Goal: Task Accomplishment & Management: Manage account settings

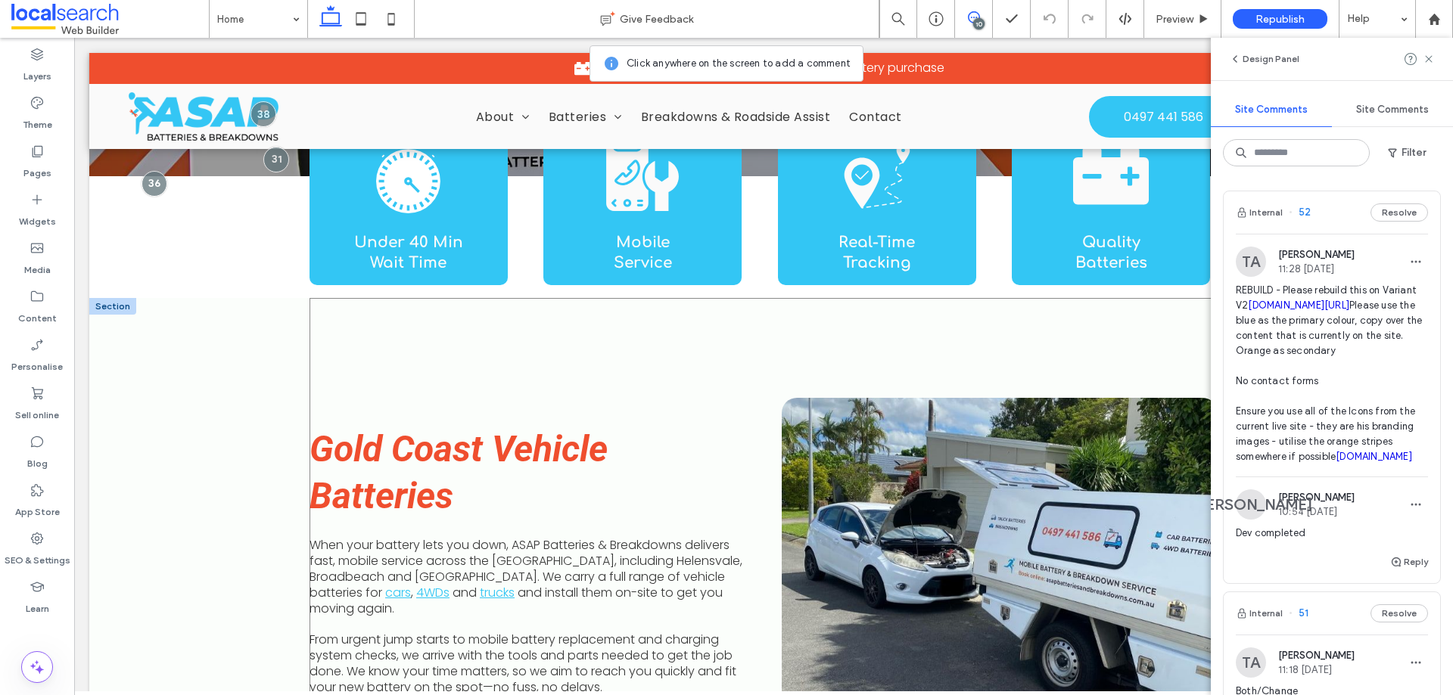
scroll to position [530, 0]
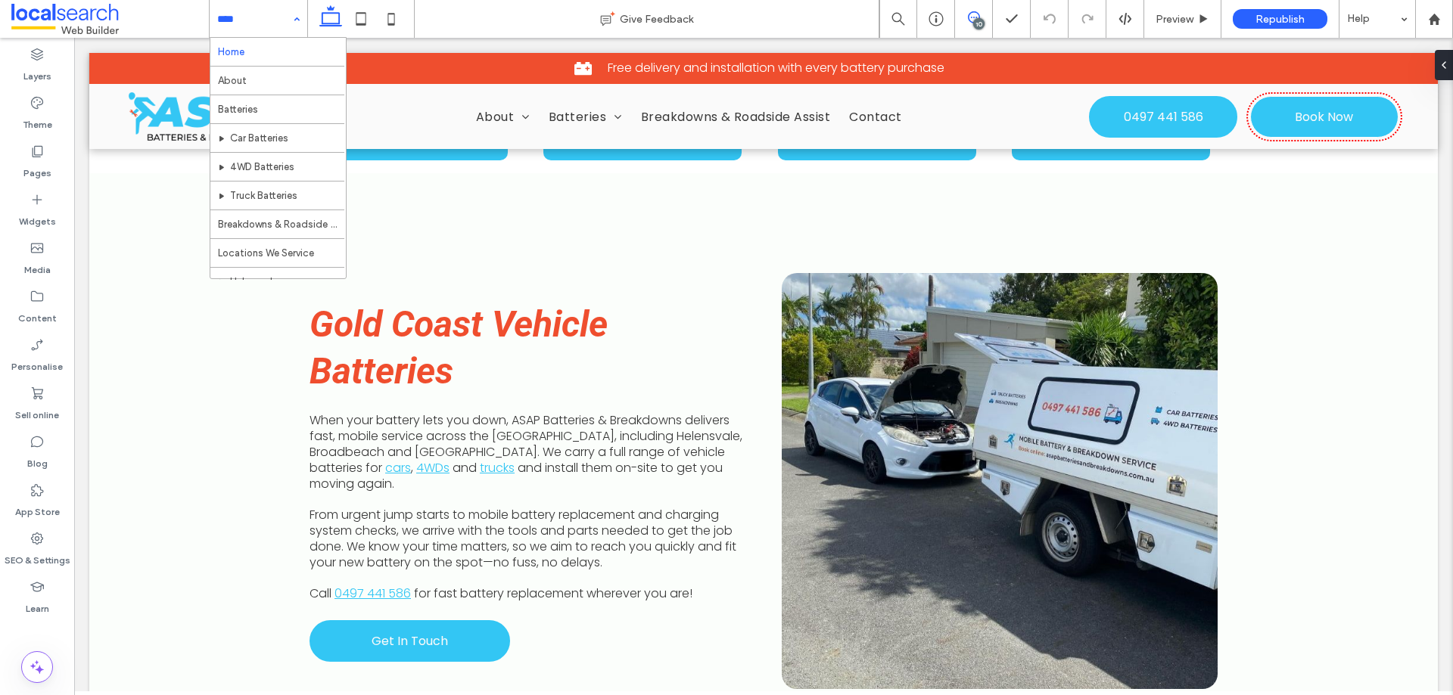
click at [987, 12] on span at bounding box center [973, 17] width 37 height 12
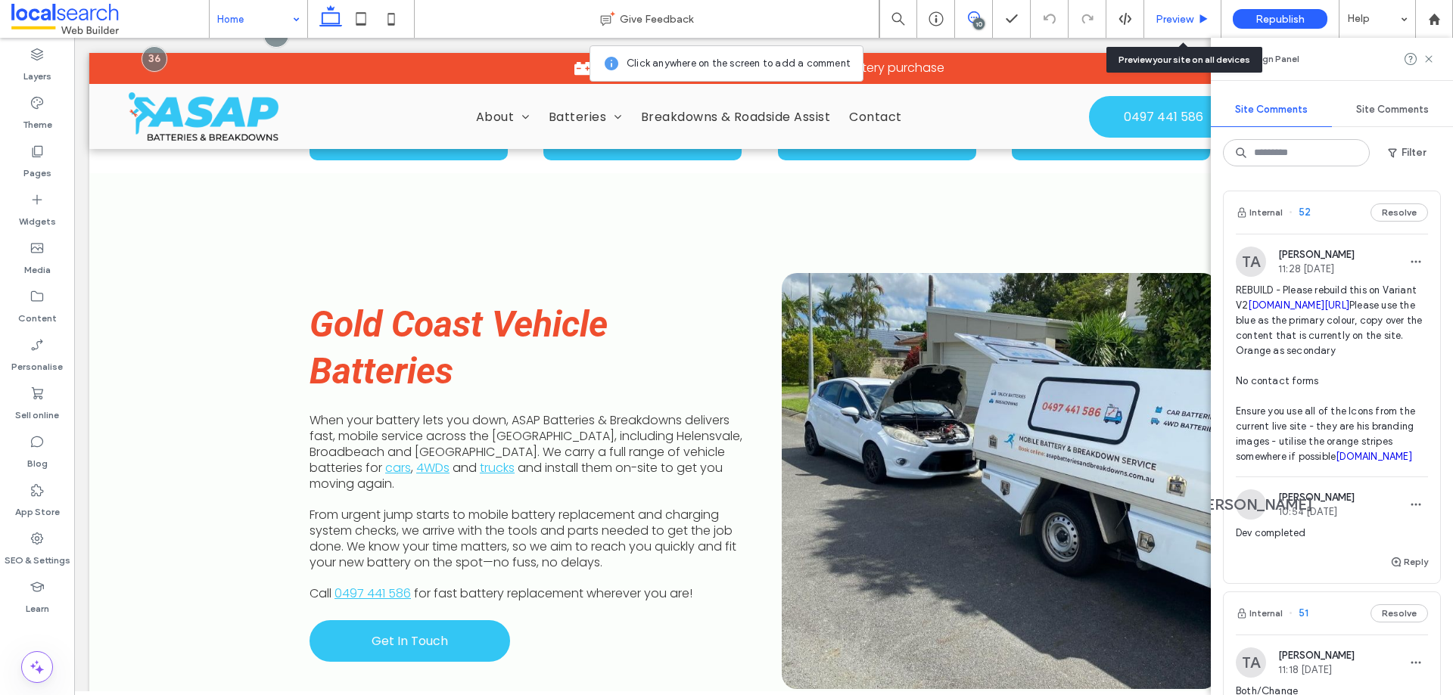
click at [1194, 21] on div "Preview" at bounding box center [1182, 19] width 76 height 13
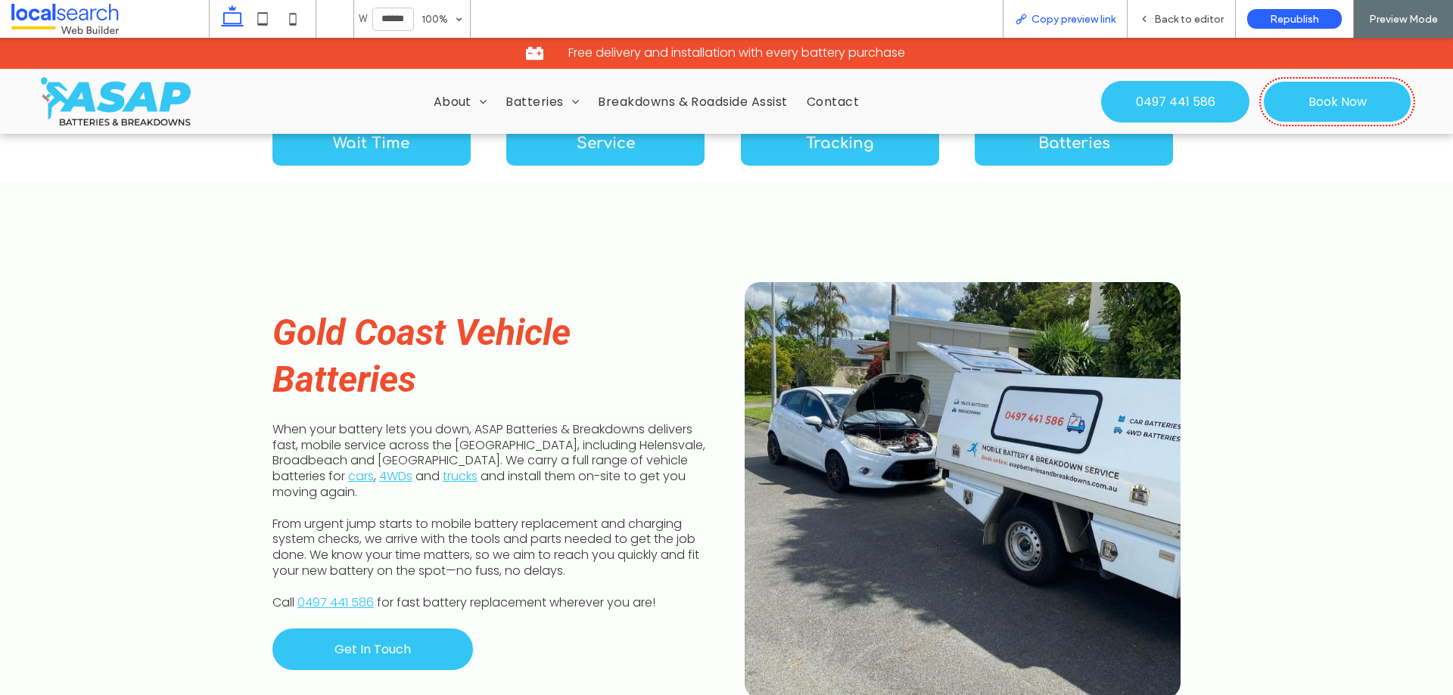
click at [1062, 18] on span "Copy preview link" at bounding box center [1073, 19] width 84 height 13
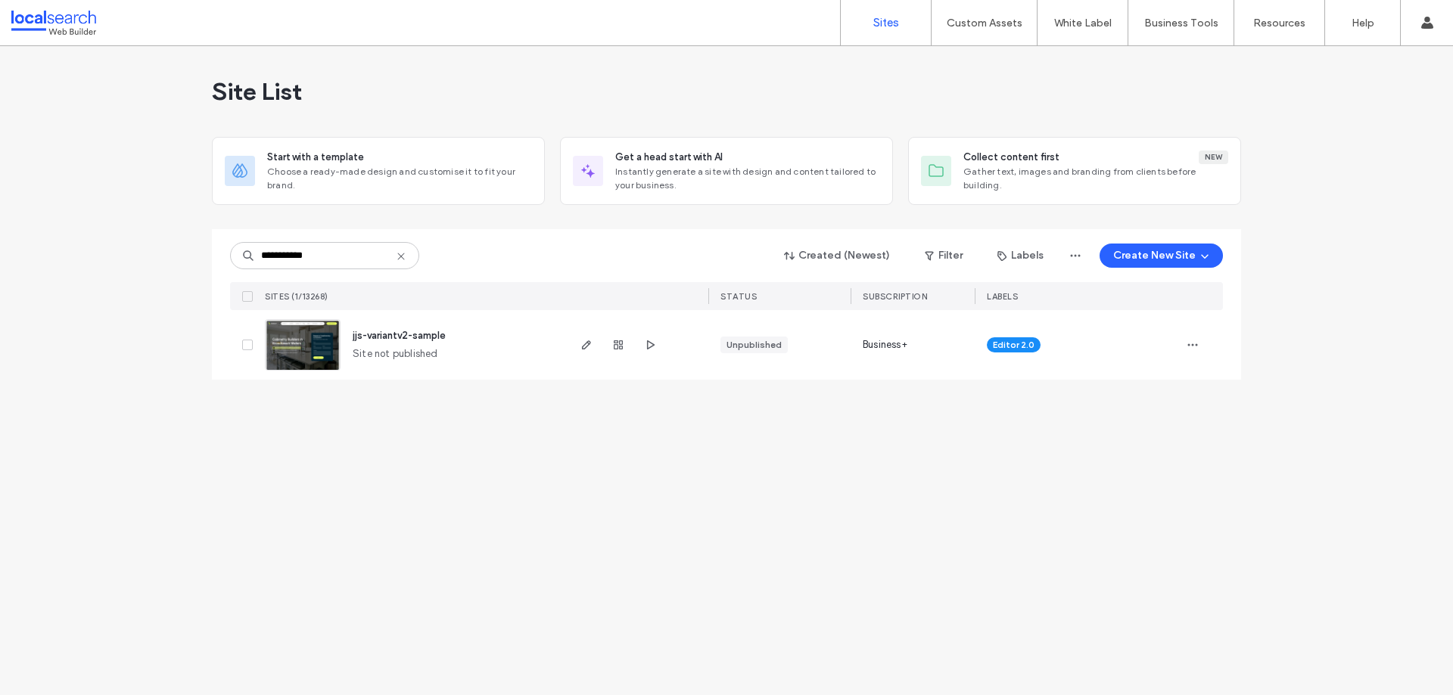
type input "**********"
click at [298, 340] on img at bounding box center [303, 371] width 74 height 103
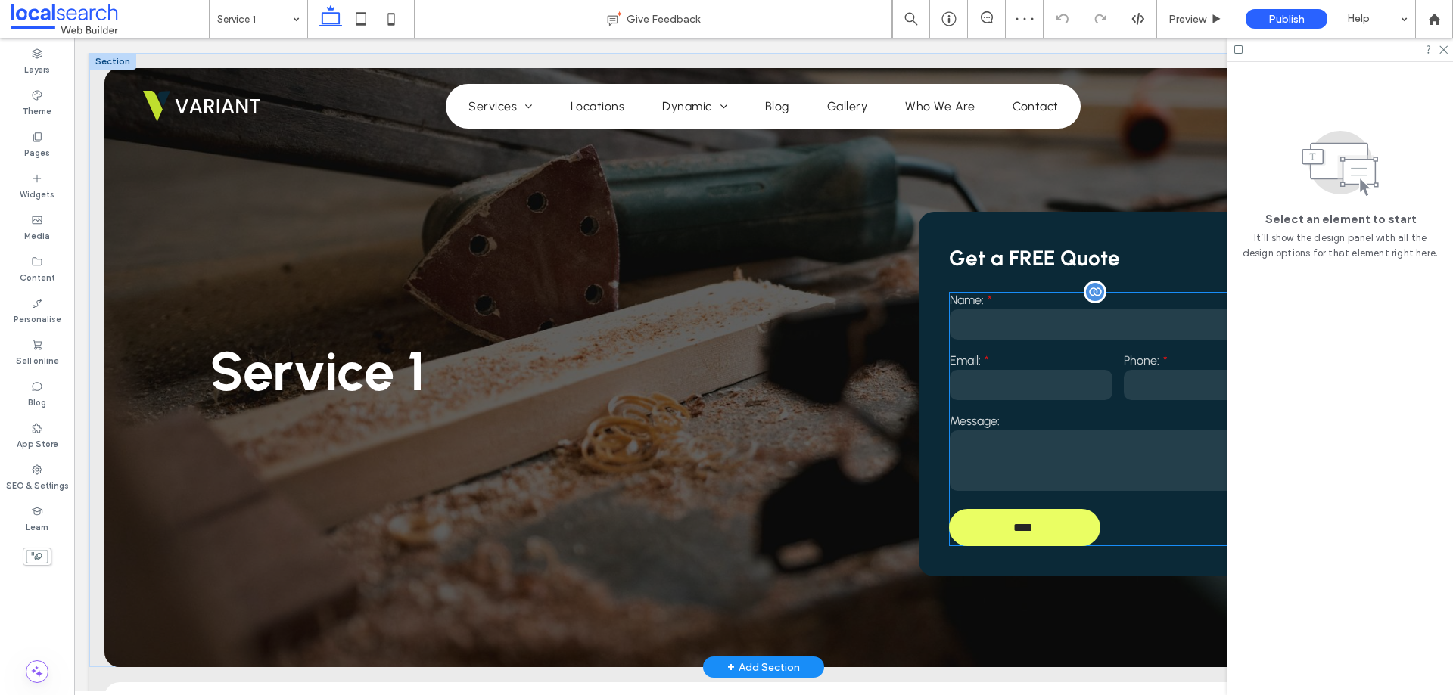
click at [1018, 359] on label "Email:" at bounding box center [1030, 360] width 163 height 14
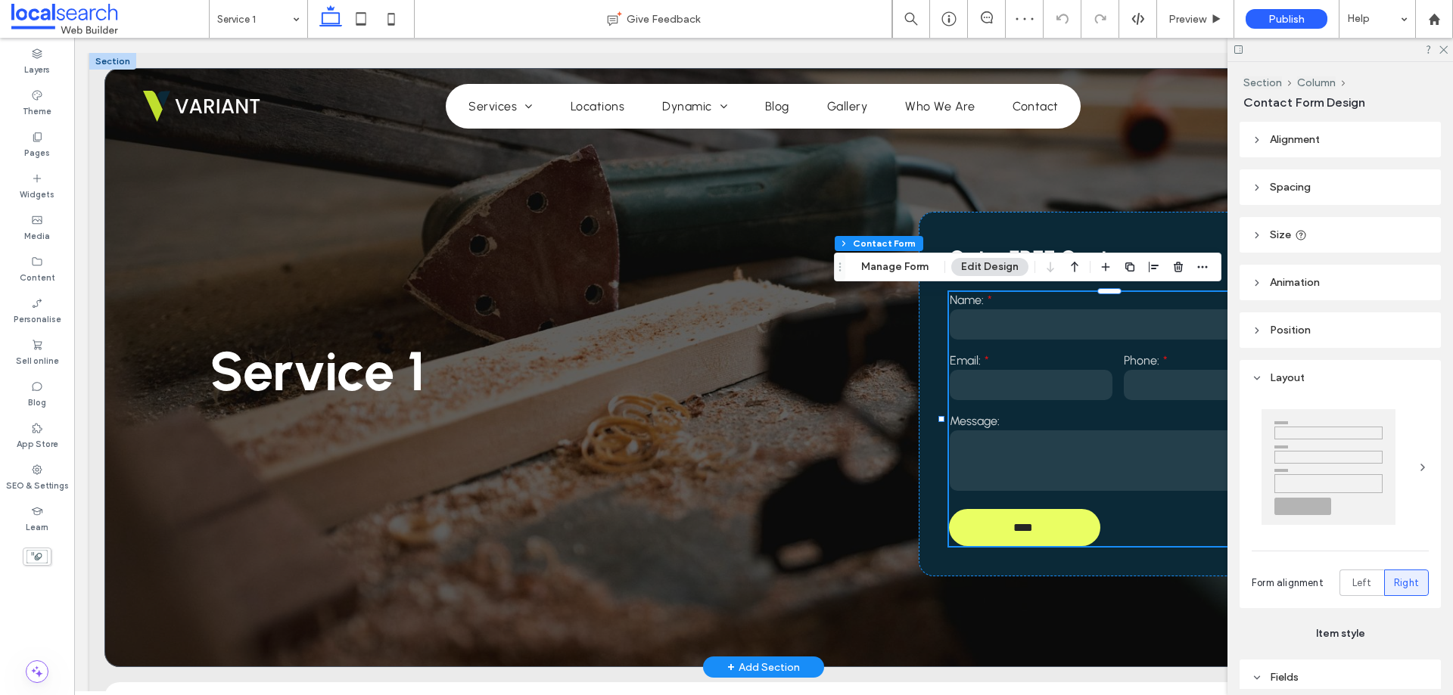
type input "**"
type input "*"
type input "***"
click at [903, 266] on button "Manage Form" at bounding box center [894, 267] width 87 height 18
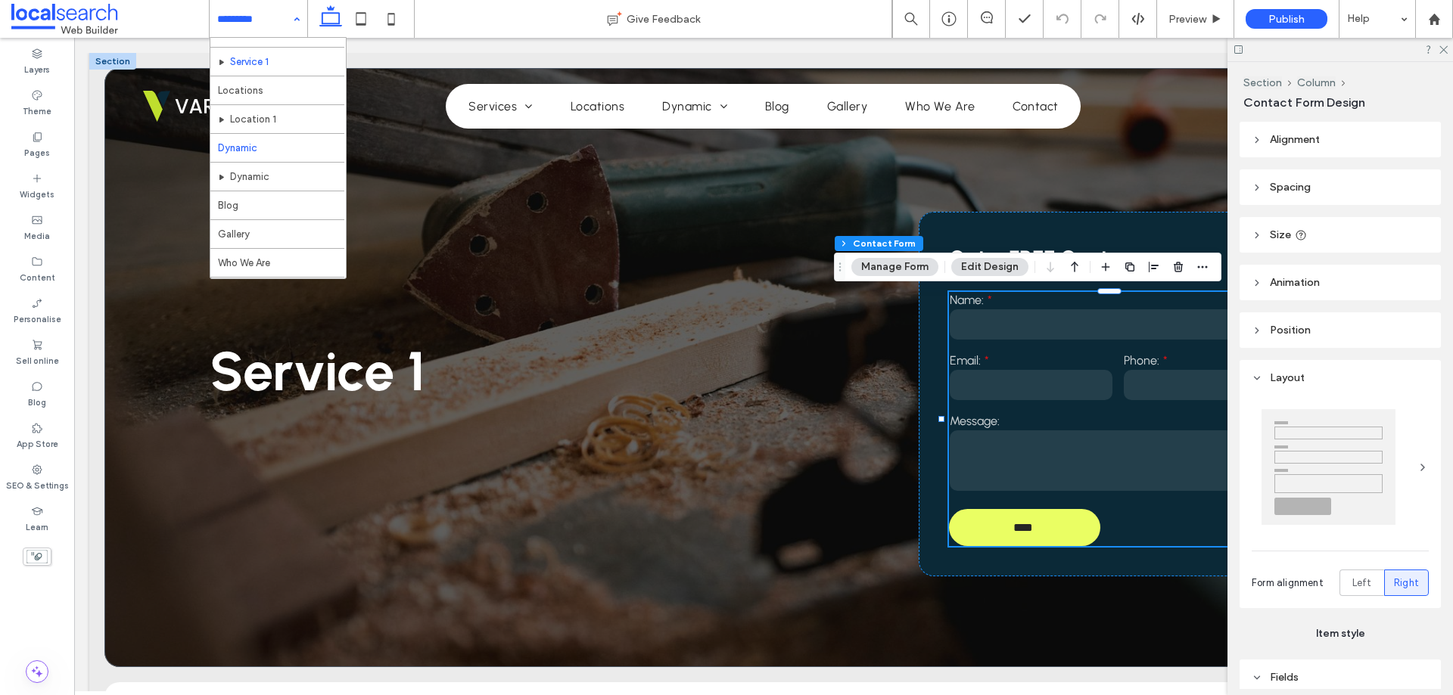
scroll to position [73, 0]
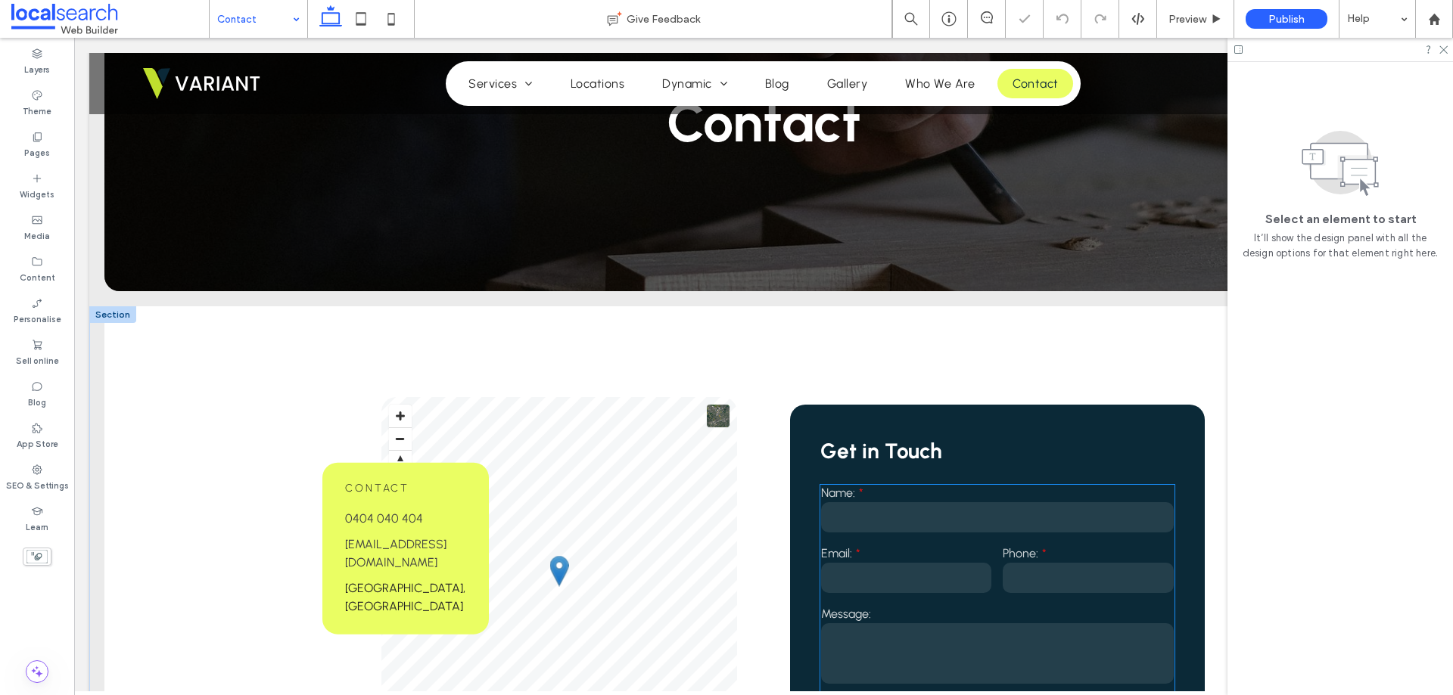
scroll to position [303, 0]
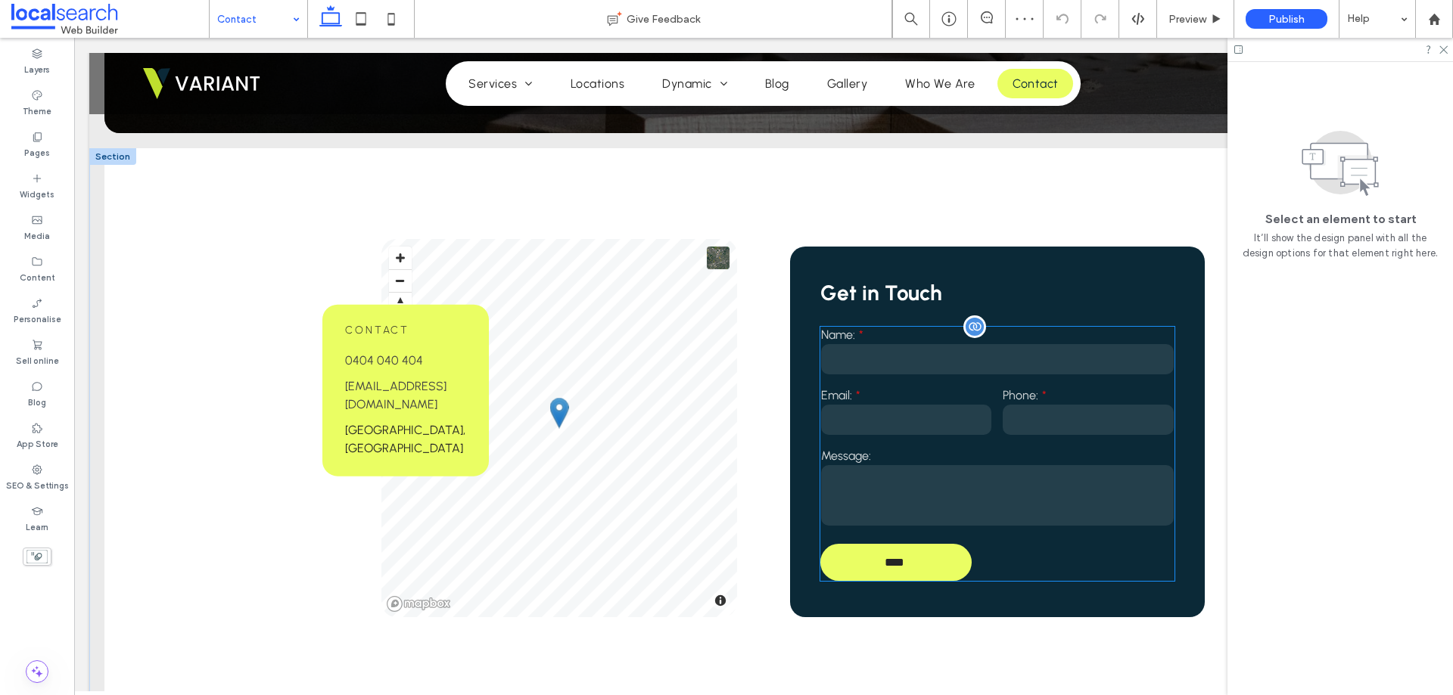
click at [1002, 373] on input "text" at bounding box center [997, 359] width 353 height 30
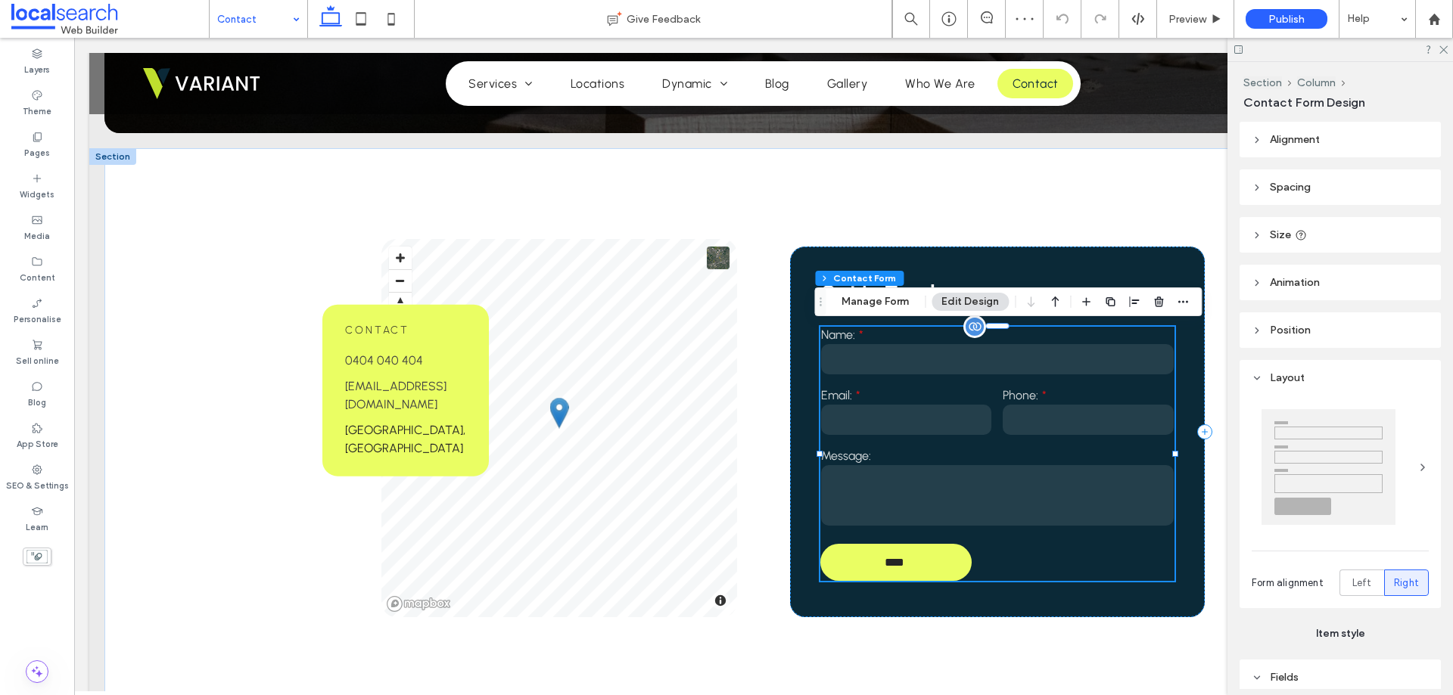
type input "**"
type input "*"
type input "***"
drag, startPoint x: 893, startPoint y: 301, endPoint x: 983, endPoint y: 304, distance: 89.3
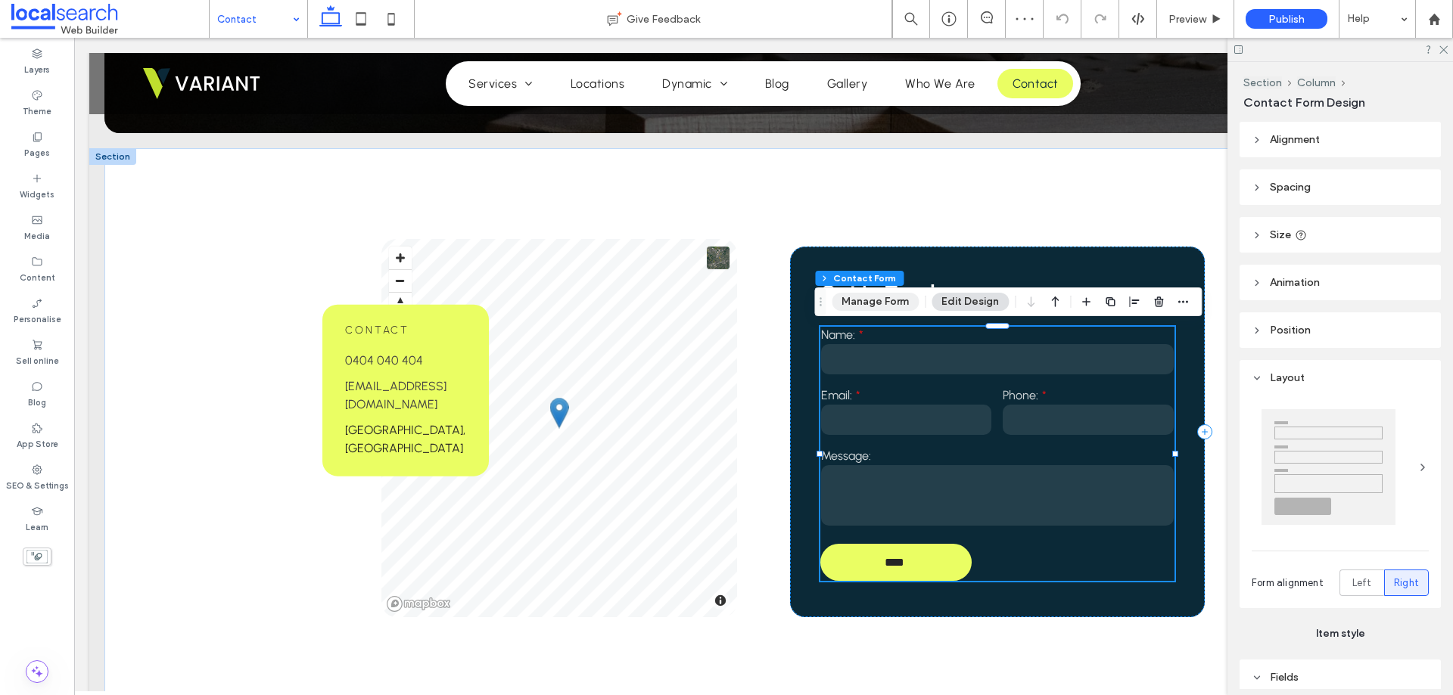
click at [893, 301] on button "Manage Form" at bounding box center [874, 302] width 87 height 18
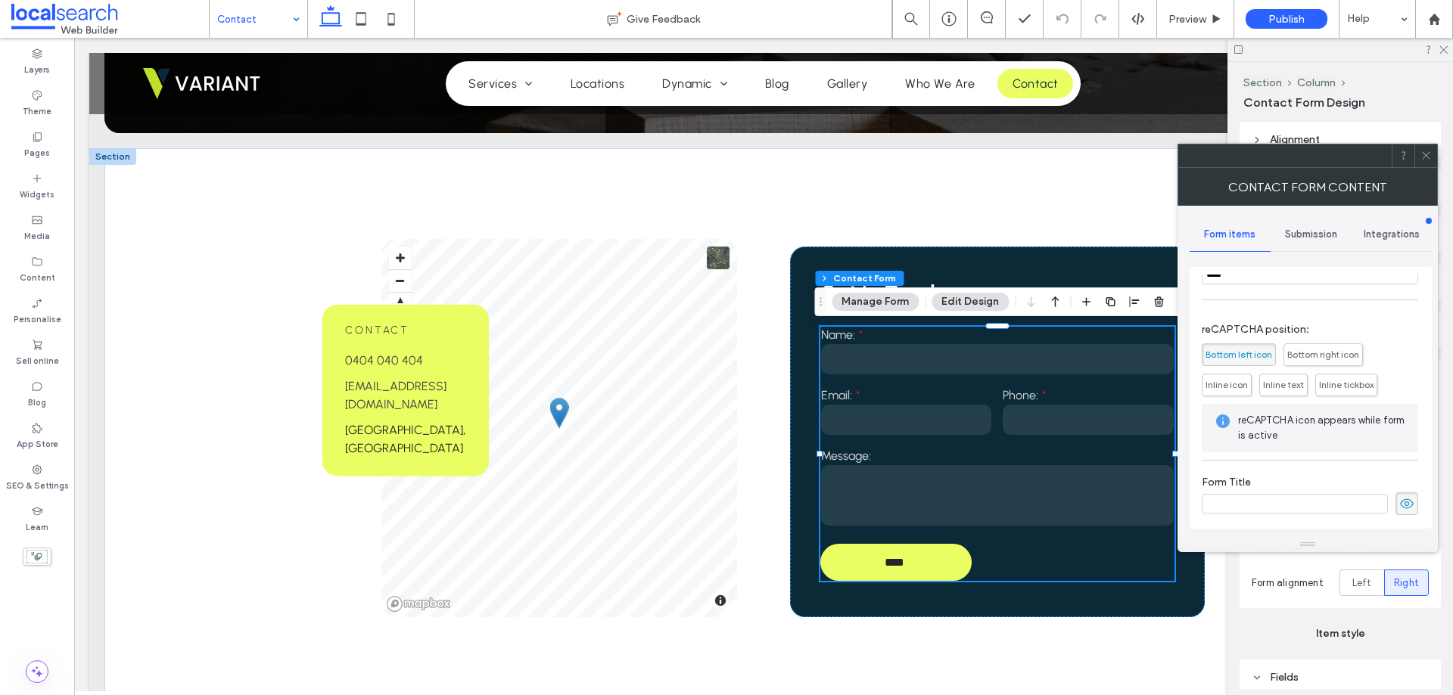
click at [1431, 156] on icon at bounding box center [1425, 155] width 11 height 11
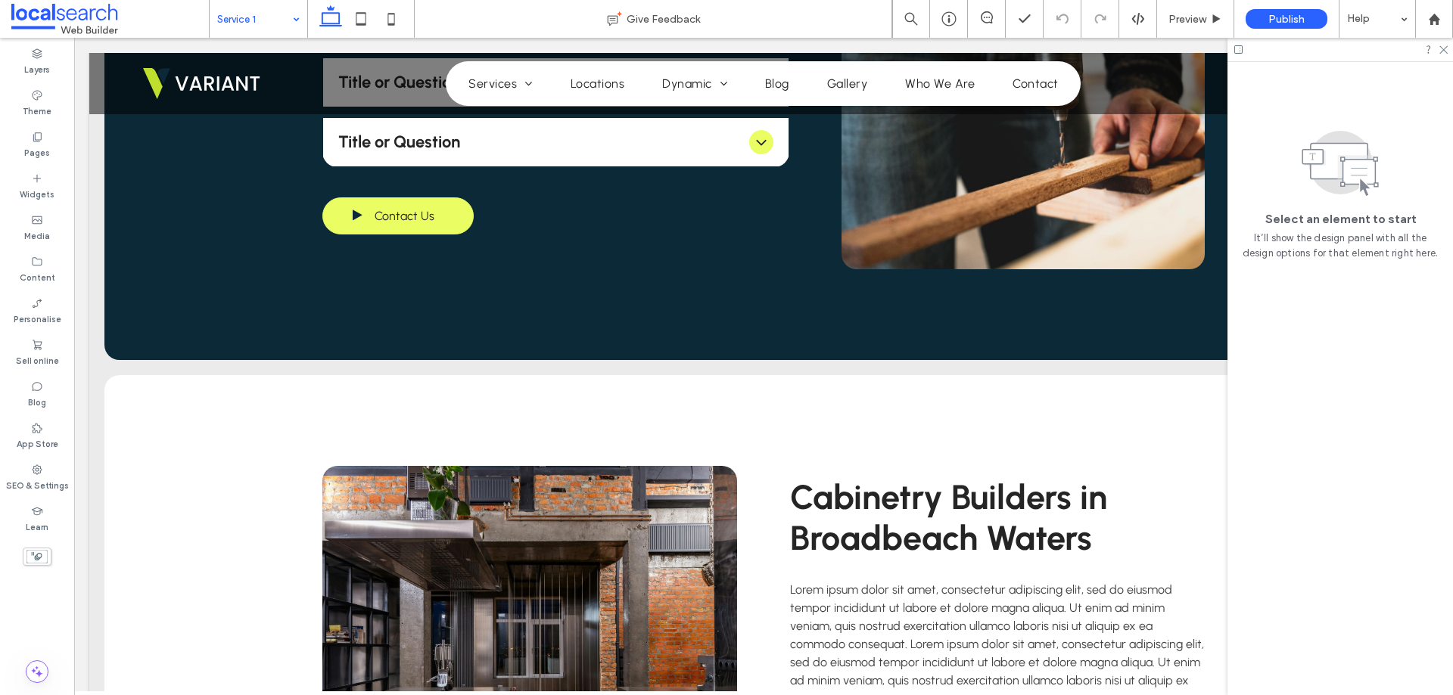
scroll to position [1135, 0]
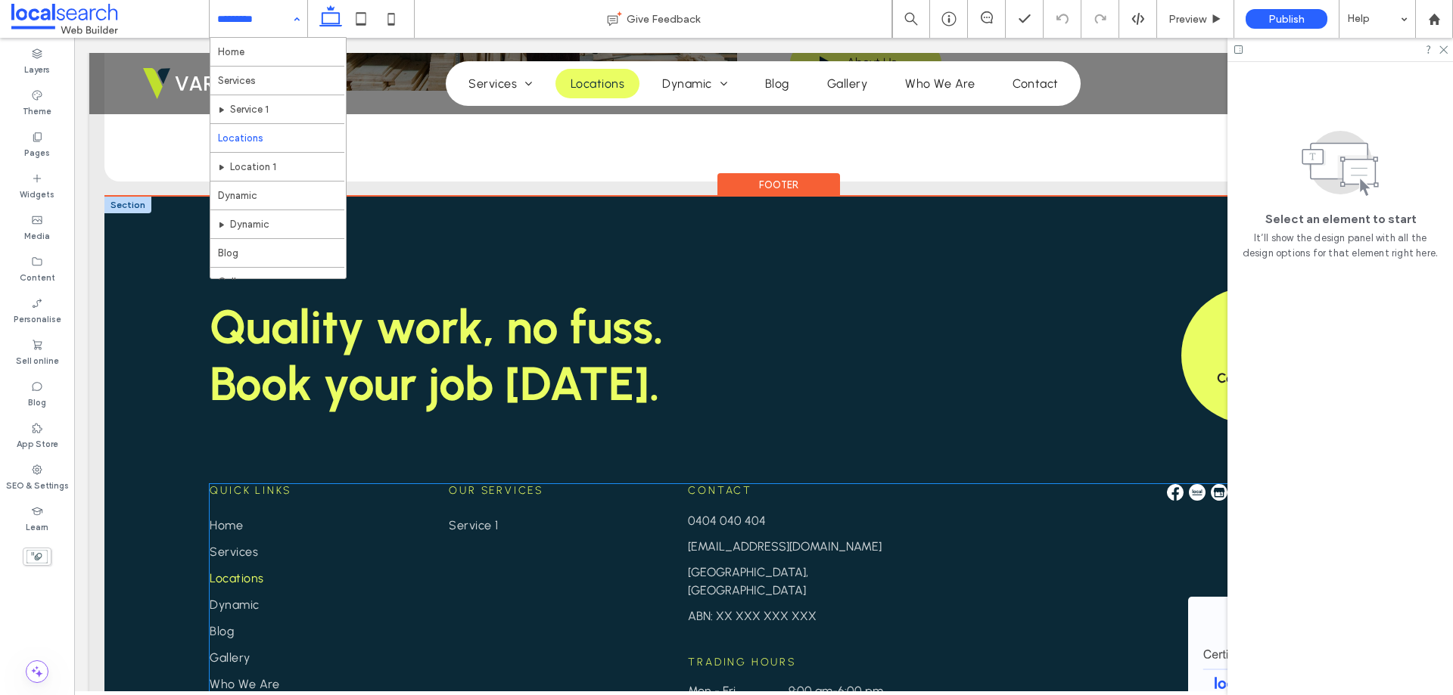
scroll to position [1579, 0]
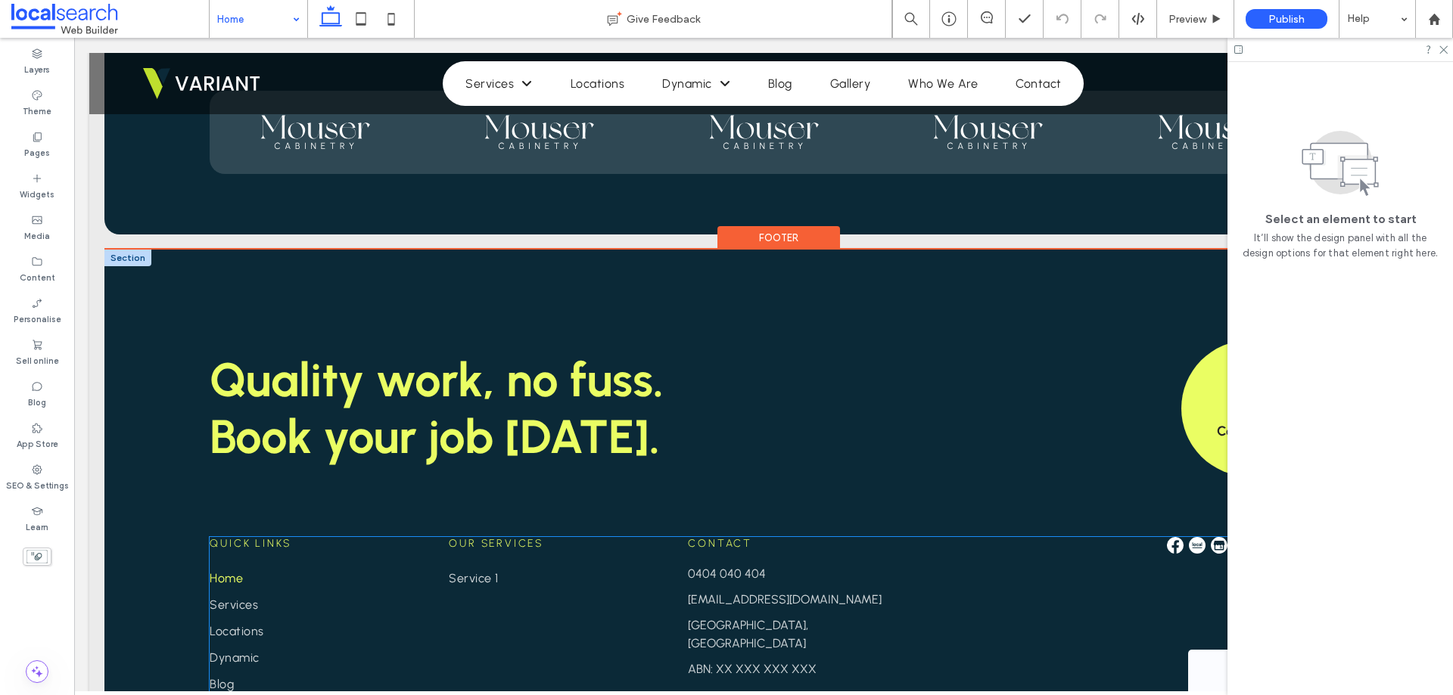
scroll to position [3363, 0]
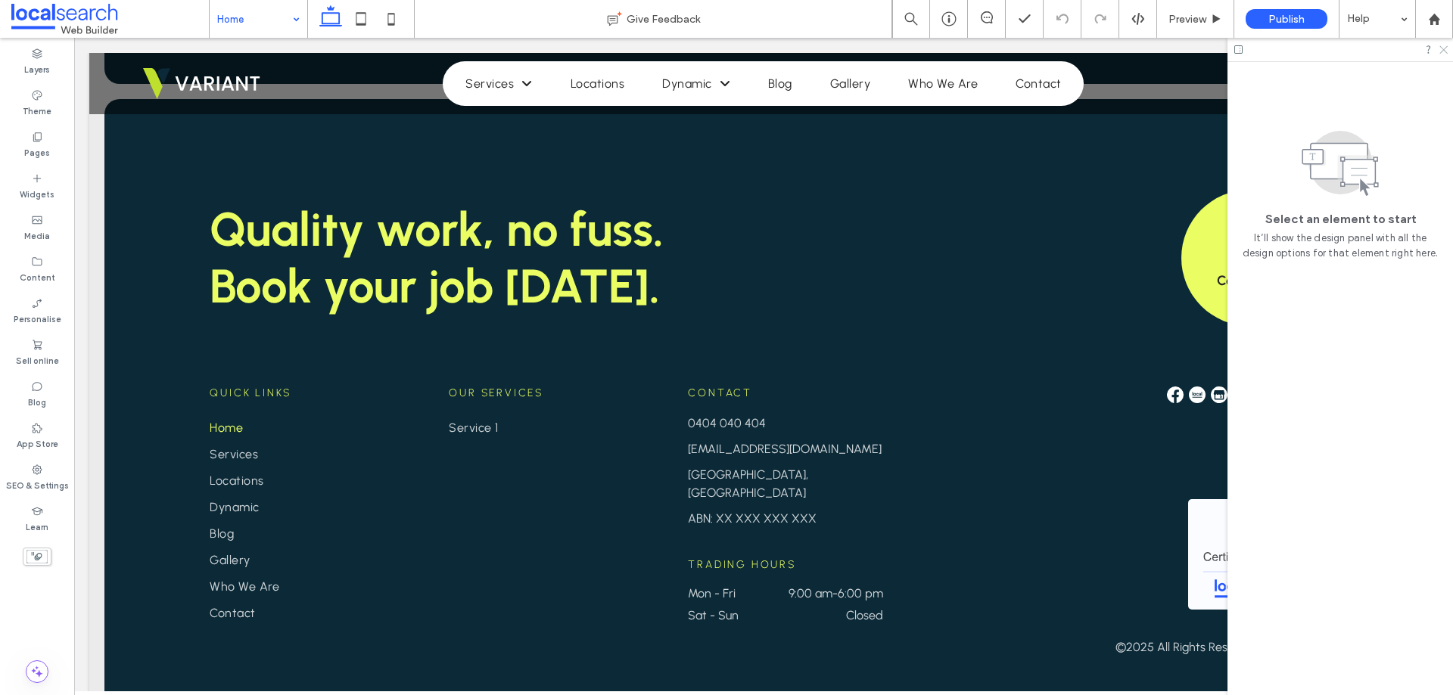
click at [1444, 51] on icon at bounding box center [1442, 49] width 10 height 10
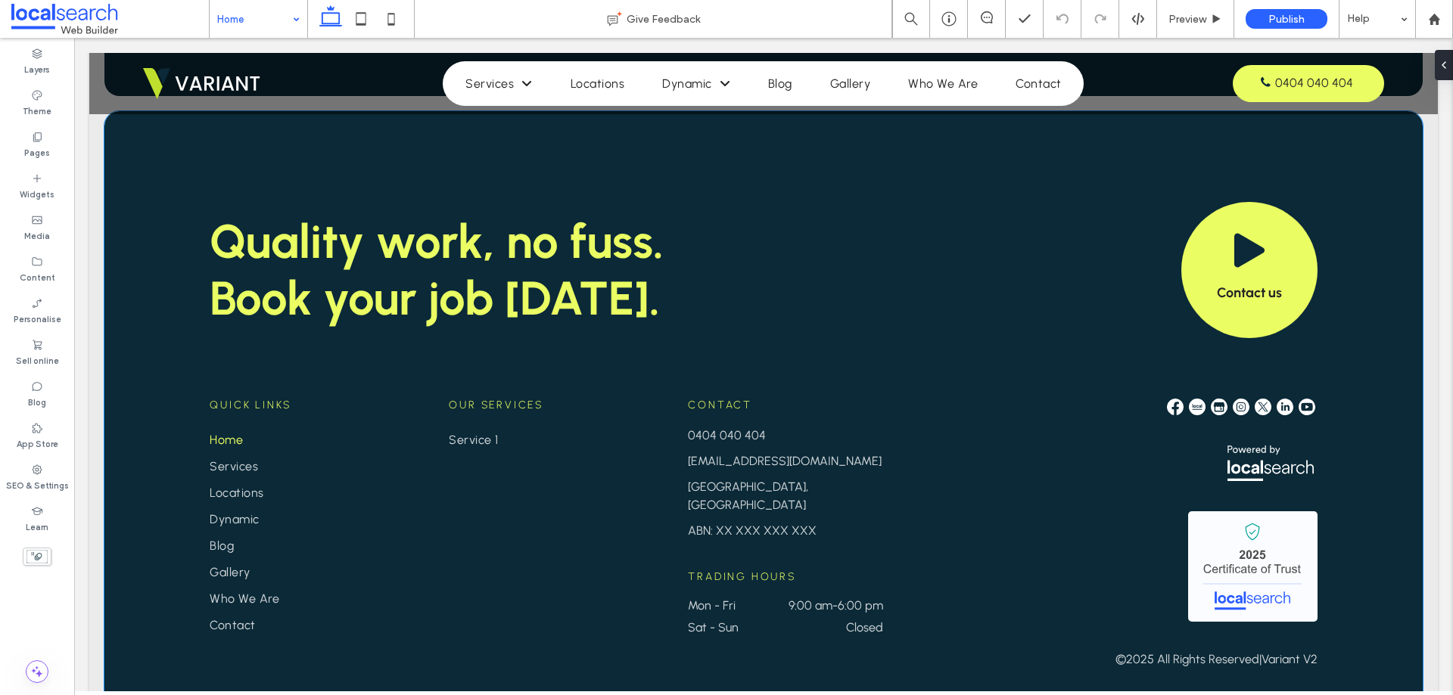
scroll to position [3352, 0]
click at [363, 22] on icon at bounding box center [361, 19] width 30 height 30
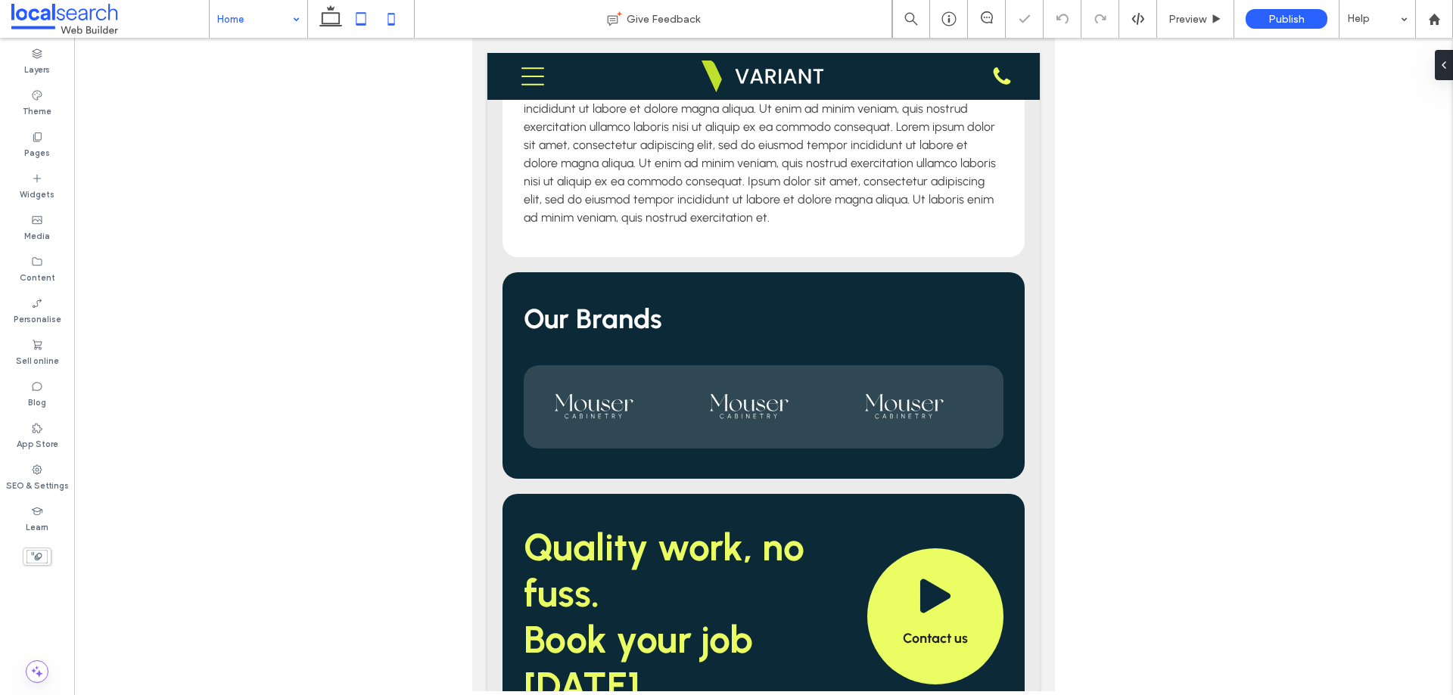
click at [397, 14] on icon at bounding box center [391, 19] width 30 height 30
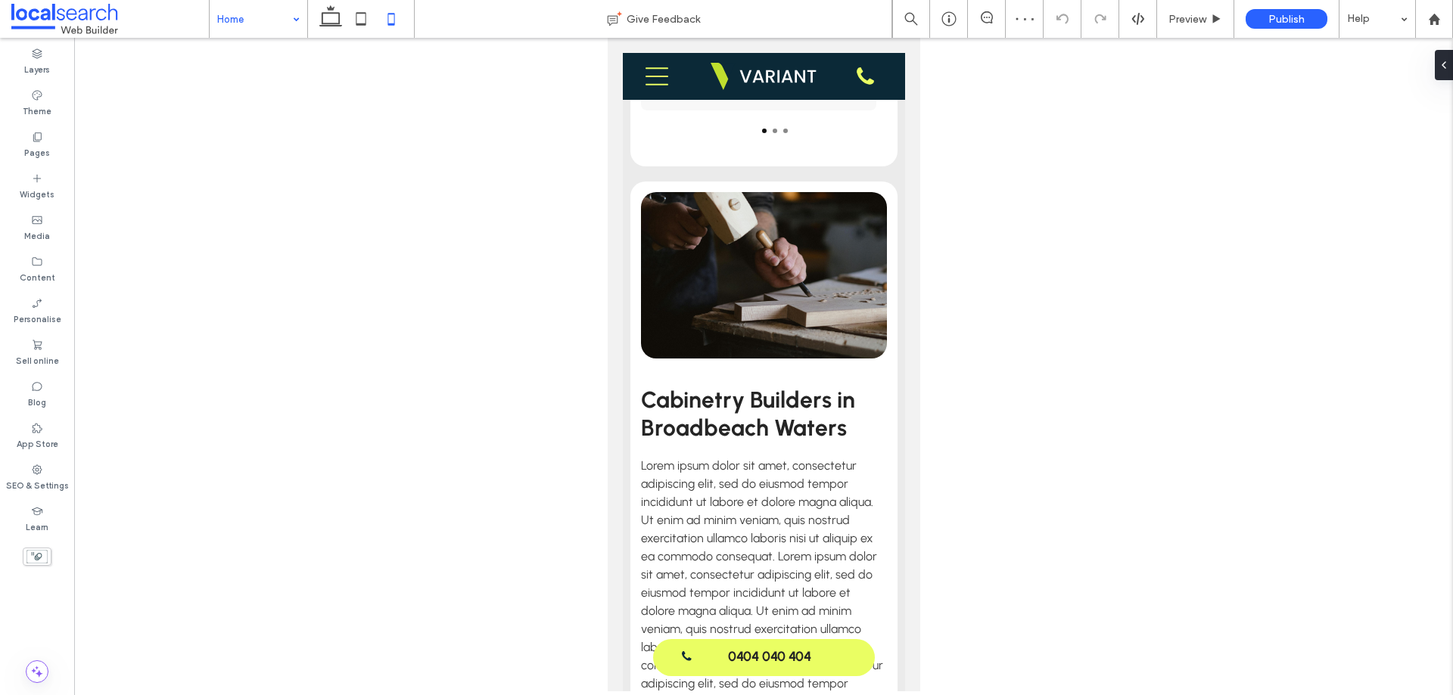
scroll to position [3621, 0]
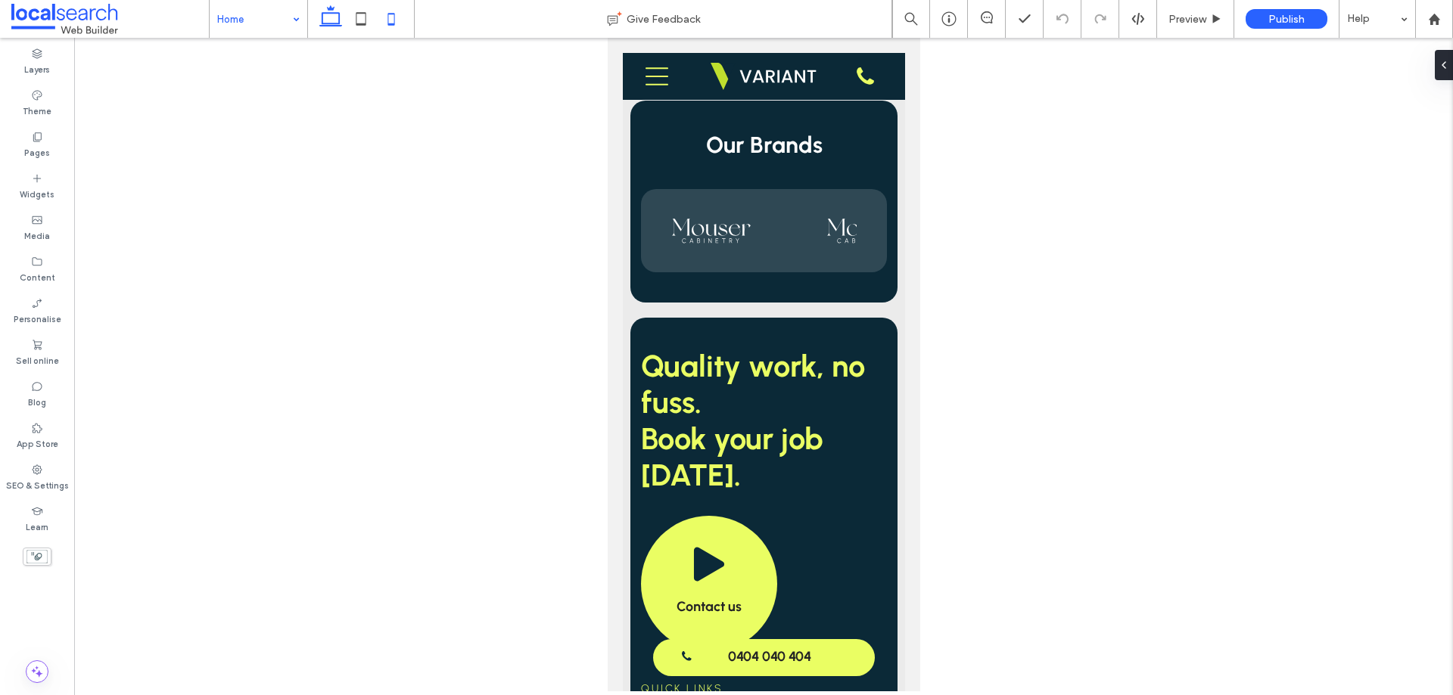
click at [320, 24] on icon at bounding box center [330, 19] width 30 height 30
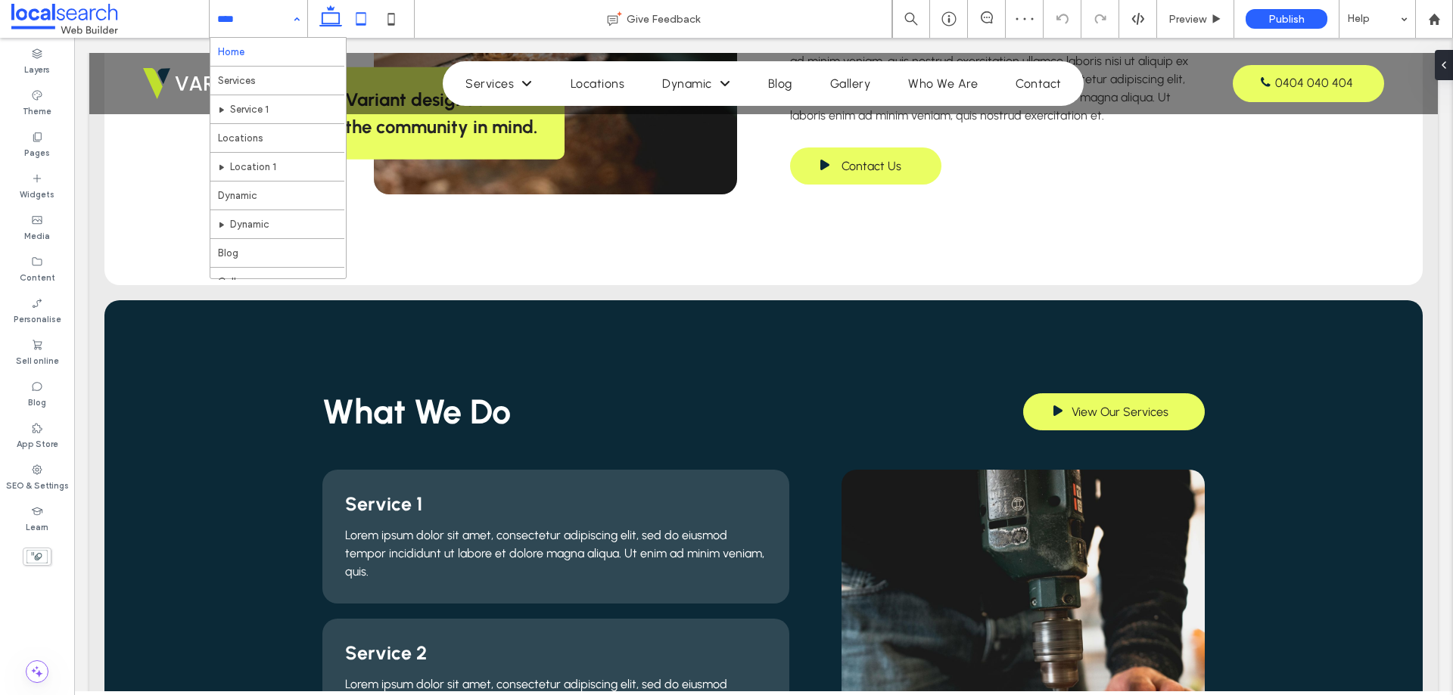
click at [370, 17] on icon at bounding box center [361, 19] width 30 height 30
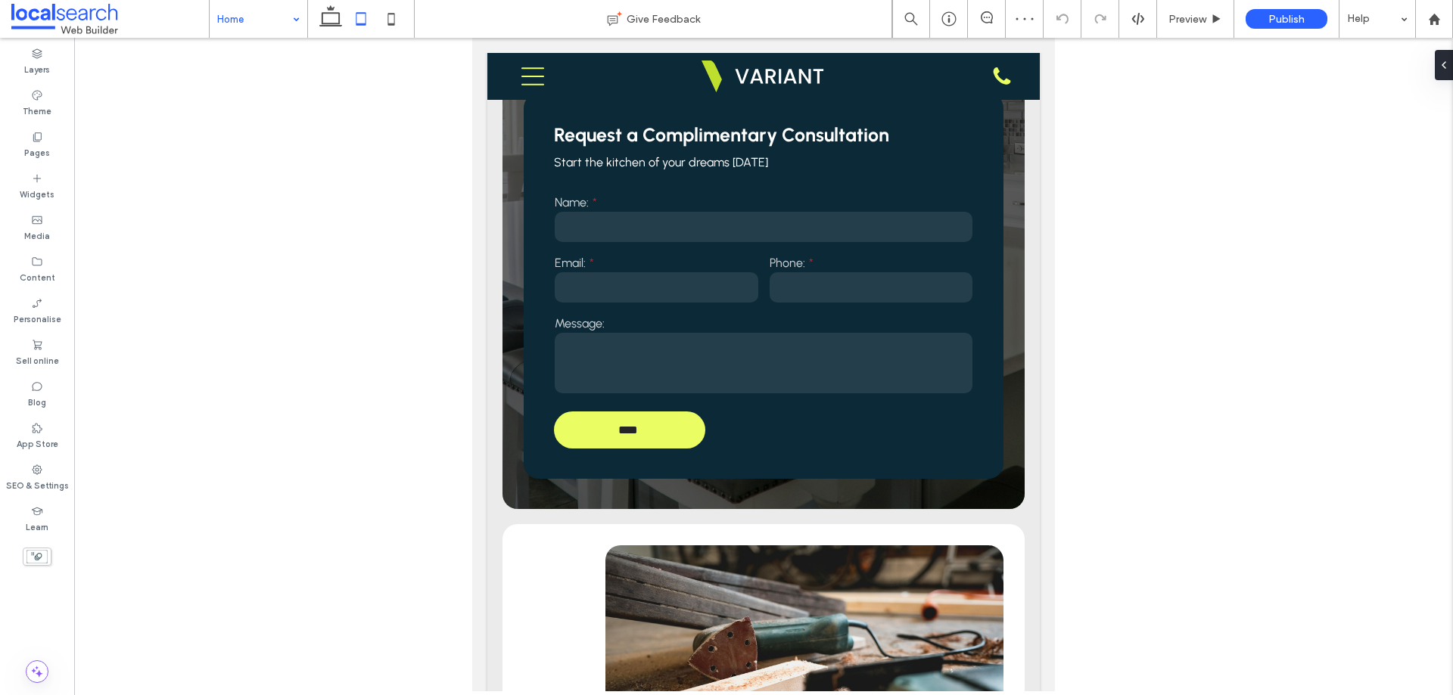
scroll to position [0, 0]
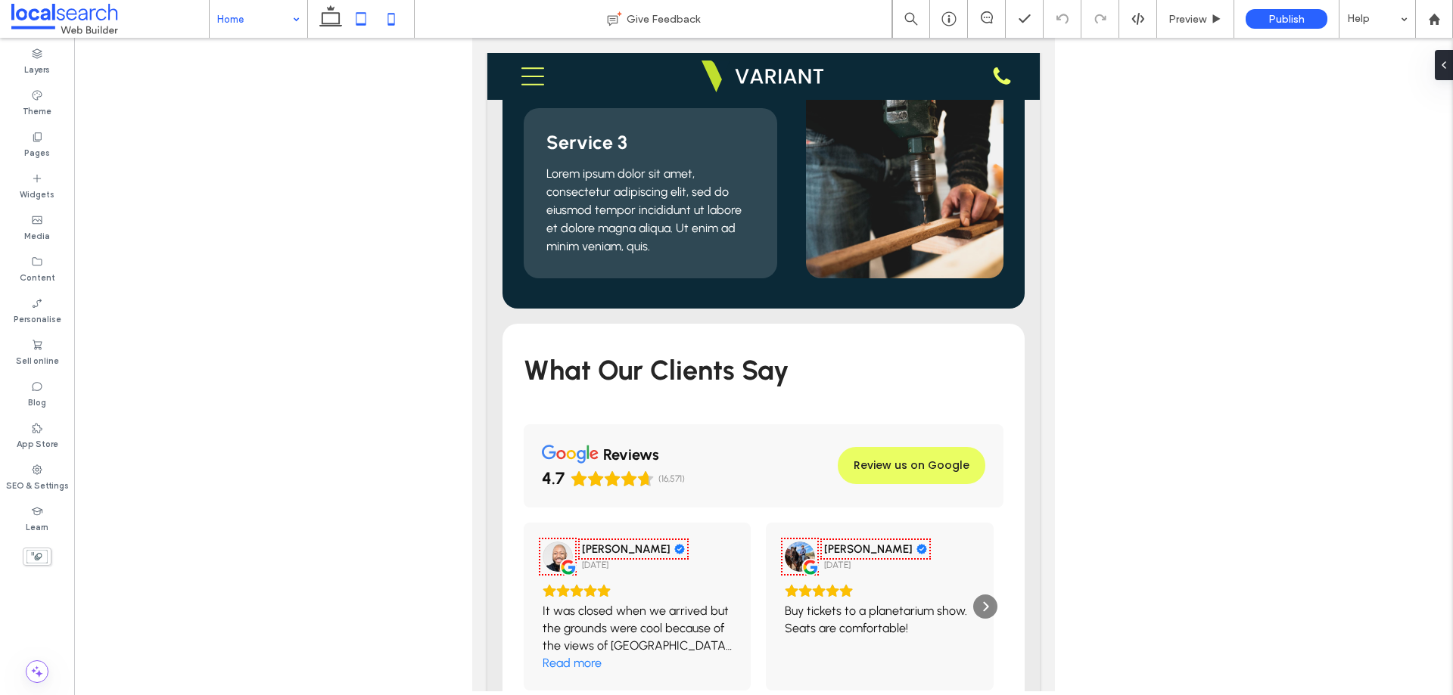
click at [390, 27] on icon at bounding box center [391, 19] width 30 height 30
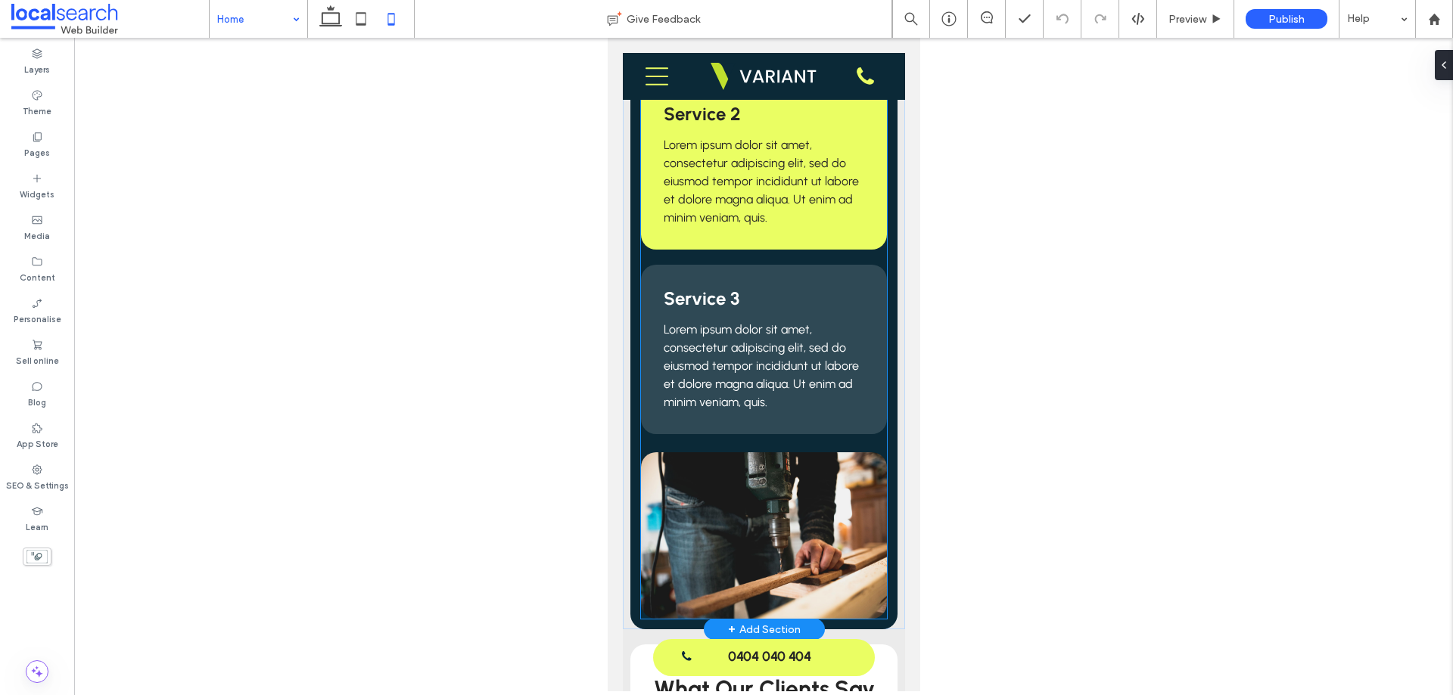
scroll to position [2088, 0]
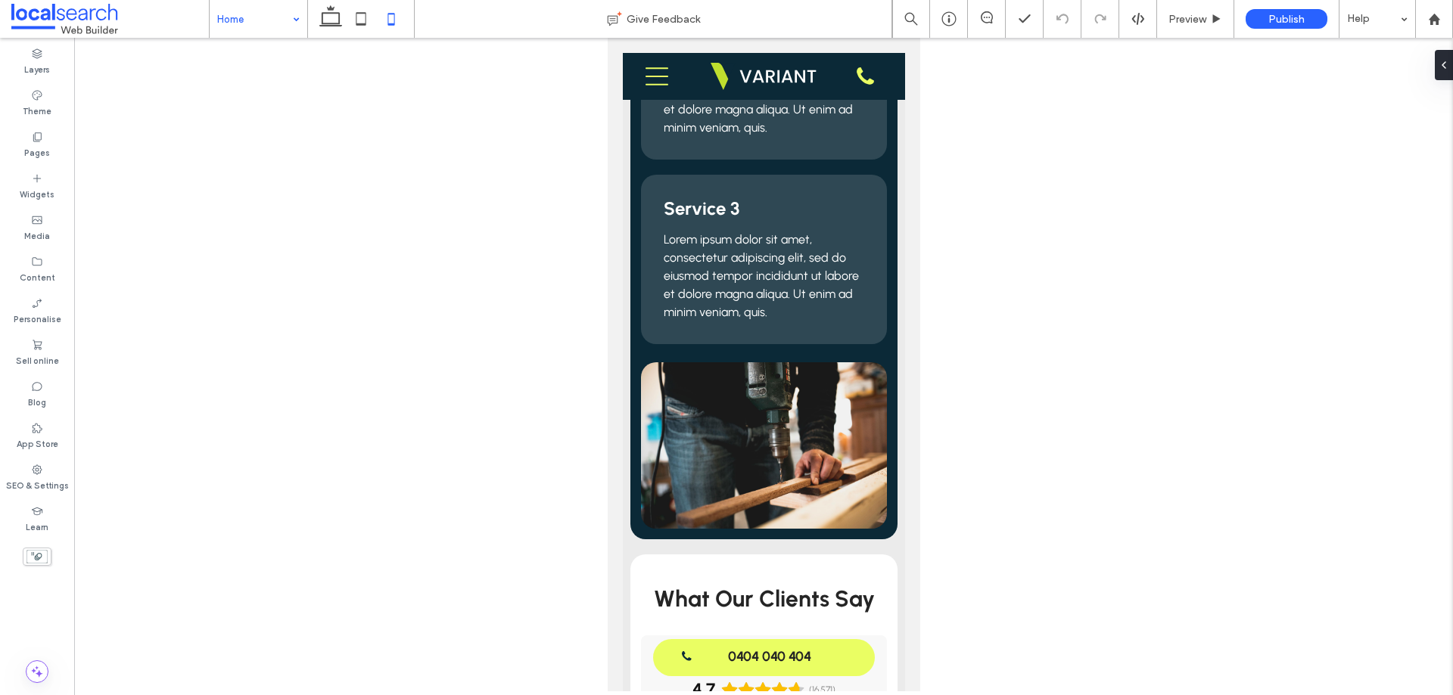
click at [330, 20] on icon at bounding box center [330, 19] width 30 height 30
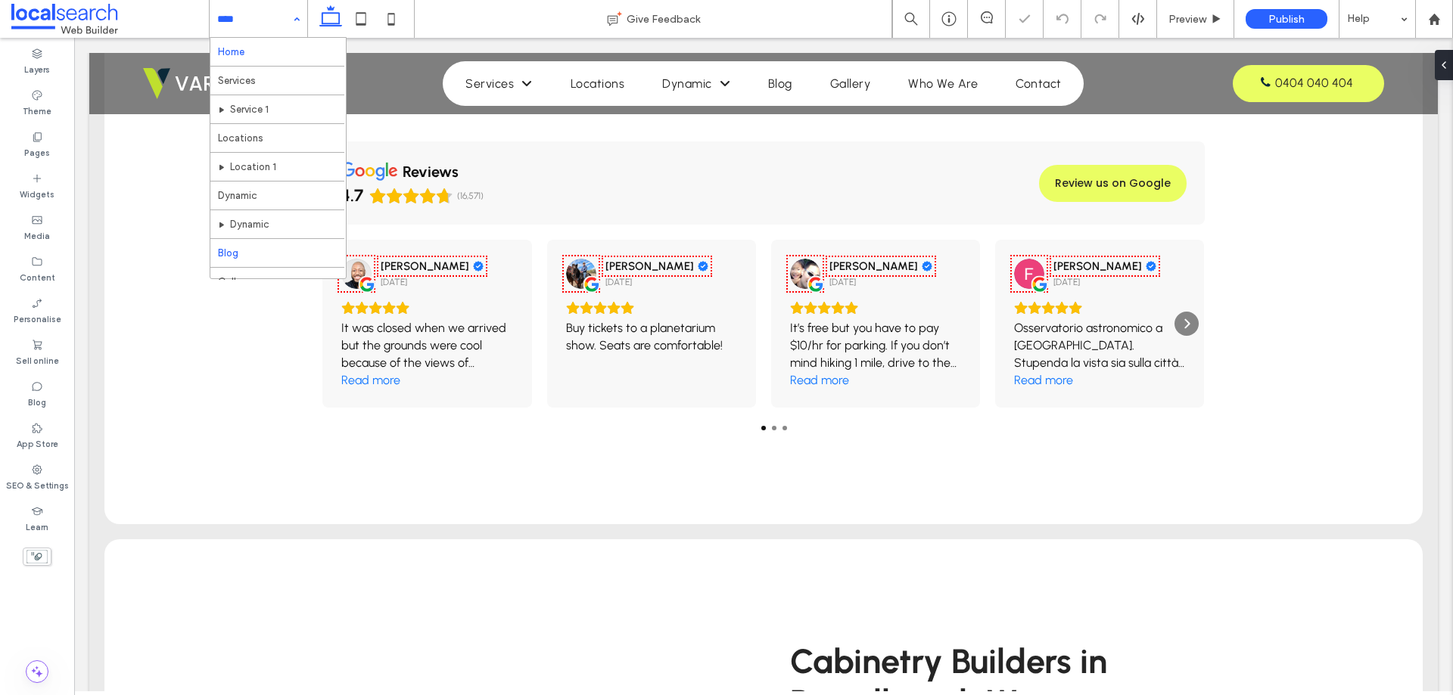
scroll to position [1254, 0]
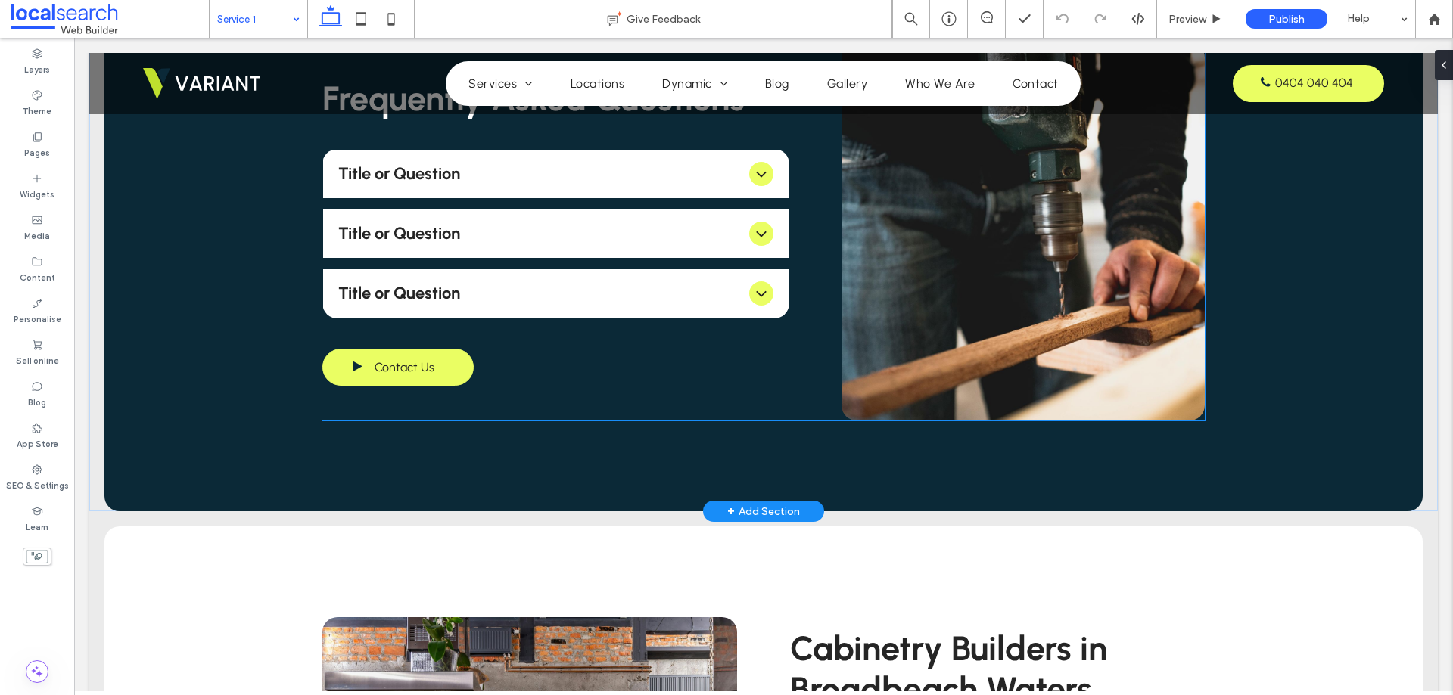
scroll to position [1059, 0]
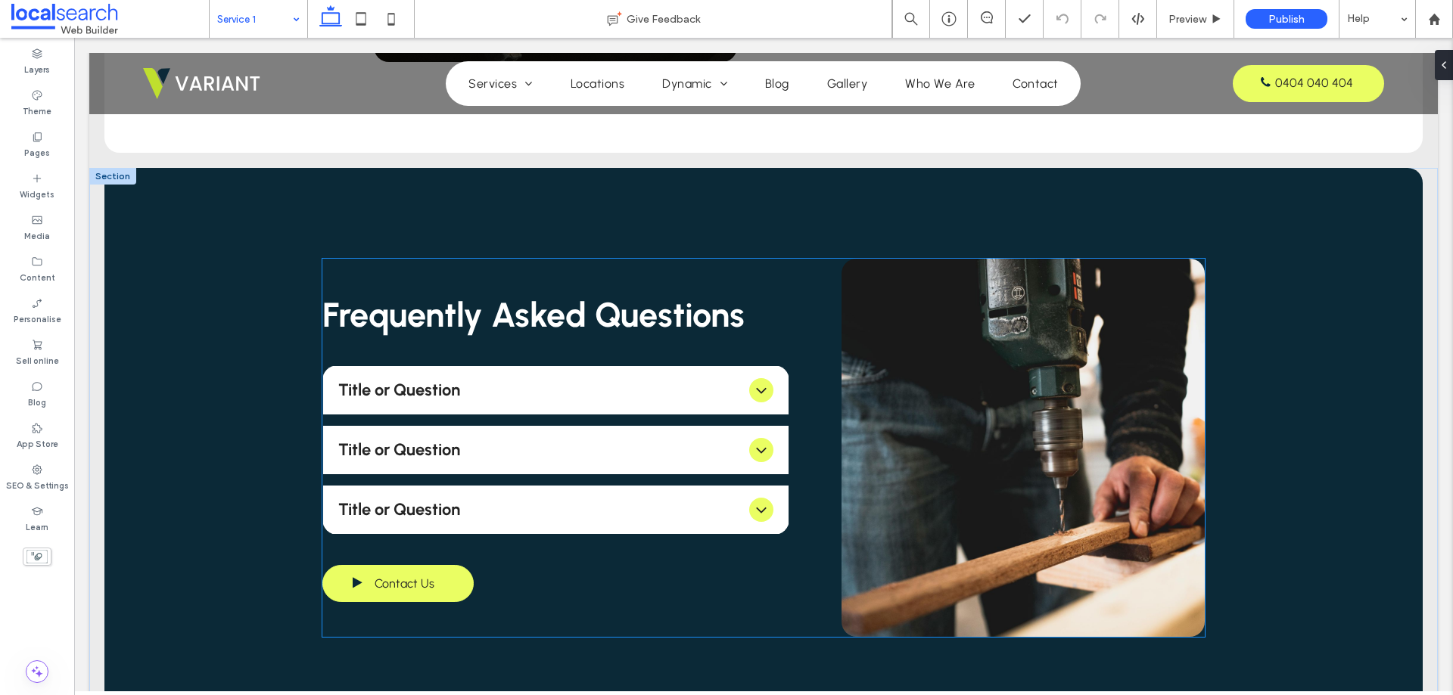
click at [545, 331] on span "Frequently Asked Questions" at bounding box center [533, 314] width 422 height 41
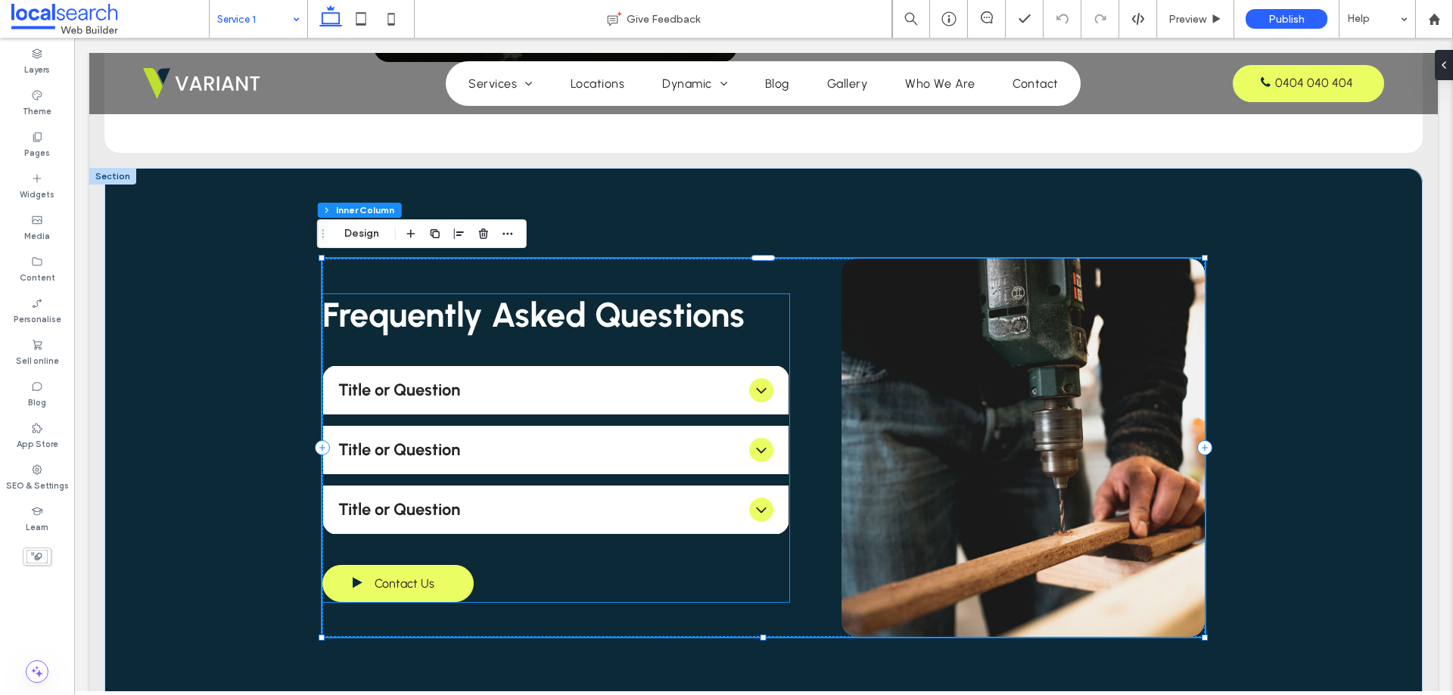
click at [569, 309] on span "Frequently Asked Questions" at bounding box center [533, 314] width 422 height 41
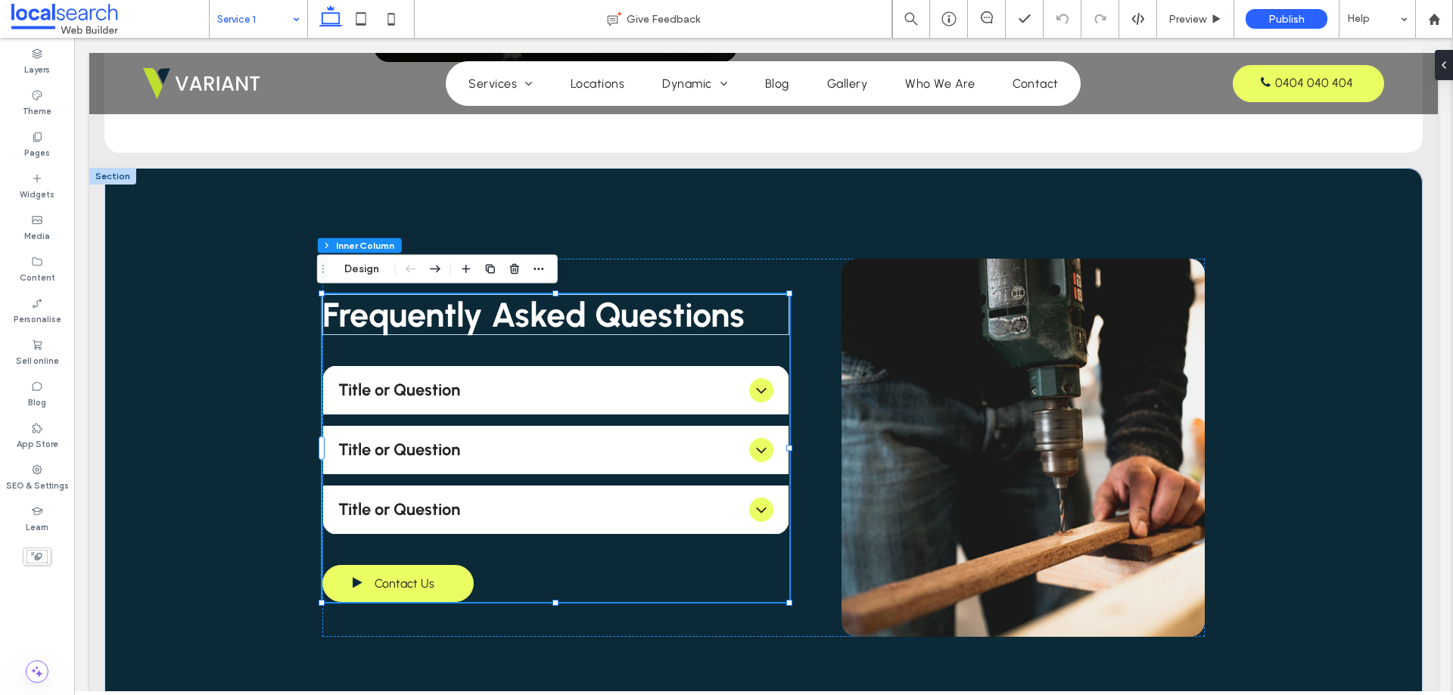
click at [548, 322] on span "Frequently Asked Questions" at bounding box center [533, 314] width 422 height 41
click at [422, 309] on span "Frequently Asked Questions" at bounding box center [533, 314] width 422 height 41
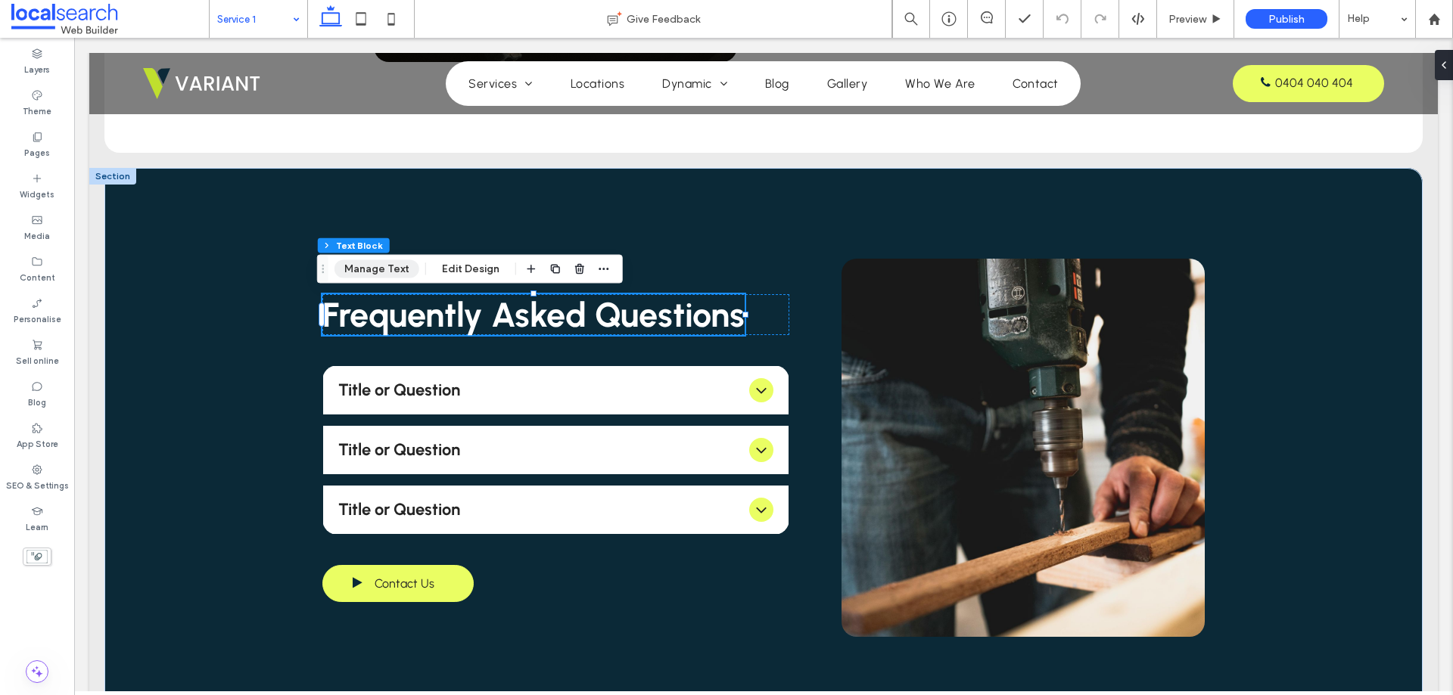
click at [389, 265] on button "Manage Text" at bounding box center [376, 269] width 85 height 18
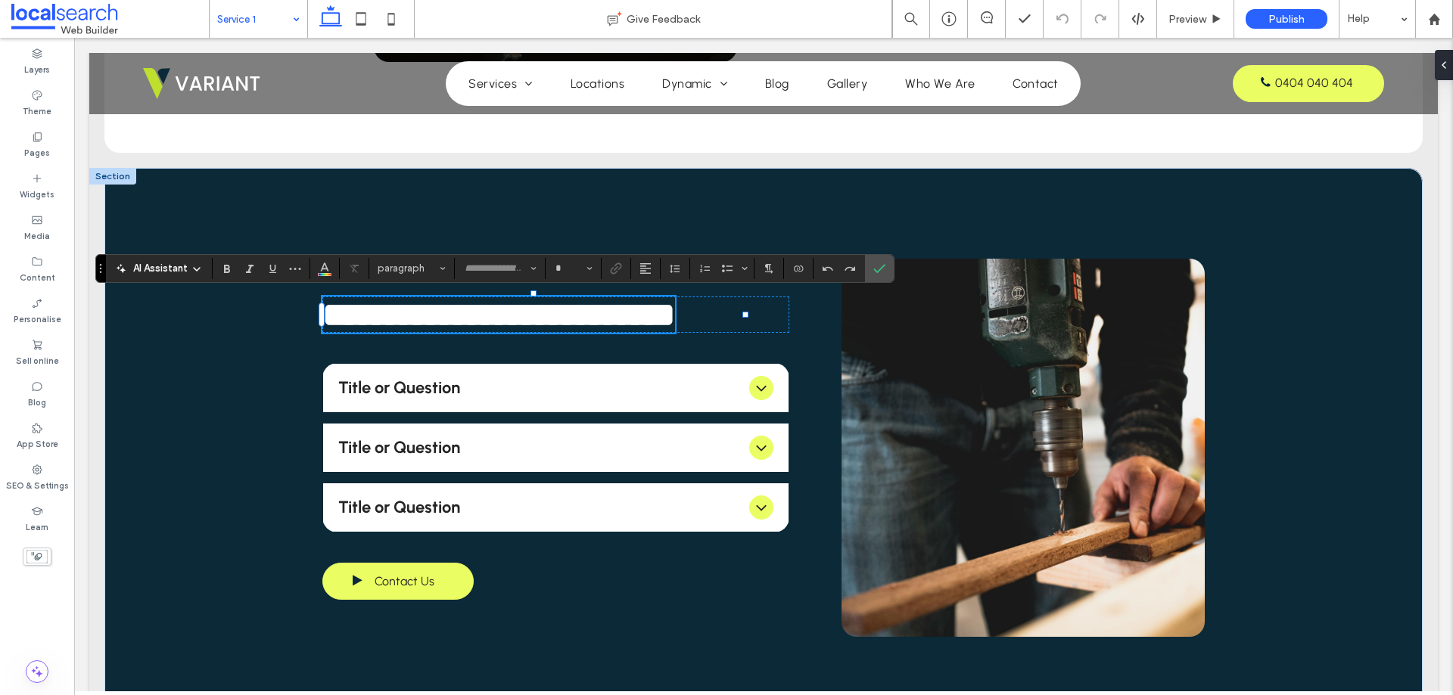
type input "********"
type input "**"
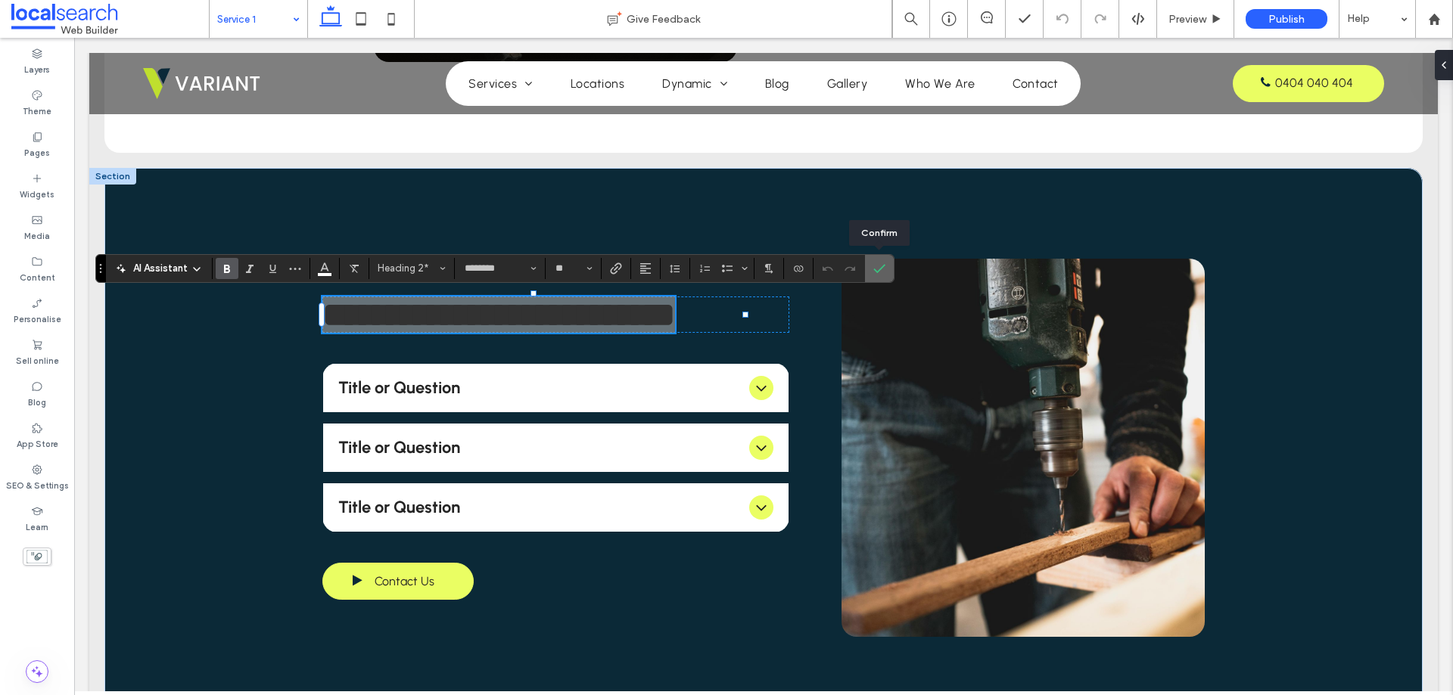
click at [877, 270] on icon "Confirm" at bounding box center [879, 269] width 12 height 12
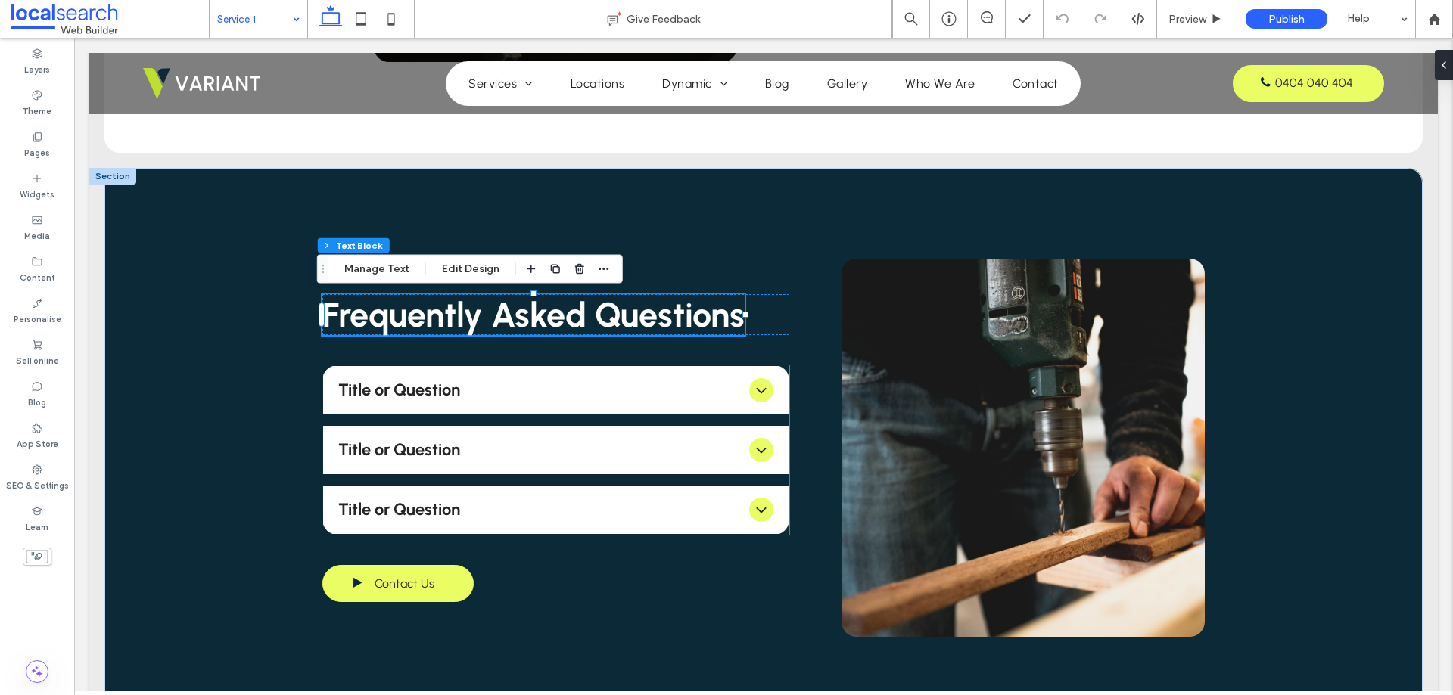
click at [602, 380] on span "Title or Question" at bounding box center [540, 390] width 404 height 20
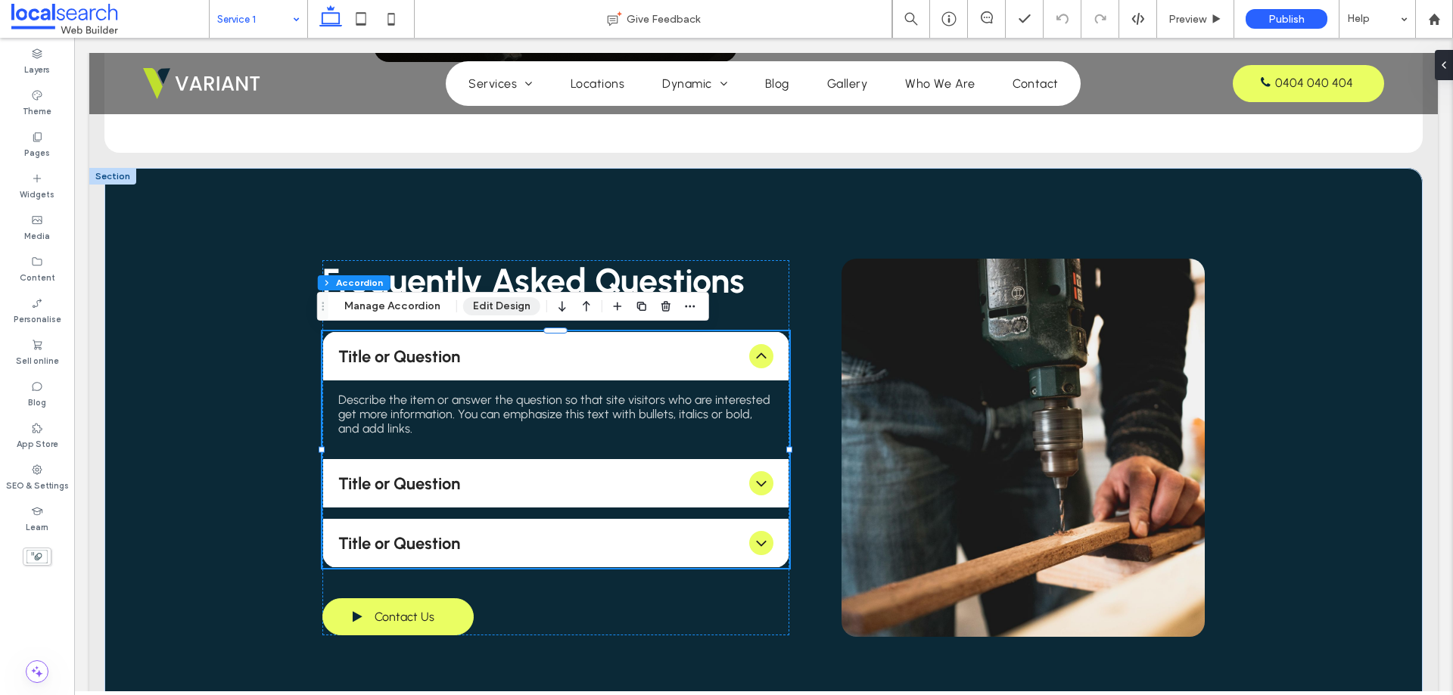
click at [473, 306] on button "Edit Design" at bounding box center [501, 306] width 77 height 18
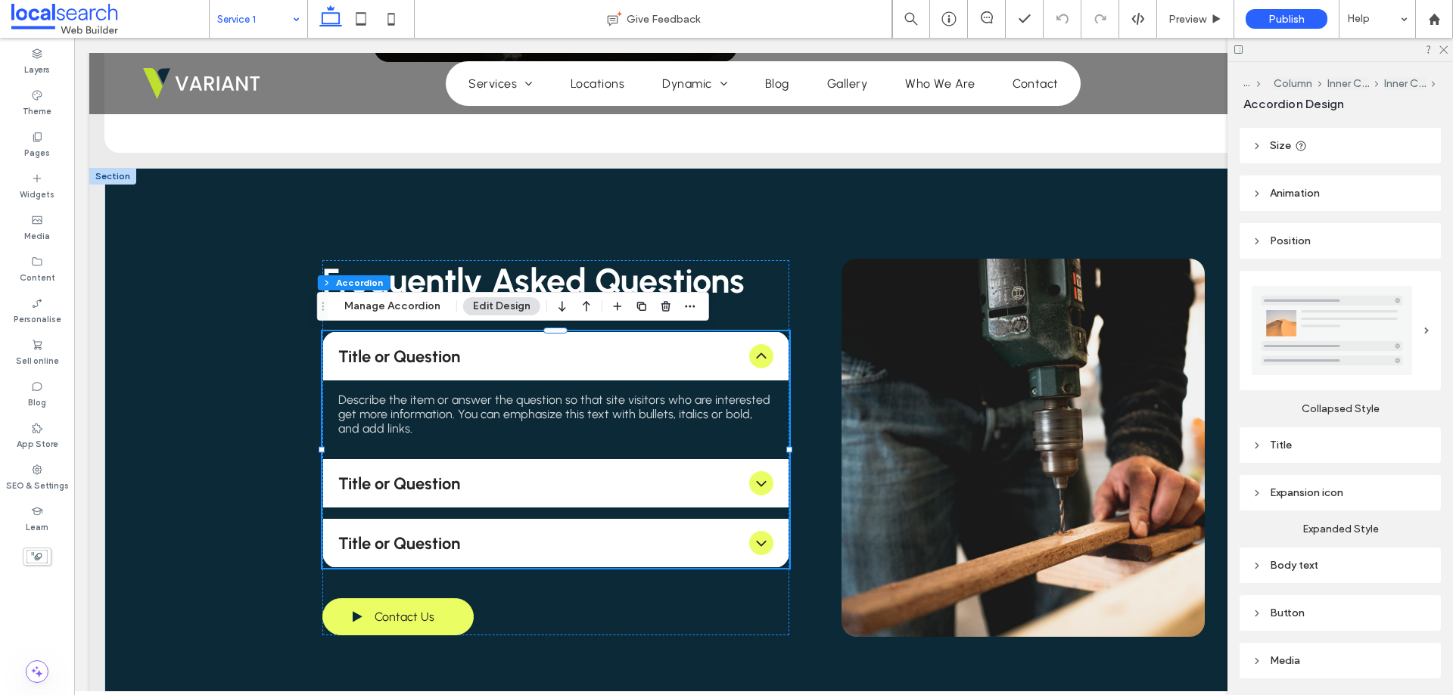
scroll to position [151, 0]
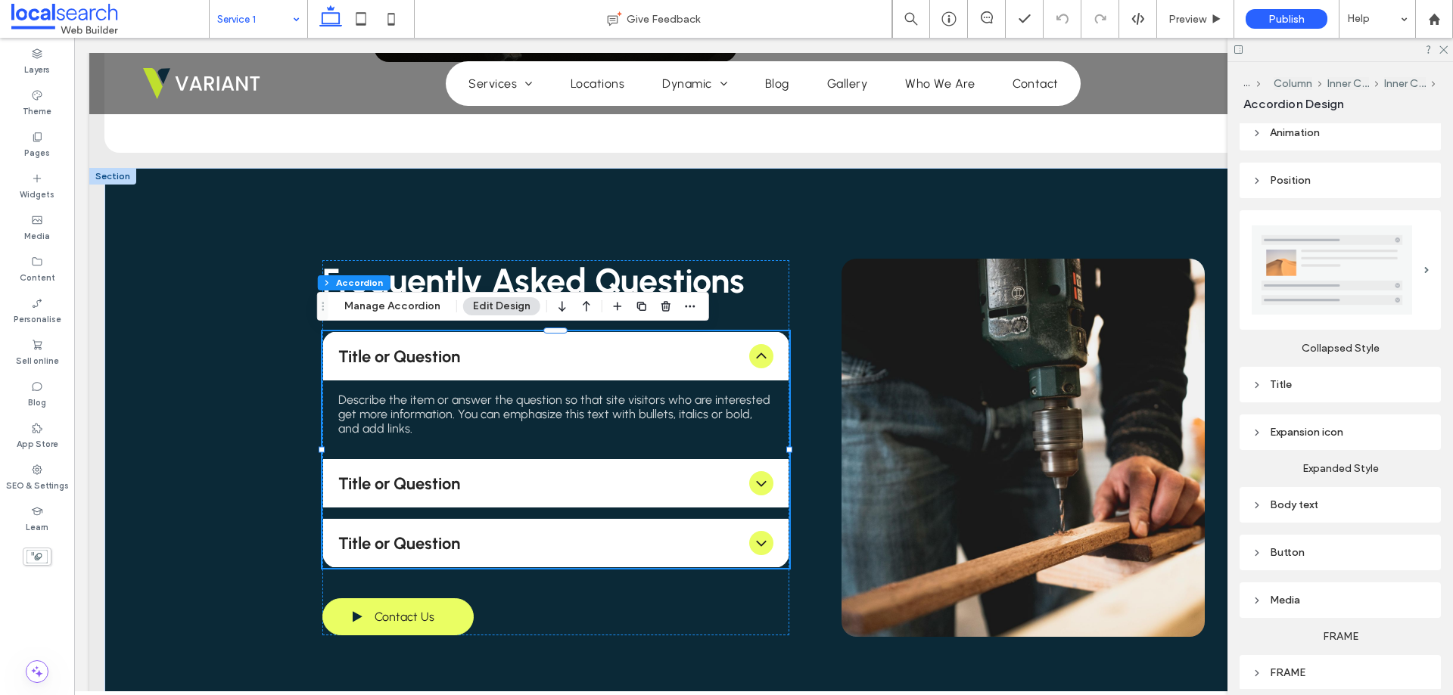
click at [1332, 381] on div "Title" at bounding box center [1339, 384] width 177 height 13
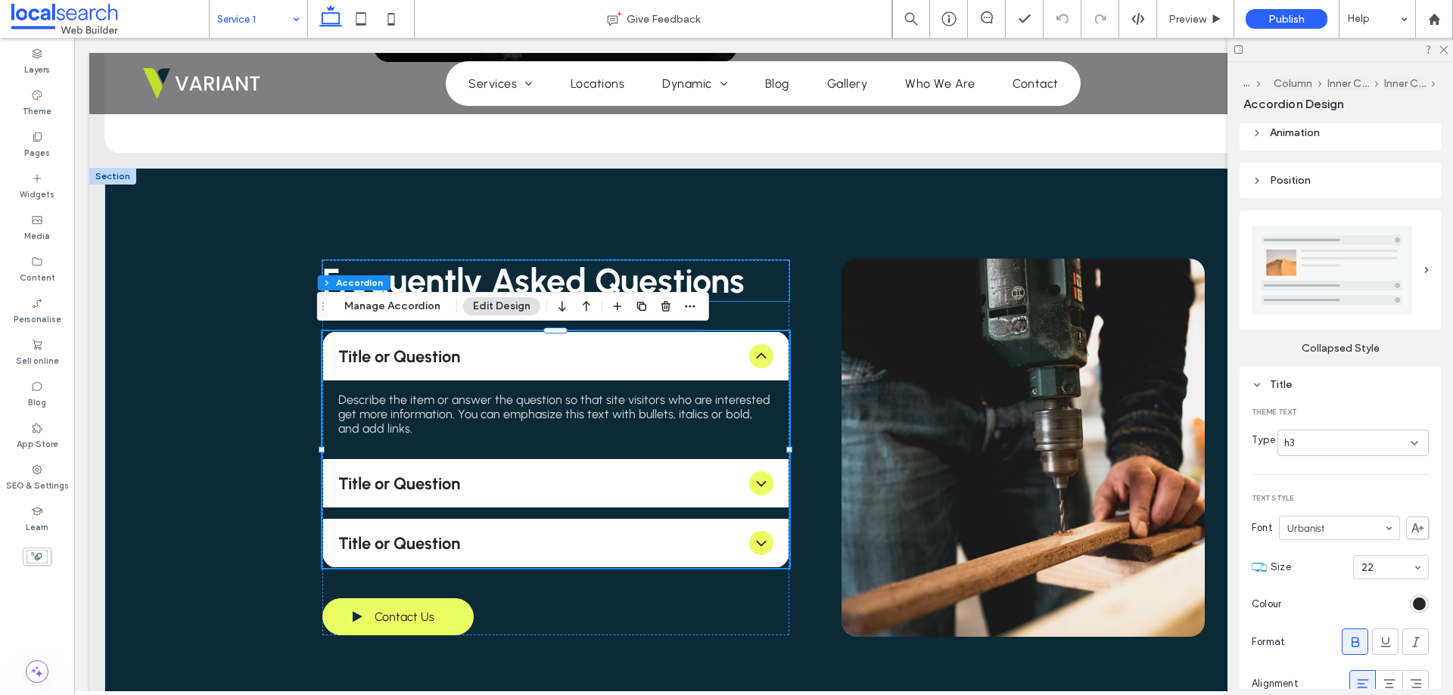
click at [631, 268] on span "Frequently Asked Questions" at bounding box center [533, 280] width 422 height 41
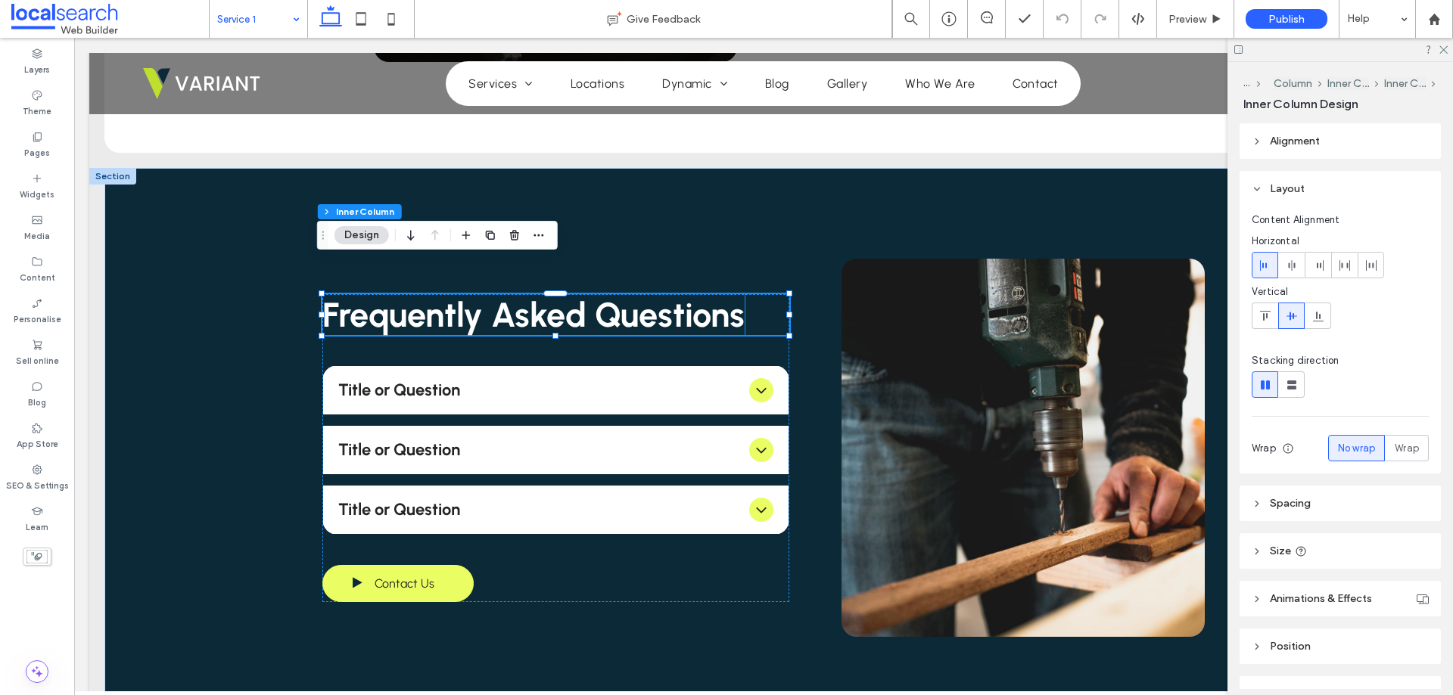
click at [390, 329] on span "Frequently Asked Questions" at bounding box center [533, 314] width 422 height 41
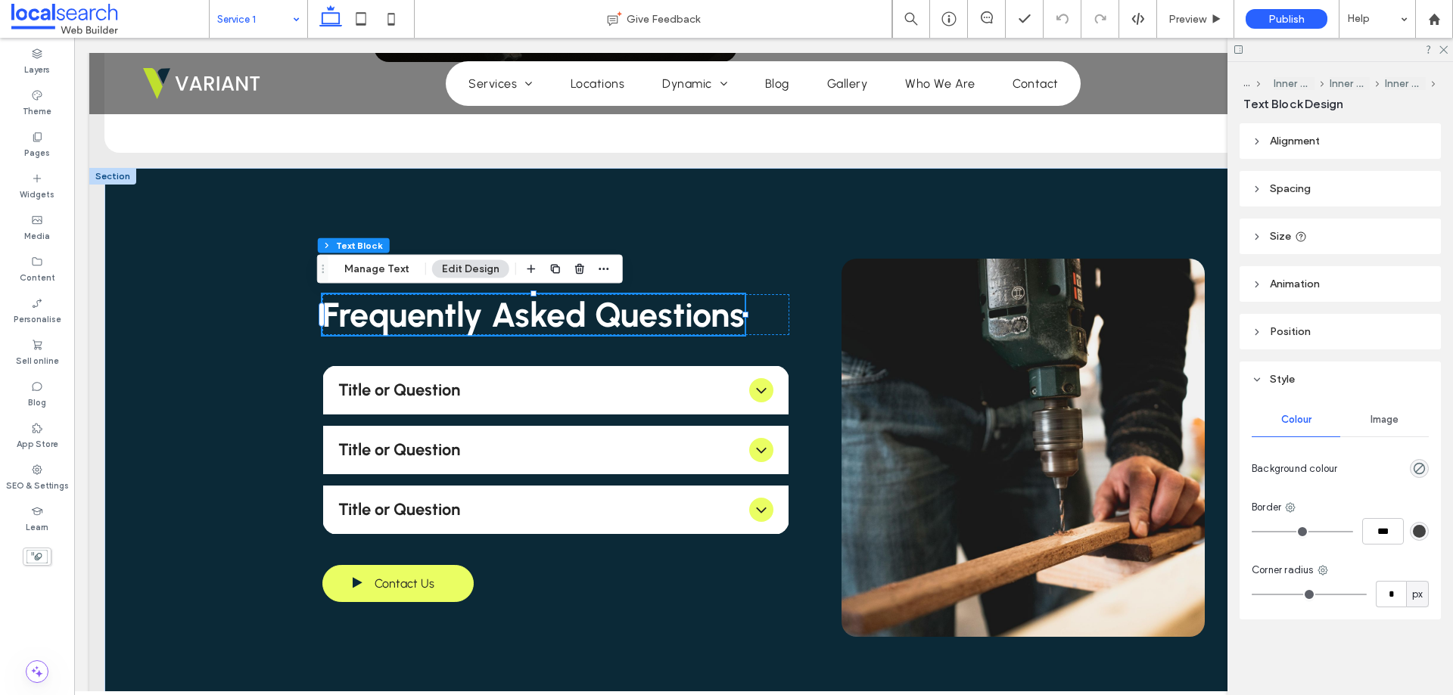
click at [362, 258] on div "Section Column Inner Column Inner Column Inner Column Text Block Manage Text Ed…" at bounding box center [470, 269] width 306 height 29
click at [362, 266] on button "Manage Text" at bounding box center [376, 269] width 85 height 18
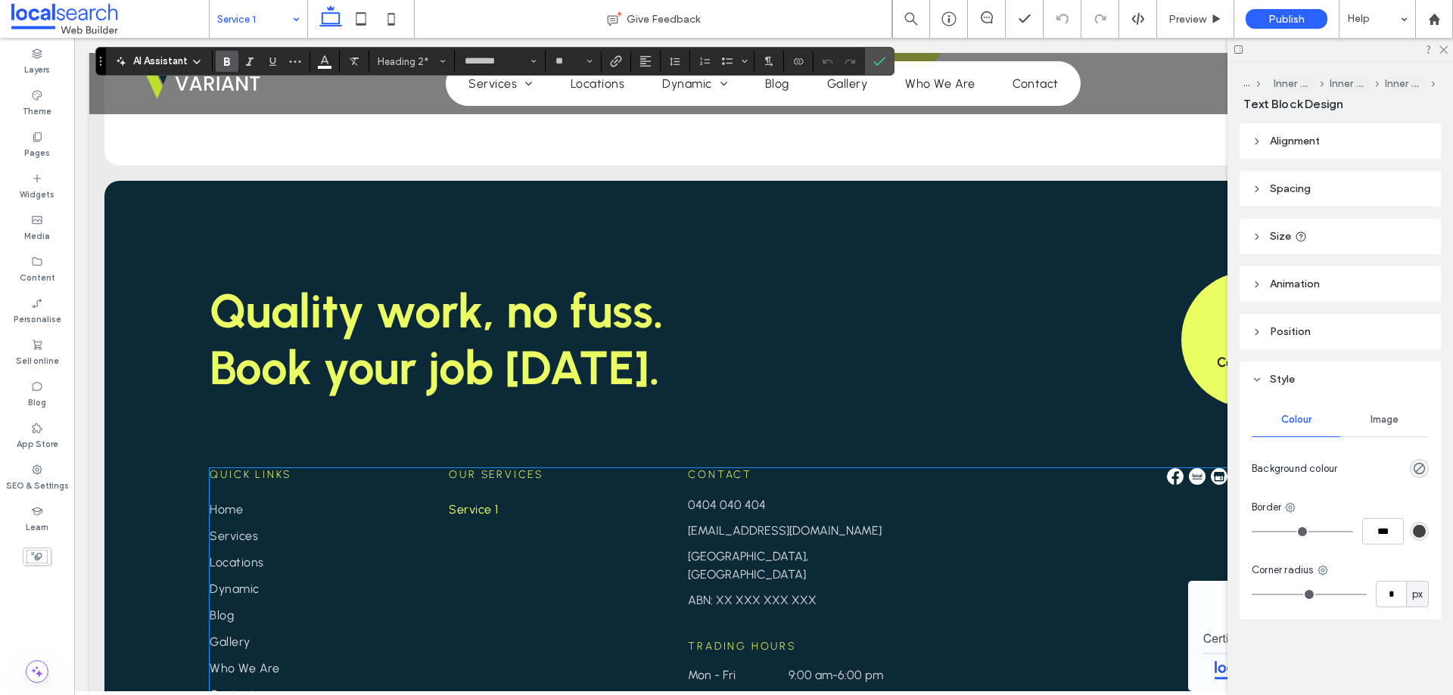
scroll to position [2270, 0]
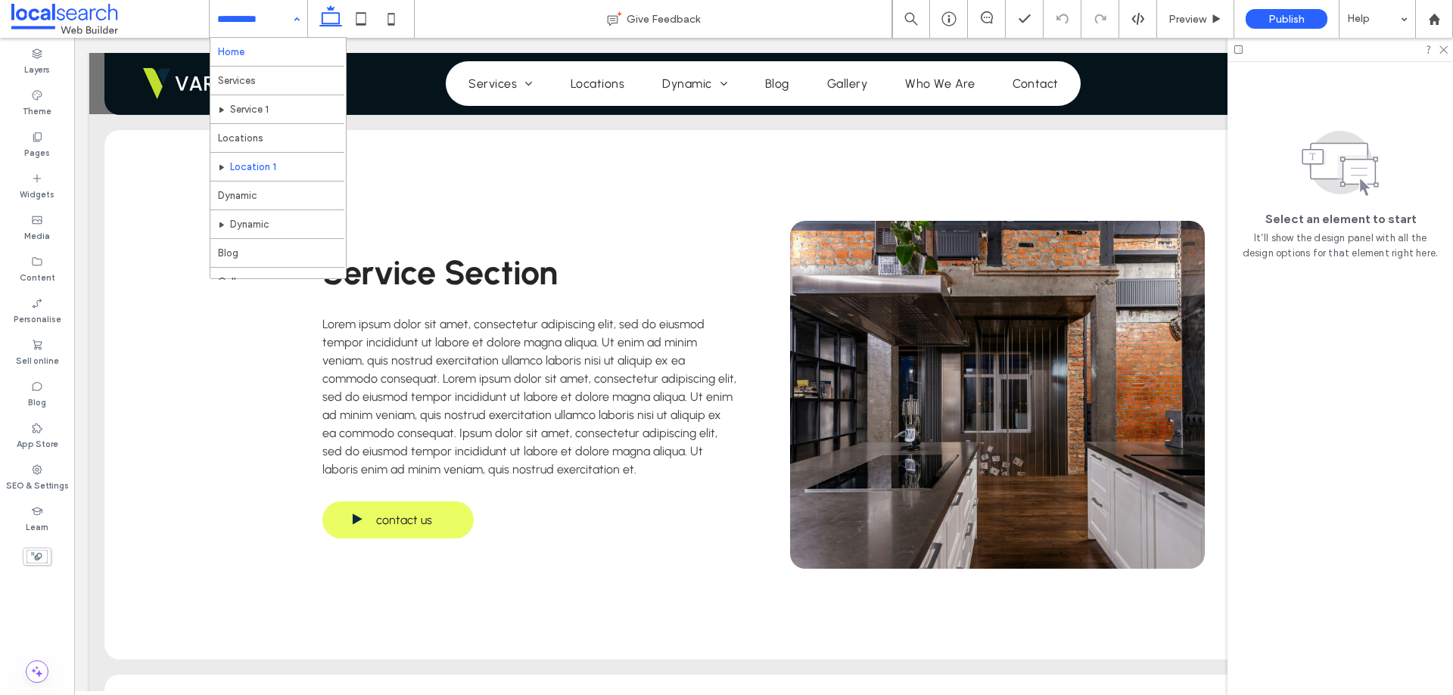
scroll to position [1664, 0]
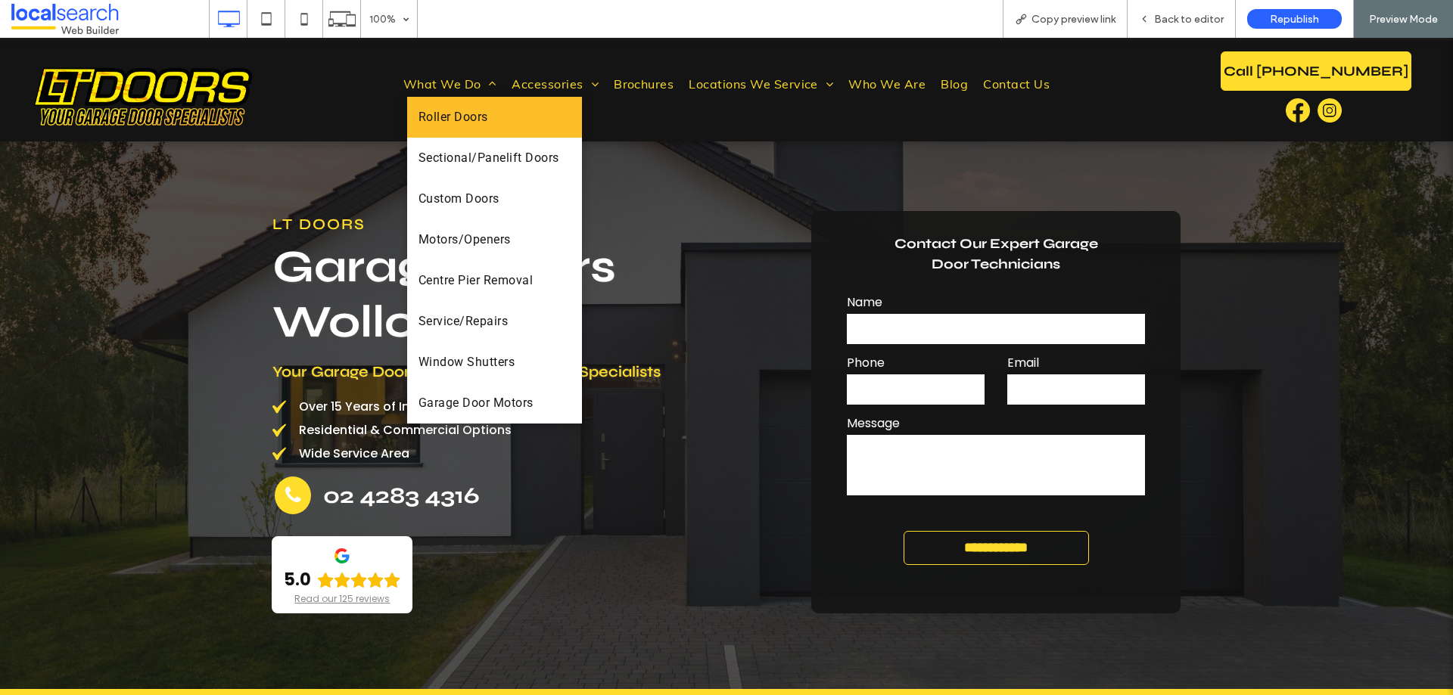
click at [501, 115] on link "Roller Doors" at bounding box center [494, 117] width 175 height 41
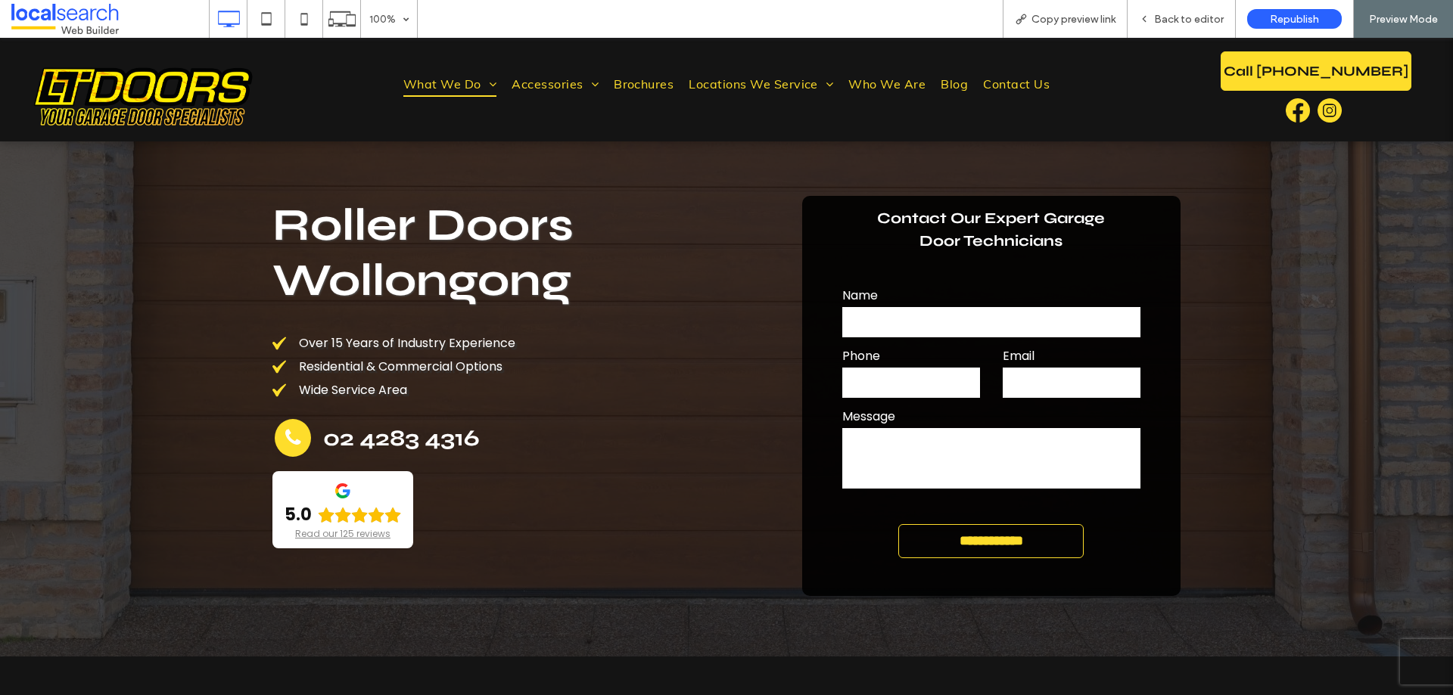
click at [895, 449] on textarea at bounding box center [991, 458] width 299 height 61
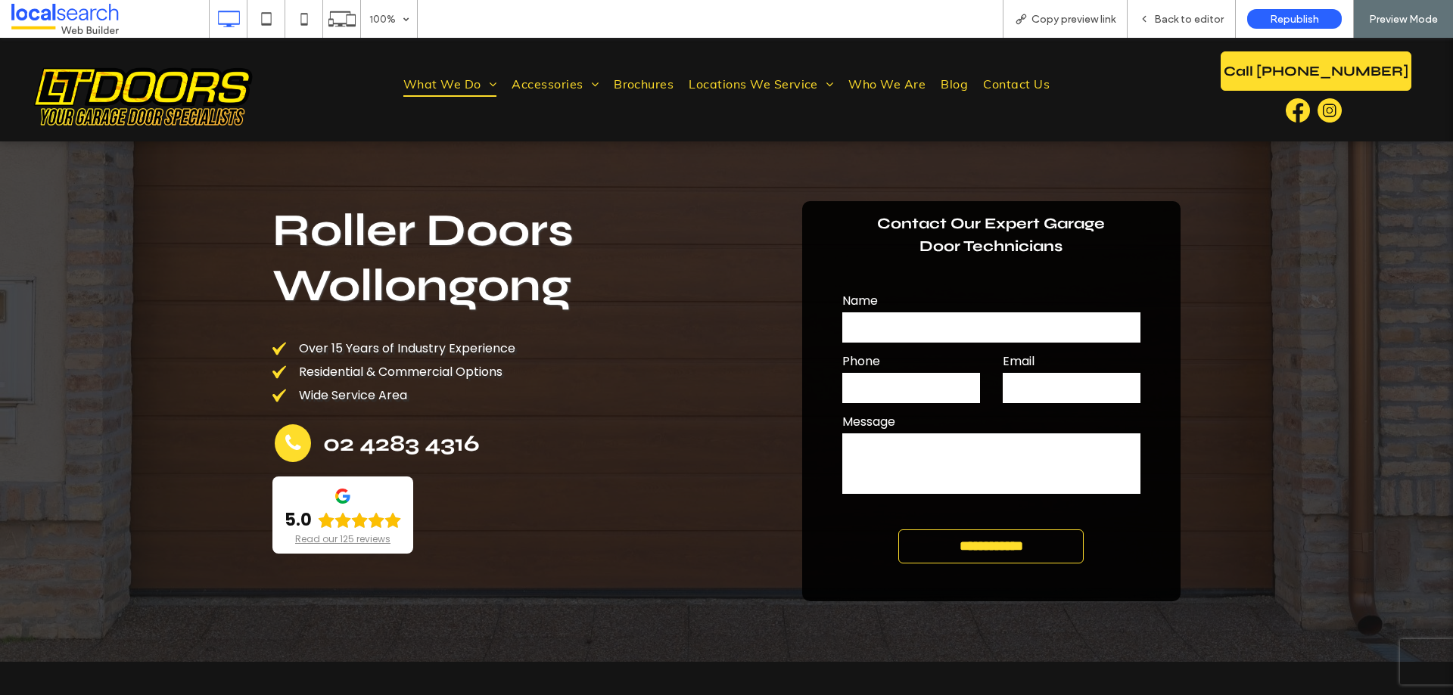
click at [903, 442] on textarea at bounding box center [991, 463] width 299 height 61
type textarea "*****"
click at [902, 393] on input "text" at bounding box center [911, 388] width 138 height 30
type input "*****"
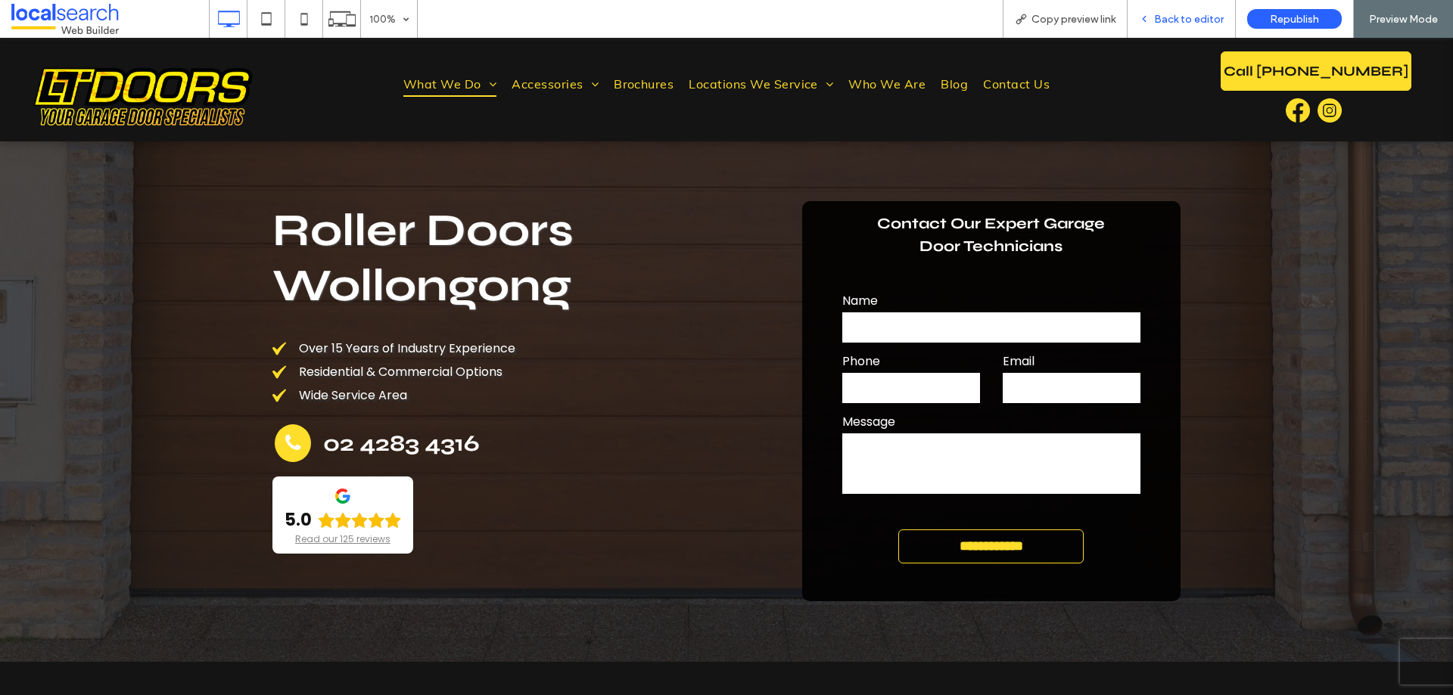
click at [1222, 20] on span "Back to editor" at bounding box center [1189, 19] width 70 height 13
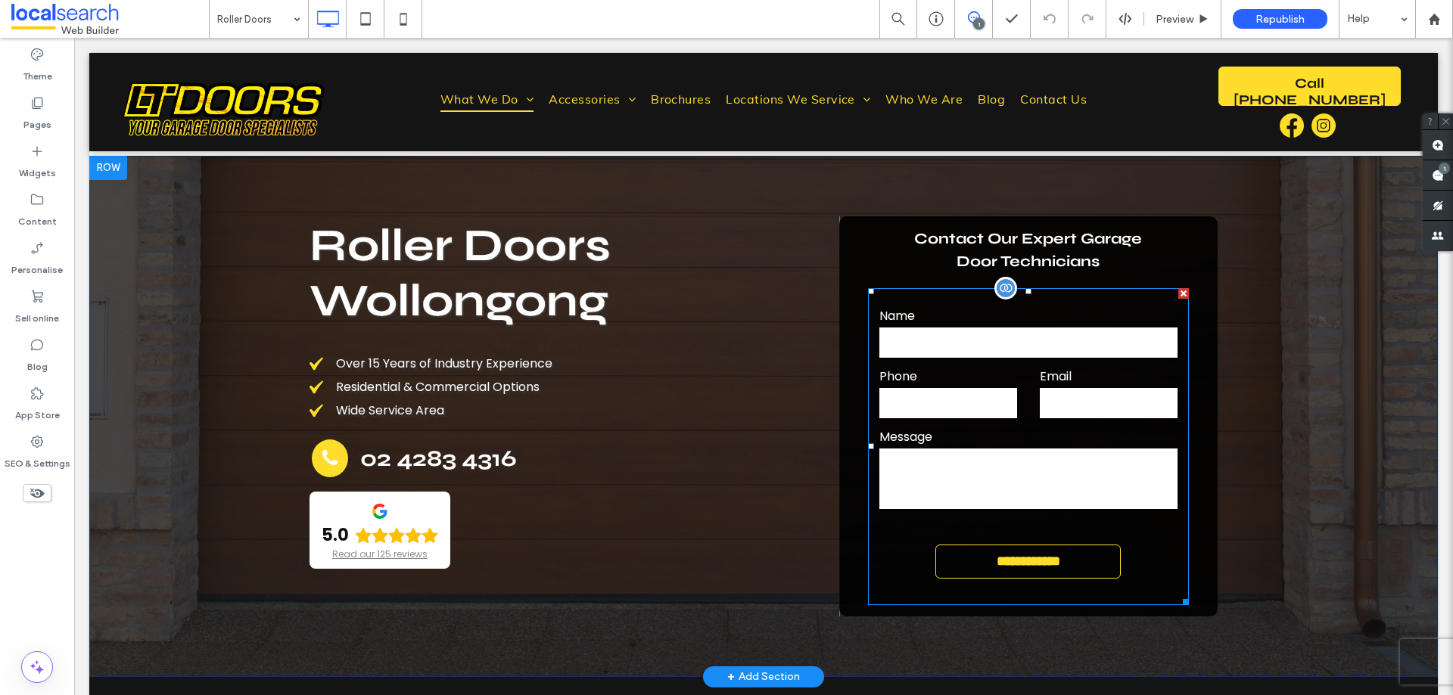
click at [1098, 343] on input "text" at bounding box center [1028, 343] width 299 height 30
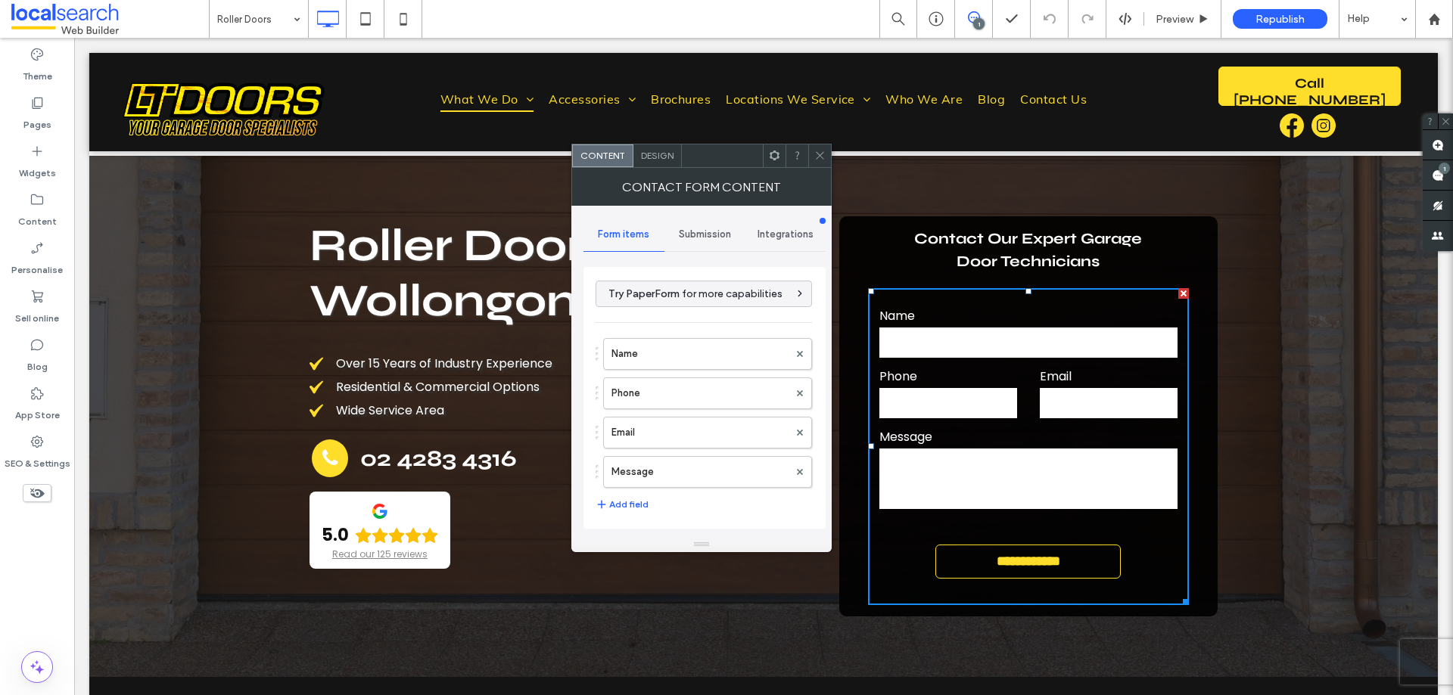
click at [669, 160] on span "Design" at bounding box center [657, 155] width 33 height 11
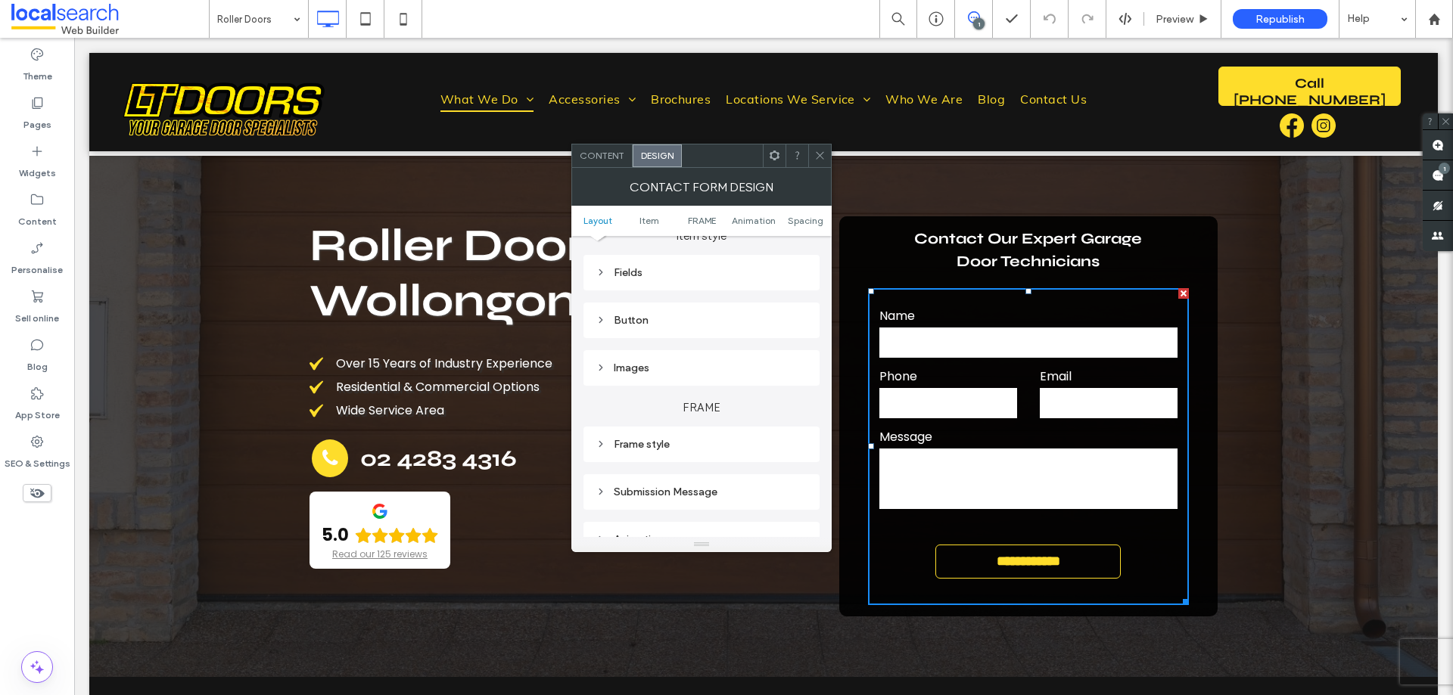
scroll to position [227, 0]
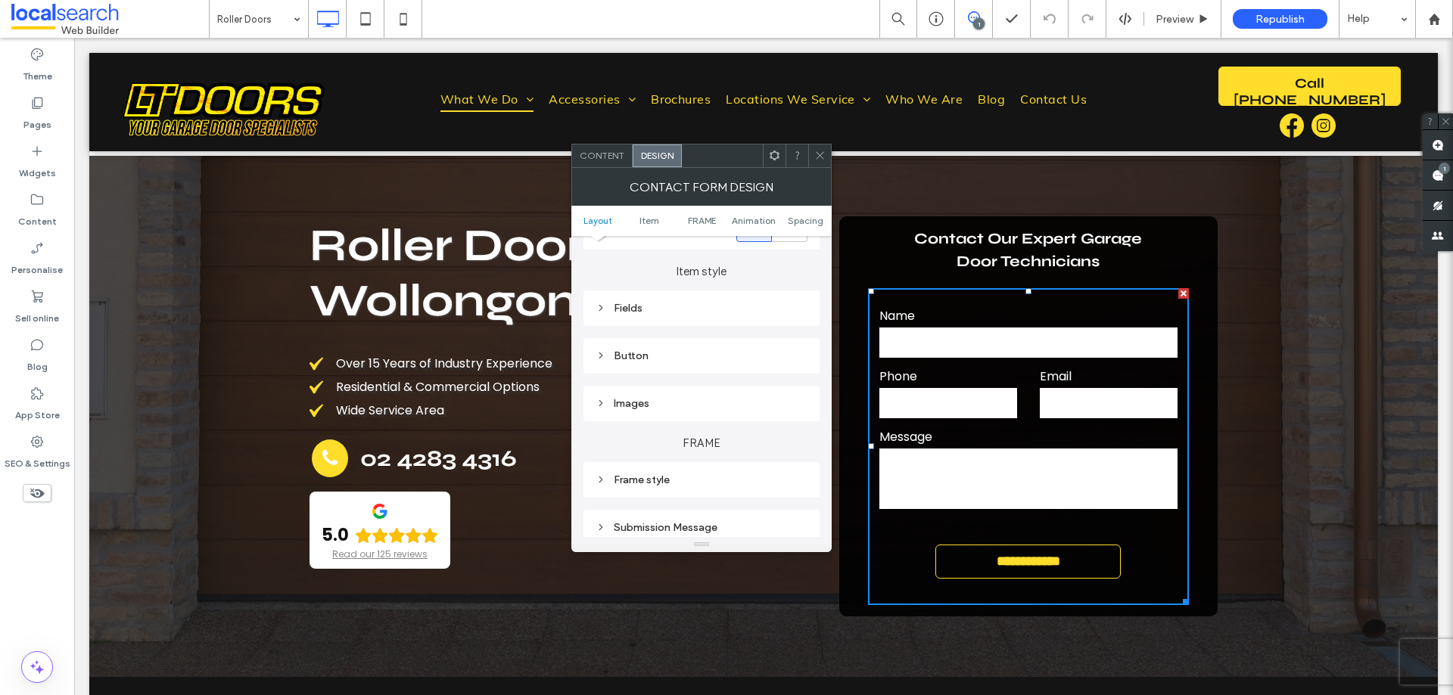
click at [694, 315] on div "Fields" at bounding box center [701, 308] width 212 height 20
click at [753, 344] on div "Field text" at bounding box center [754, 334] width 106 height 33
click at [657, 411] on label "Input" at bounding box center [695, 412] width 200 height 30
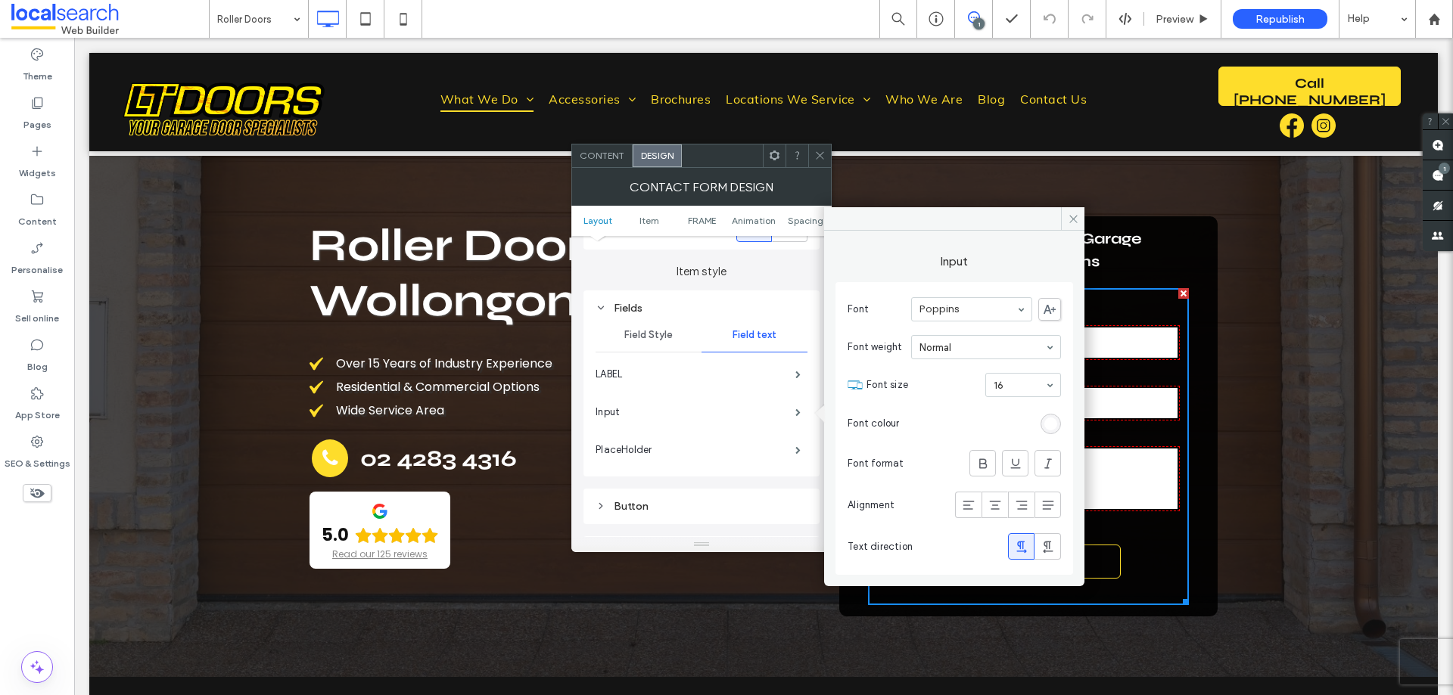
click at [1046, 418] on div "rgb(255, 255, 255)" at bounding box center [1050, 424] width 13 height 13
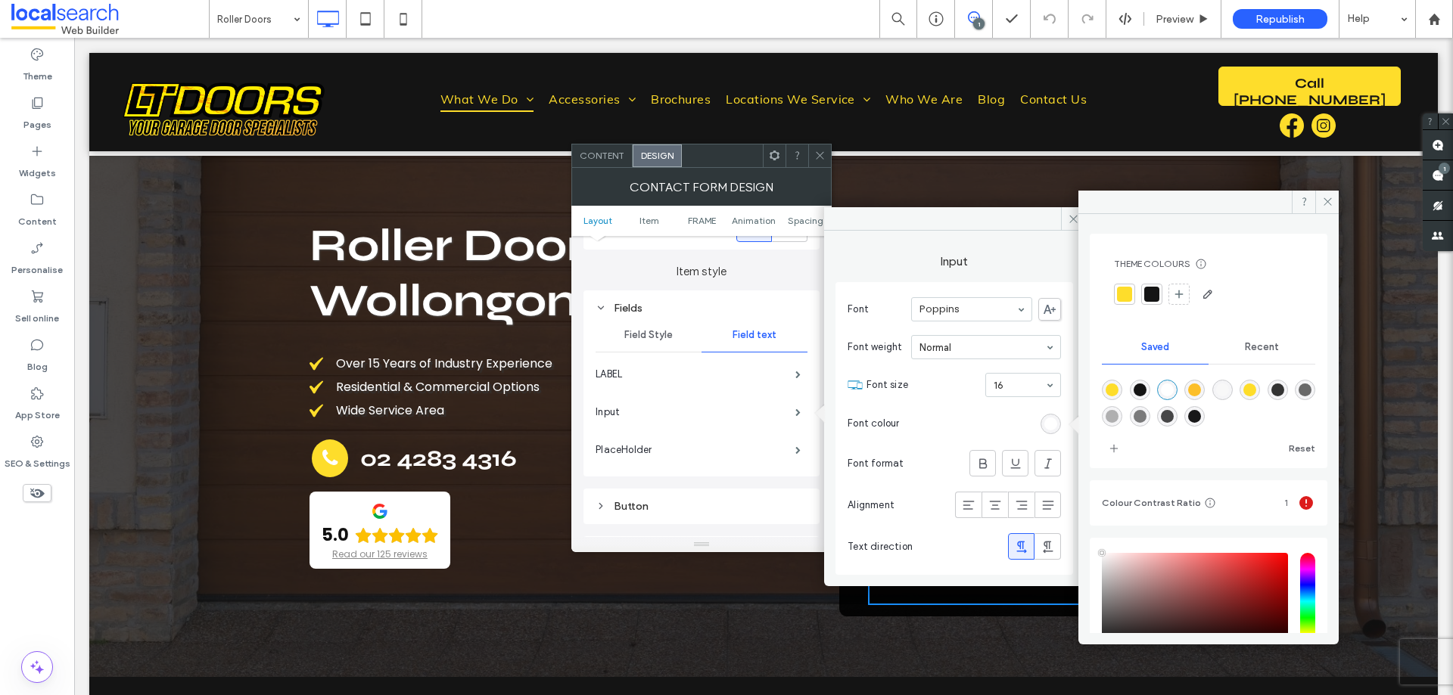
click at [1145, 387] on div "rgba(20,20,20,1)" at bounding box center [1139, 390] width 13 height 13
type input "*******"
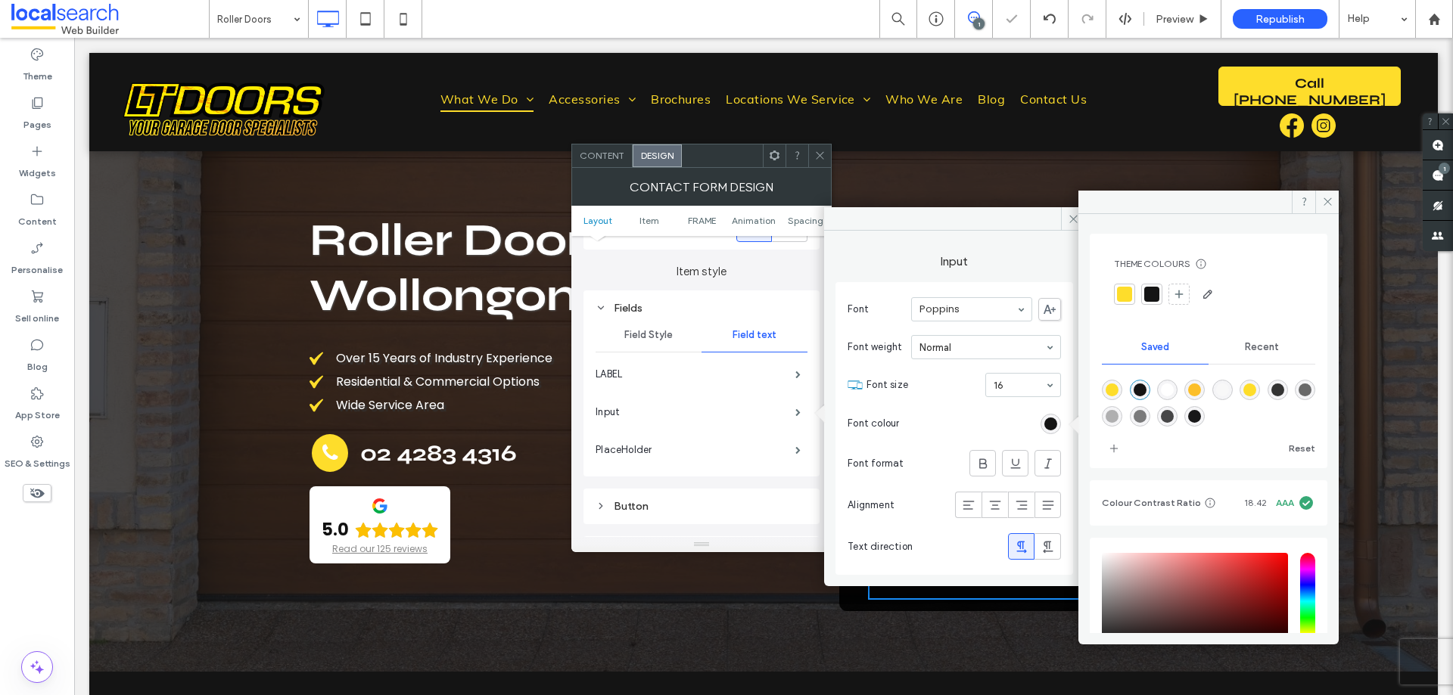
click at [819, 156] on icon at bounding box center [819, 155] width 11 height 11
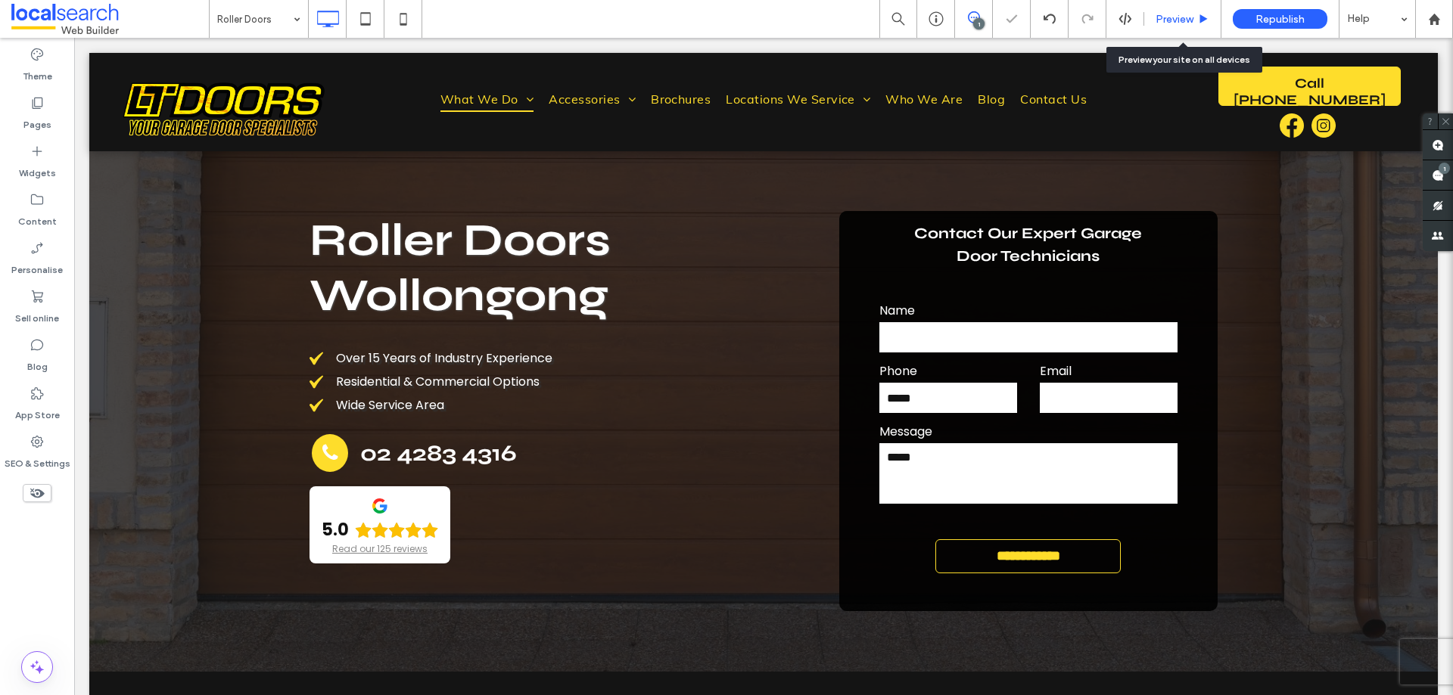
drag, startPoint x: 1174, startPoint y: 21, endPoint x: 959, endPoint y: 297, distance: 349.3
click at [1174, 21] on span "Preview" at bounding box center [1174, 19] width 38 height 13
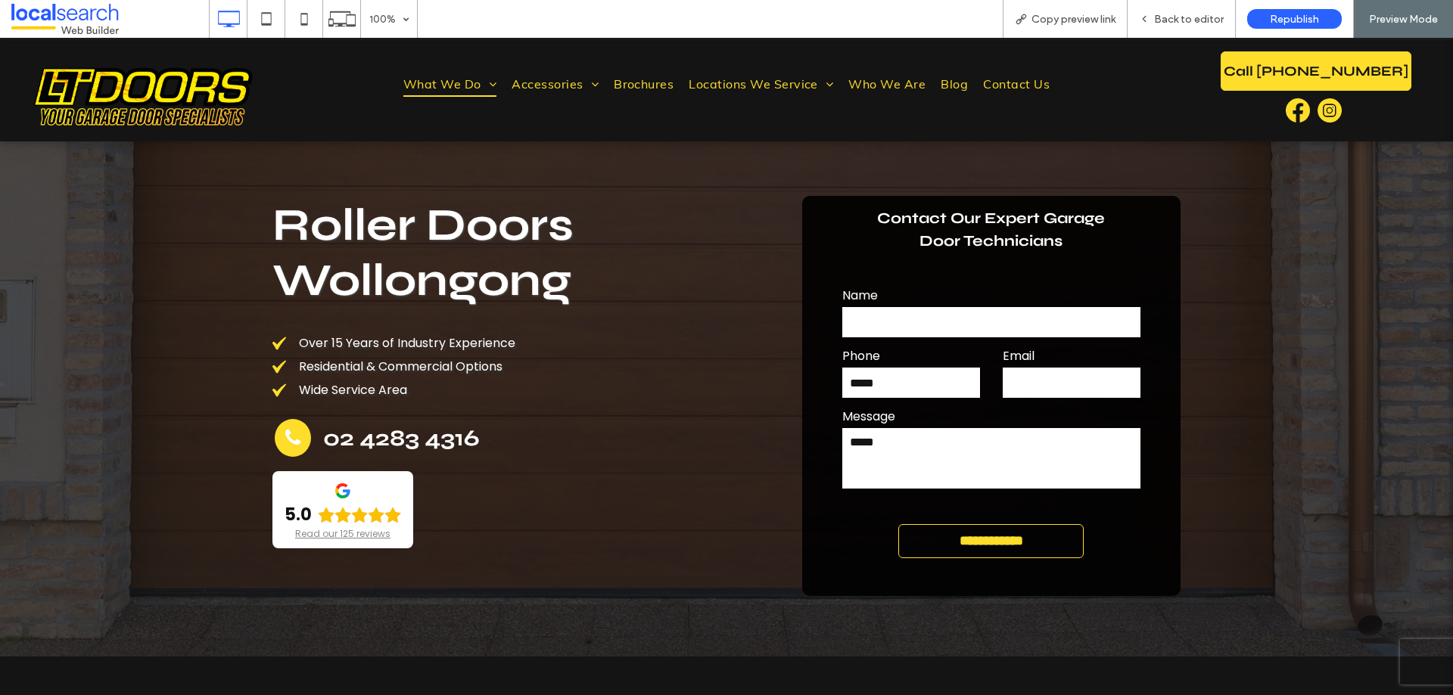
click at [950, 307] on input "text" at bounding box center [991, 322] width 299 height 30
type input "******"
click at [1051, 370] on input "text" at bounding box center [1071, 383] width 138 height 30
type input "***"
click at [1153, 20] on div "Back to editor" at bounding box center [1180, 19] width 107 height 13
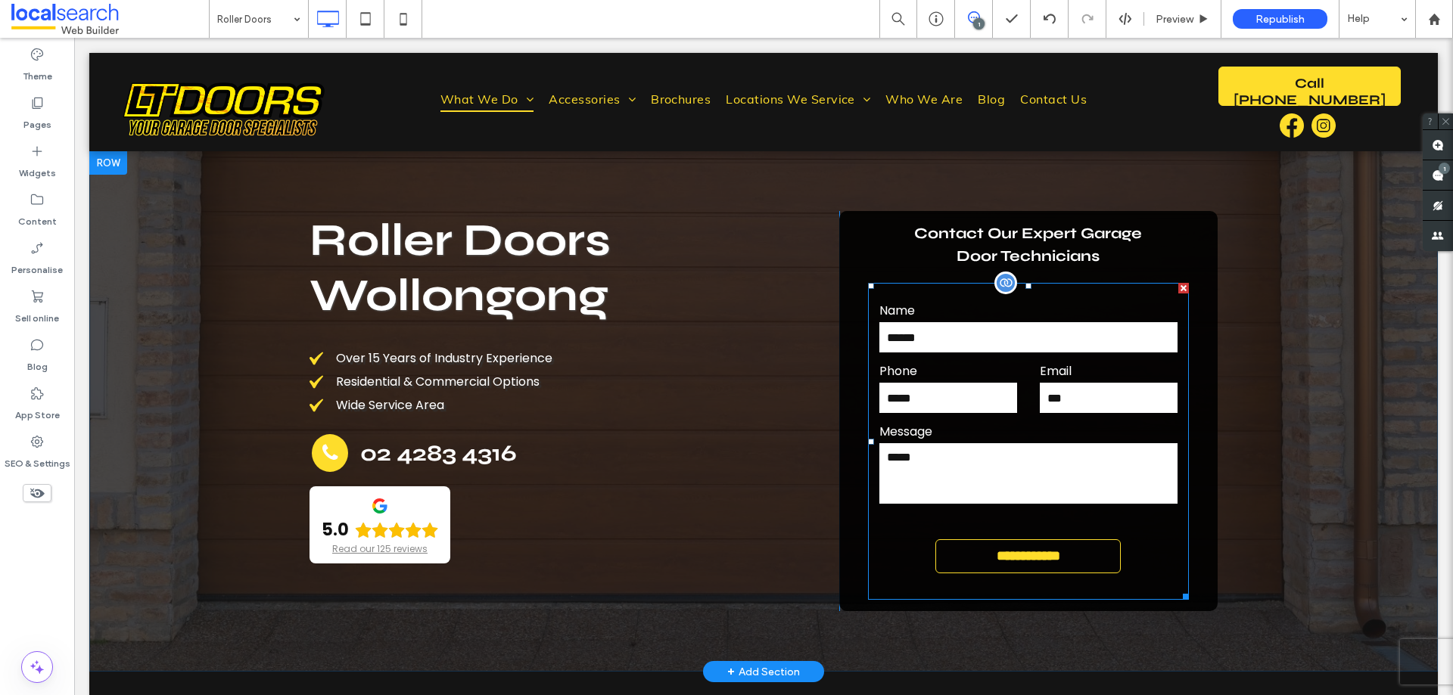
click at [996, 372] on label "Phone" at bounding box center [948, 371] width 138 height 18
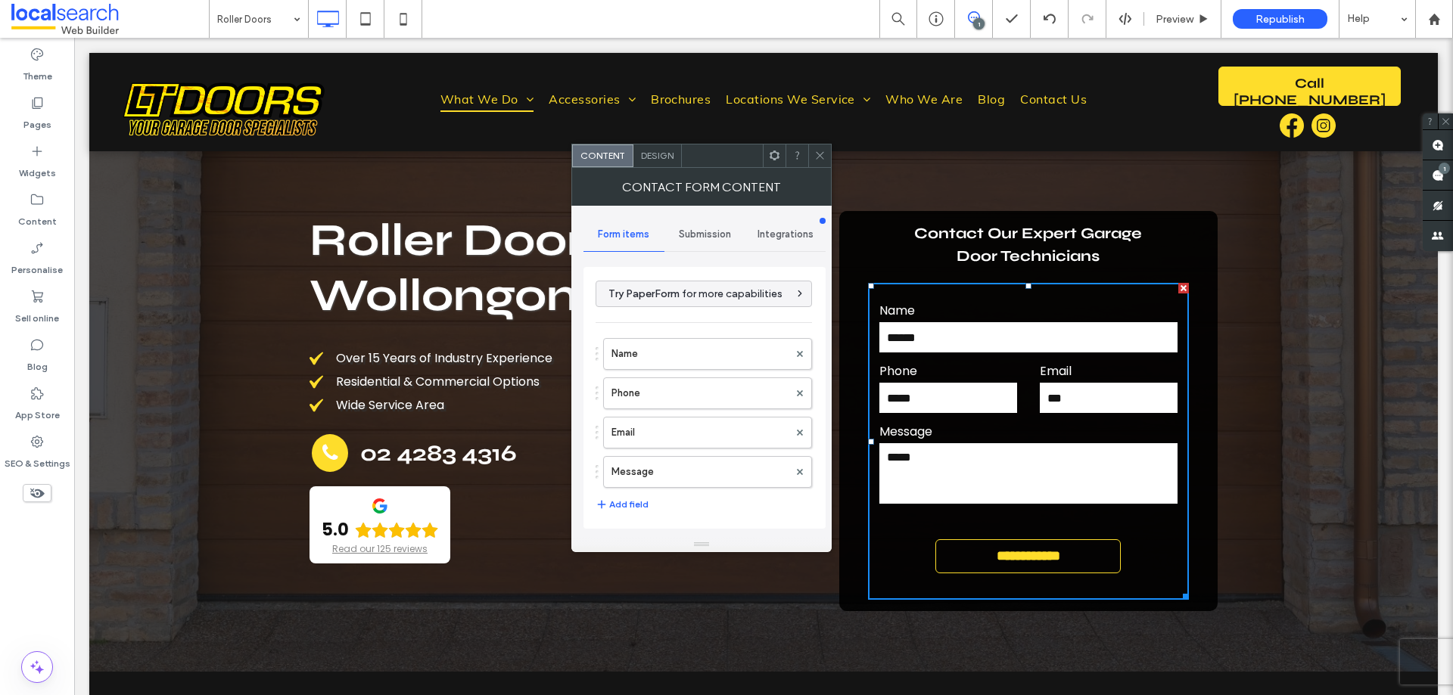
click at [666, 160] on span "Design" at bounding box center [657, 155] width 33 height 11
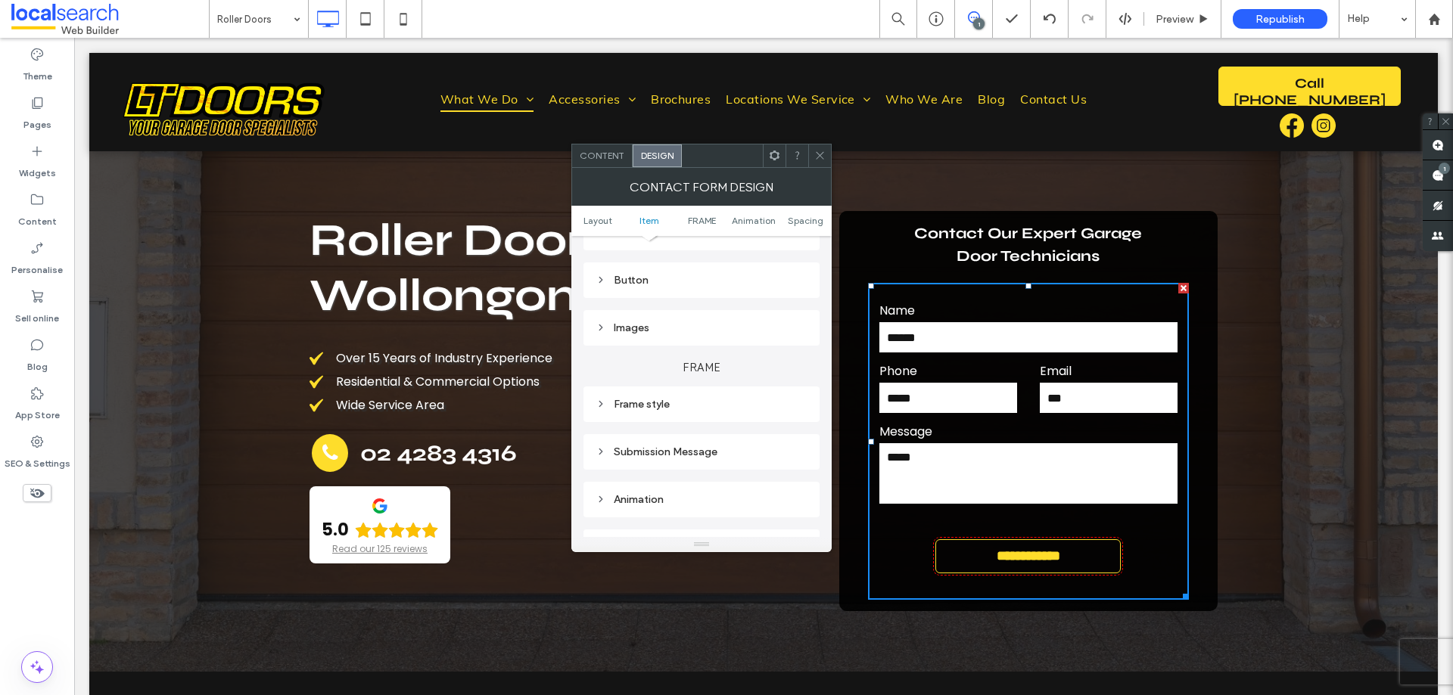
scroll to position [227, 0]
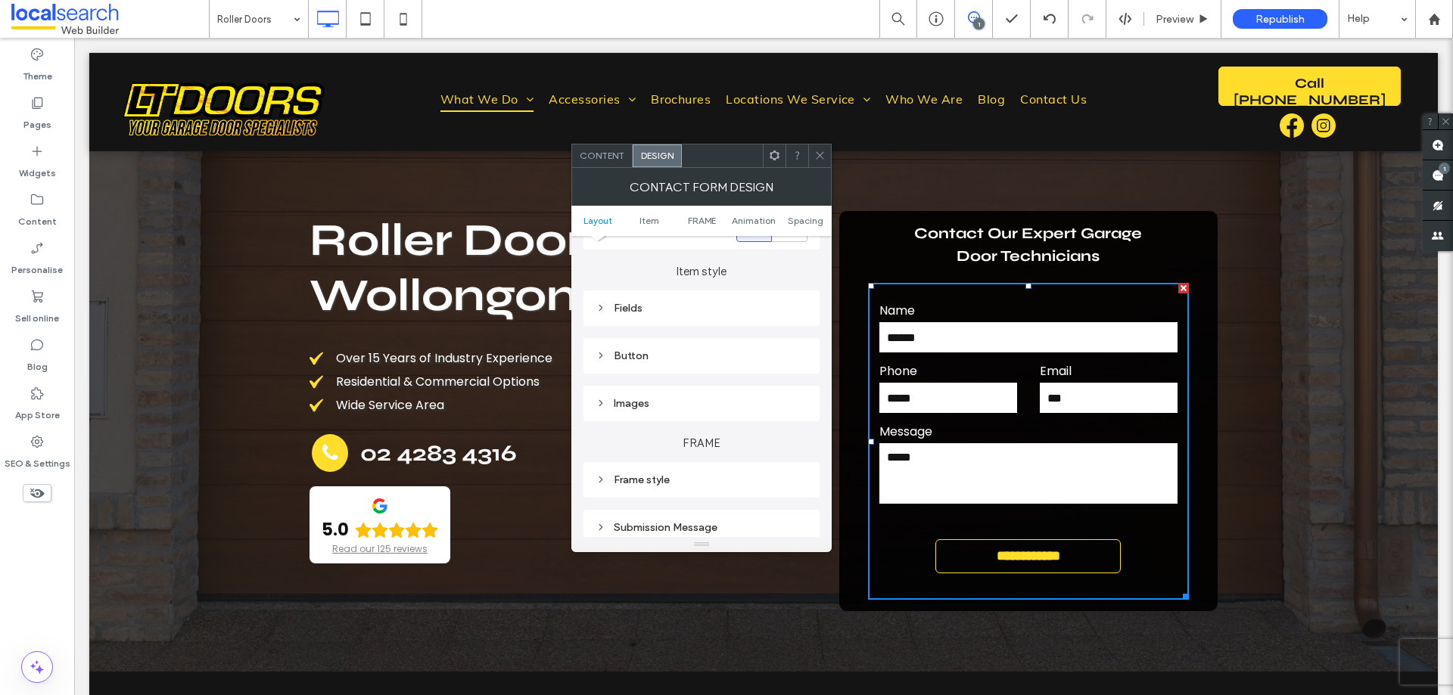
click at [662, 306] on div "Fields" at bounding box center [701, 308] width 212 height 13
click at [764, 337] on span "Field text" at bounding box center [754, 335] width 44 height 12
click at [772, 408] on label "Input" at bounding box center [695, 412] width 200 height 30
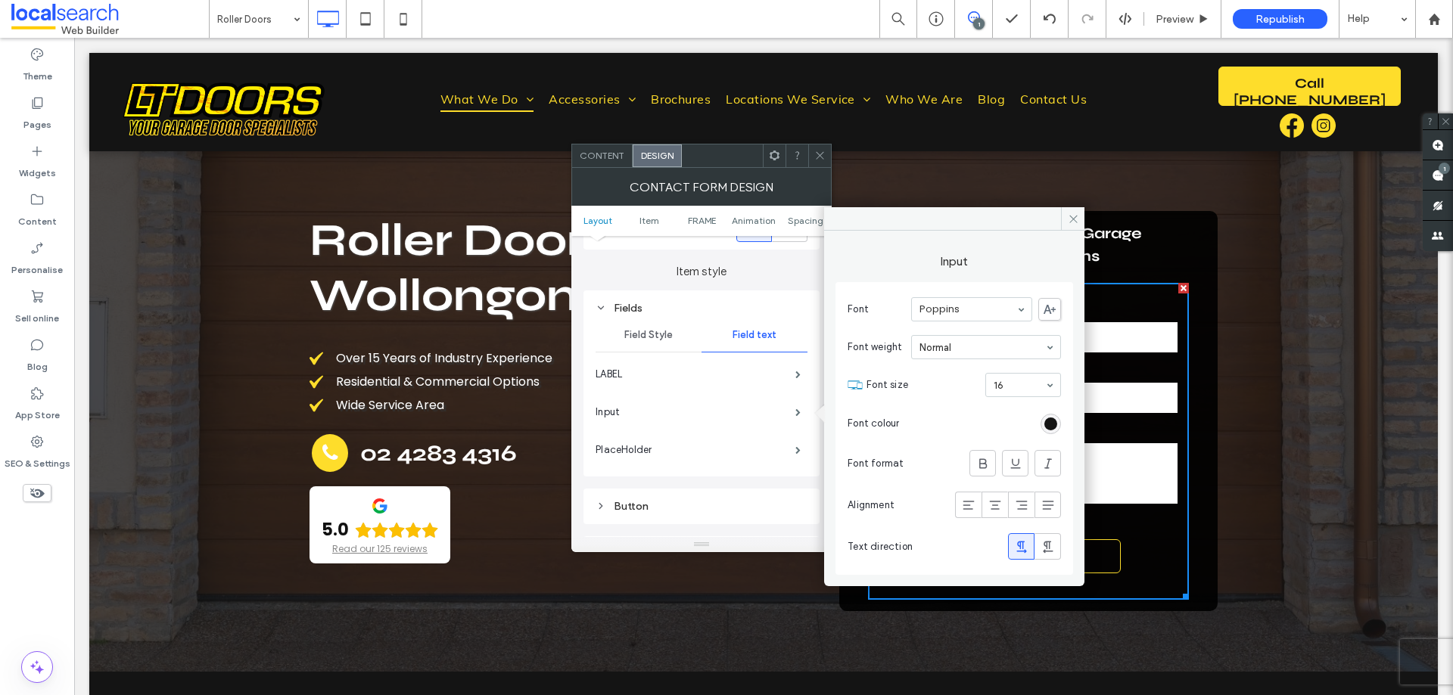
click at [820, 155] on use at bounding box center [820, 156] width 8 height 8
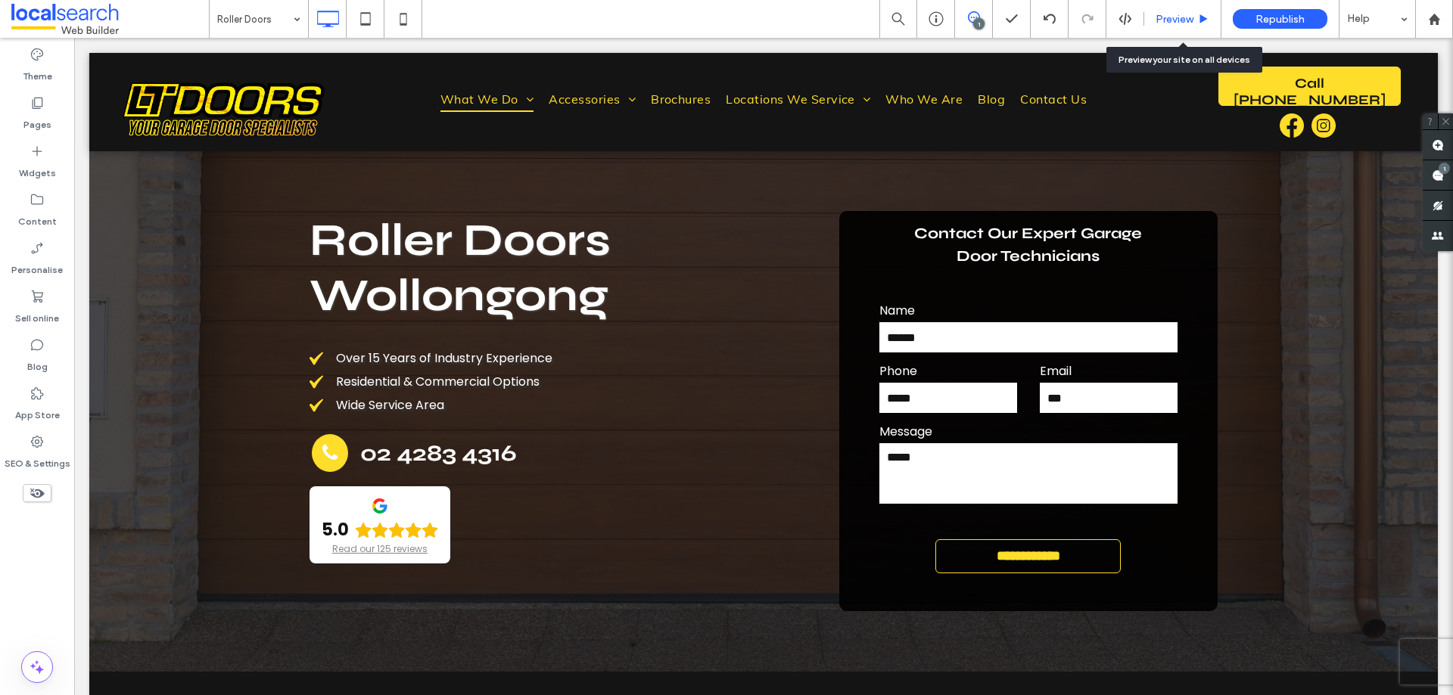
drag, startPoint x: 1059, startPoint y: 15, endPoint x: 1188, endPoint y: 24, distance: 128.9
click at [1188, 24] on span "Preview" at bounding box center [1174, 19] width 38 height 13
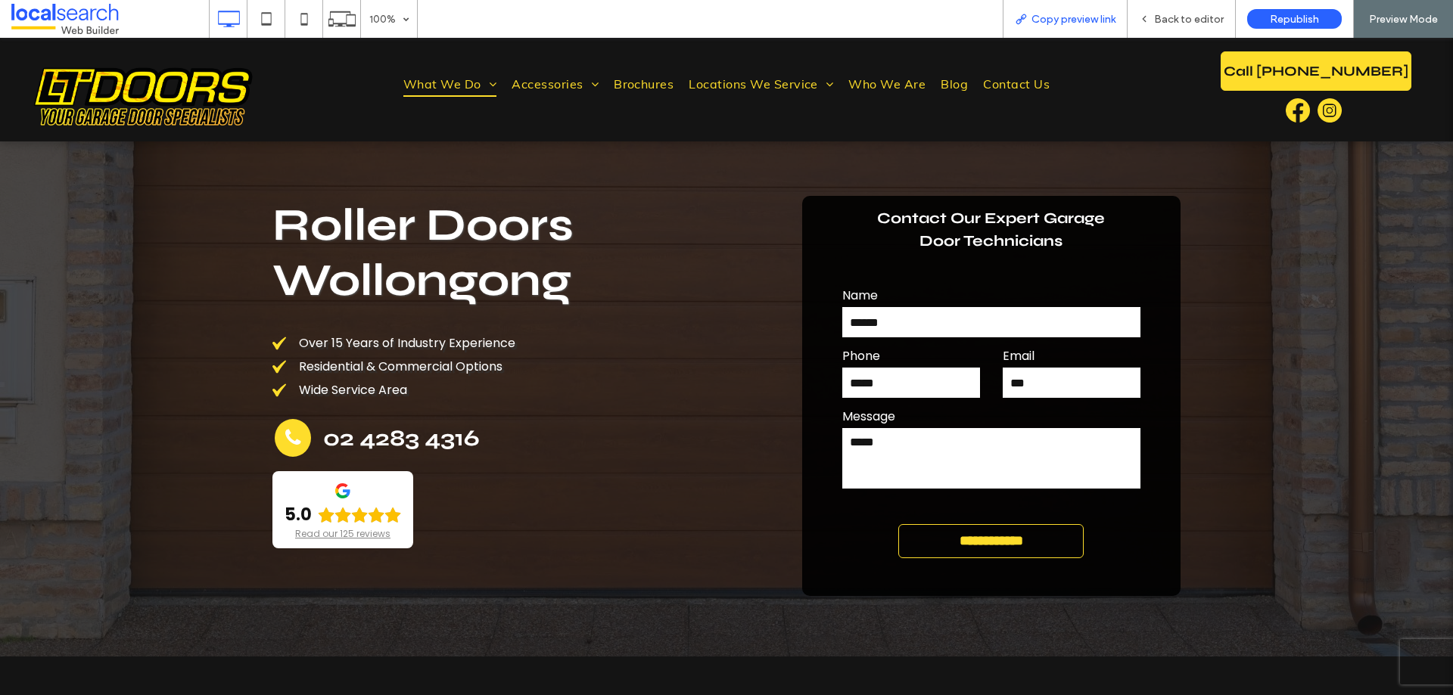
click at [1069, 21] on span "Copy preview link" at bounding box center [1073, 19] width 84 height 13
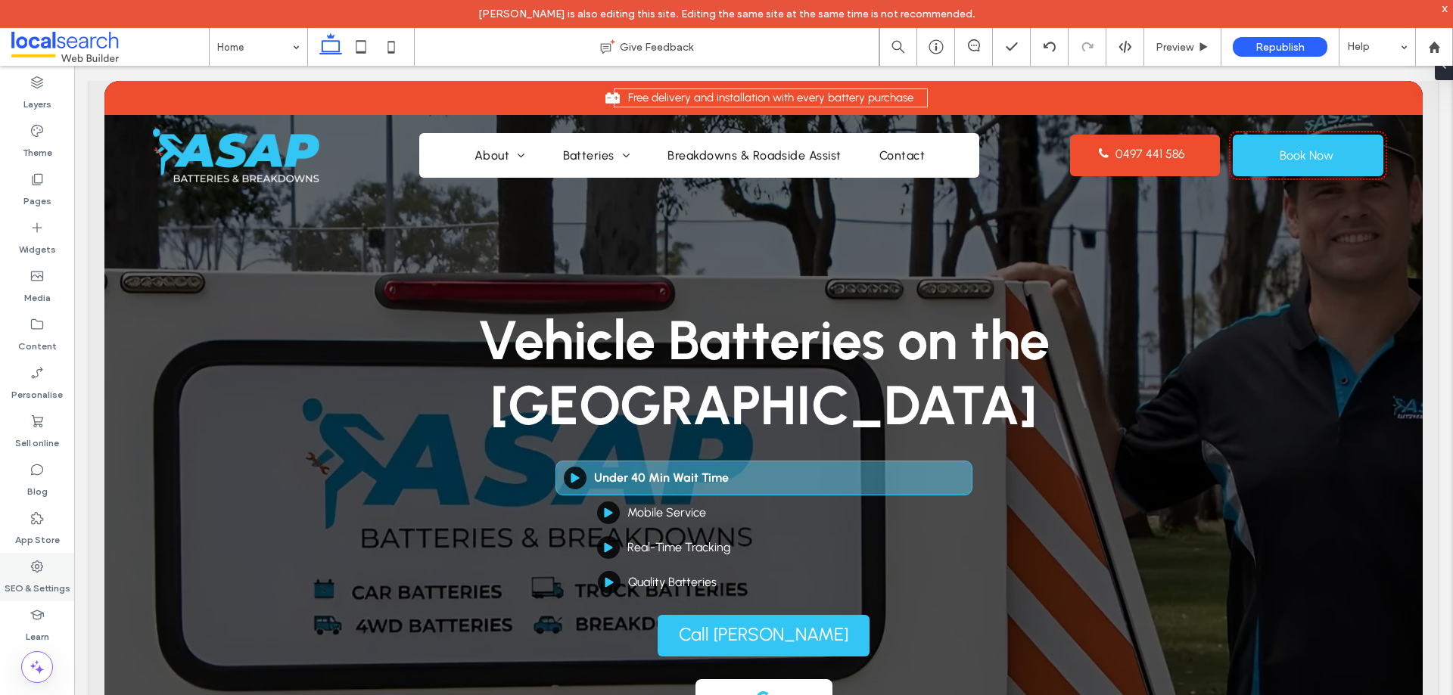
drag, startPoint x: 29, startPoint y: 575, endPoint x: 7, endPoint y: 458, distance: 118.6
click at [29, 575] on label "SEO & Settings" at bounding box center [38, 584] width 66 height 21
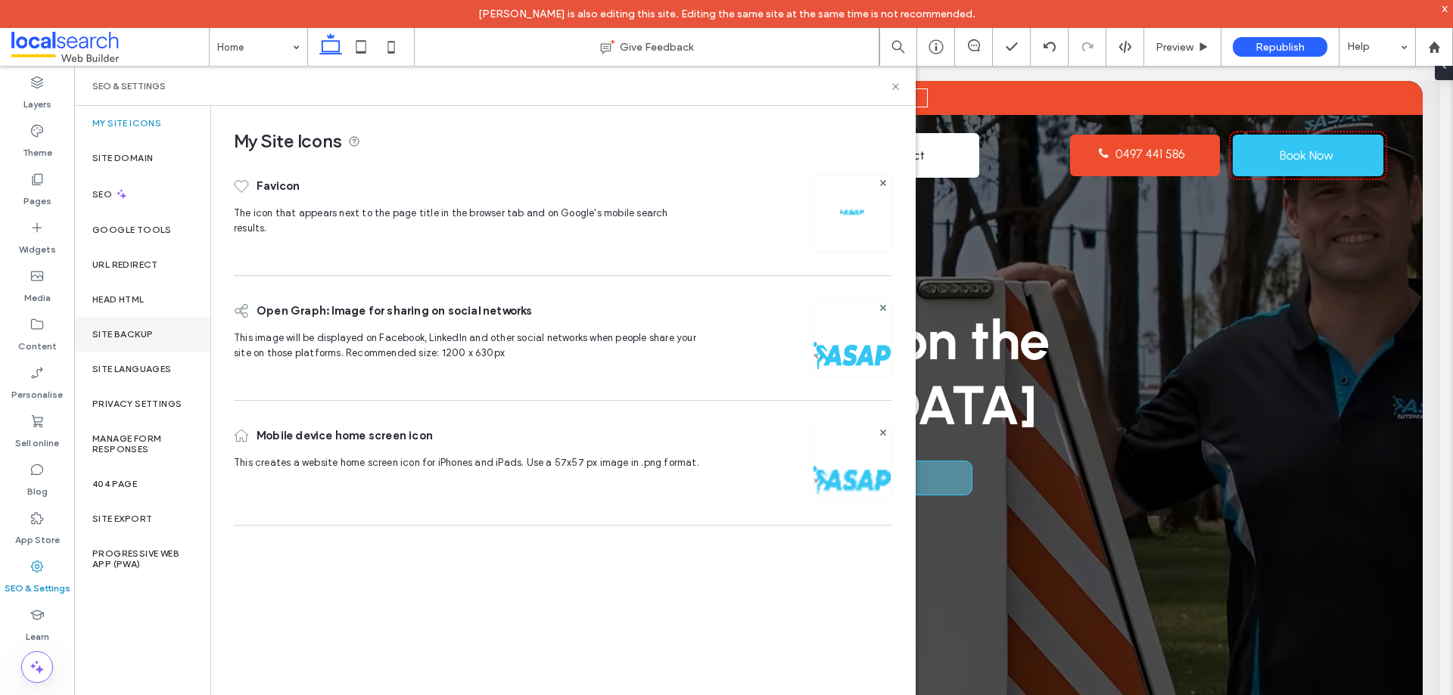
click at [143, 338] on label "Site backup" at bounding box center [122, 334] width 61 height 11
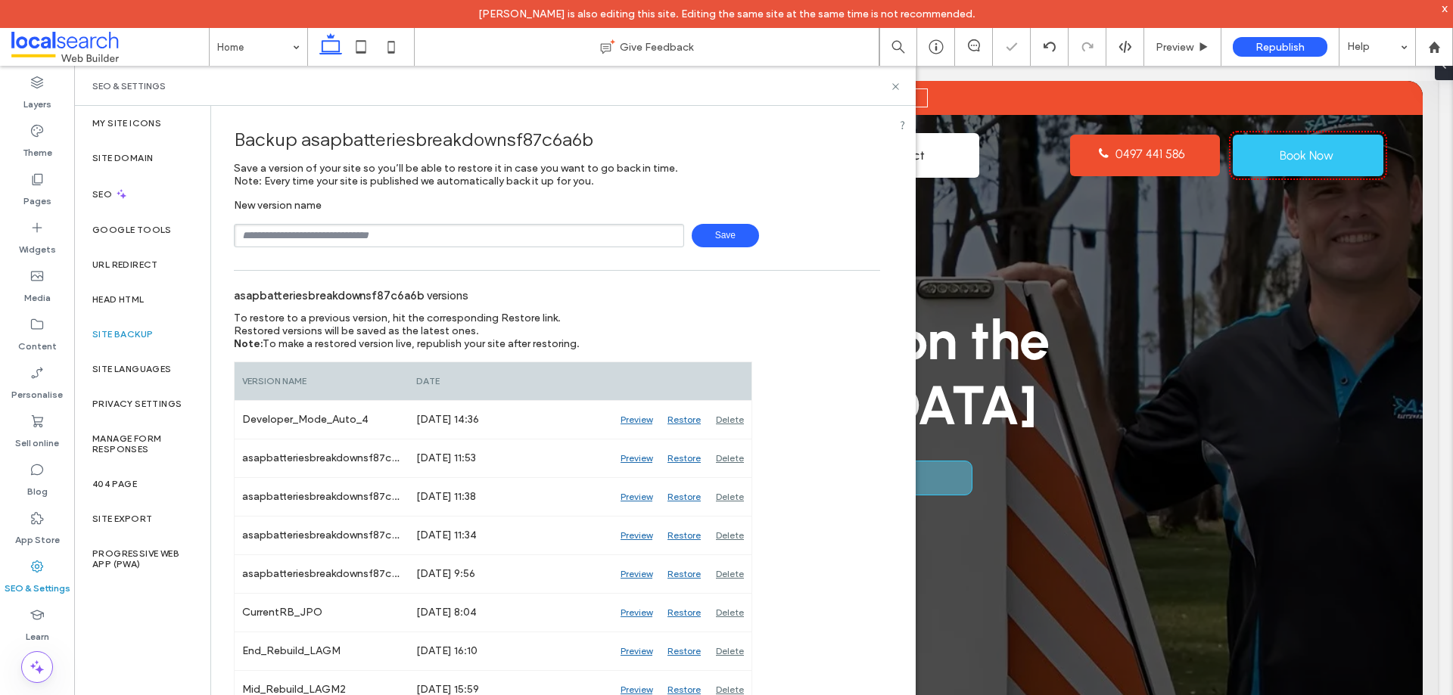
click at [389, 241] on input "text" at bounding box center [459, 235] width 450 height 23
type input "**********"
click at [709, 232] on span "Save" at bounding box center [724, 235] width 67 height 23
click at [34, 138] on label "Theme" at bounding box center [38, 148] width 30 height 21
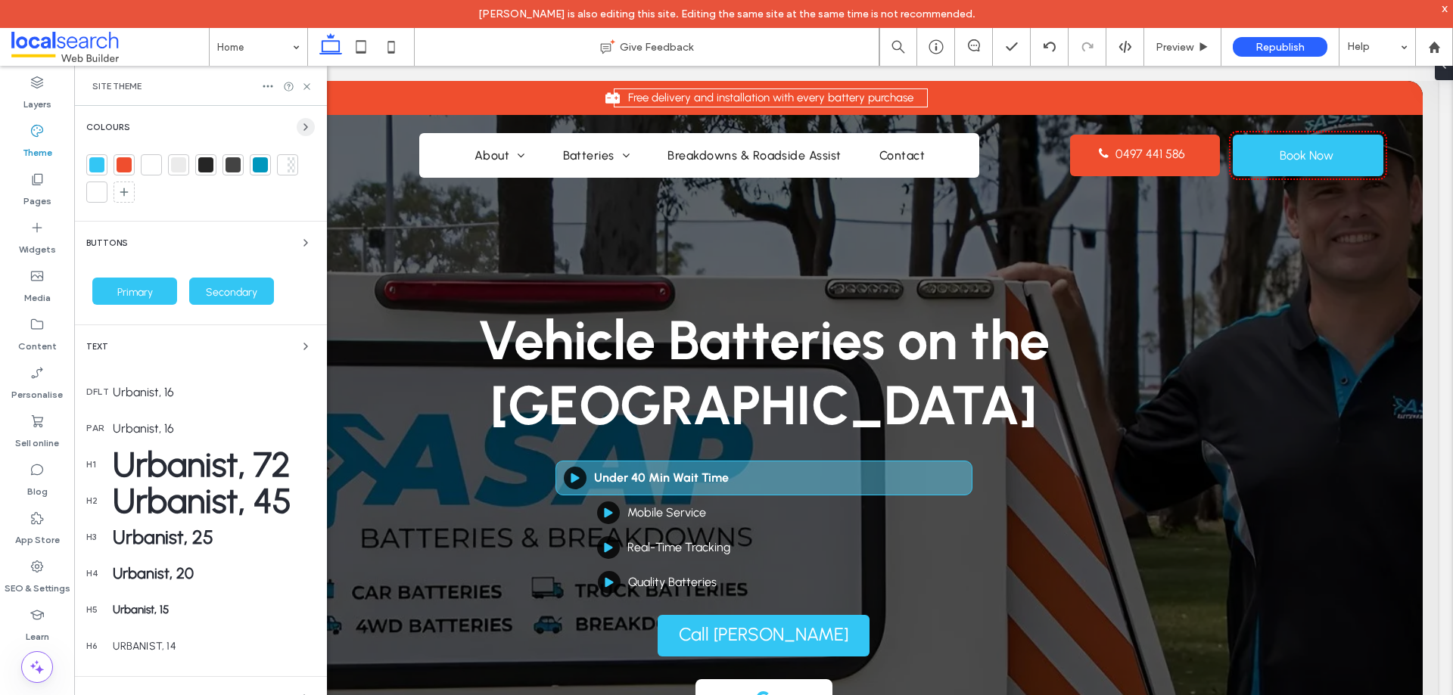
click at [291, 139] on div "Colours" at bounding box center [200, 163] width 228 height 91
click at [297, 135] on span "button" at bounding box center [306, 127] width 18 height 18
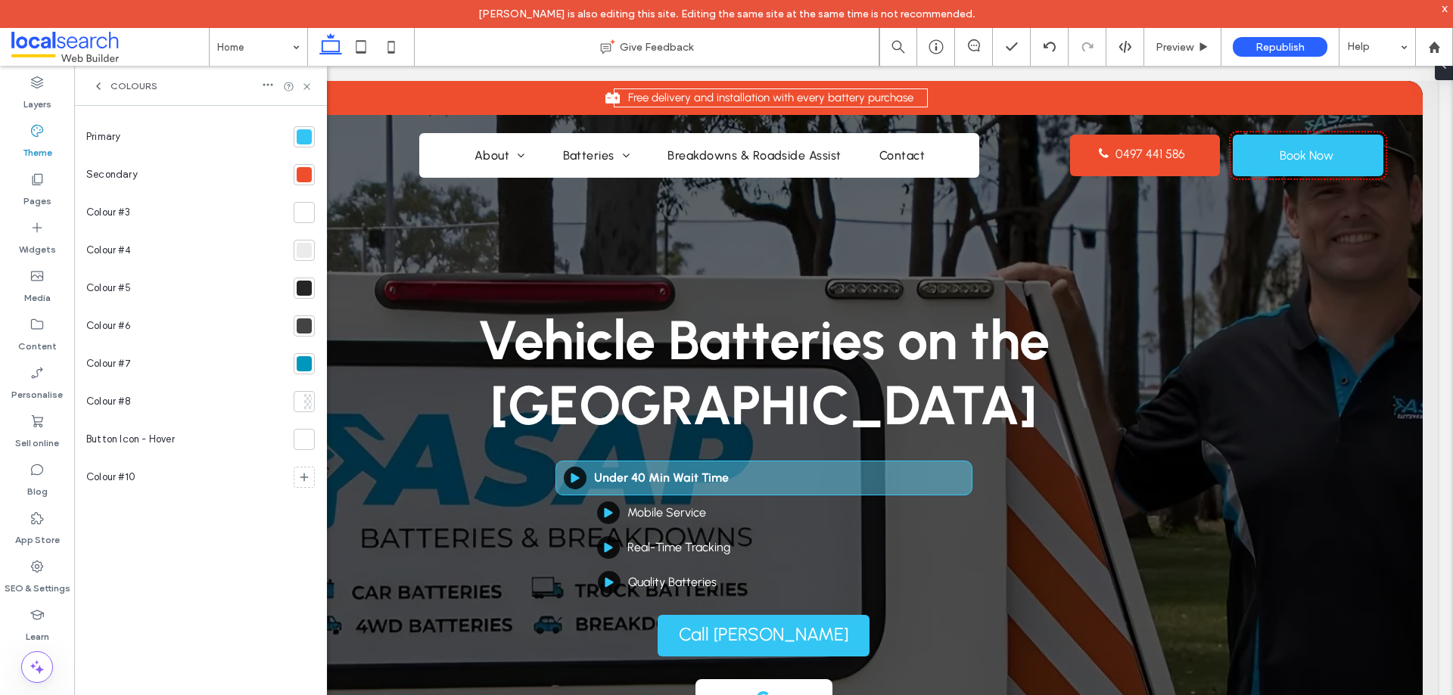
click at [306, 132] on div at bounding box center [304, 136] width 15 height 15
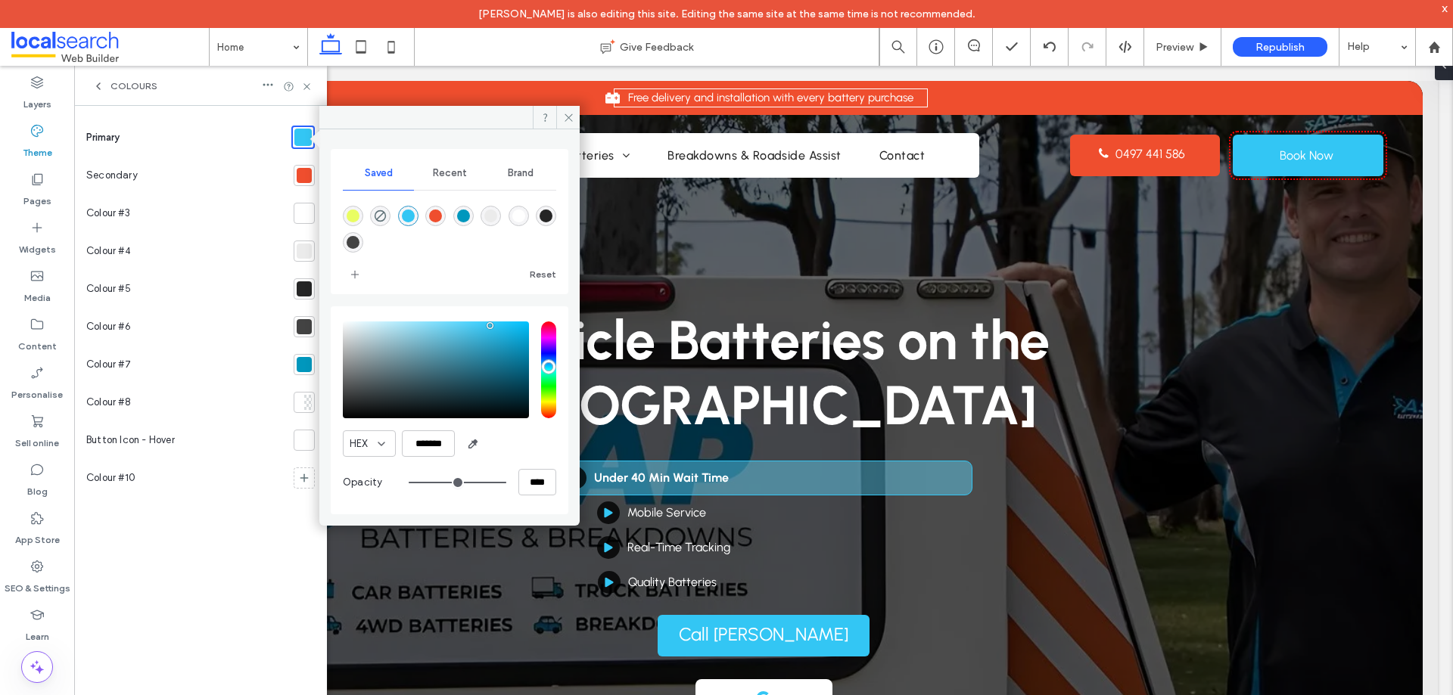
click at [296, 169] on div at bounding box center [304, 175] width 21 height 21
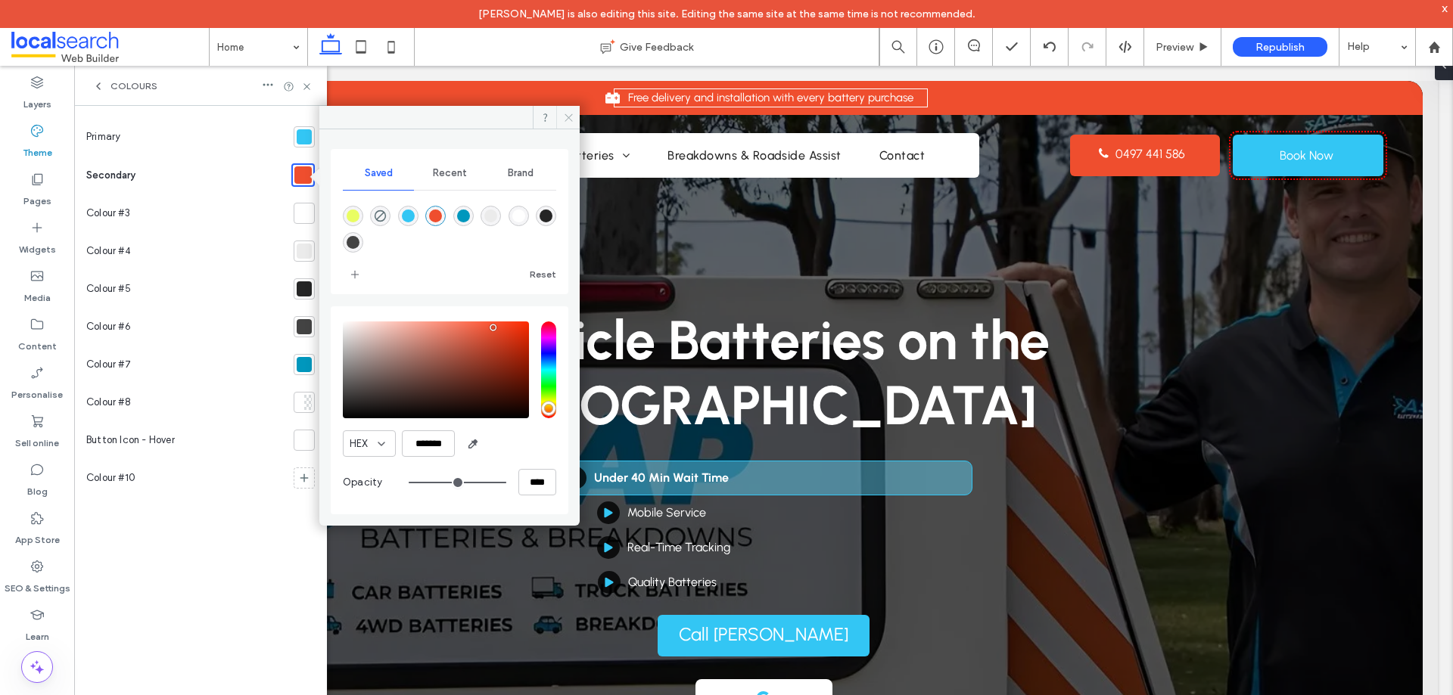
click at [563, 116] on icon at bounding box center [568, 117] width 11 height 11
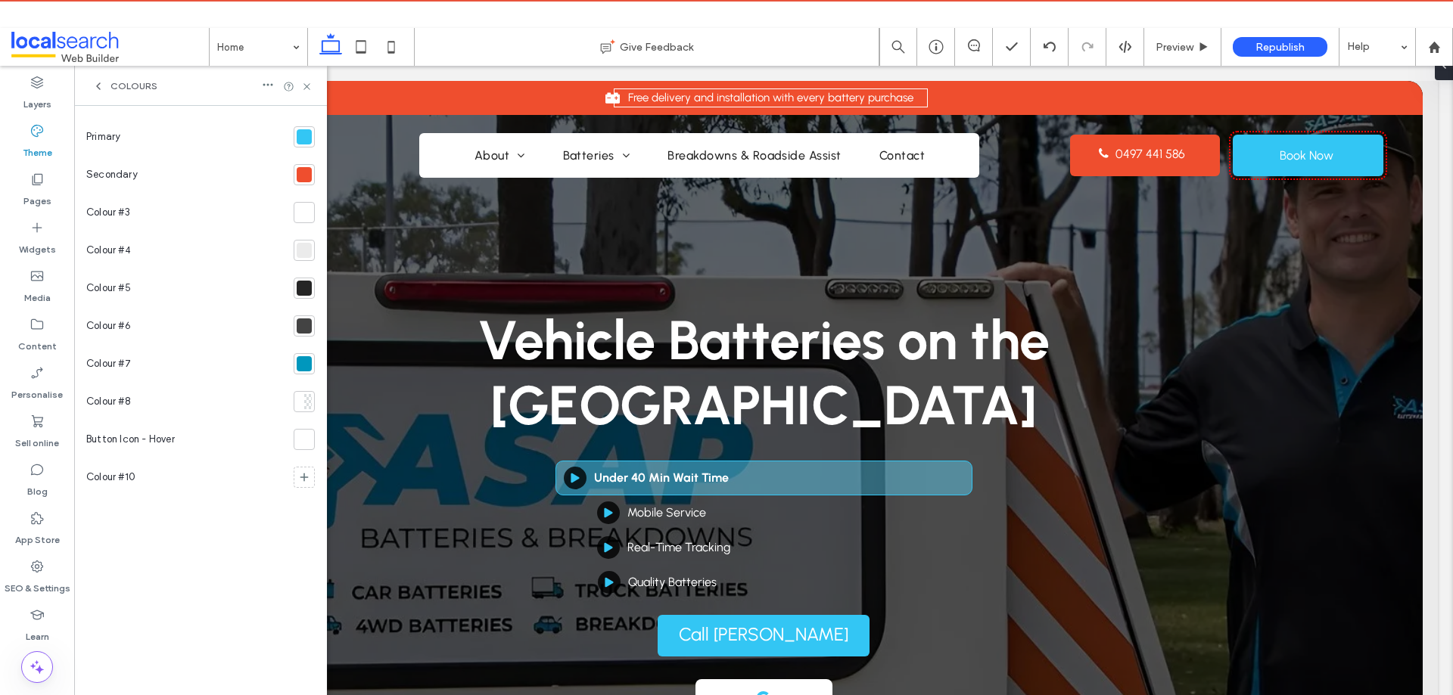
click at [141, 83] on span "Colours" at bounding box center [133, 86] width 47 height 12
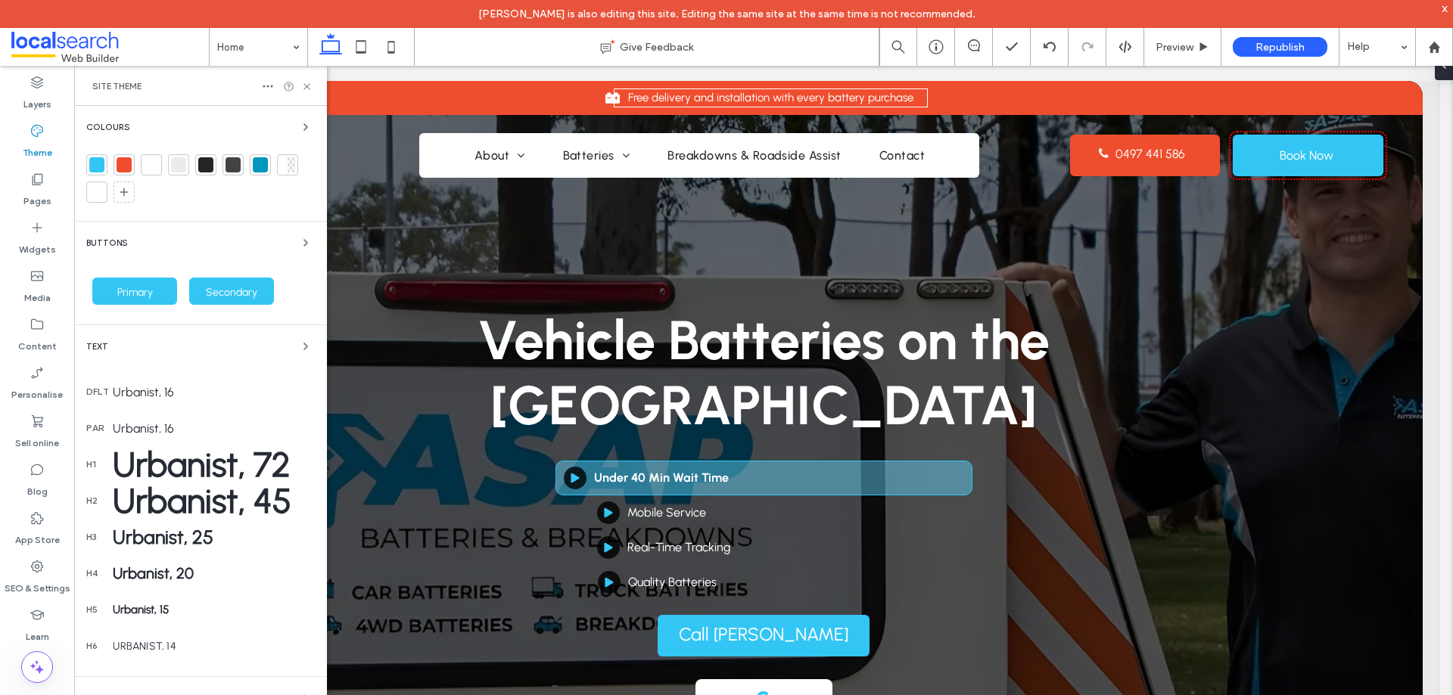
click at [155, 345] on div "Text" at bounding box center [200, 346] width 228 height 18
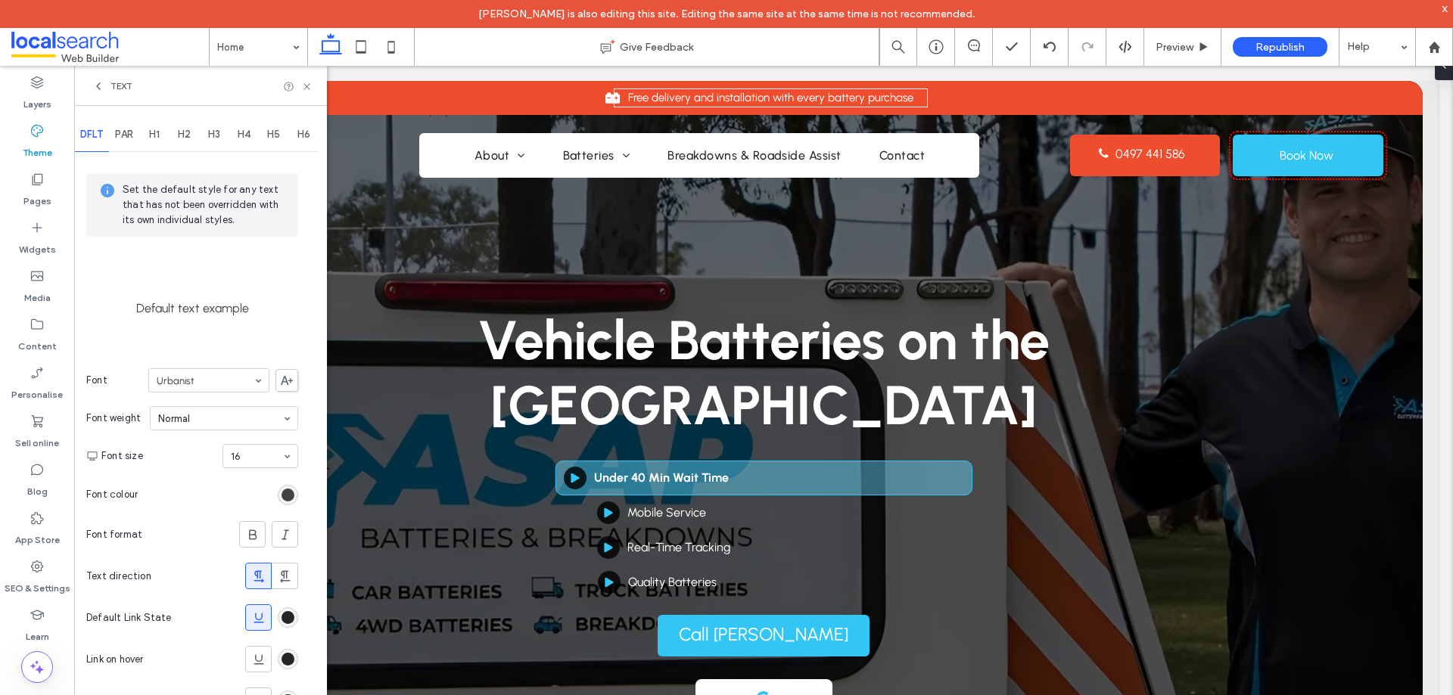
click at [117, 86] on span "Text" at bounding box center [121, 86] width 22 height 12
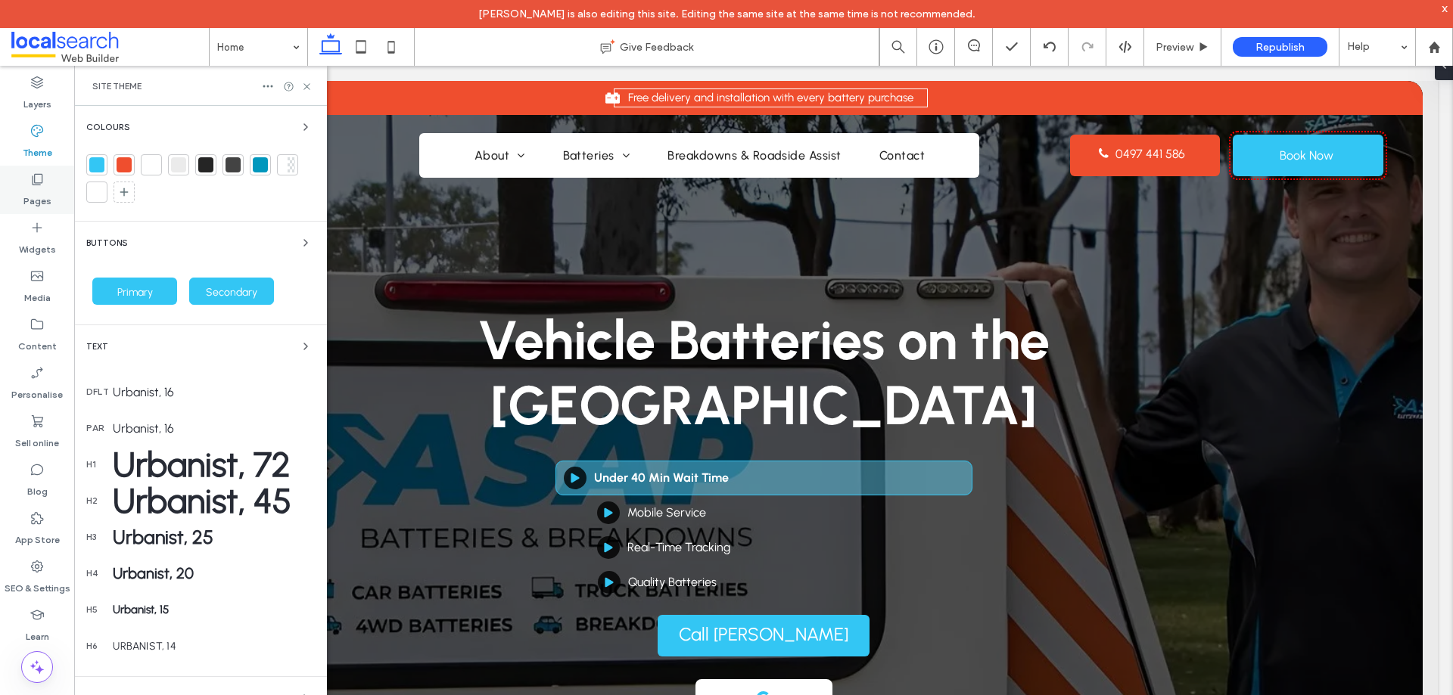
click at [45, 204] on label "Pages" at bounding box center [37, 197] width 28 height 21
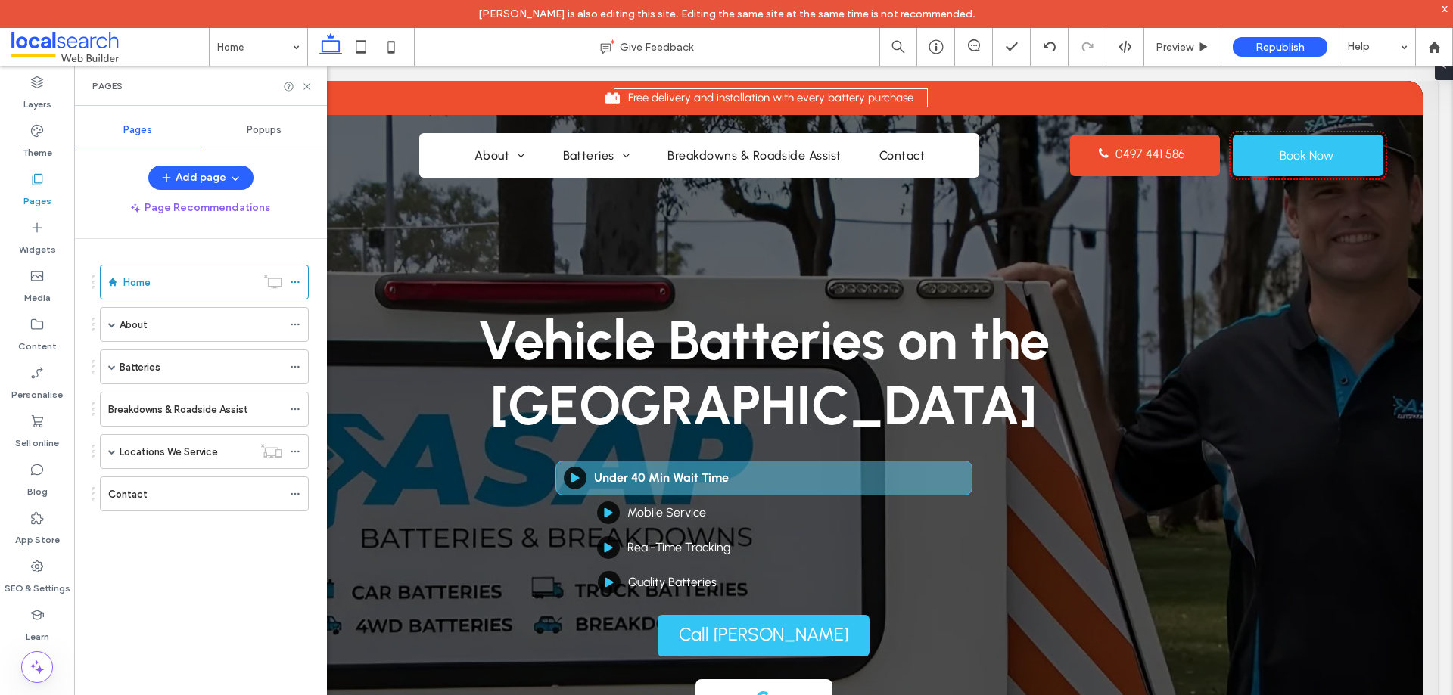
click at [260, 131] on span "Popups" at bounding box center [264, 130] width 35 height 12
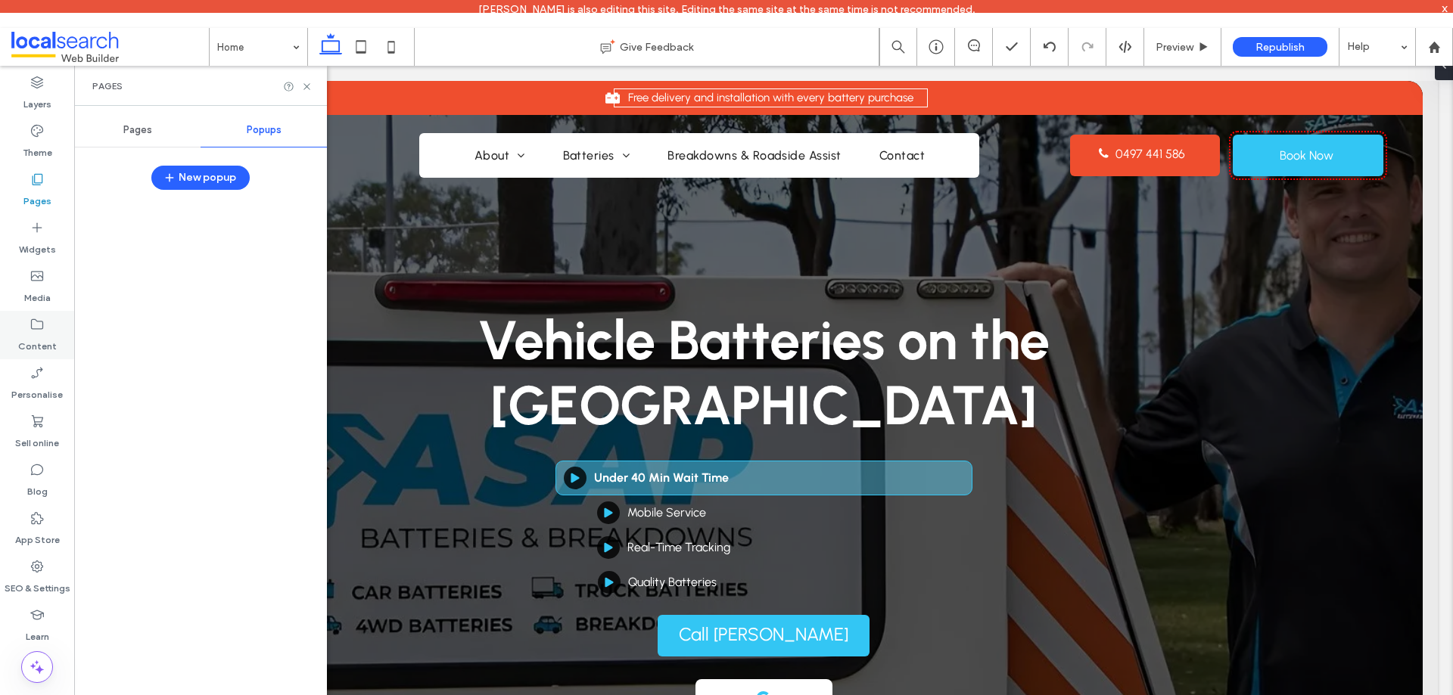
click at [39, 346] on label "Content" at bounding box center [37, 342] width 39 height 21
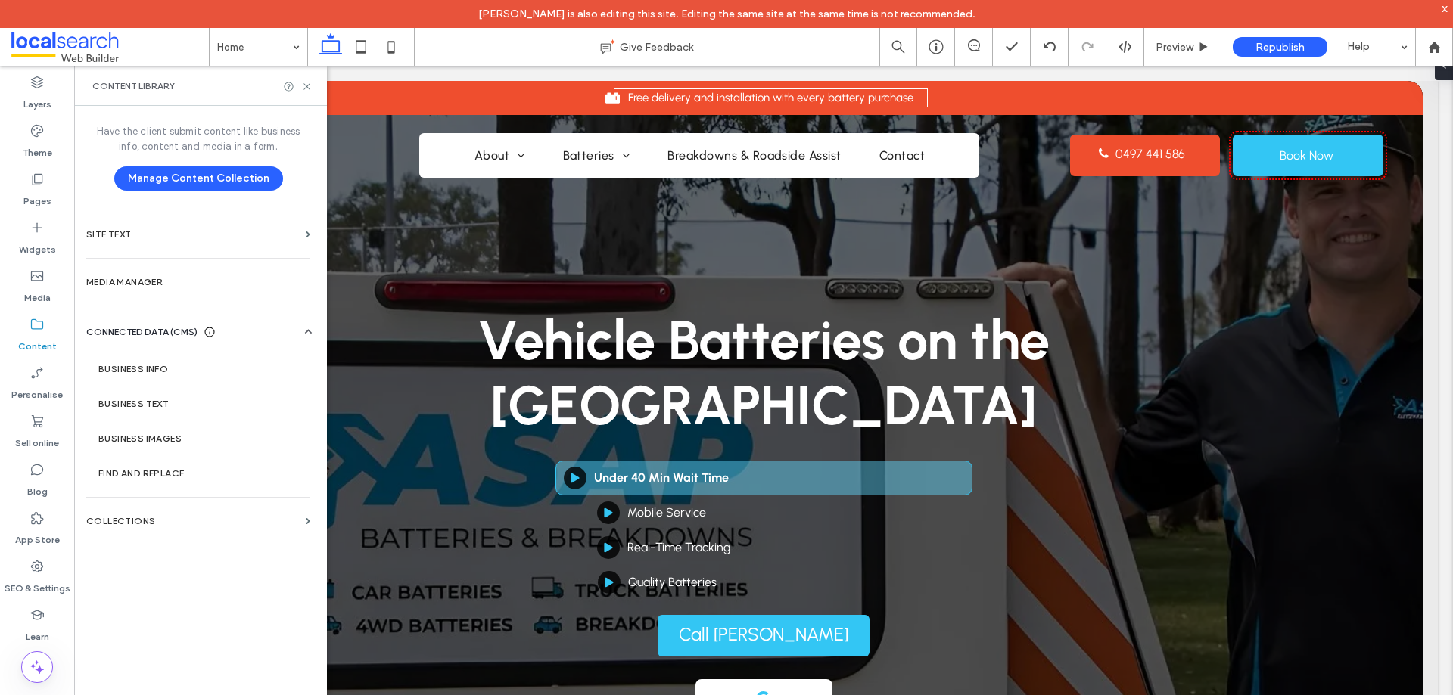
click at [170, 514] on section "COLLECTIONS" at bounding box center [198, 521] width 248 height 35
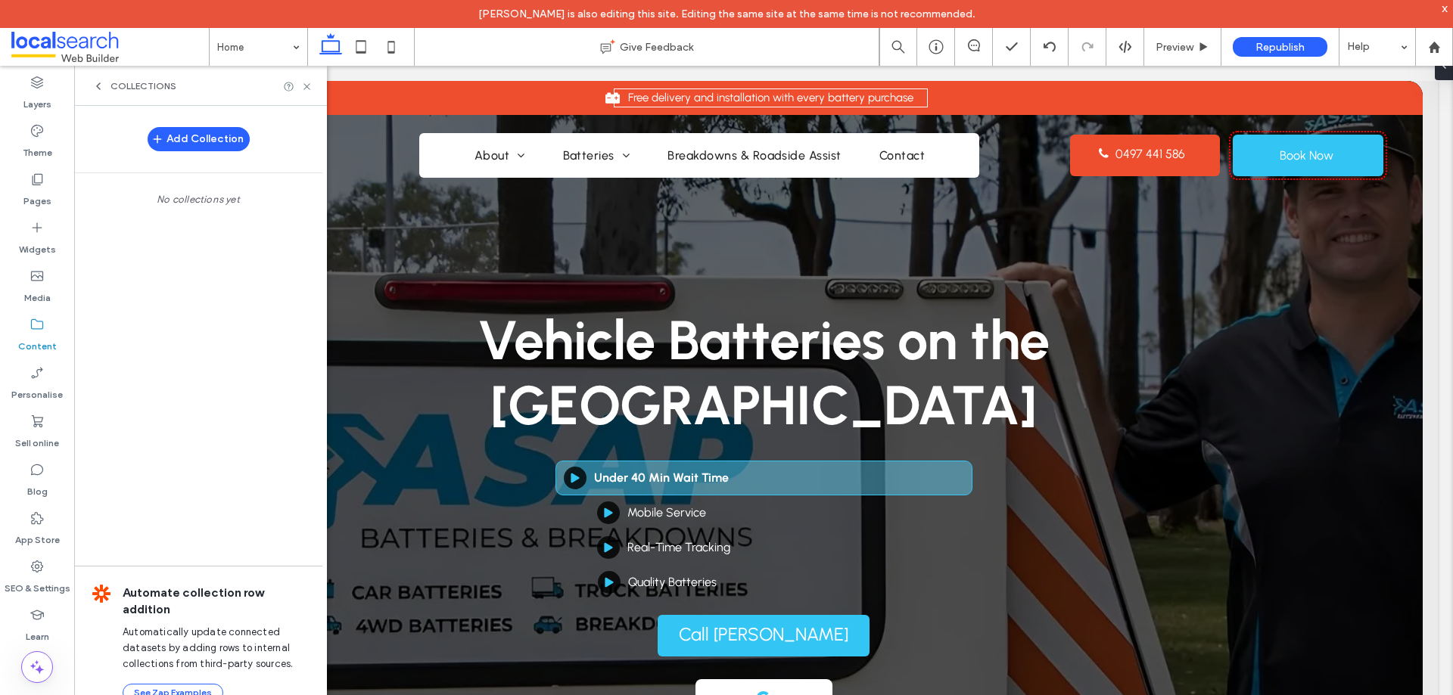
click at [144, 82] on span "COLLECTIONS" at bounding box center [143, 86] width 66 height 12
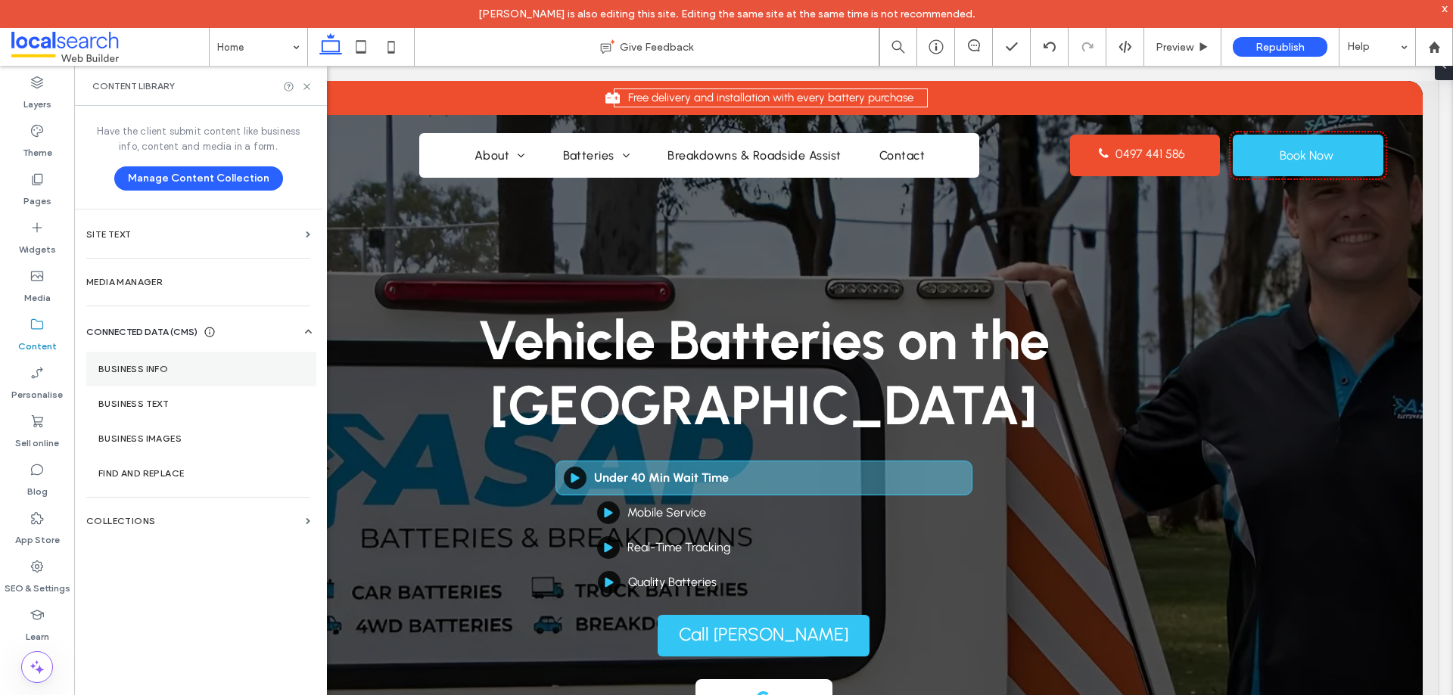
click at [150, 364] on label "Business info" at bounding box center [201, 369] width 206 height 11
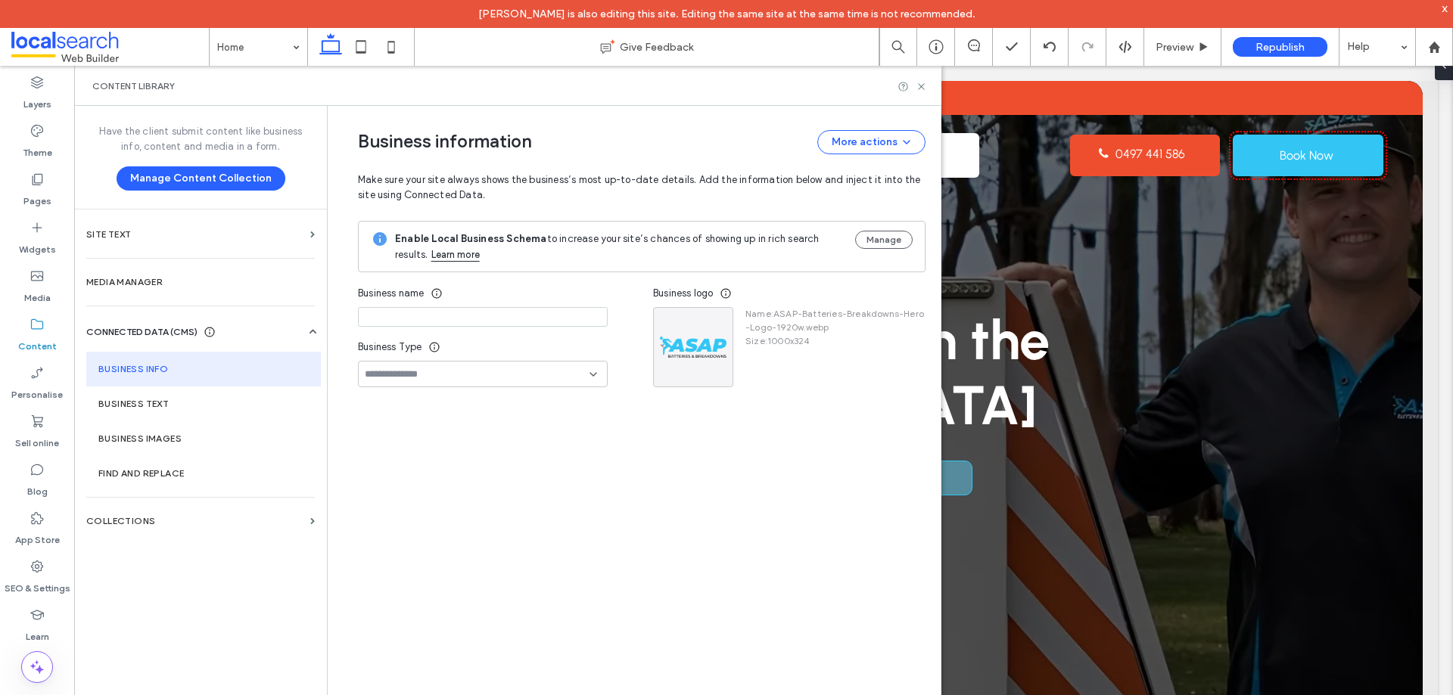
type input "**********"
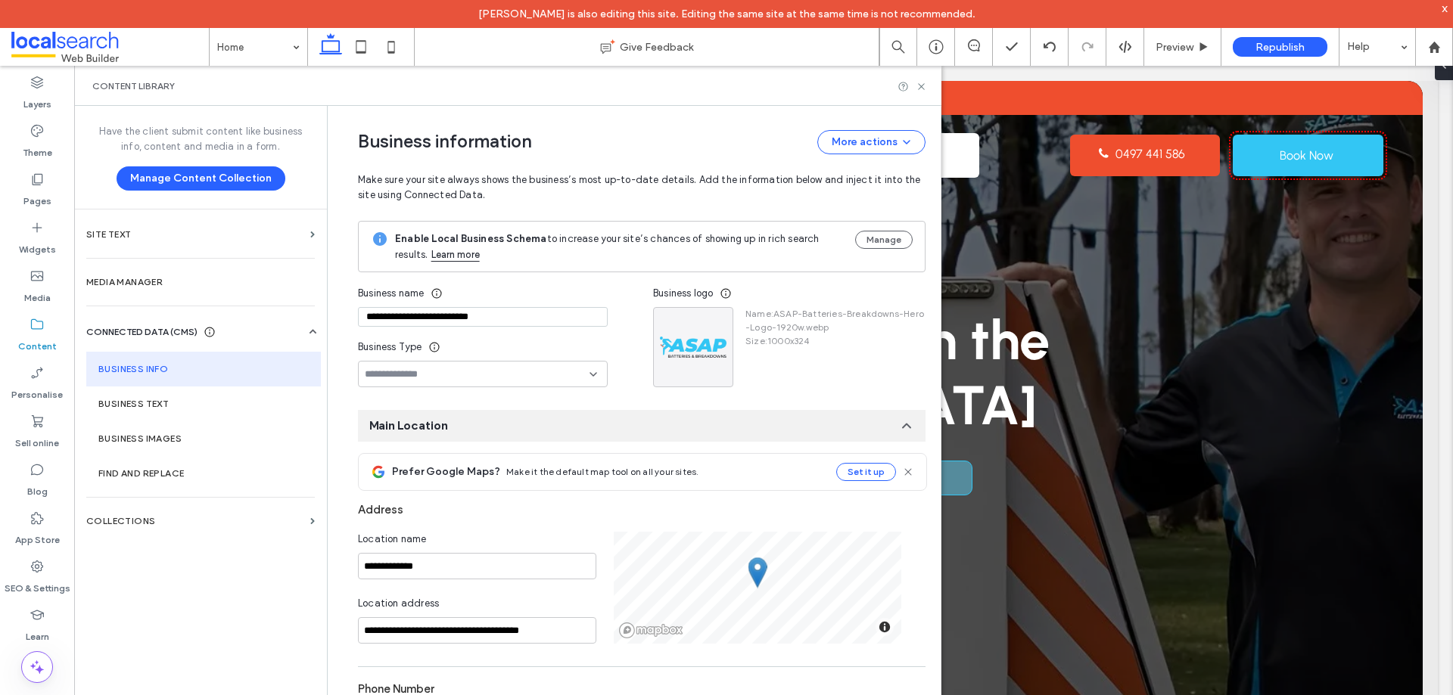
drag, startPoint x: 518, startPoint y: 76, endPoint x: 525, endPoint y: 87, distance: 12.6
click at [518, 76] on div "Content library" at bounding box center [507, 86] width 867 height 40
click at [688, 92] on div "Content library" at bounding box center [507, 86] width 831 height 12
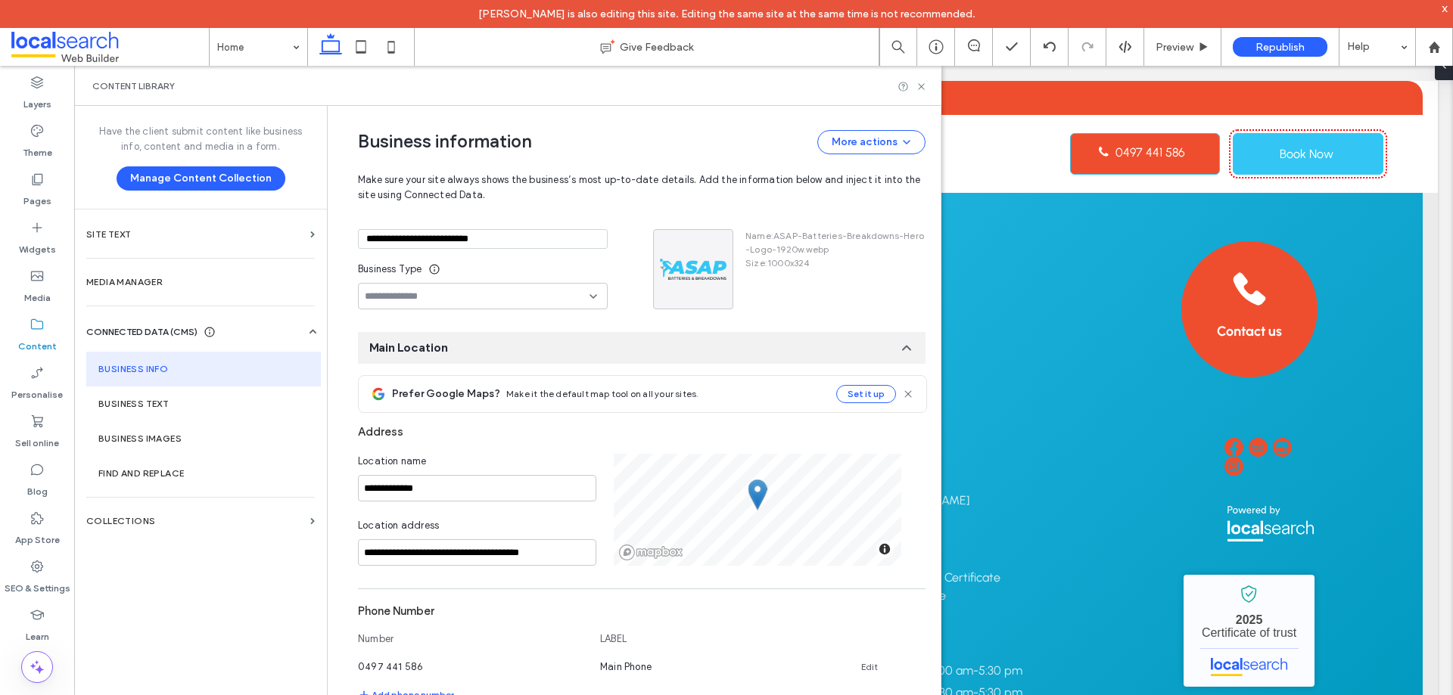
scroll to position [151, 0]
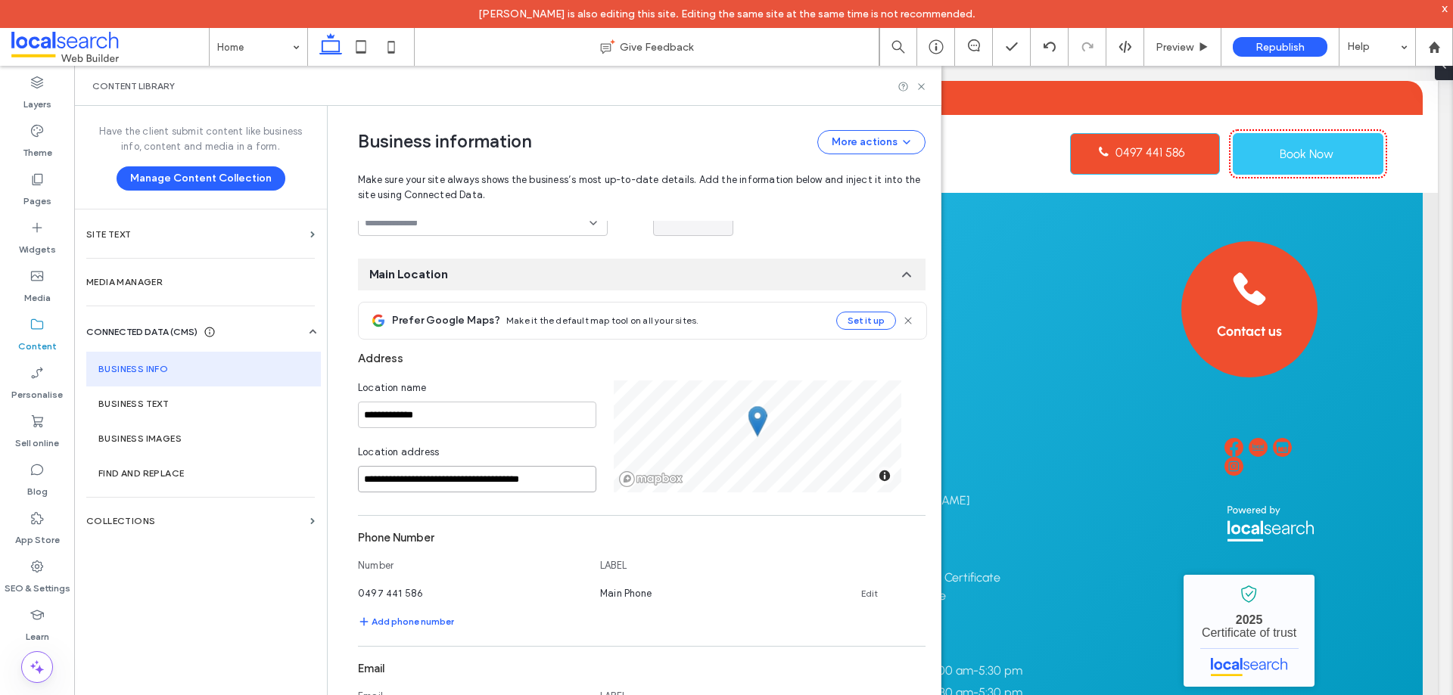
click at [533, 481] on input "**********" at bounding box center [477, 479] width 238 height 26
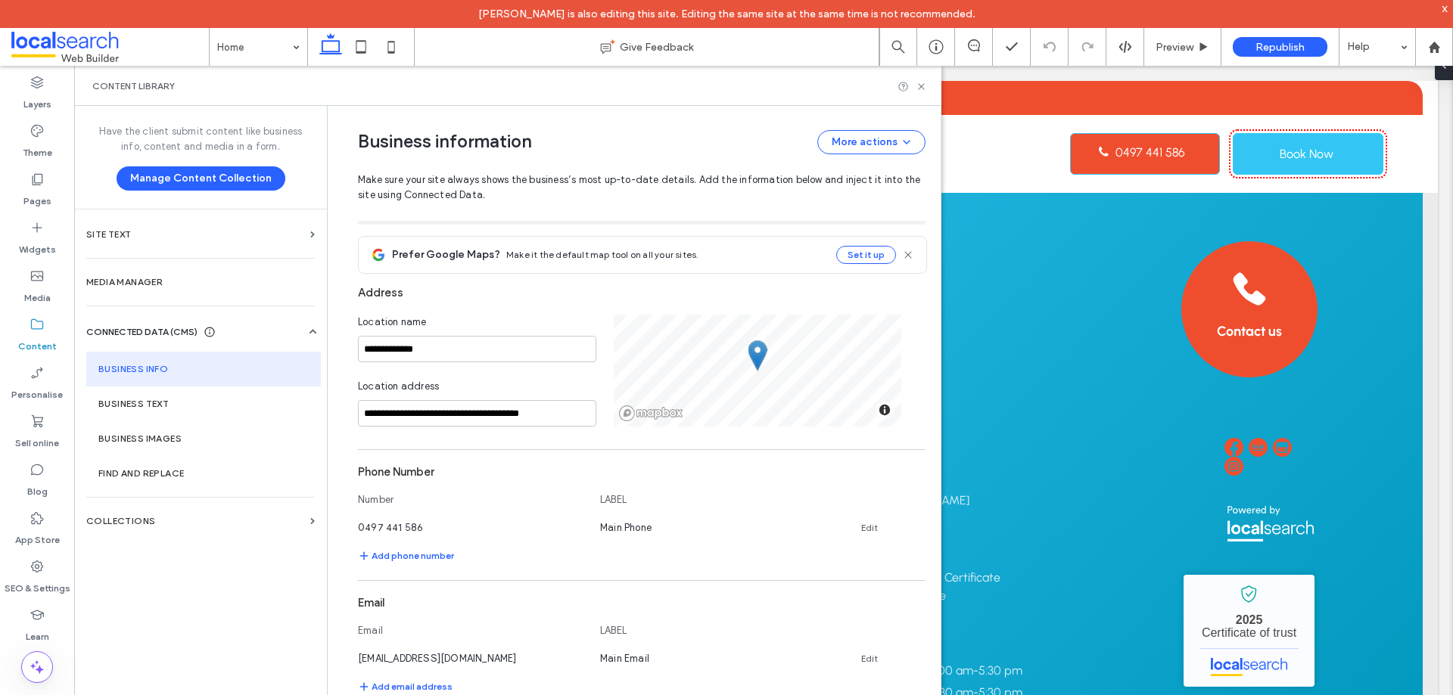
scroll to position [303, 0]
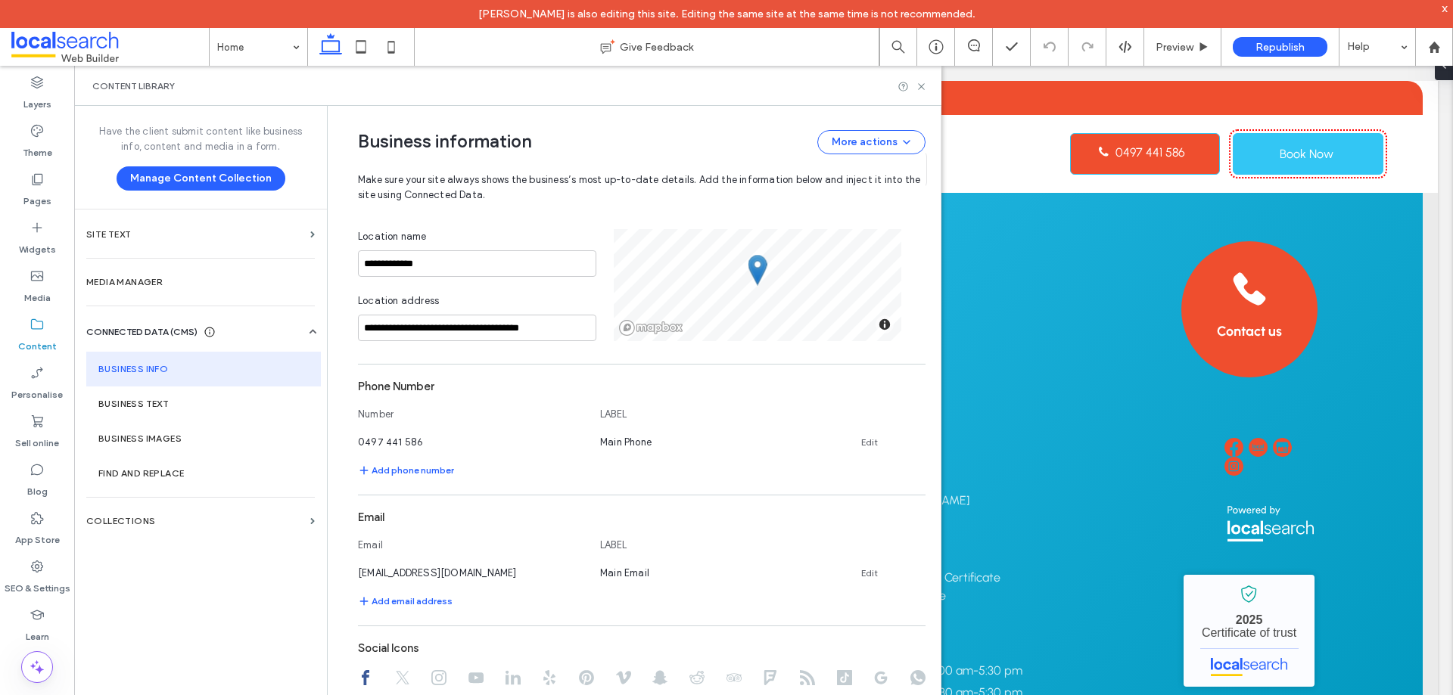
click at [311, 579] on div "Have the client submit content like business info, content and media in a form.…" at bounding box center [200, 413] width 253 height 614
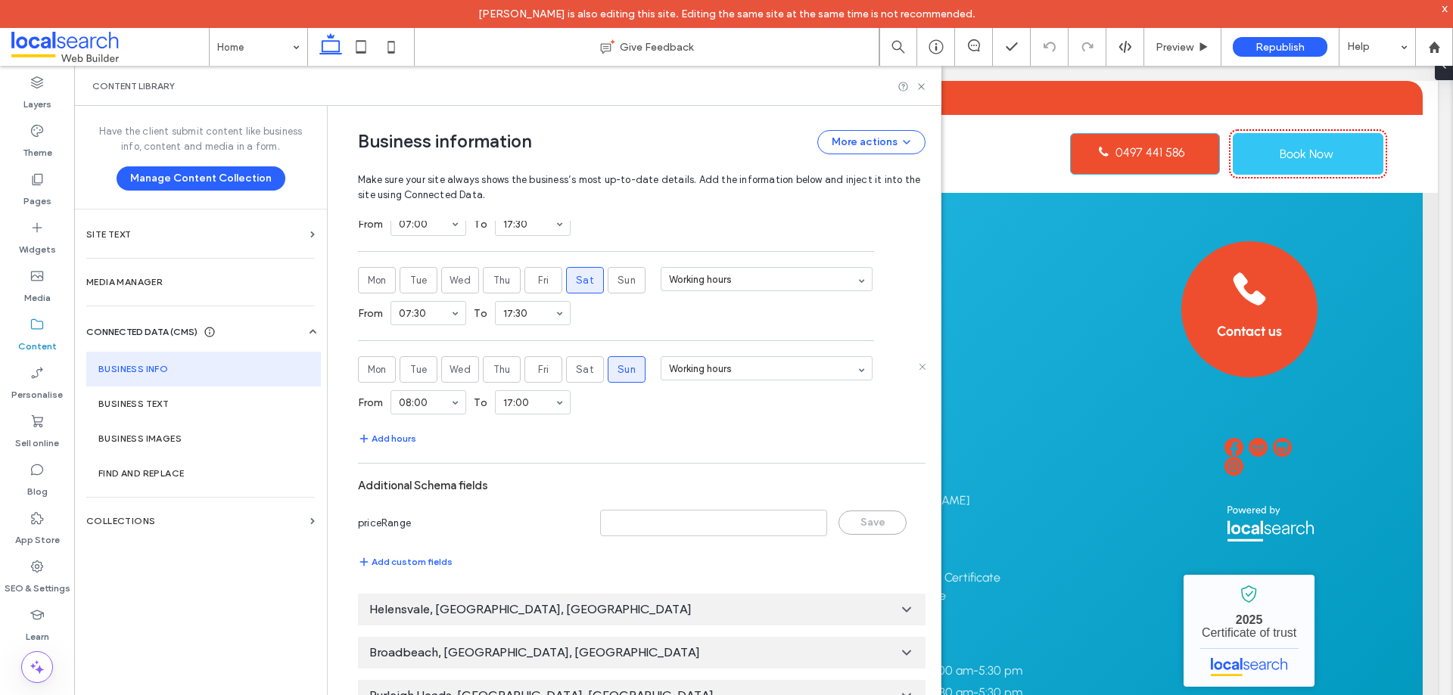
scroll to position [916, 0]
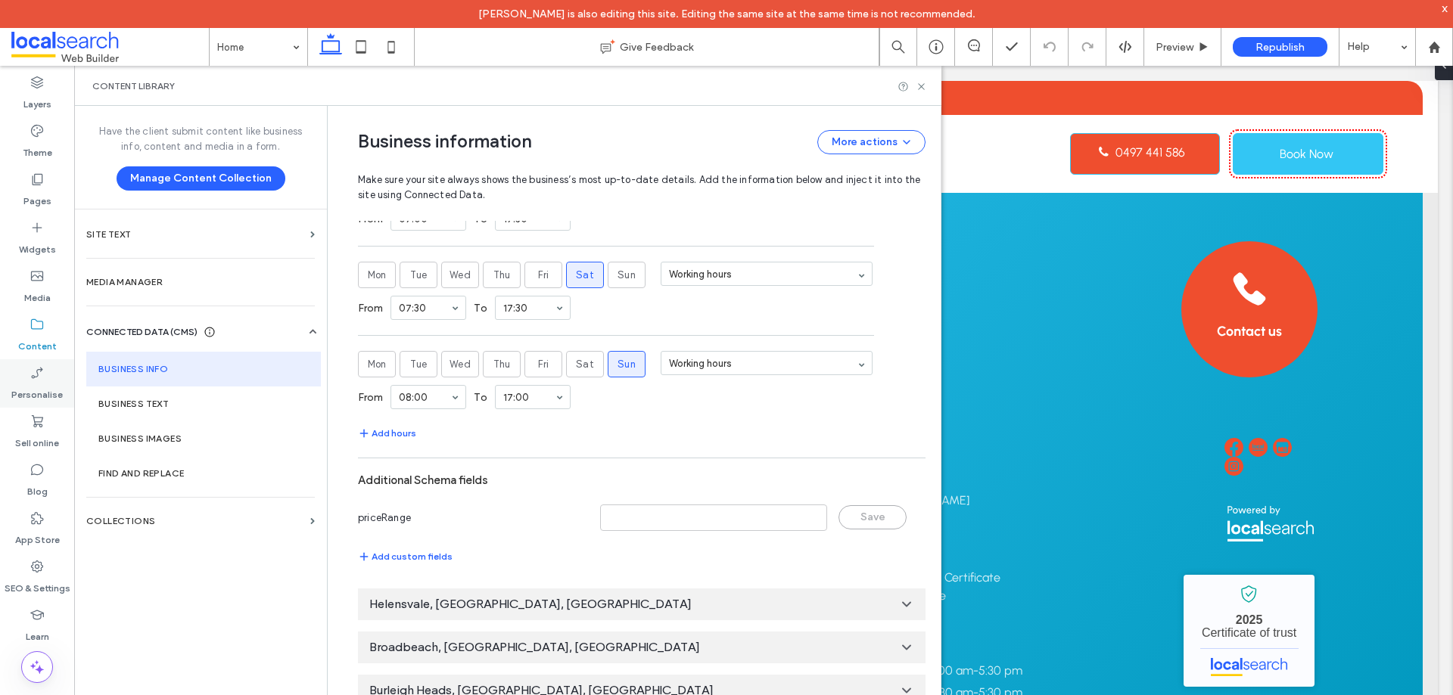
click at [30, 389] on label "Personalise" at bounding box center [36, 391] width 51 height 21
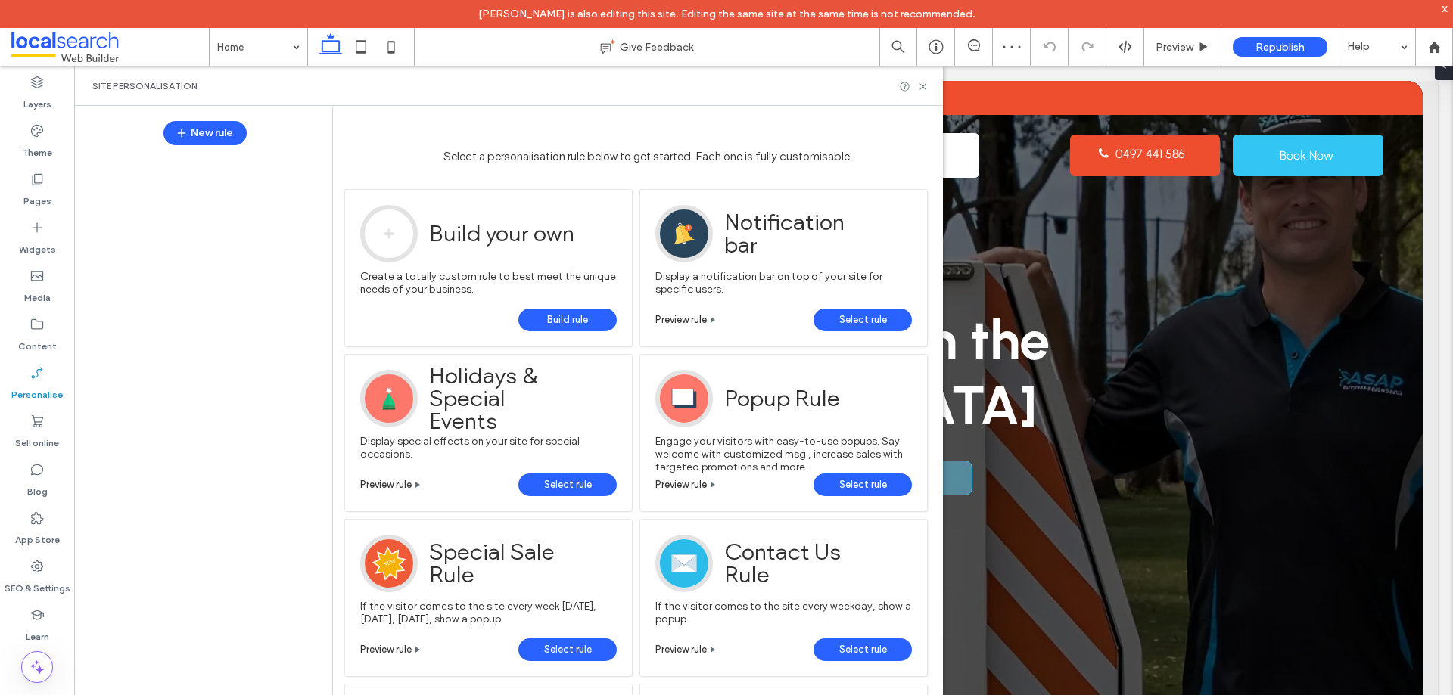
scroll to position [0, 0]
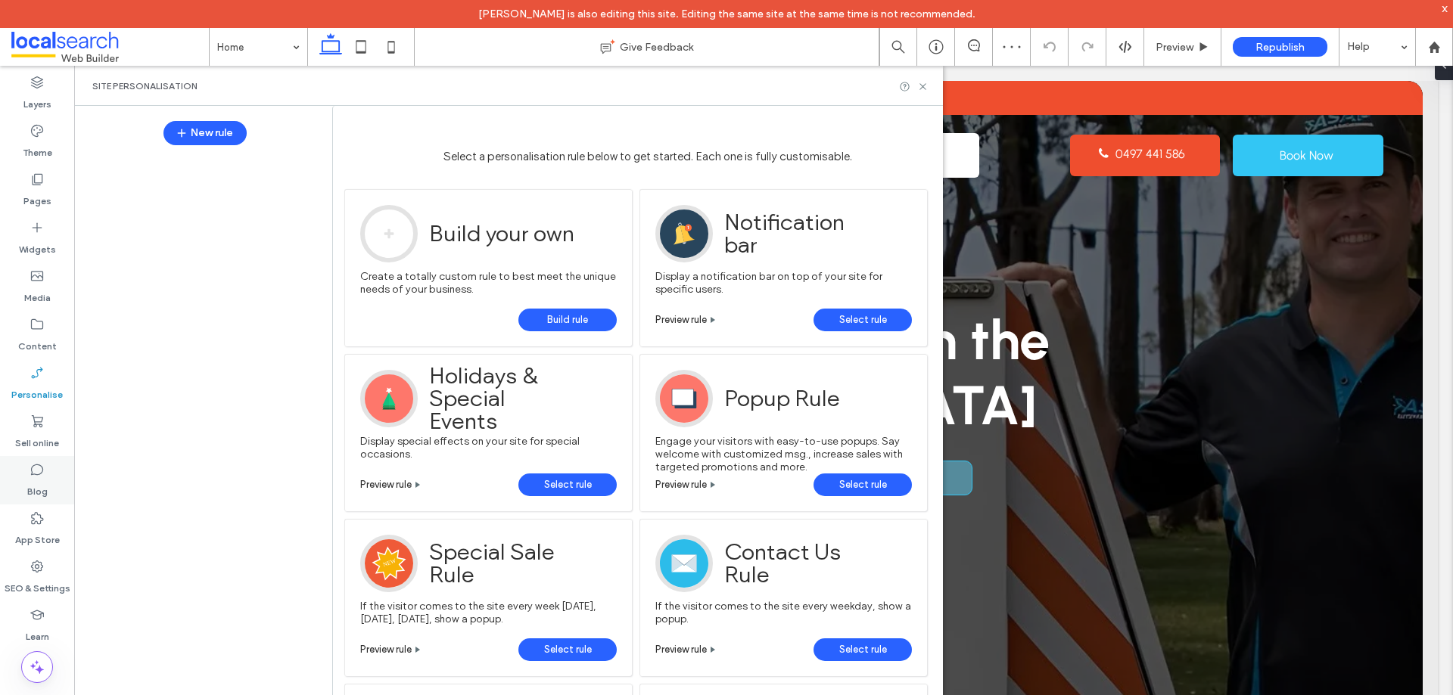
click at [40, 473] on icon at bounding box center [37, 469] width 15 height 15
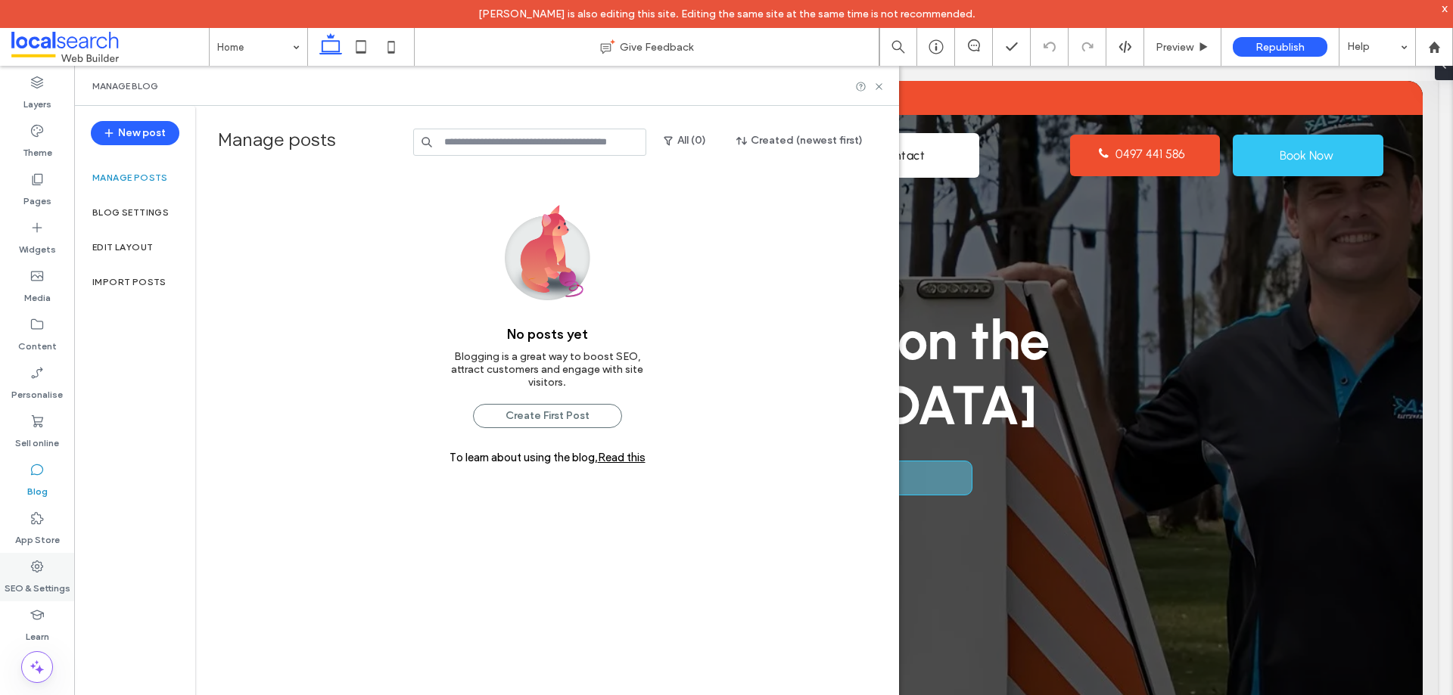
click at [48, 573] on div "SEO & Settings" at bounding box center [37, 577] width 74 height 48
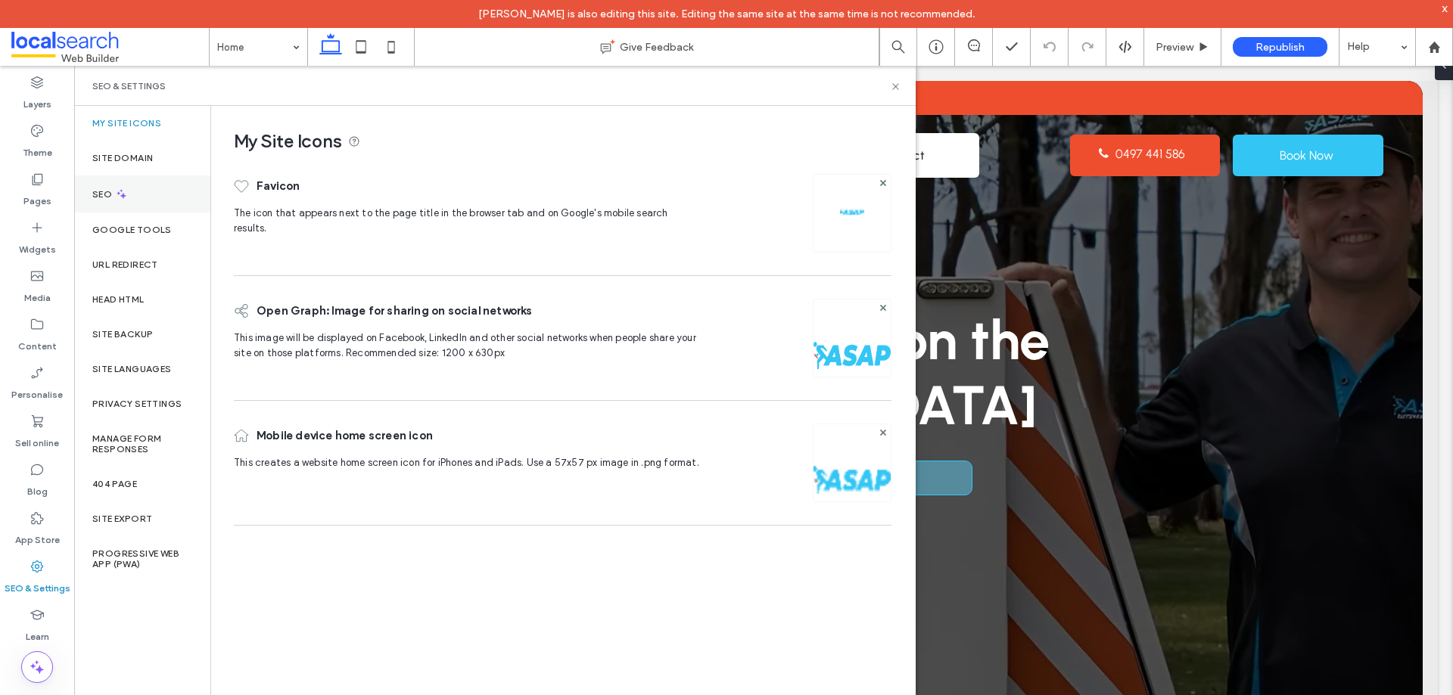
drag, startPoint x: 127, startPoint y: 190, endPoint x: 146, endPoint y: 201, distance: 22.1
click at [128, 190] on div "SEO" at bounding box center [142, 194] width 136 height 37
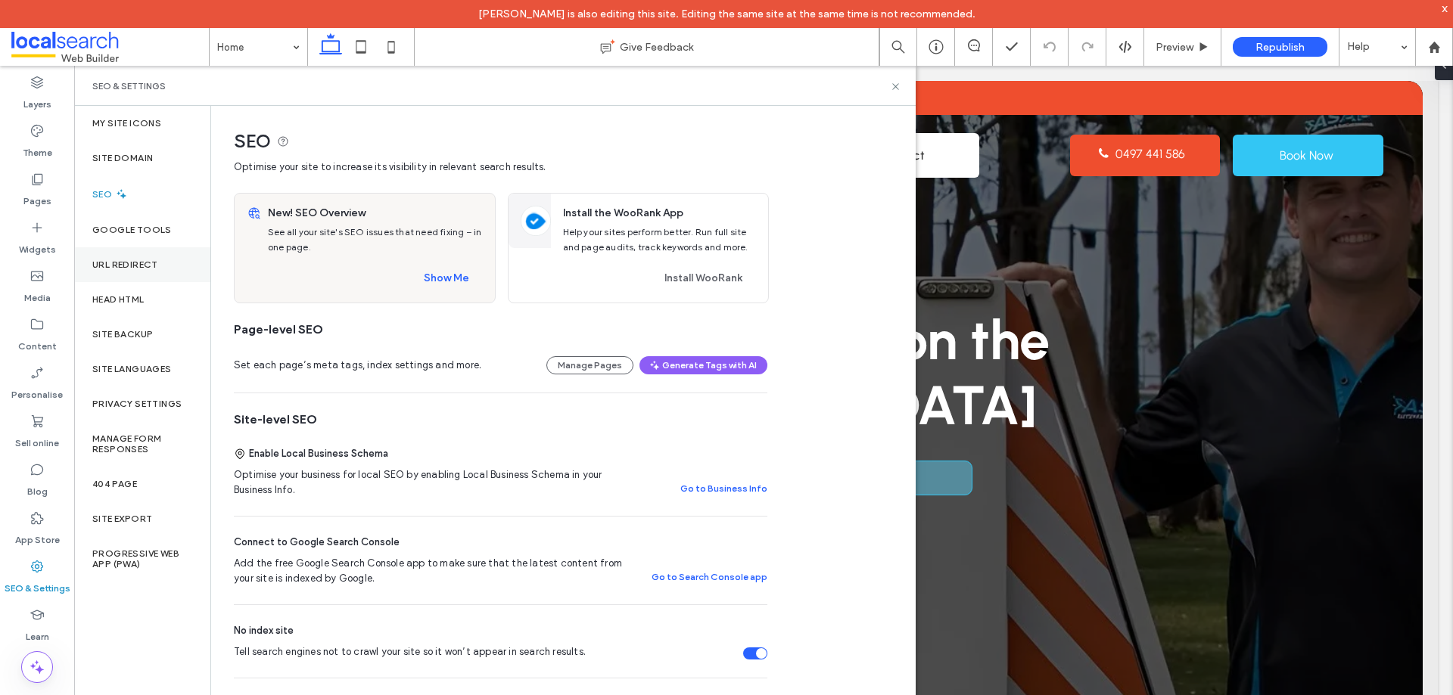
click at [161, 266] on div "URL Redirect" at bounding box center [142, 264] width 136 height 35
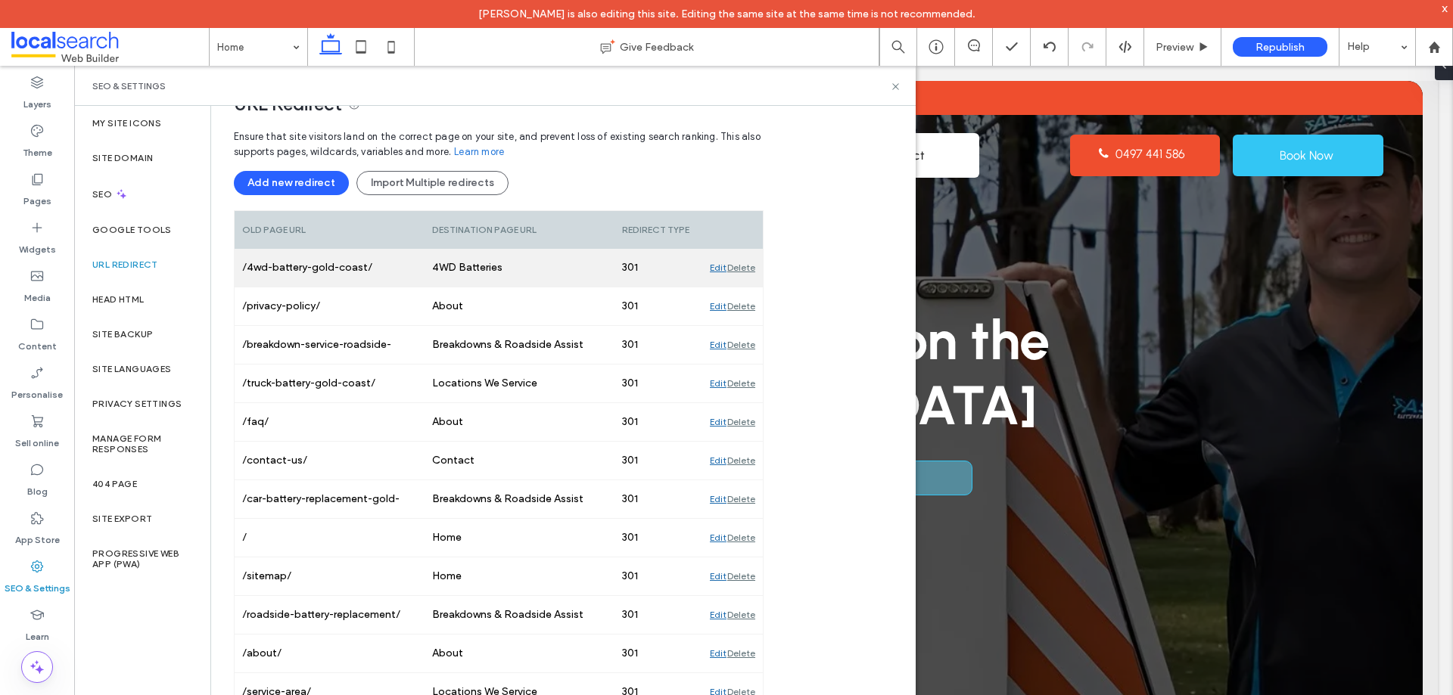
scroll to position [68, 0]
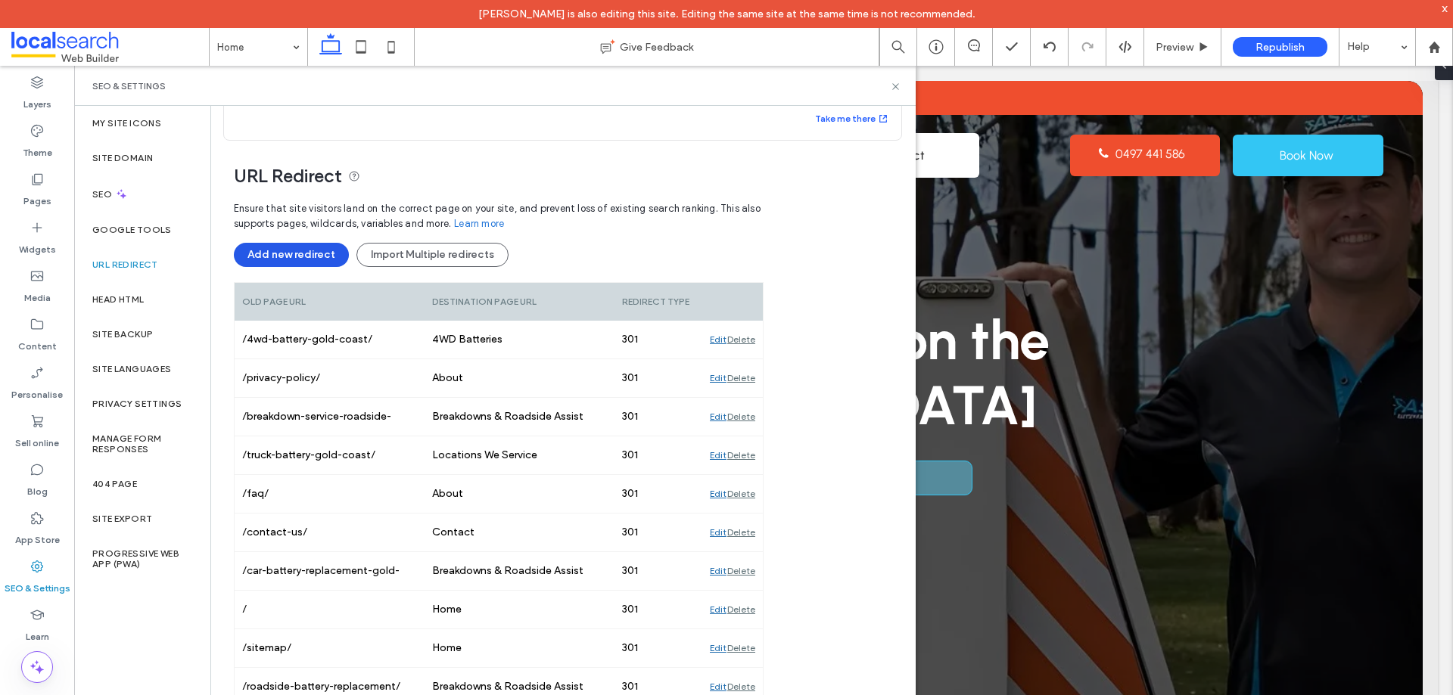
click at [282, 257] on button "Add new redirect" at bounding box center [291, 255] width 115 height 24
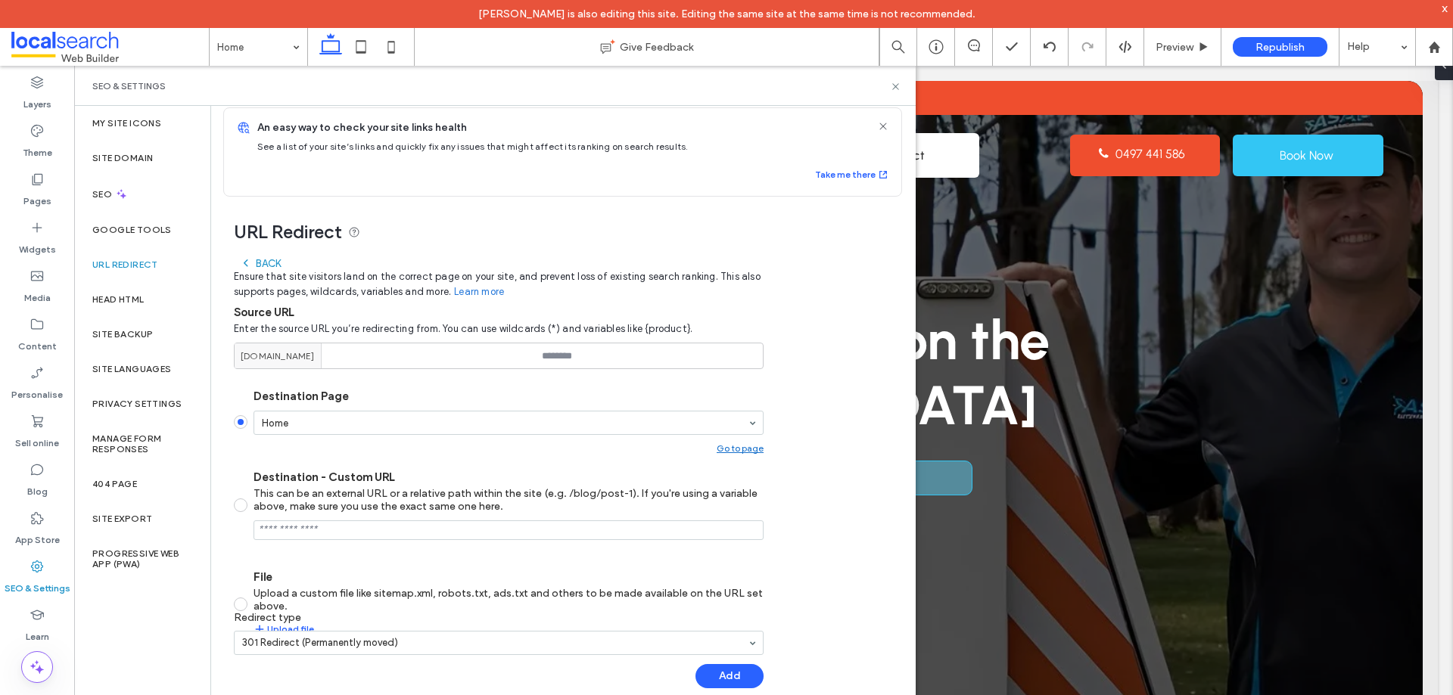
scroll to position [12, 0]
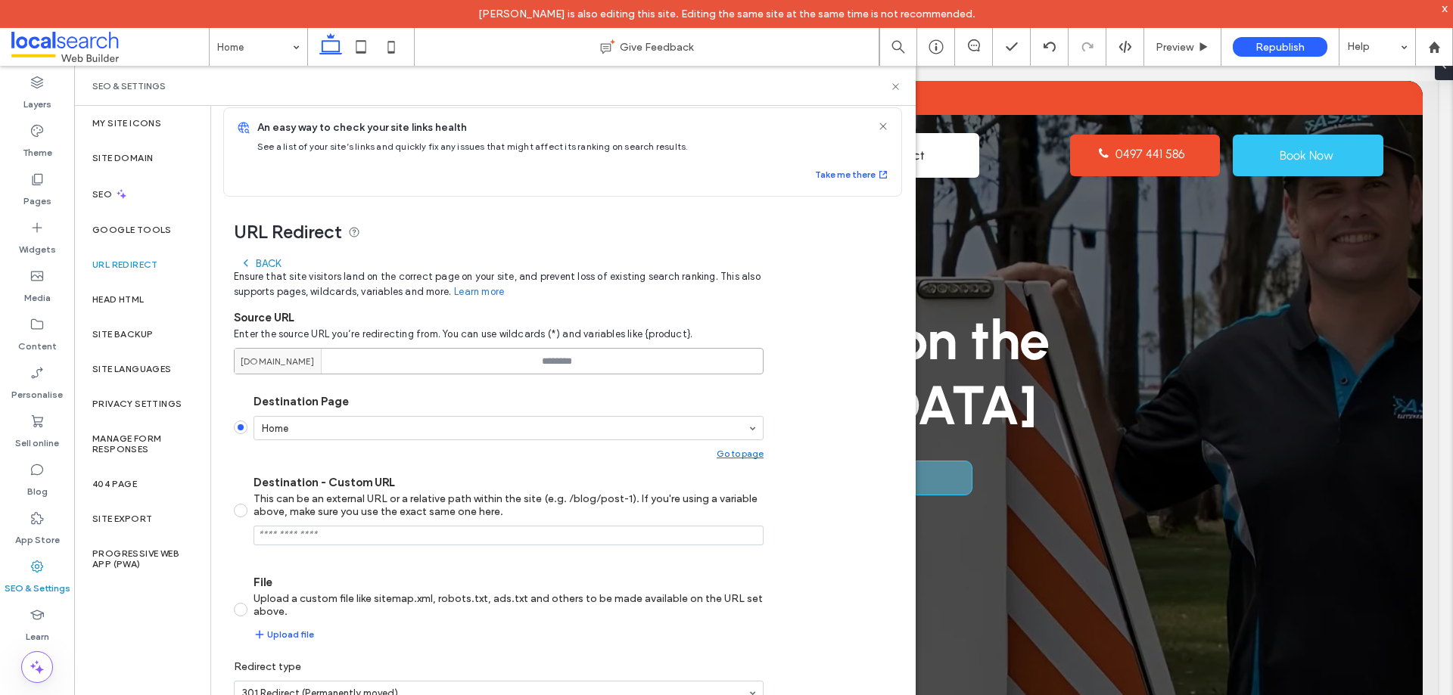
click at [557, 359] on input at bounding box center [499, 361] width 530 height 26
paste input "**********"
type input "**********"
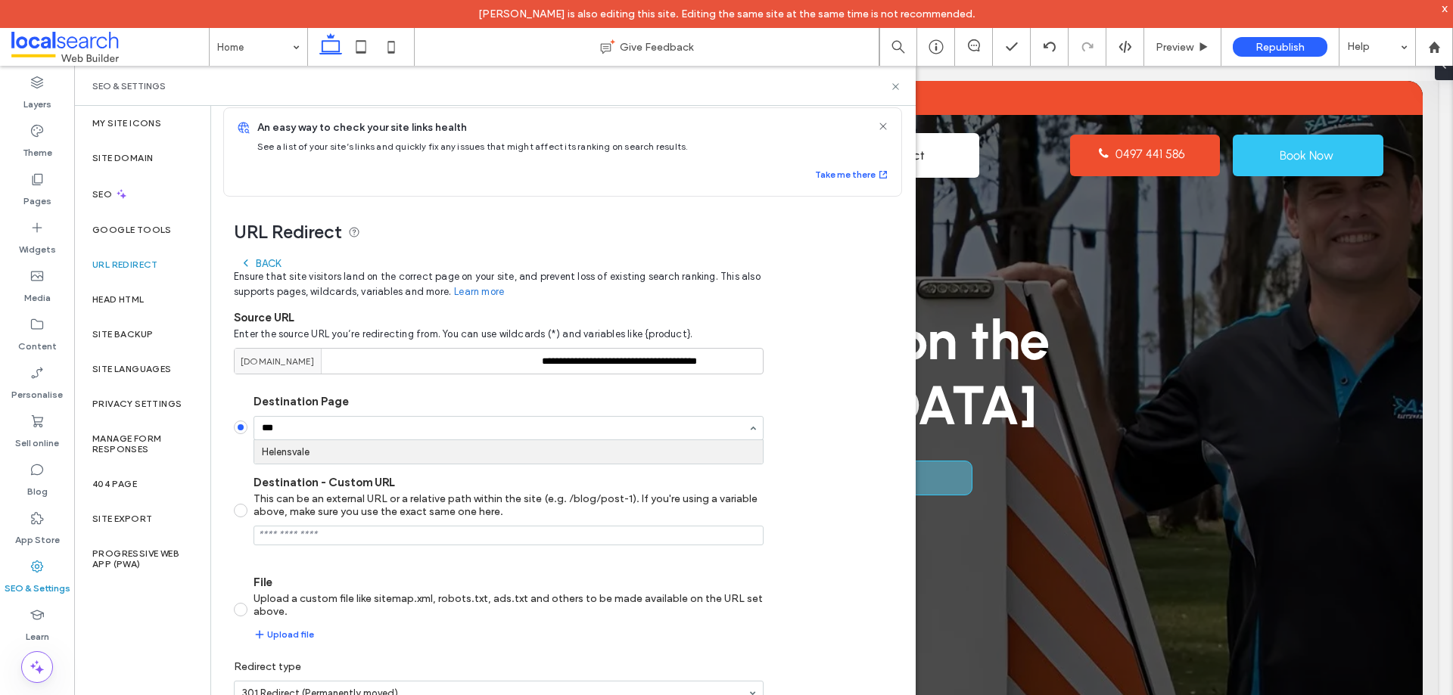
type input "****"
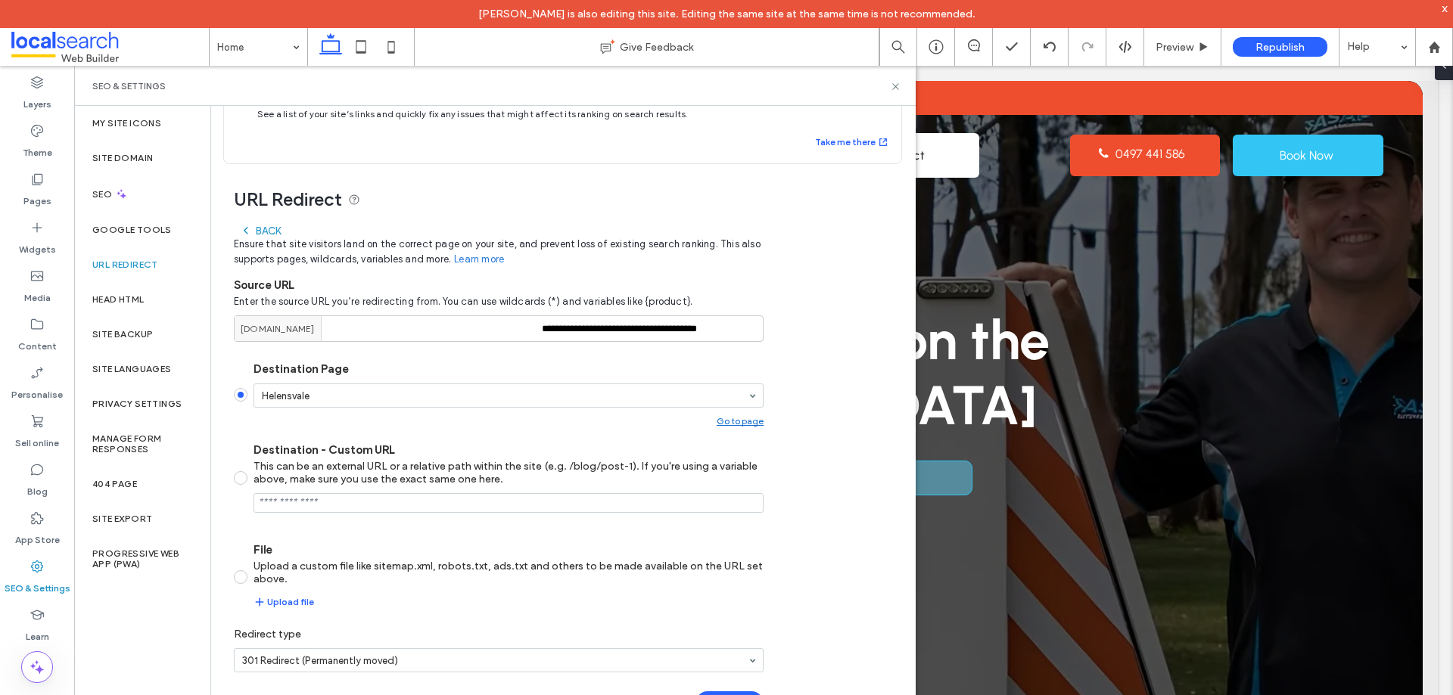
scroll to position [67, 0]
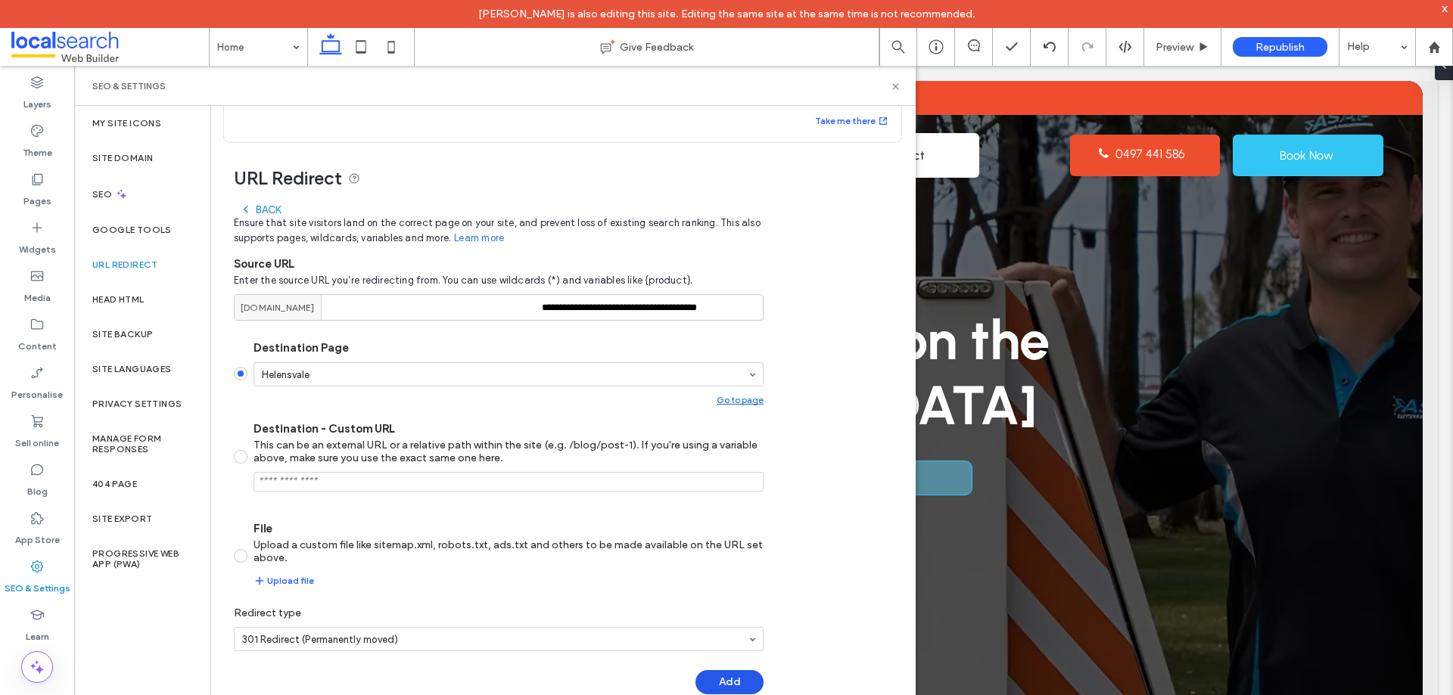
click at [722, 676] on button "Add" at bounding box center [729, 682] width 68 height 24
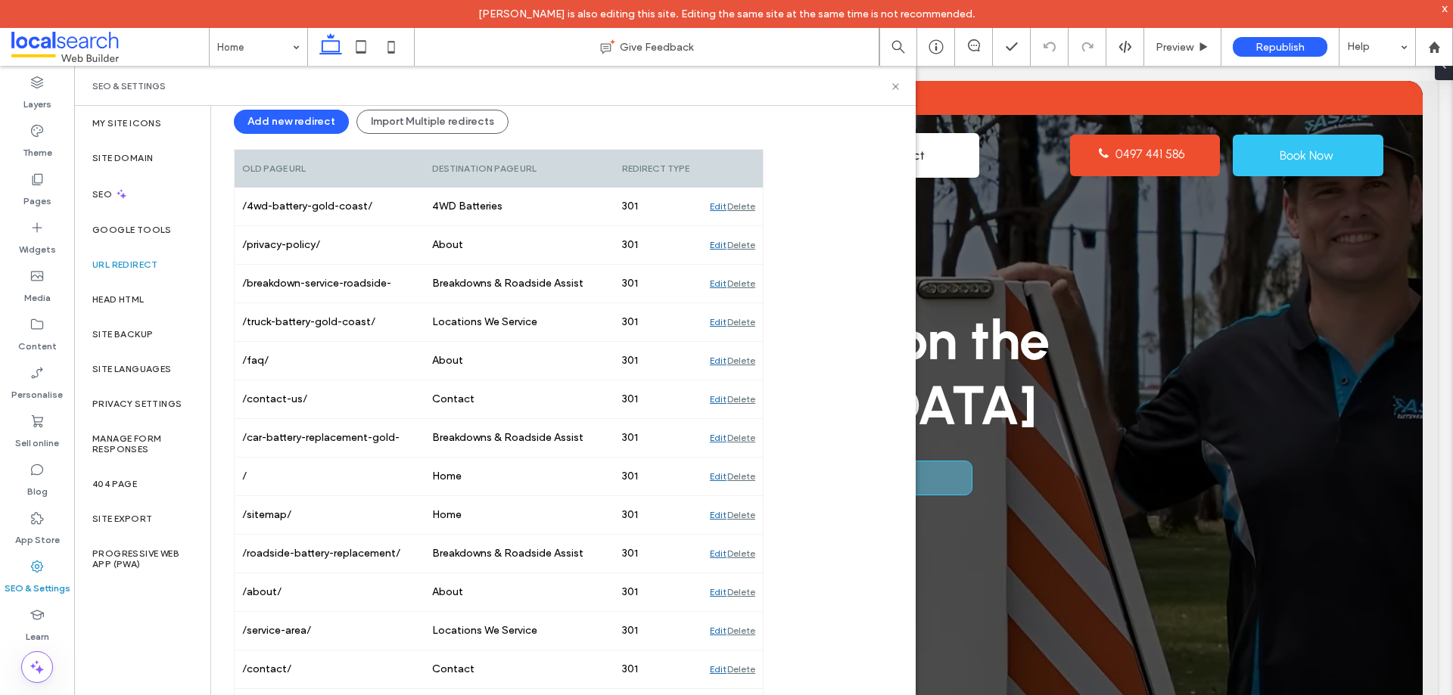
scroll to position [107, 0]
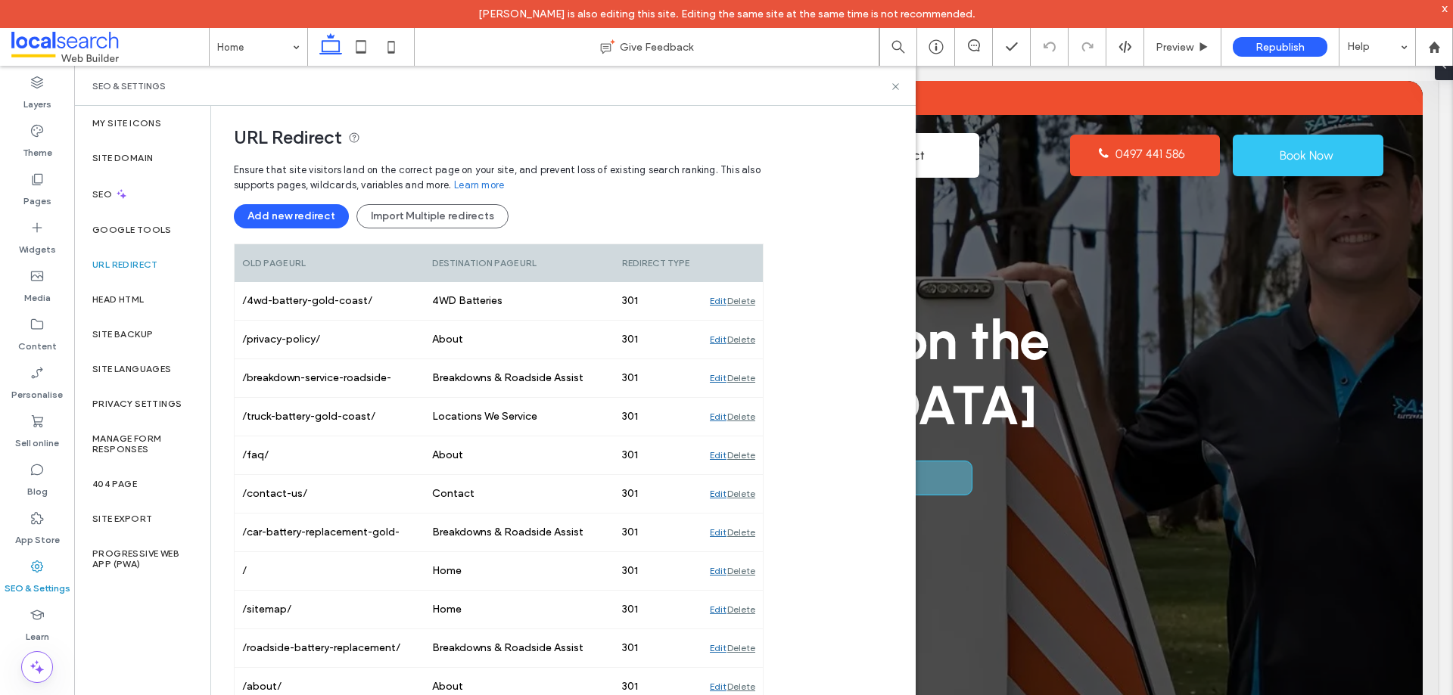
click at [315, 211] on button "Add new redirect" at bounding box center [291, 216] width 115 height 24
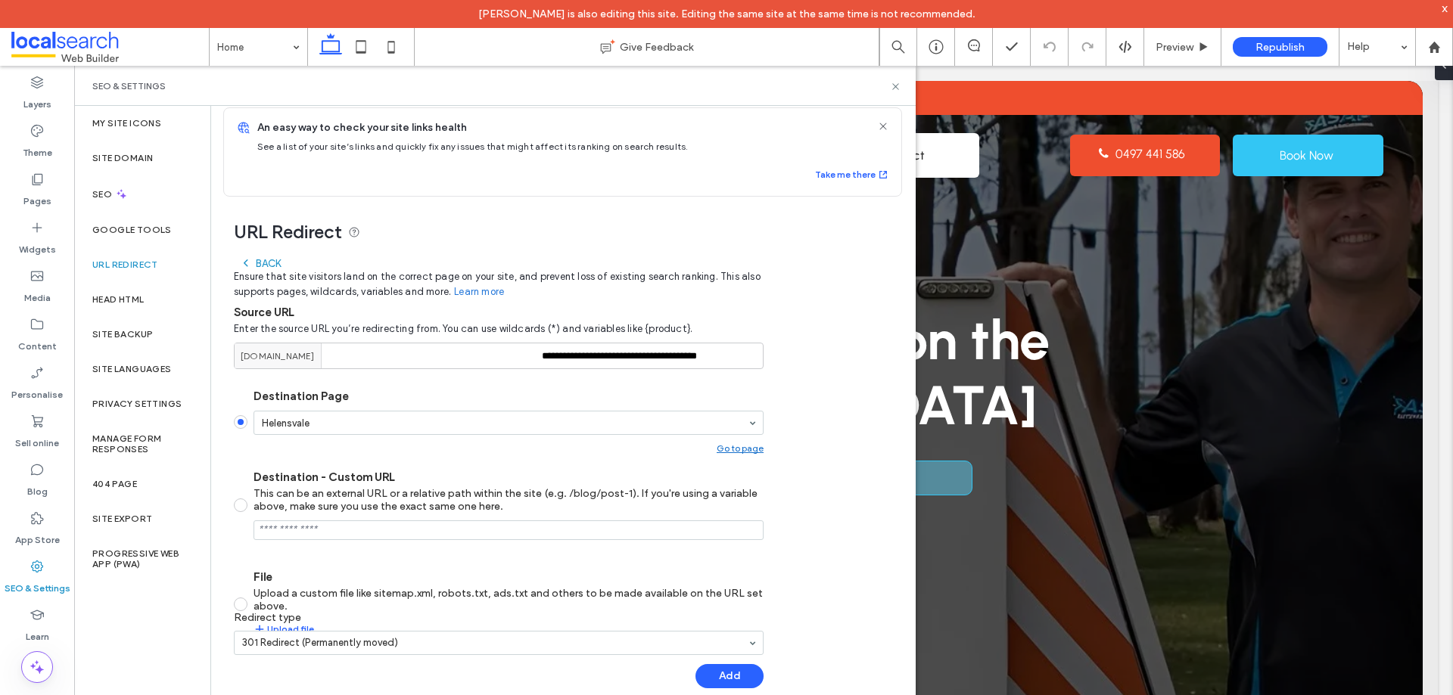
scroll to position [12, 0]
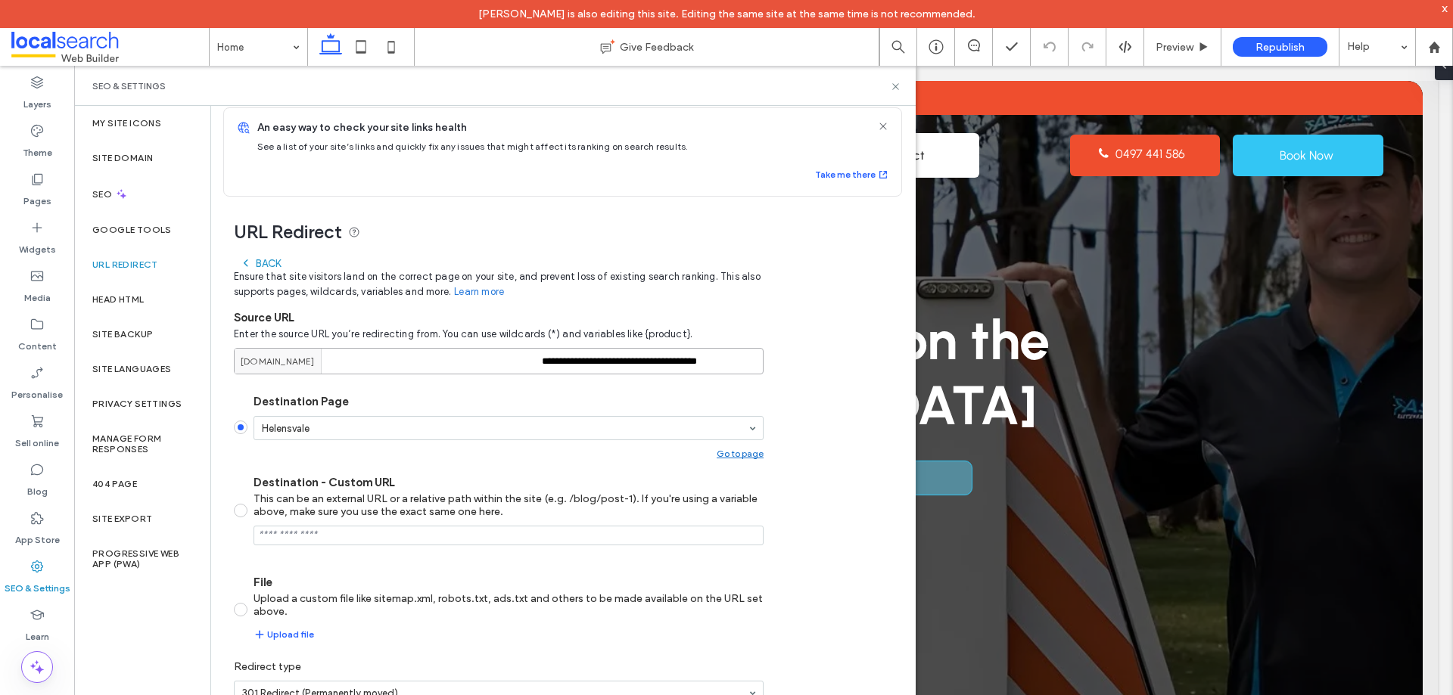
click at [664, 358] on input "**********" at bounding box center [499, 361] width 530 height 26
paste input
type input "**********"
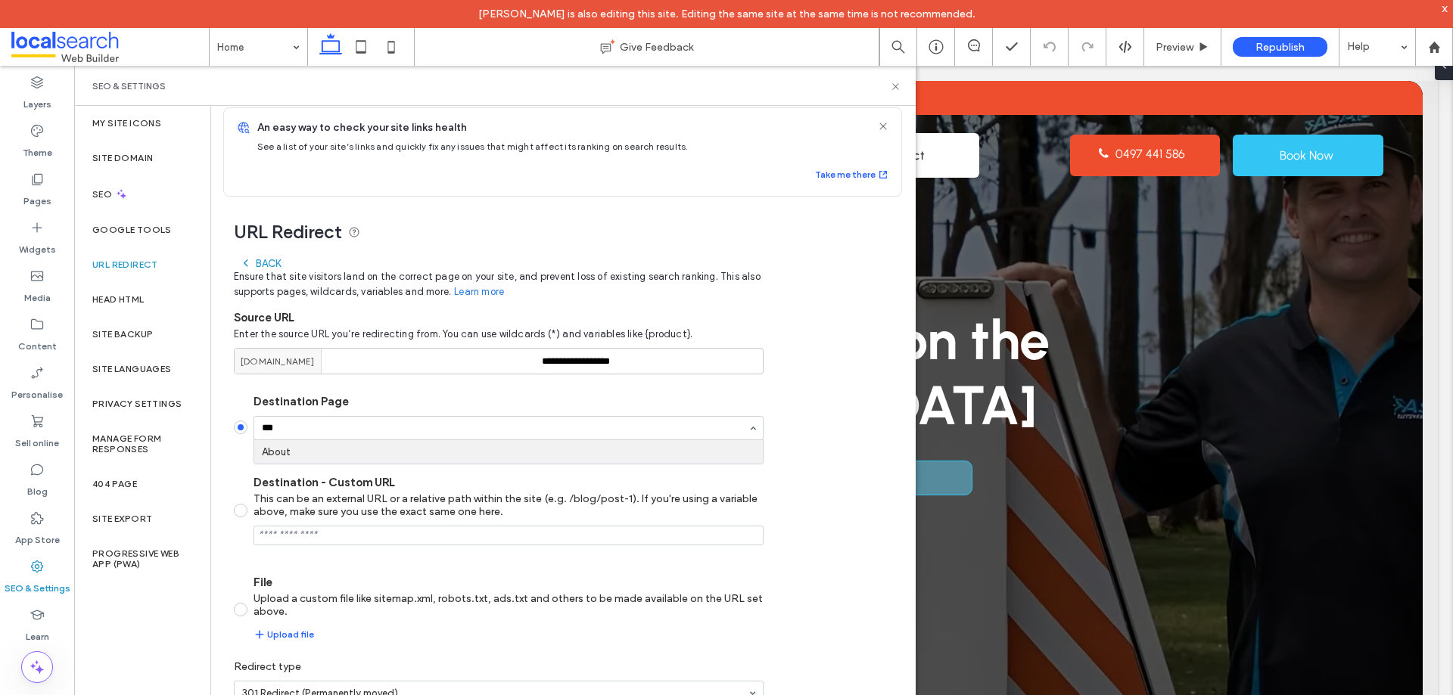
scroll to position [0, 0]
type input "*"
type input "****"
click at [273, 252] on div "**********" at bounding box center [499, 507] width 530 height 514
click at [271, 261] on div "Back" at bounding box center [260, 263] width 41 height 12
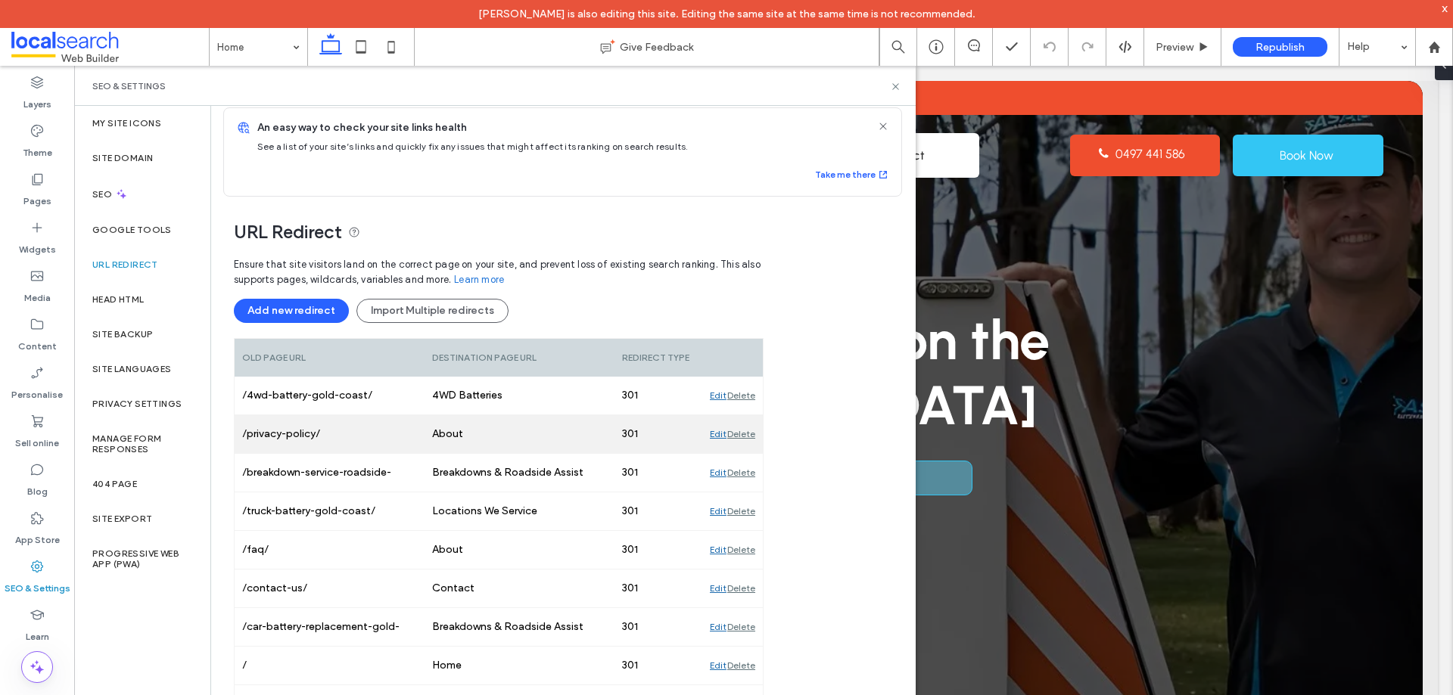
scroll to position [239, 0]
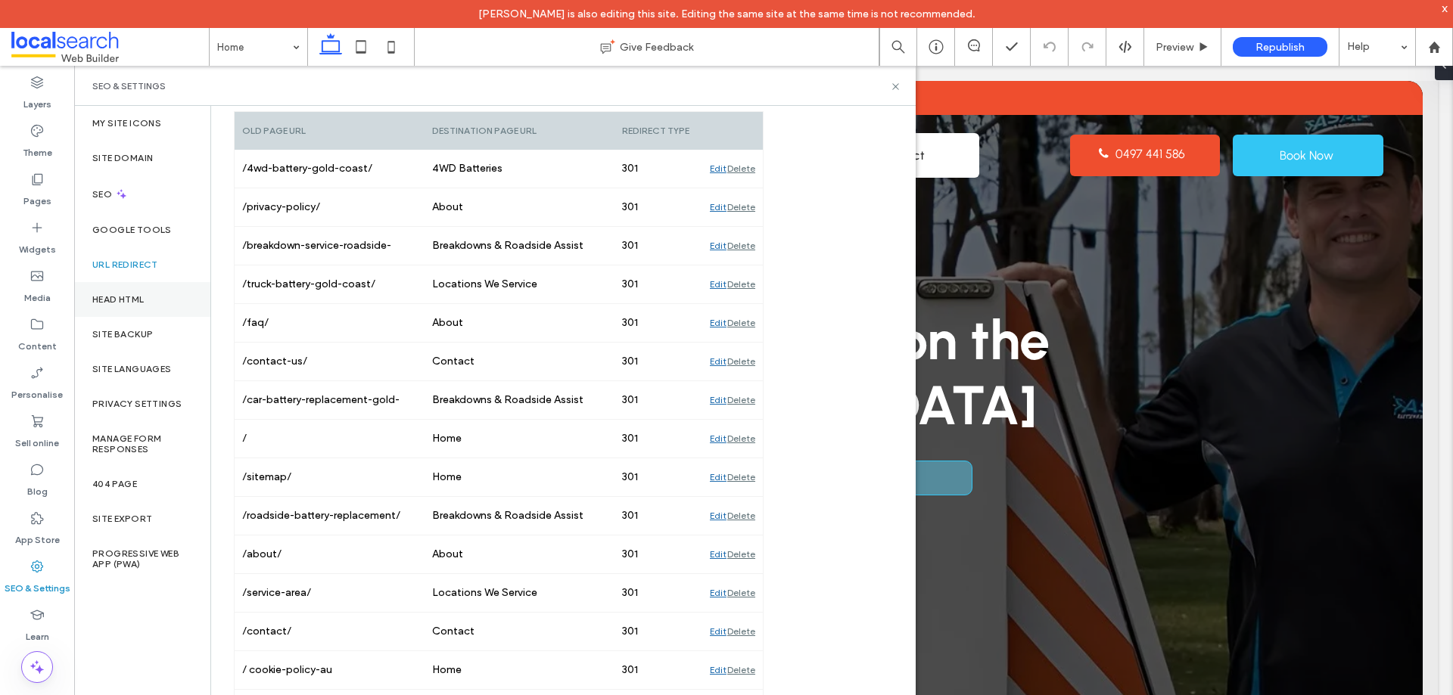
click at [132, 302] on label "Head HTML" at bounding box center [118, 299] width 52 height 11
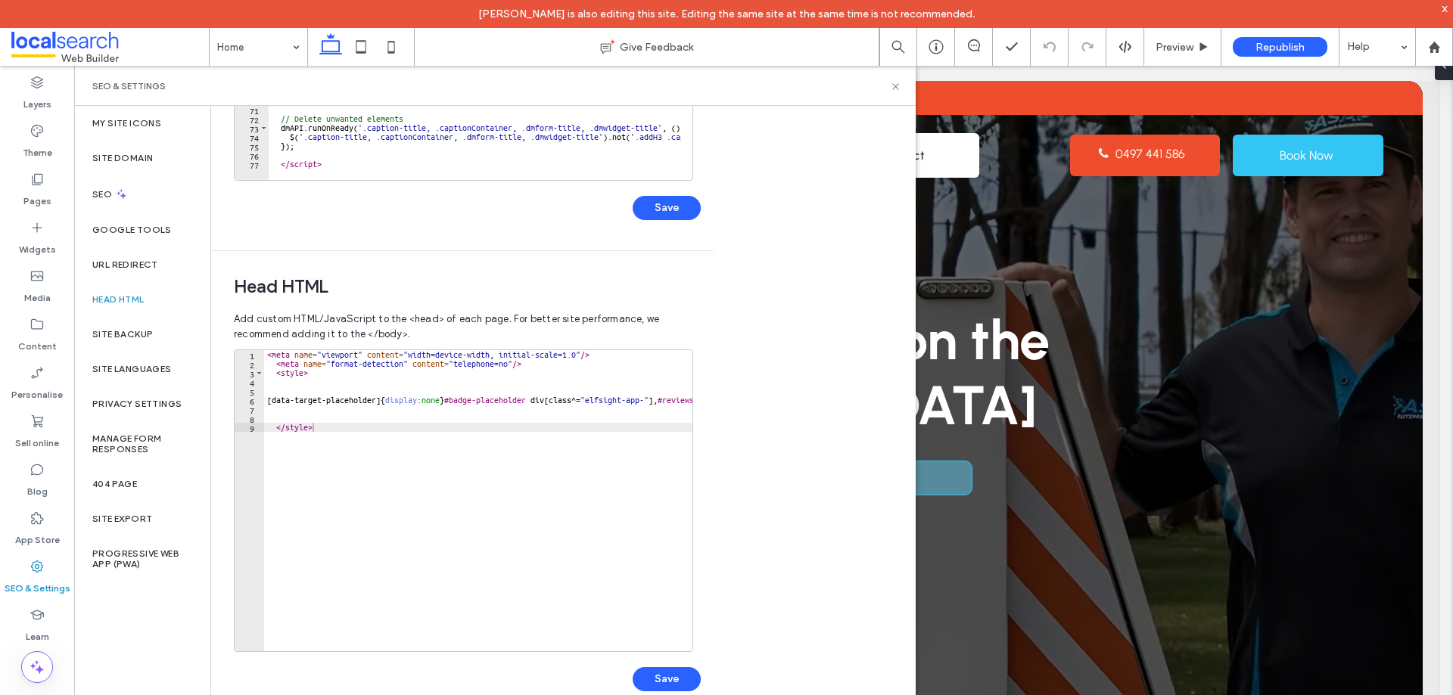
scroll to position [0, 0]
click at [148, 331] on label "Site backup" at bounding box center [122, 334] width 61 height 11
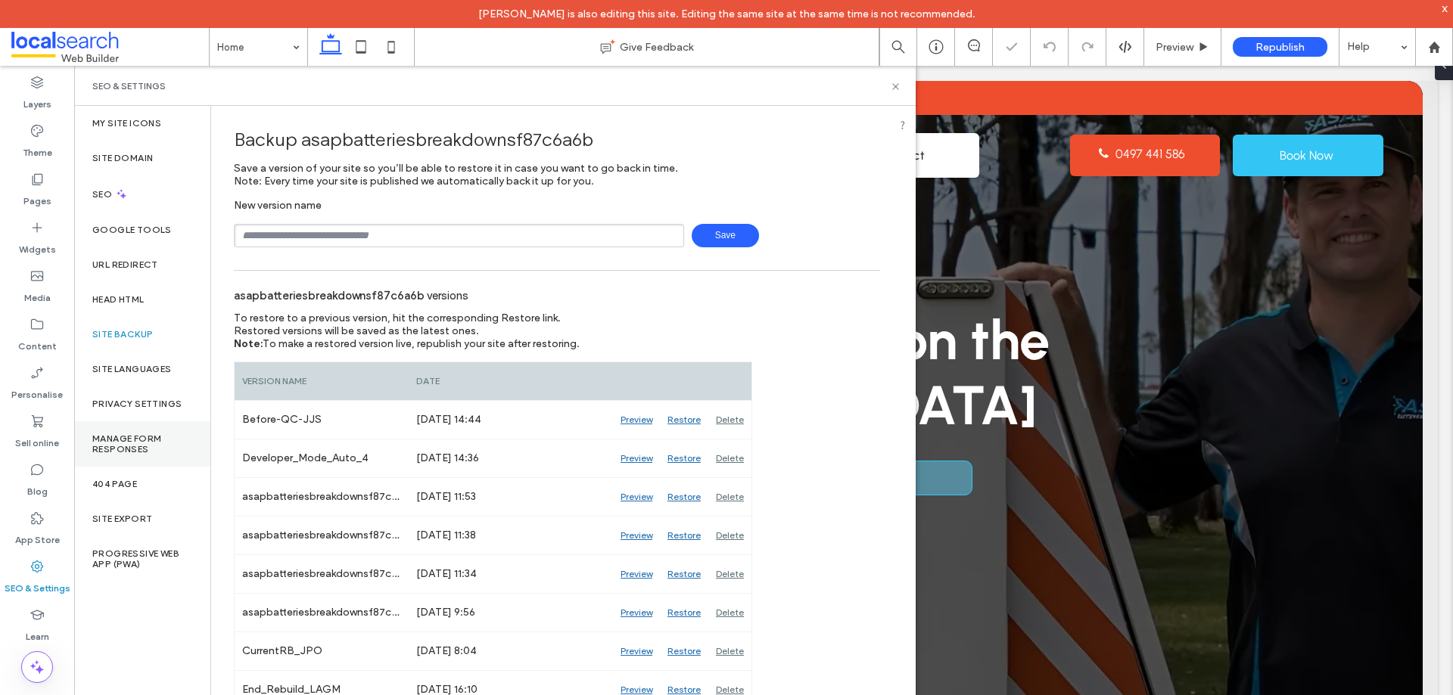
click at [159, 452] on label "Manage Form Responses" at bounding box center [142, 443] width 100 height 21
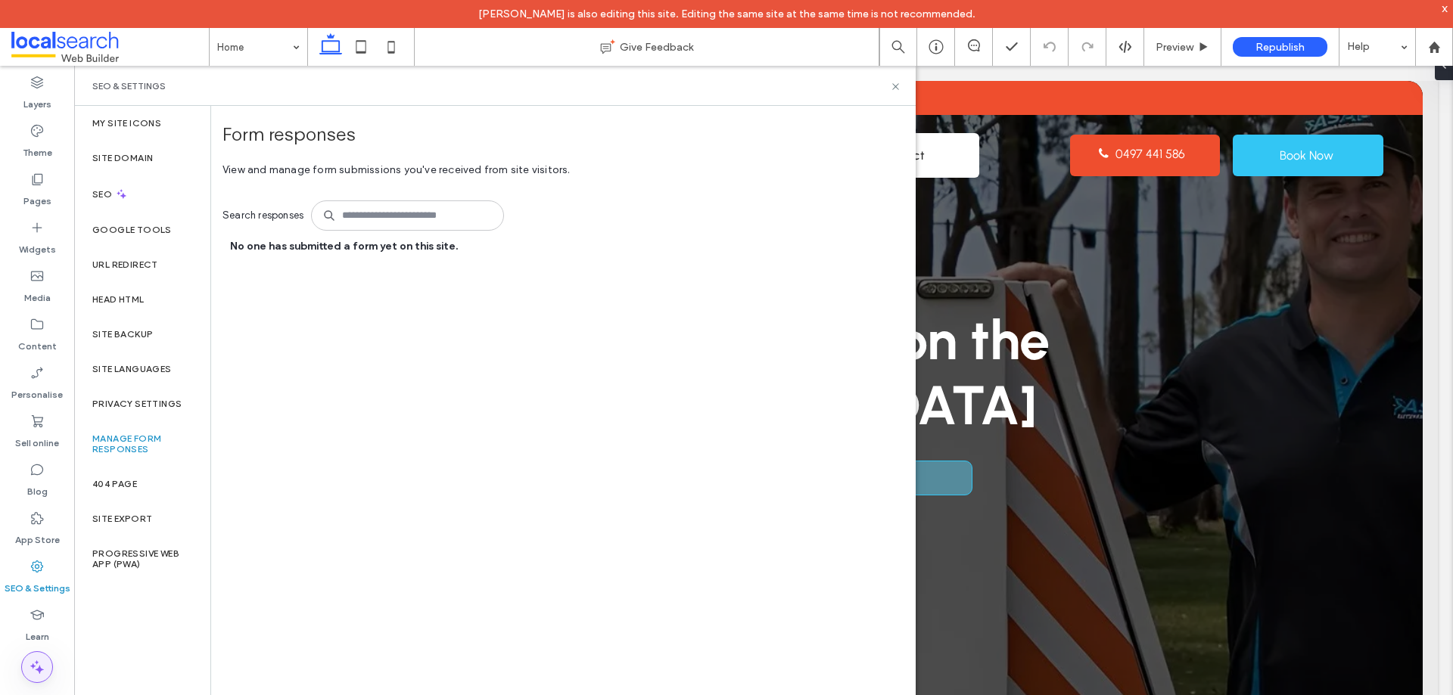
click at [36, 672] on icon at bounding box center [37, 667] width 18 height 18
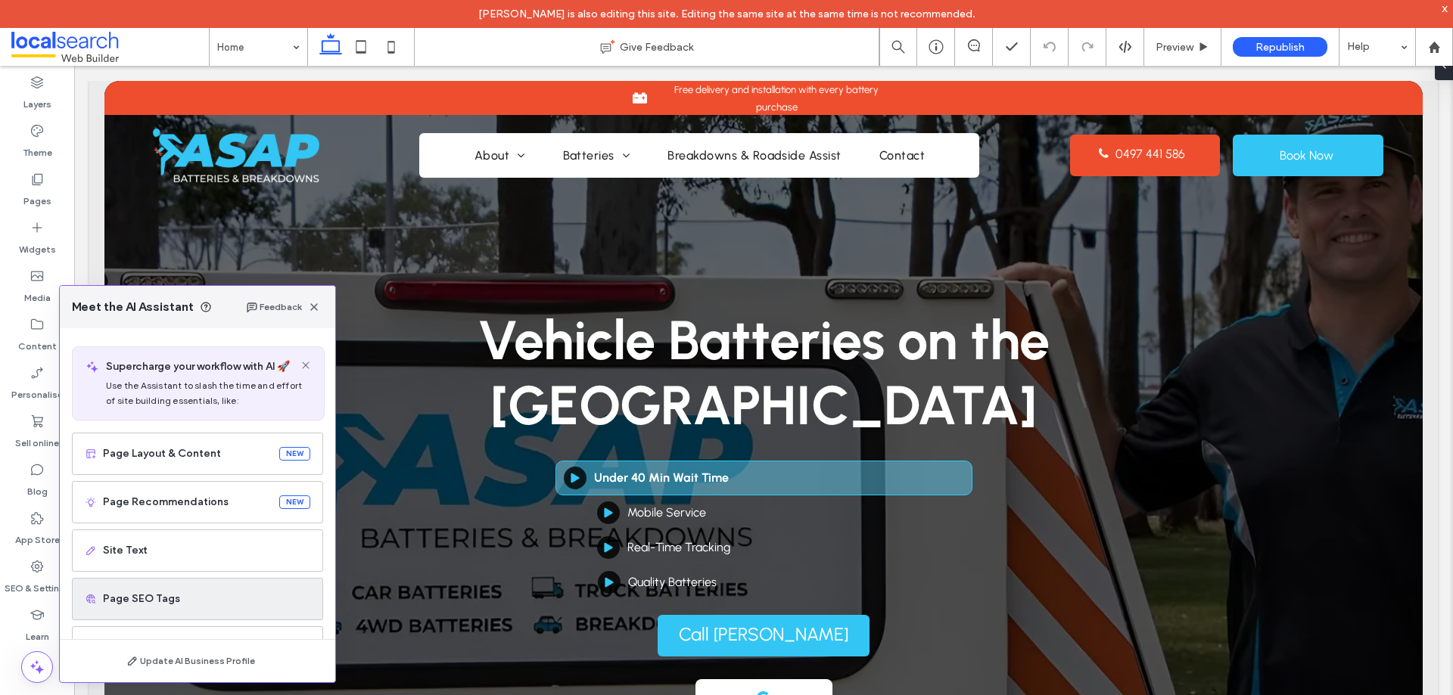
click at [192, 605] on span "Page SEO Tags" at bounding box center [206, 599] width 207 height 15
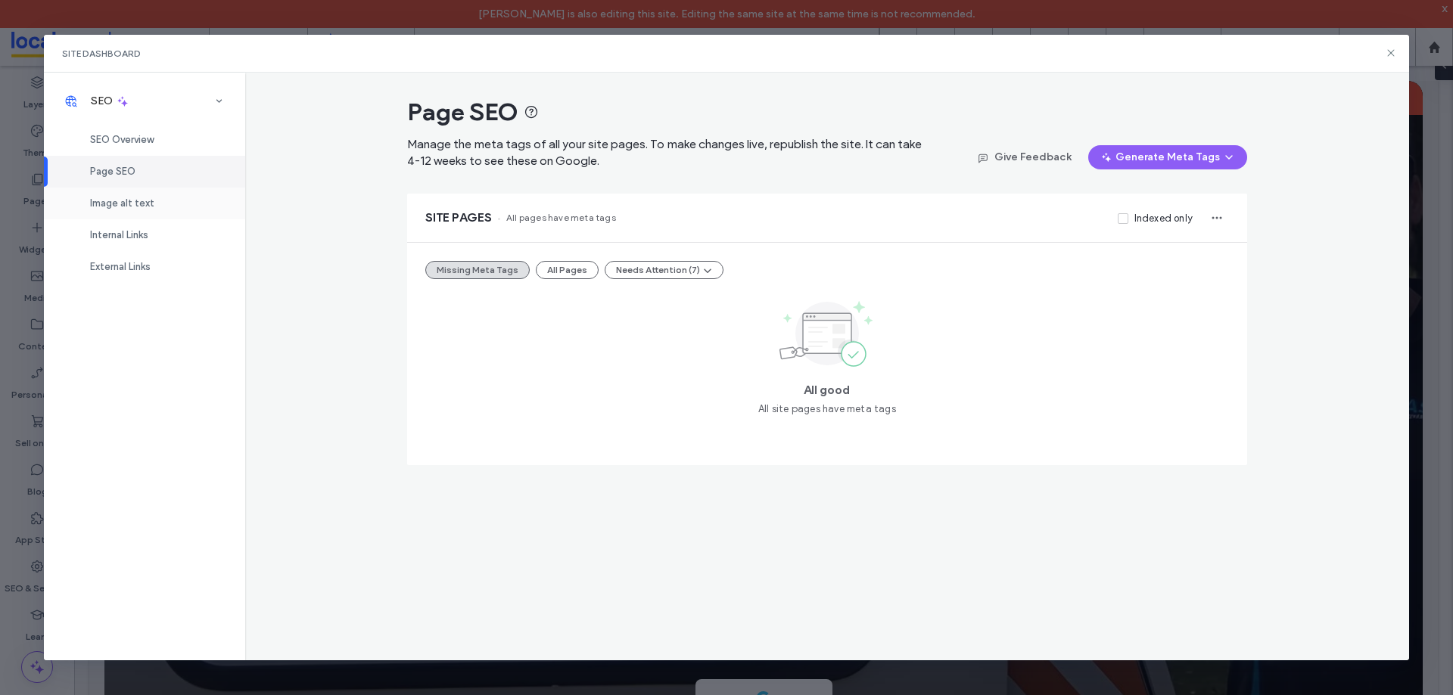
click at [141, 203] on span "Image alt text" at bounding box center [122, 202] width 64 height 11
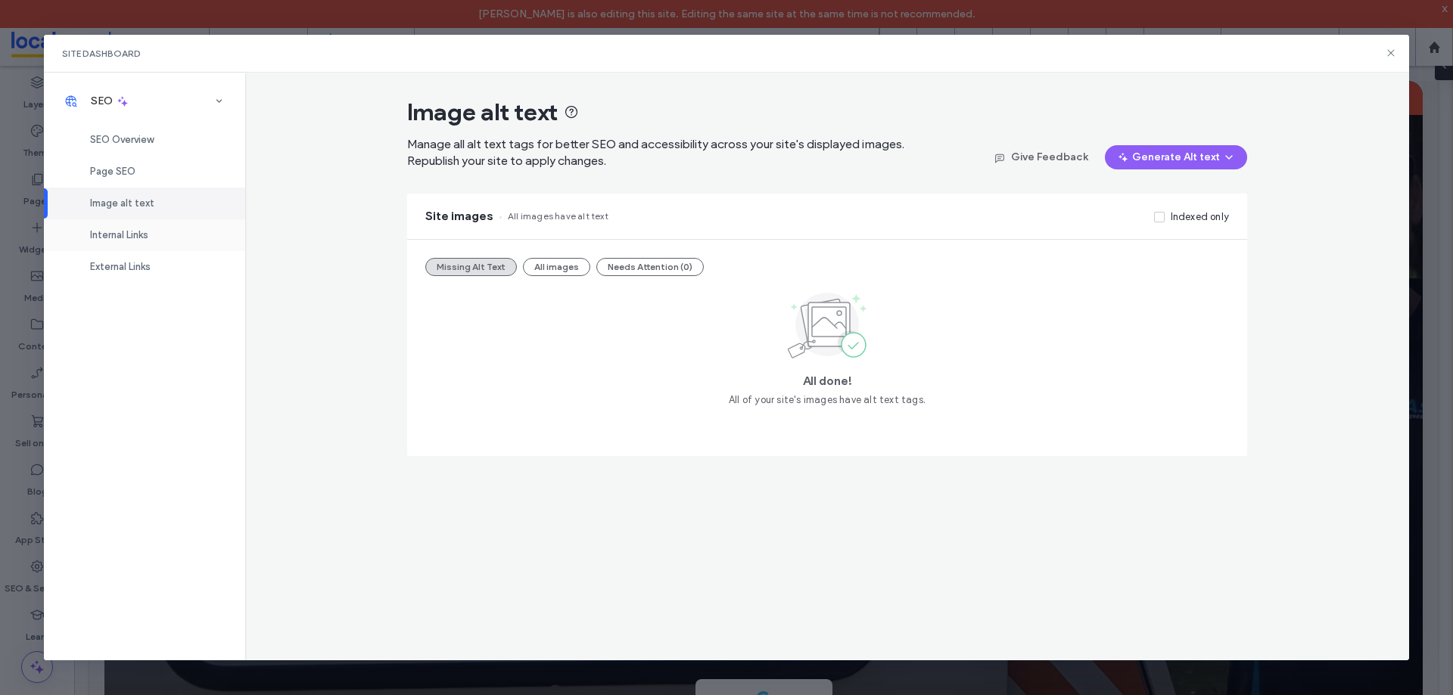
click at [165, 244] on div "Internal Links" at bounding box center [144, 235] width 201 height 32
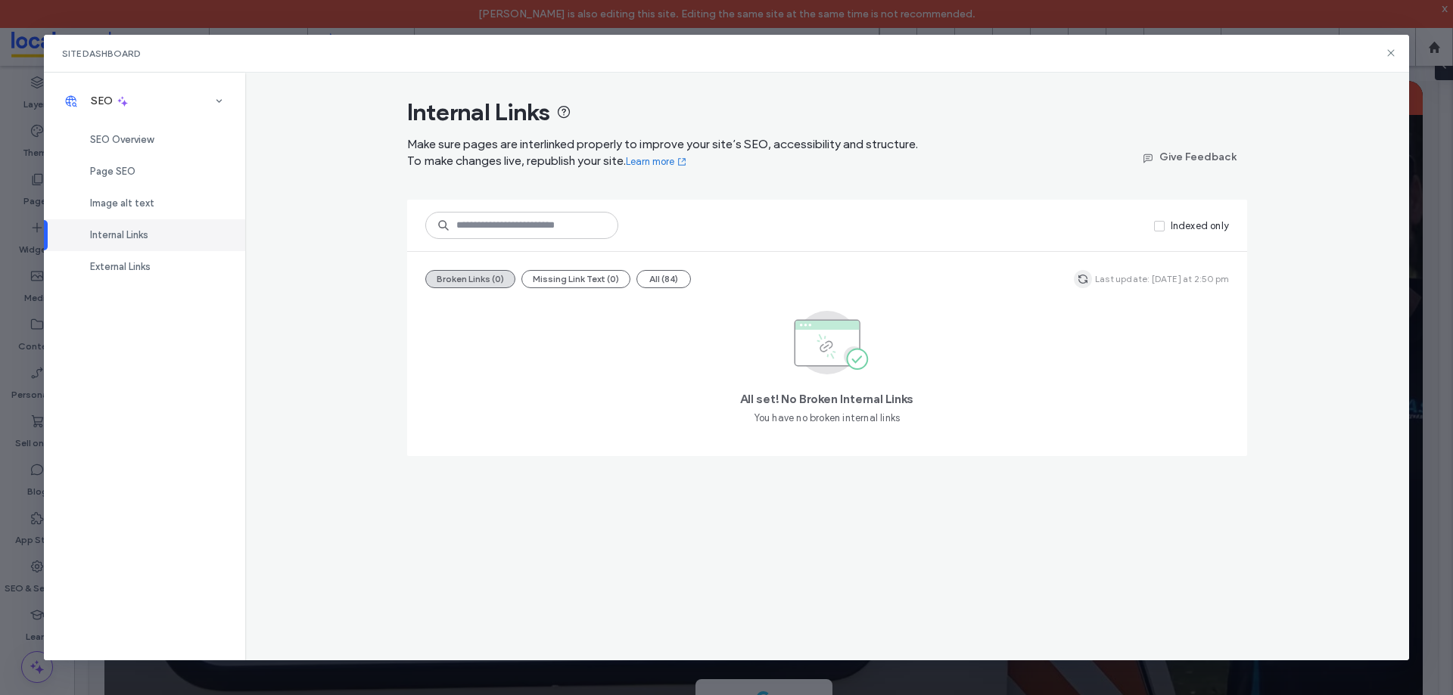
click at [1092, 281] on span "button" at bounding box center [1082, 279] width 18 height 18
click at [1089, 274] on icon "button" at bounding box center [1083, 279] width 12 height 12
click at [138, 275] on div "External Links" at bounding box center [144, 267] width 201 height 32
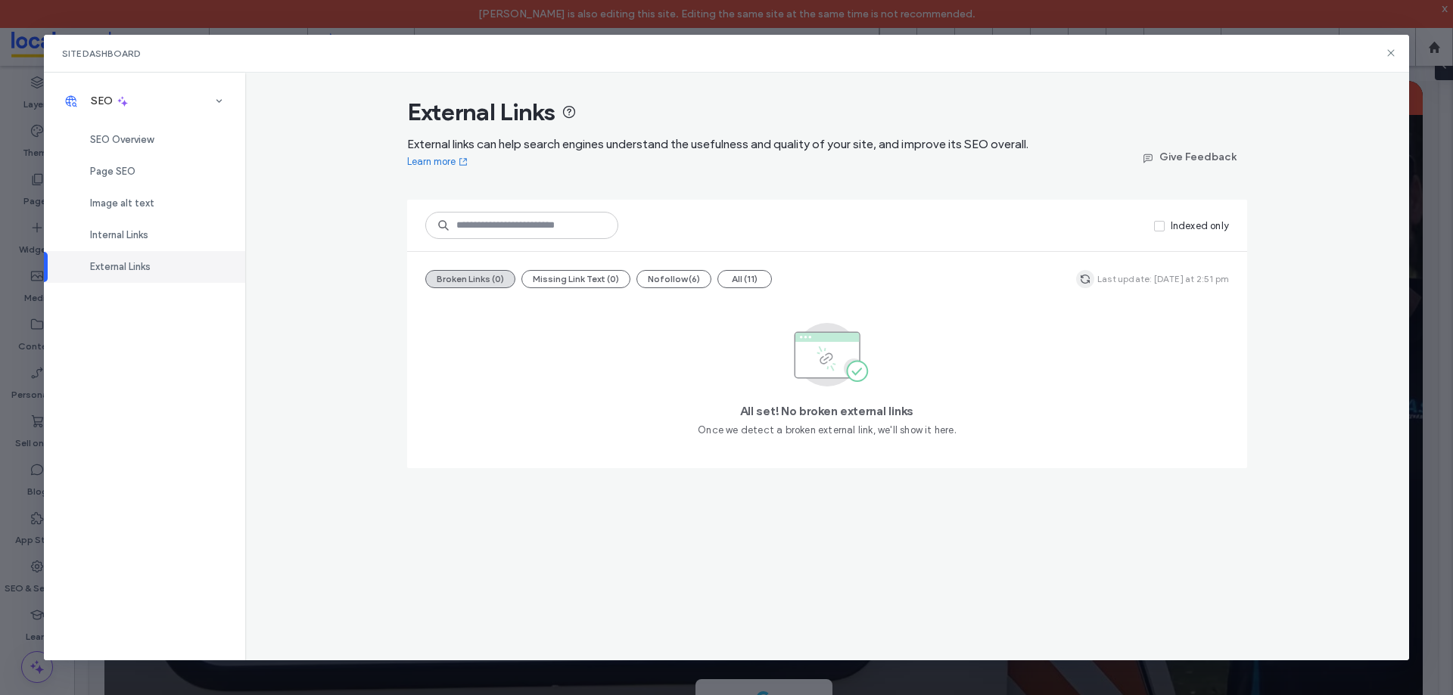
click at [1085, 273] on icon "button" at bounding box center [1085, 279] width 12 height 12
click at [1393, 50] on icon at bounding box center [1390, 53] width 12 height 12
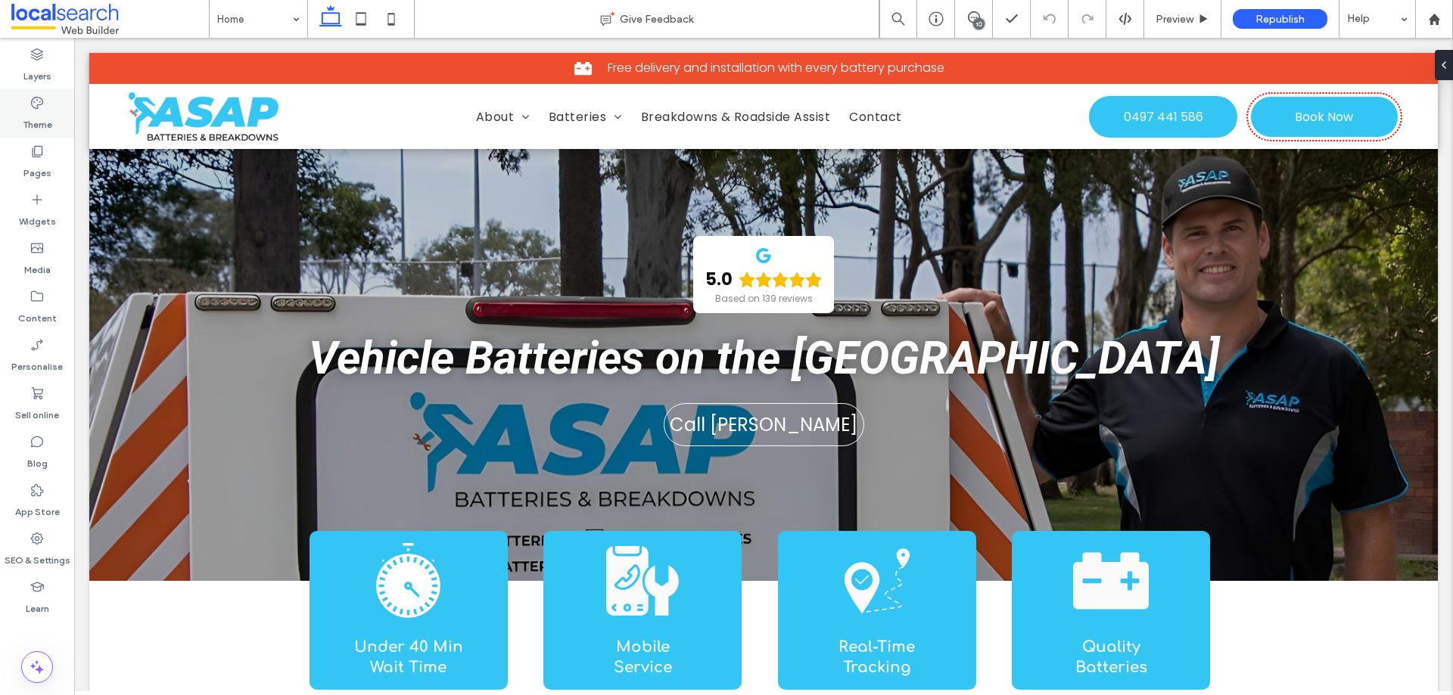
click at [51, 110] on div "Theme" at bounding box center [37, 113] width 74 height 48
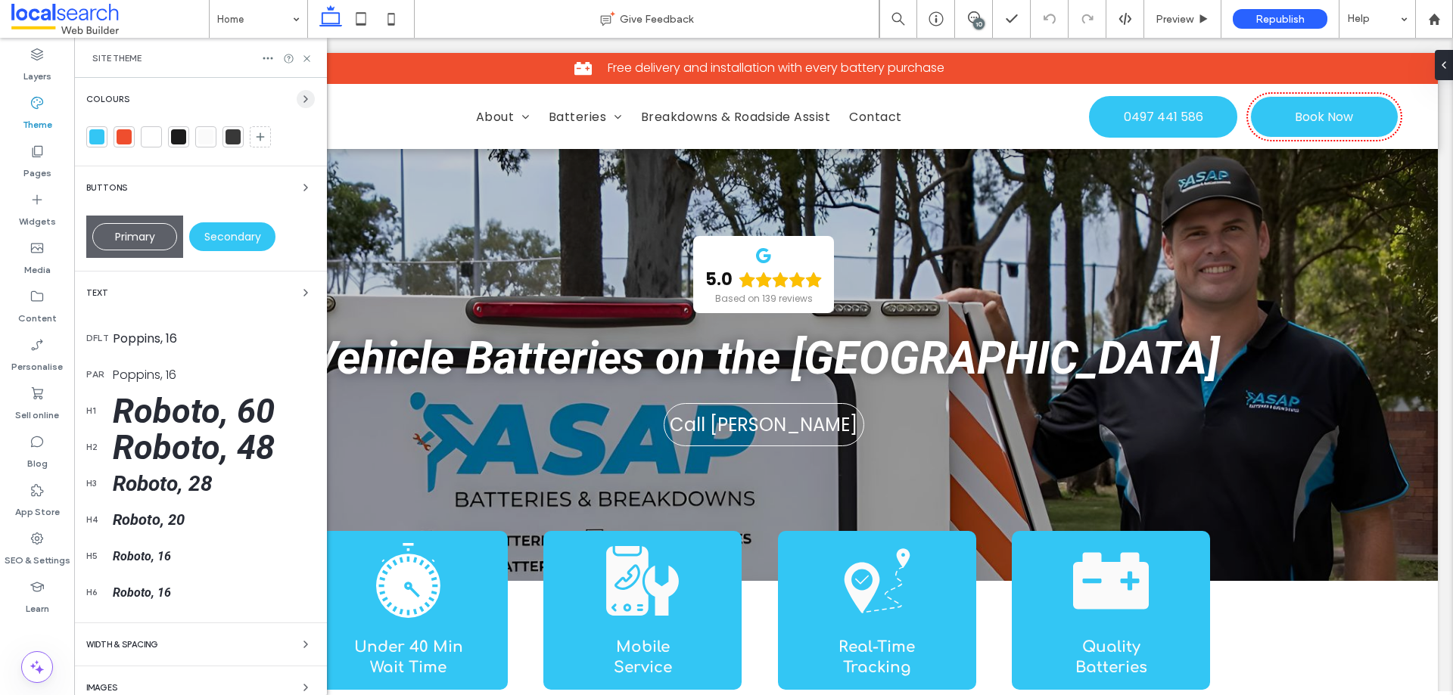
click at [300, 102] on icon "button" at bounding box center [306, 99] width 12 height 12
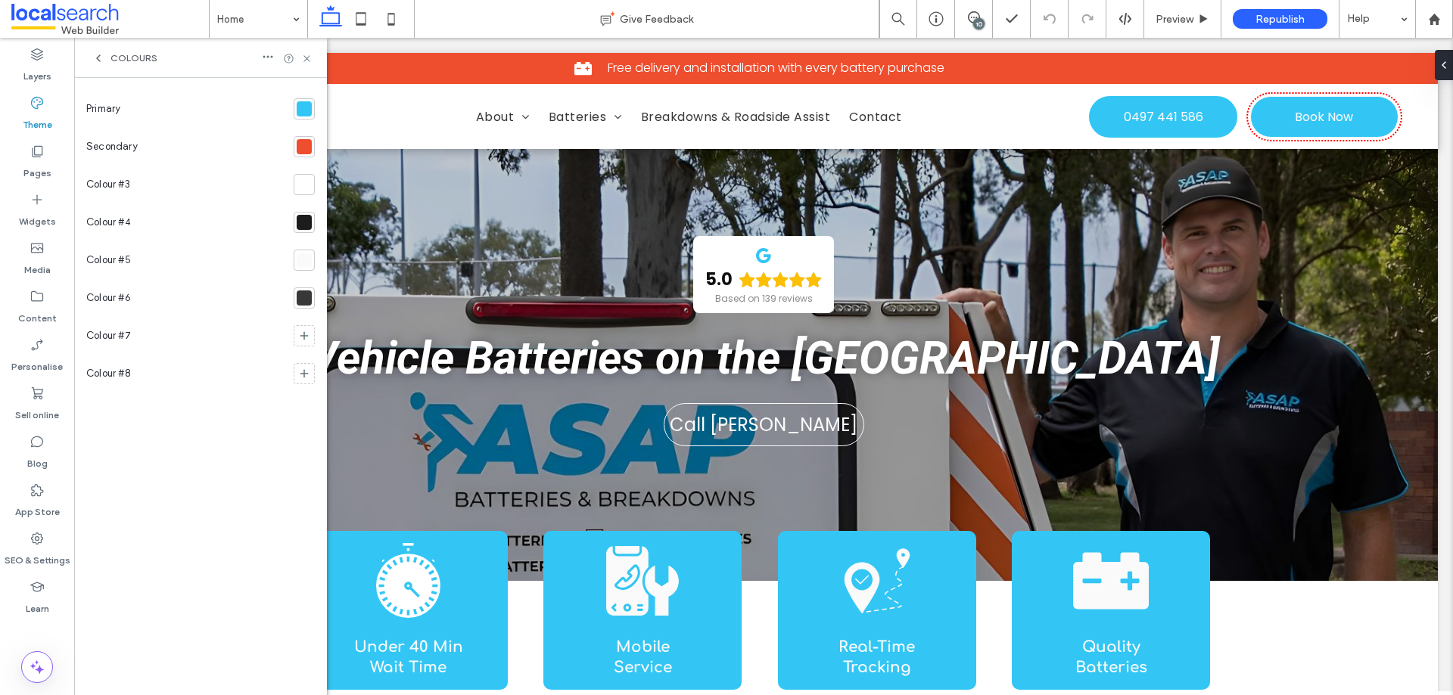
click at [310, 106] on div at bounding box center [304, 108] width 15 height 15
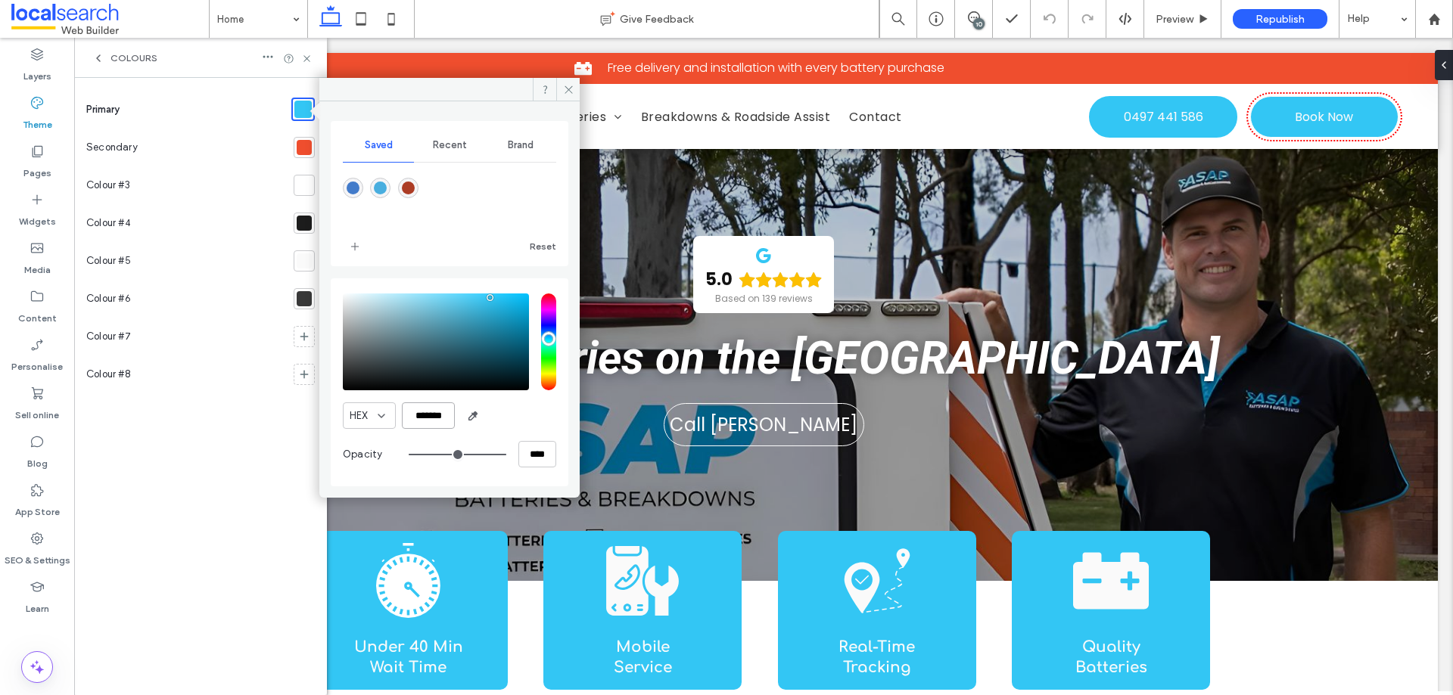
click at [433, 410] on input "*******" at bounding box center [428, 415] width 53 height 26
click at [303, 143] on div at bounding box center [304, 147] width 15 height 15
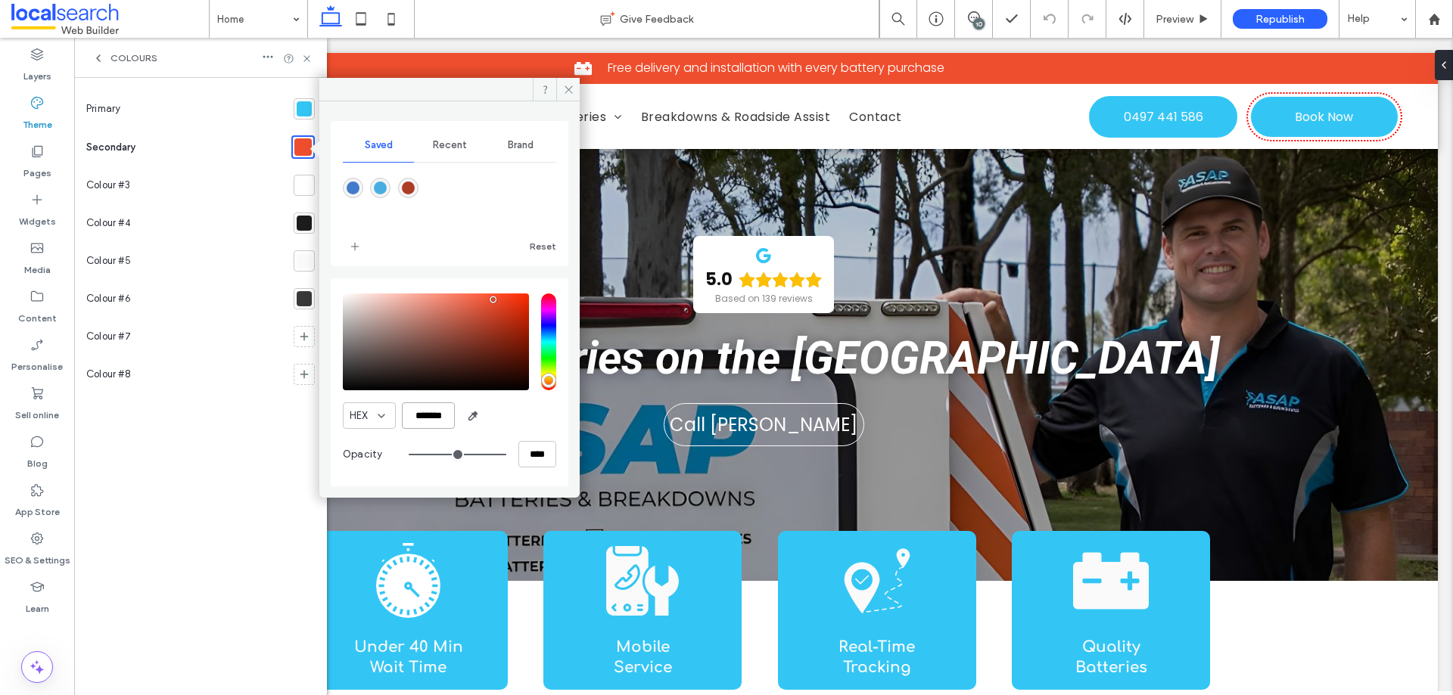
click at [418, 407] on input "*******" at bounding box center [428, 415] width 53 height 26
click at [38, 151] on icon at bounding box center [37, 151] width 15 height 15
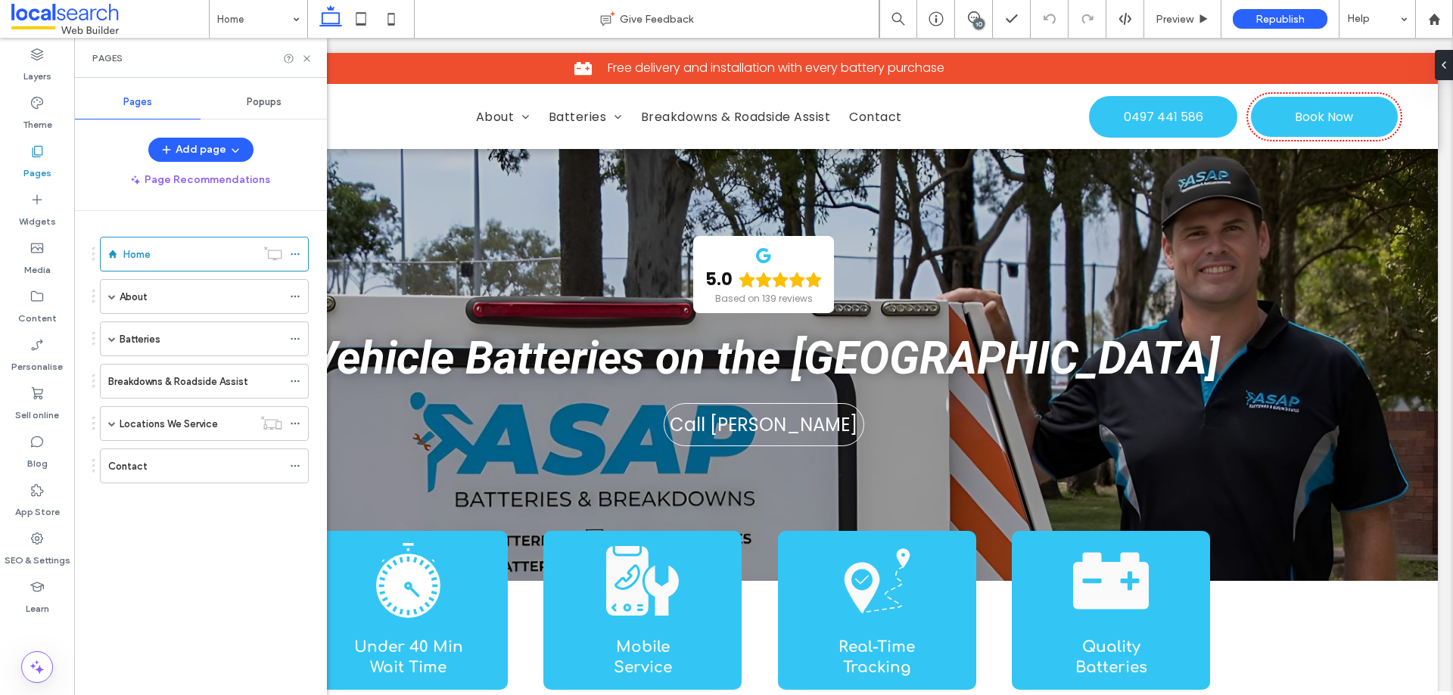
click at [269, 101] on span "Popups" at bounding box center [264, 102] width 35 height 12
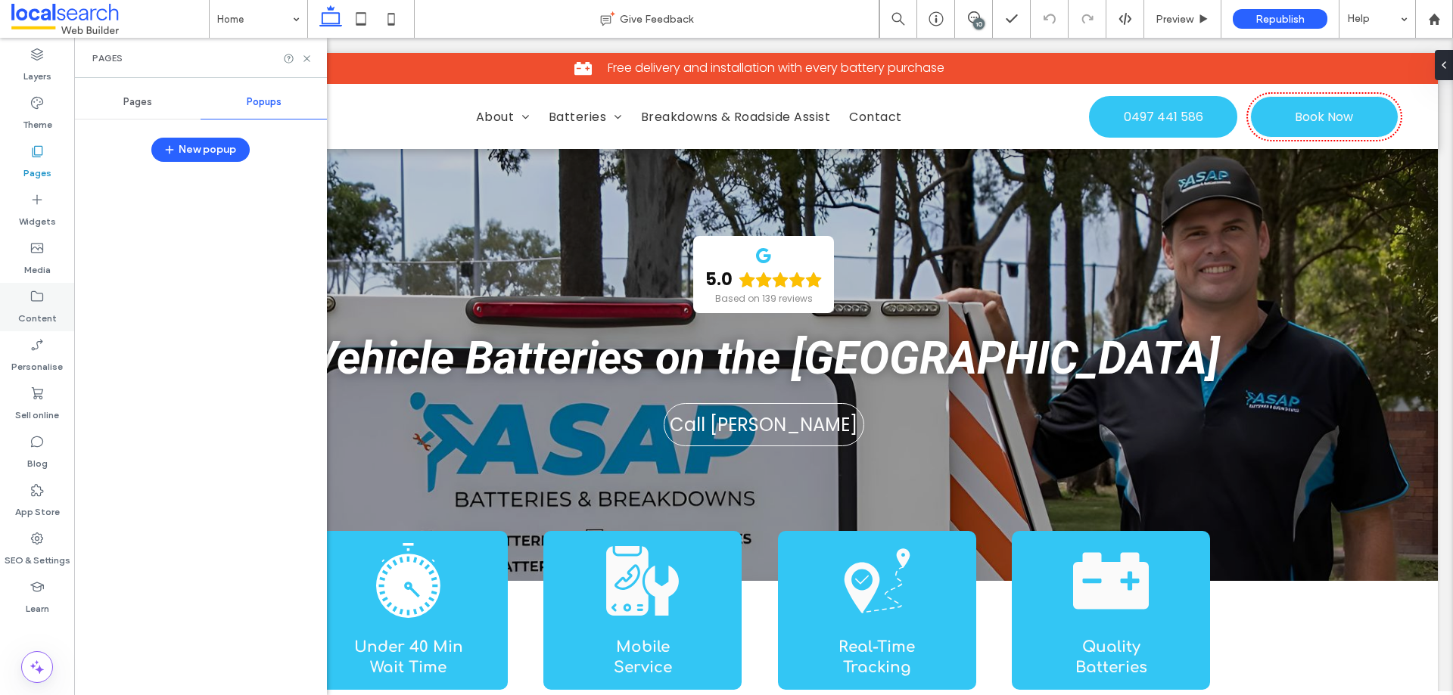
click at [48, 289] on div "Content" at bounding box center [37, 307] width 74 height 48
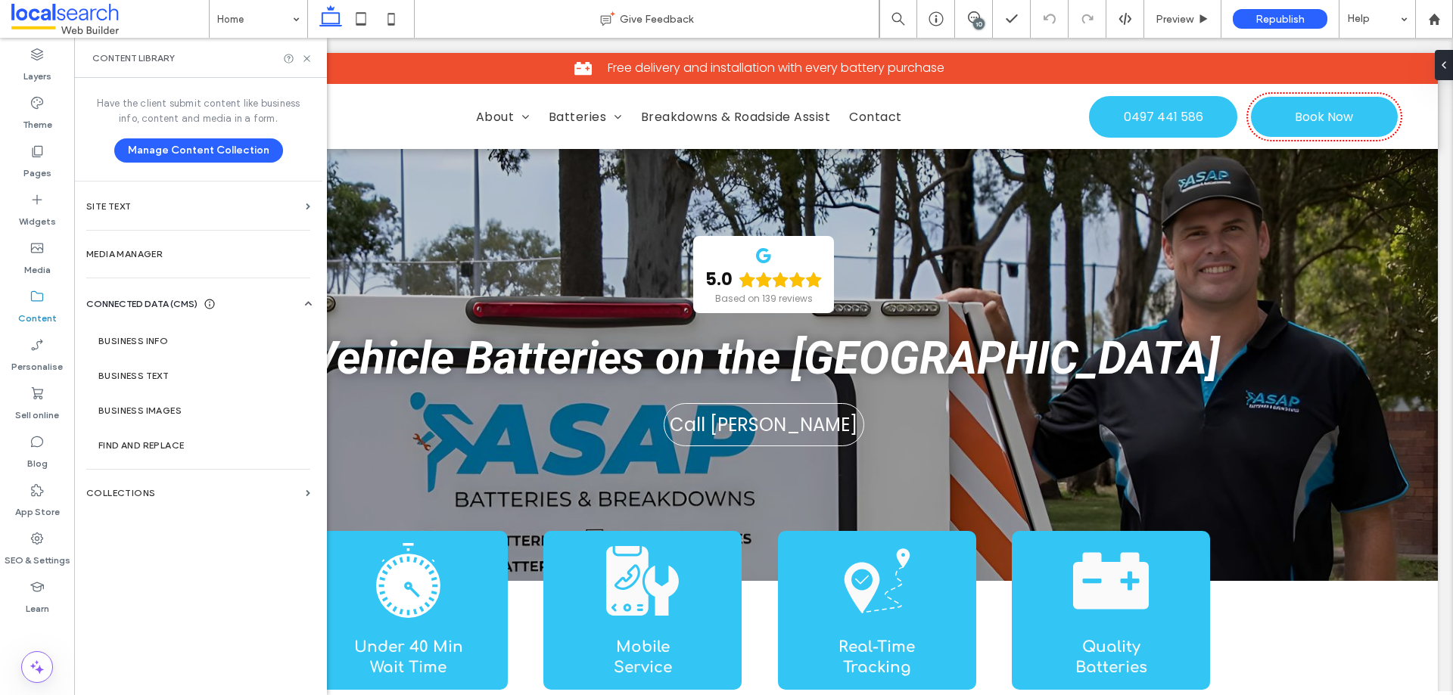
click at [182, 501] on section "COLLECTIONS" at bounding box center [198, 493] width 248 height 35
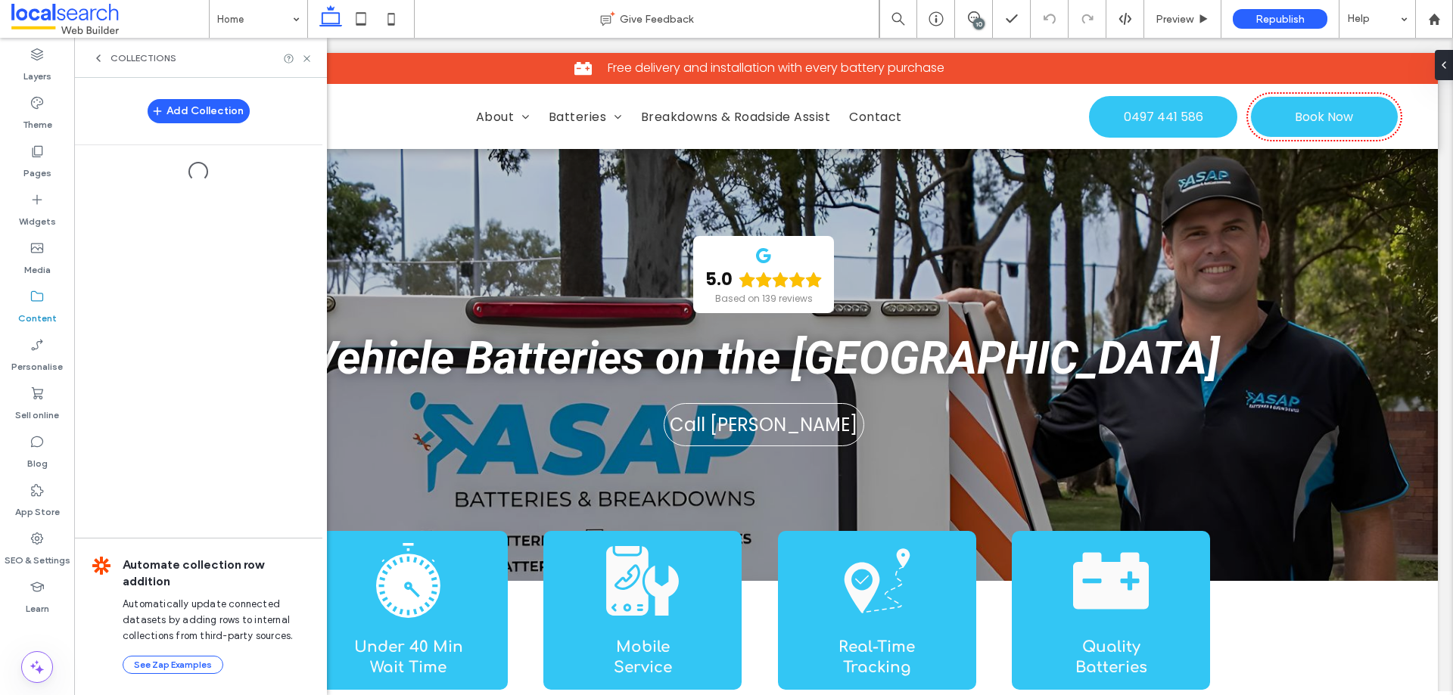
click at [182, 496] on div "Add Collection Automate collection row addition Automatically update connected …" at bounding box center [198, 386] width 248 height 616
click at [139, 69] on div "COLLECTIONS" at bounding box center [200, 58] width 253 height 40
click at [139, 62] on span "COLLECTIONS" at bounding box center [143, 58] width 66 height 12
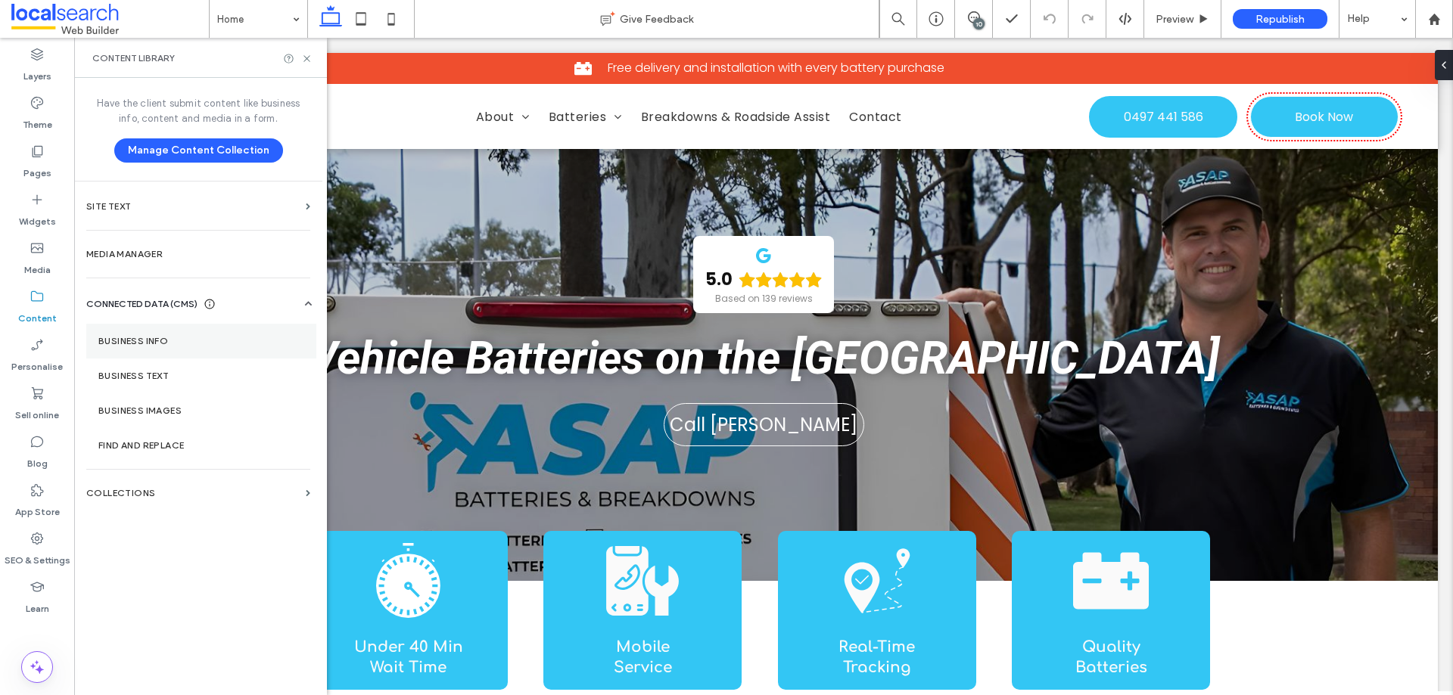
click at [156, 340] on label "Business info" at bounding box center [201, 341] width 206 height 11
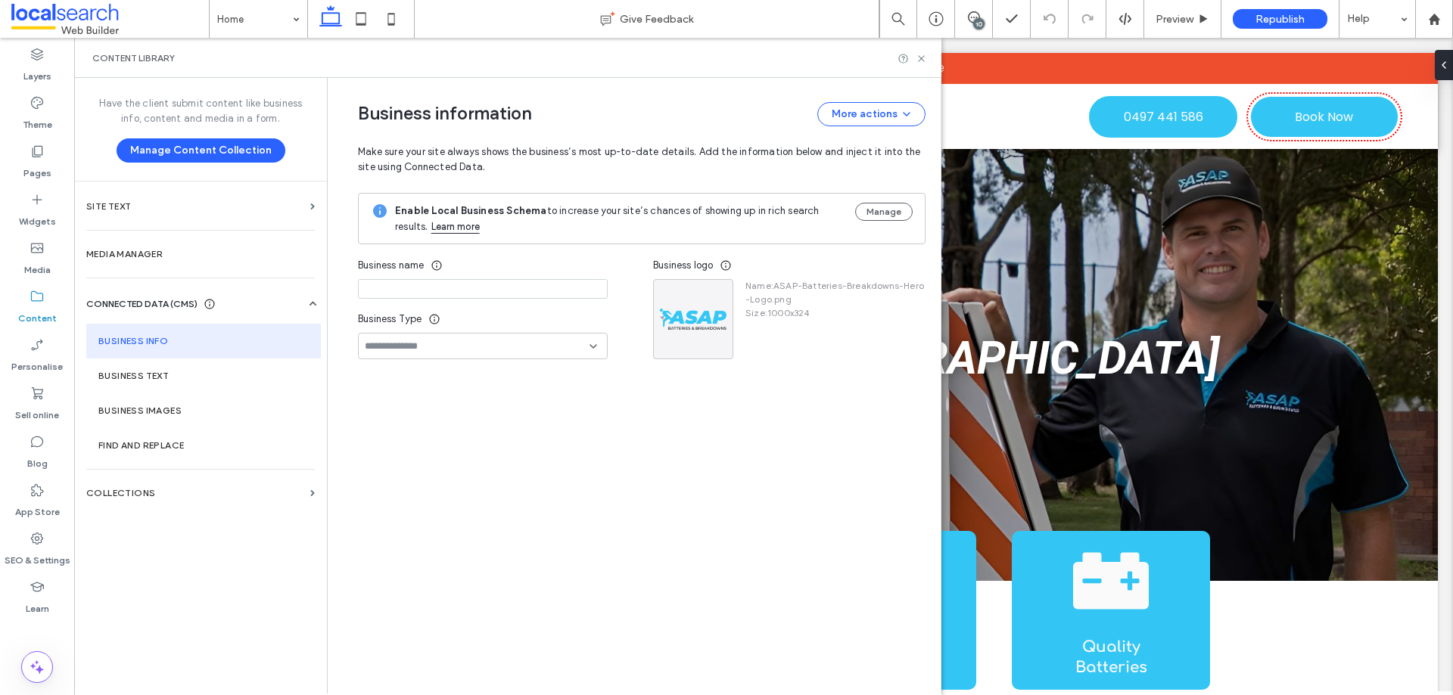
type input "**********"
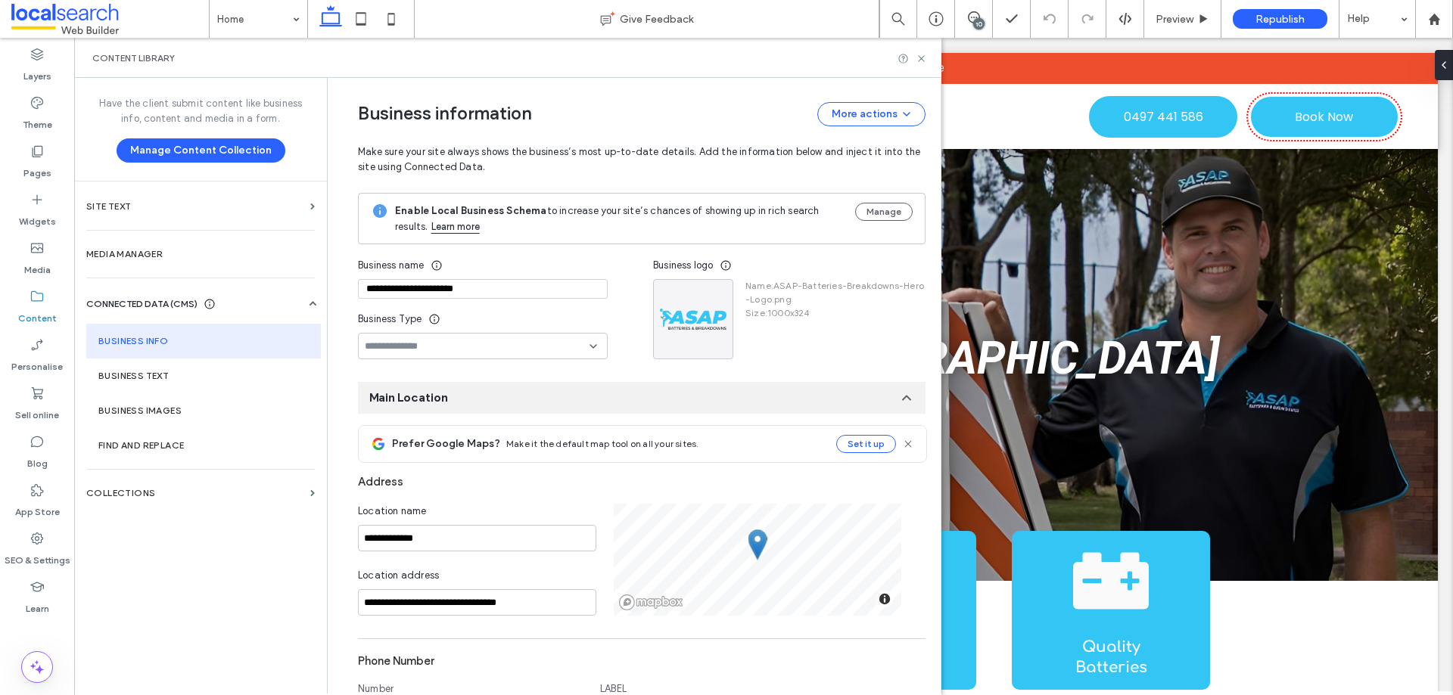
click at [458, 287] on input "**********" at bounding box center [483, 289] width 250 height 20
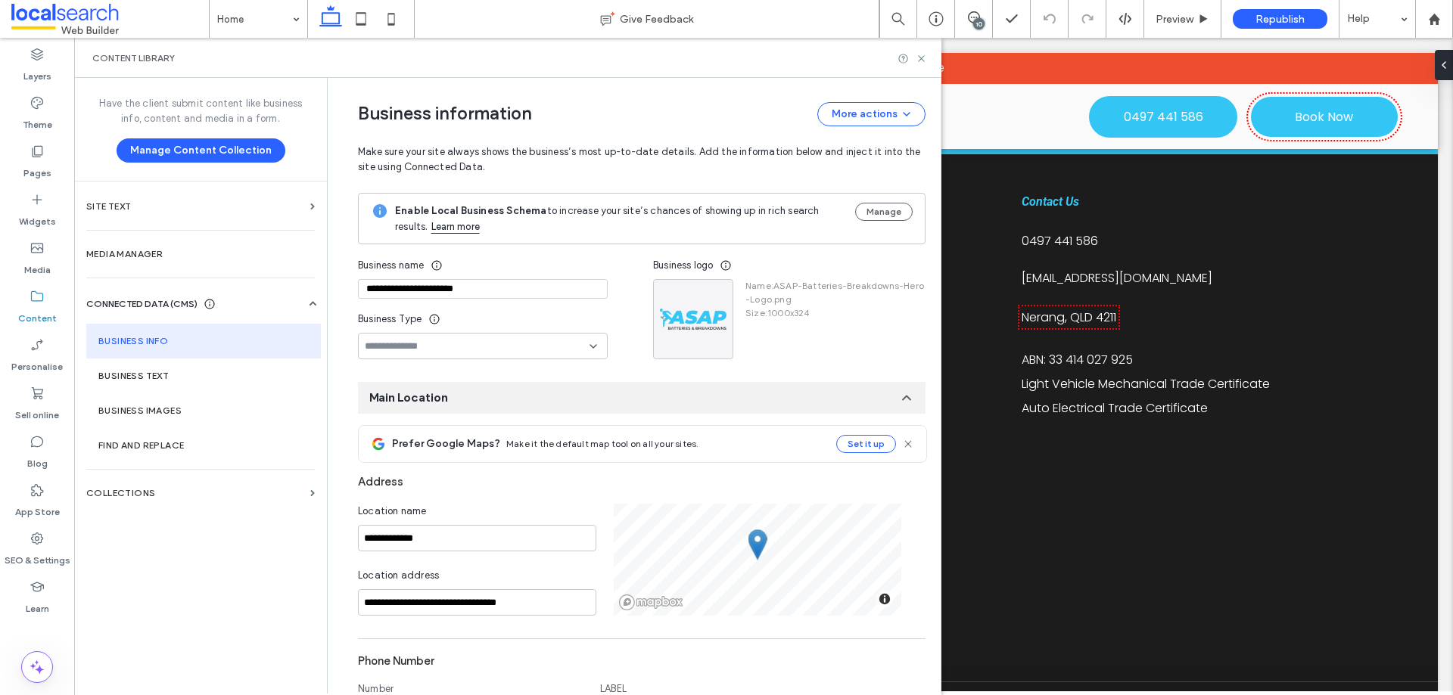
click at [631, 53] on div "Content library" at bounding box center [507, 58] width 831 height 12
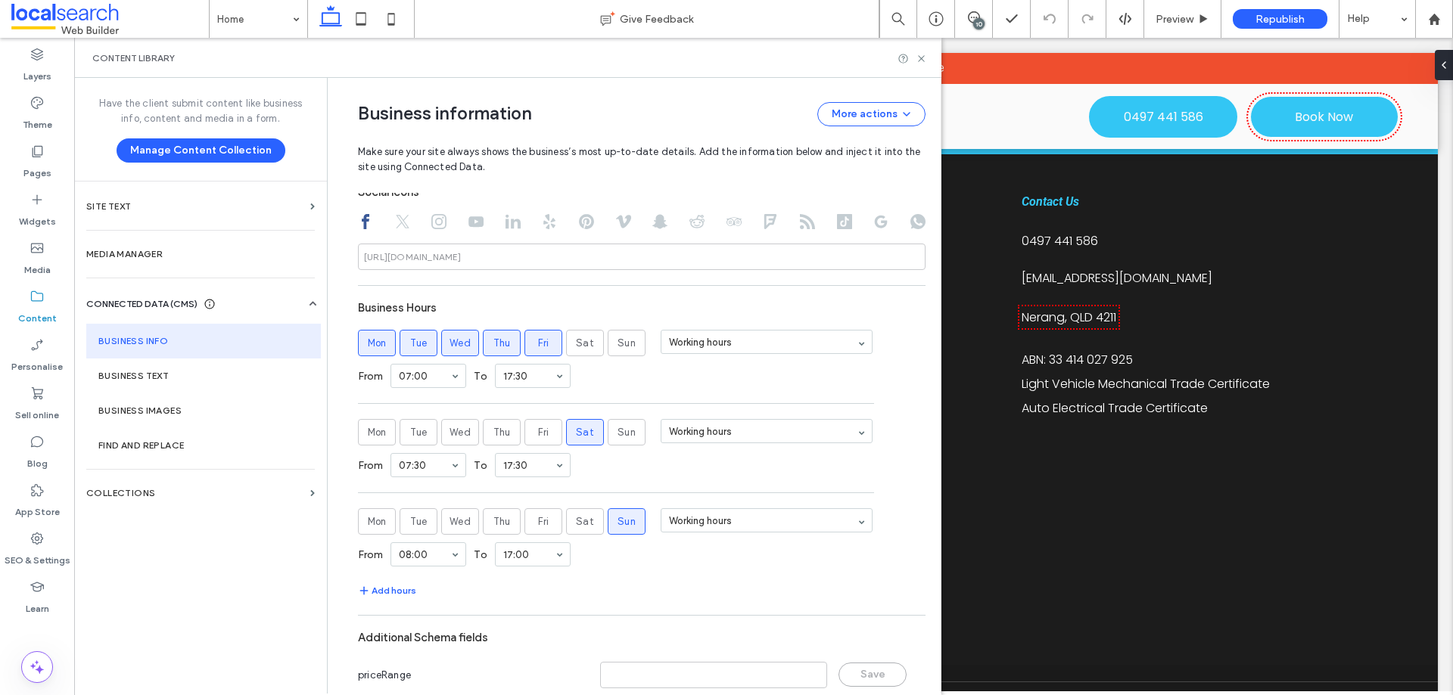
scroll to position [757, 0]
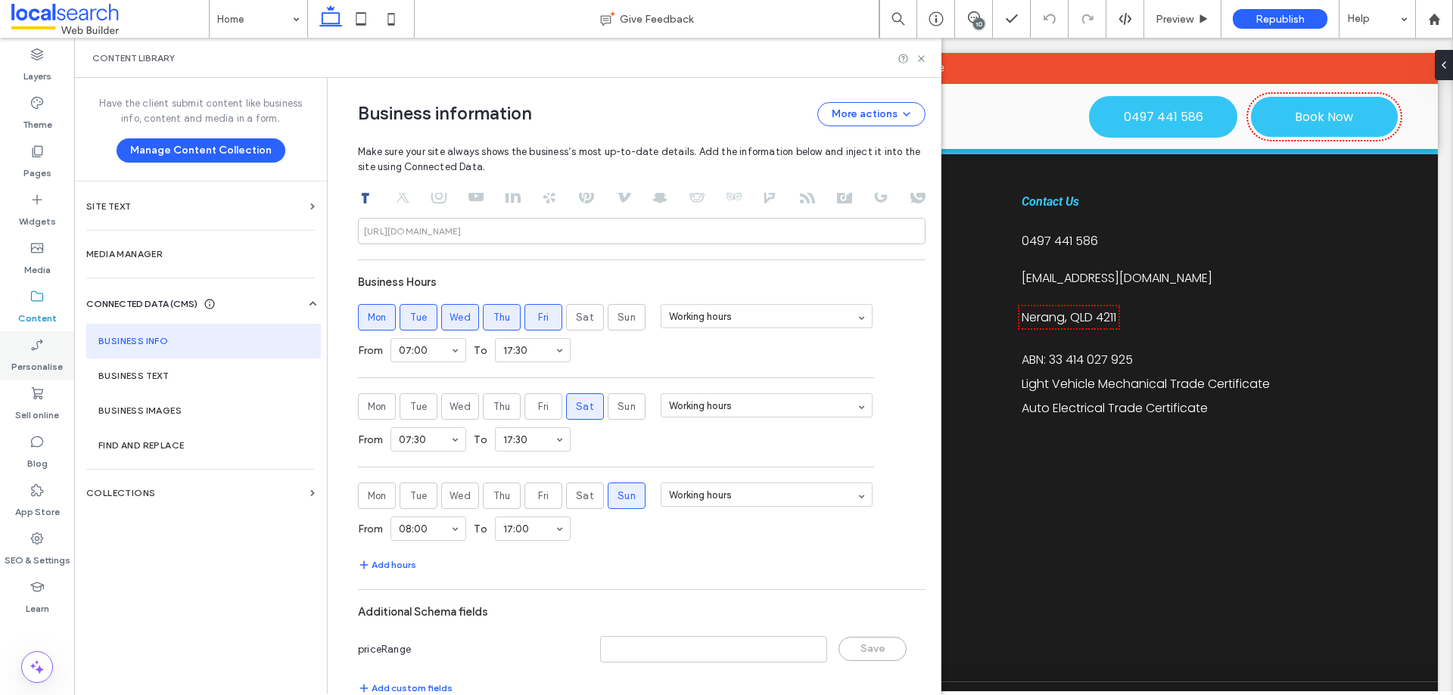
click at [42, 359] on label "Personalise" at bounding box center [36, 363] width 51 height 21
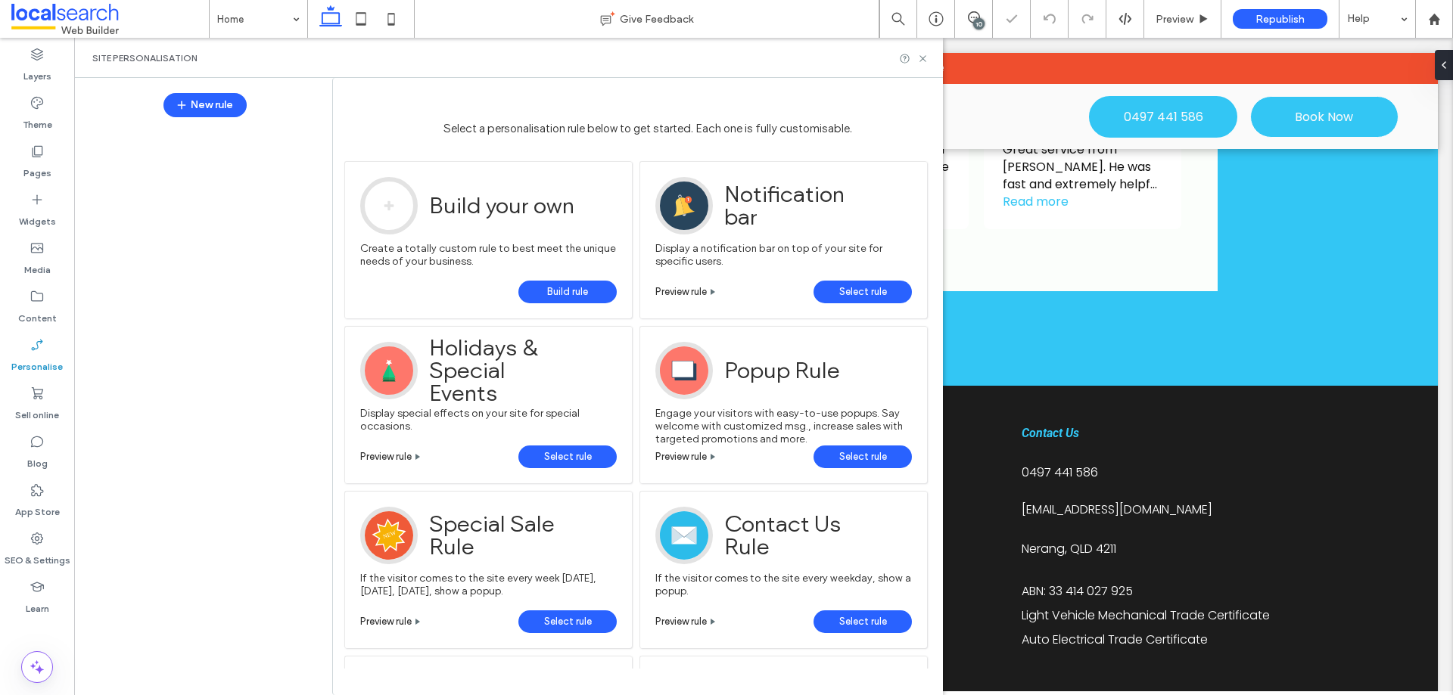
scroll to position [2956, 0]
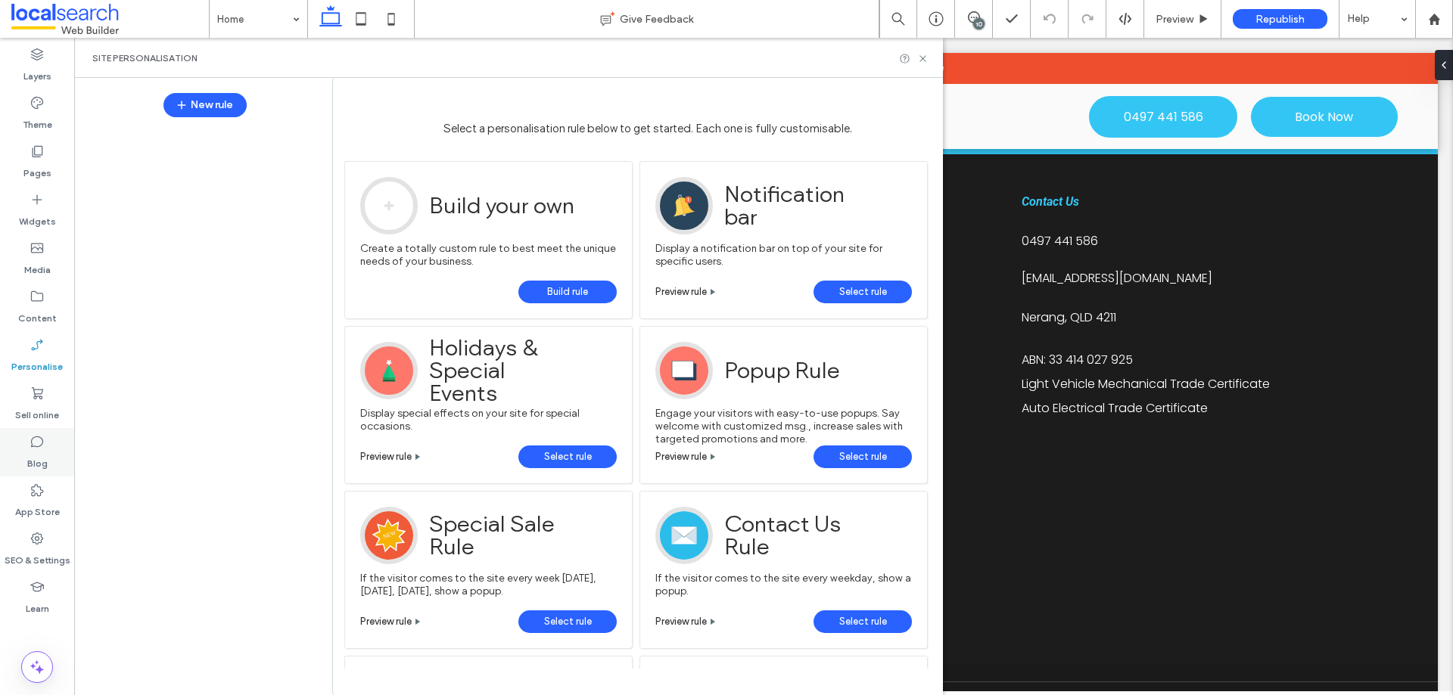
click at [41, 443] on icon at bounding box center [37, 441] width 15 height 15
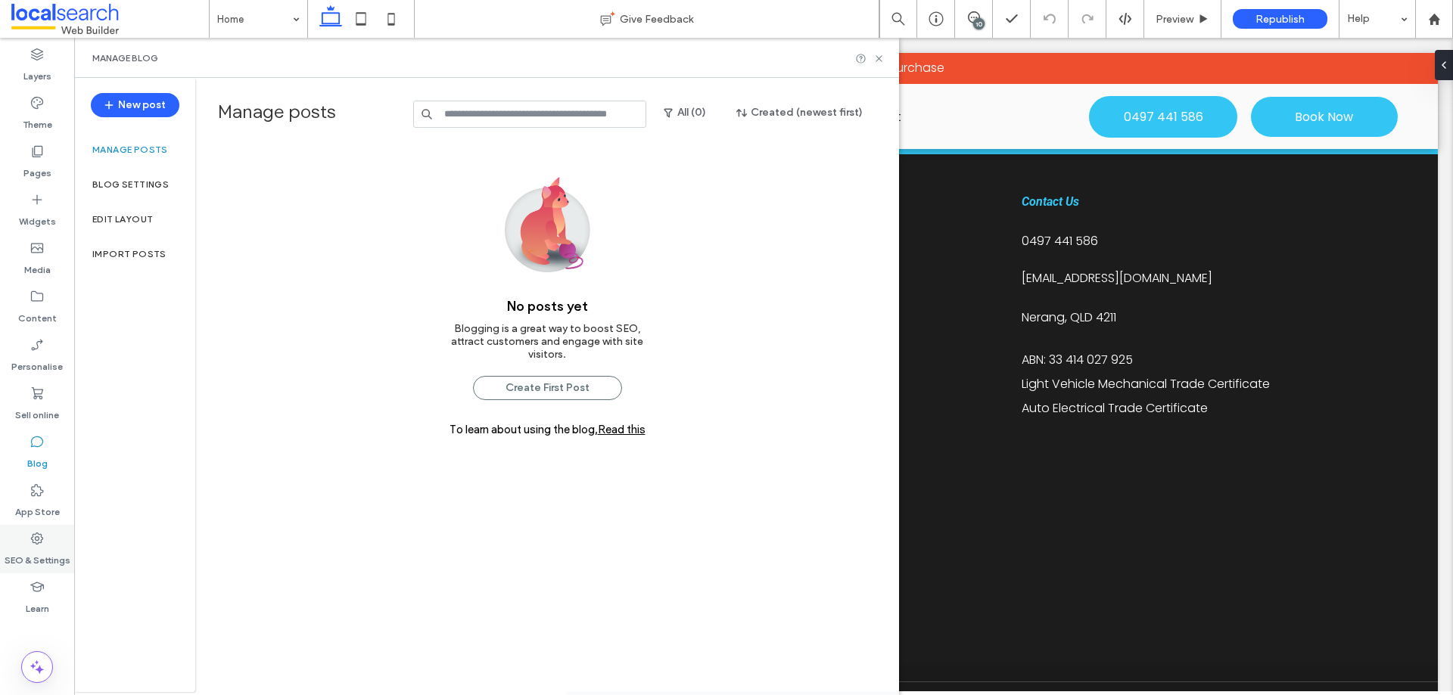
click at [46, 555] on label "SEO & Settings" at bounding box center [38, 556] width 66 height 21
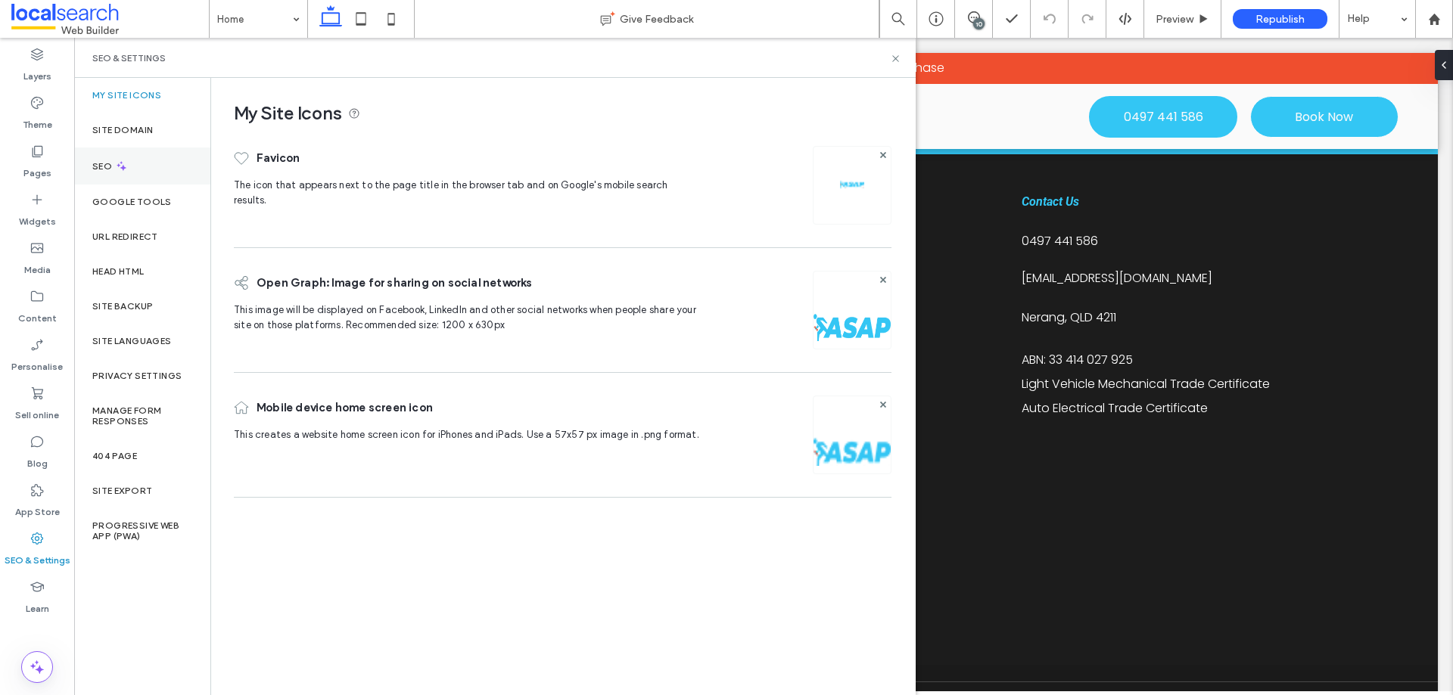
click at [130, 171] on div "SEO" at bounding box center [142, 166] width 136 height 37
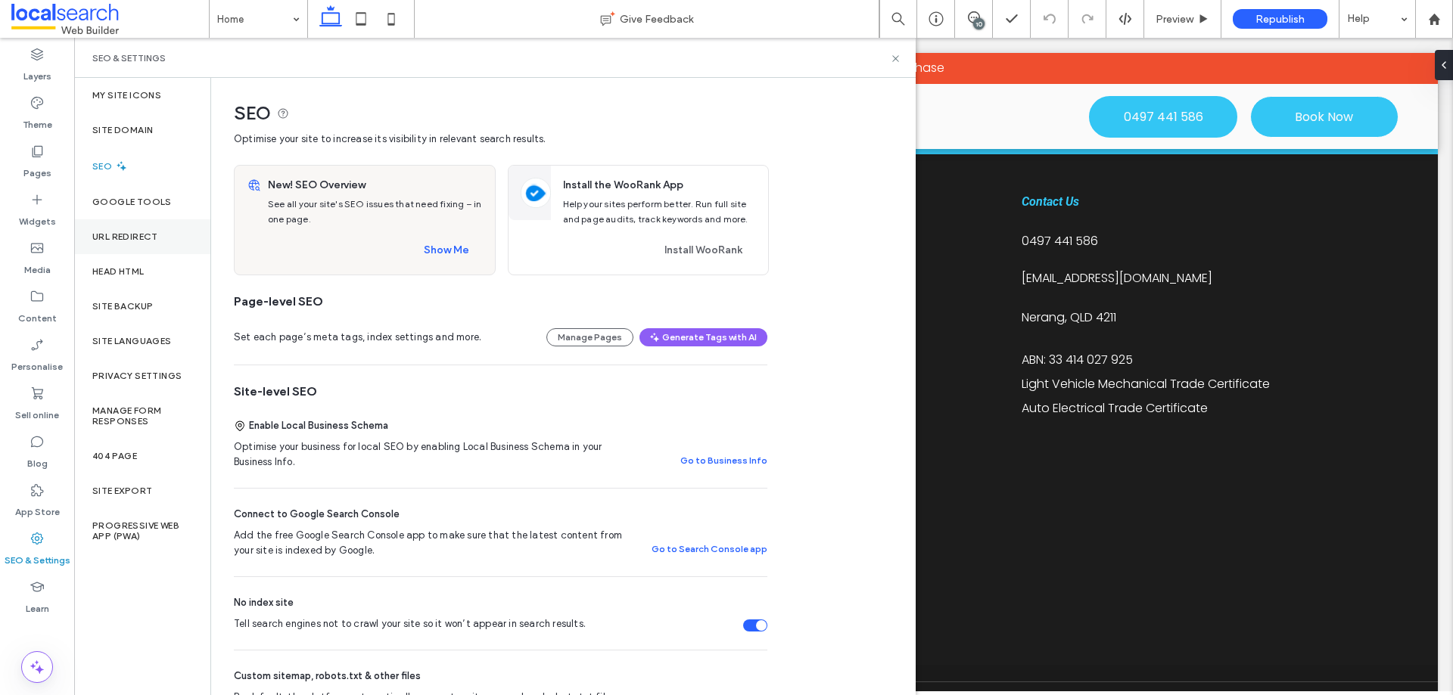
click at [144, 244] on div "URL Redirect" at bounding box center [142, 236] width 136 height 35
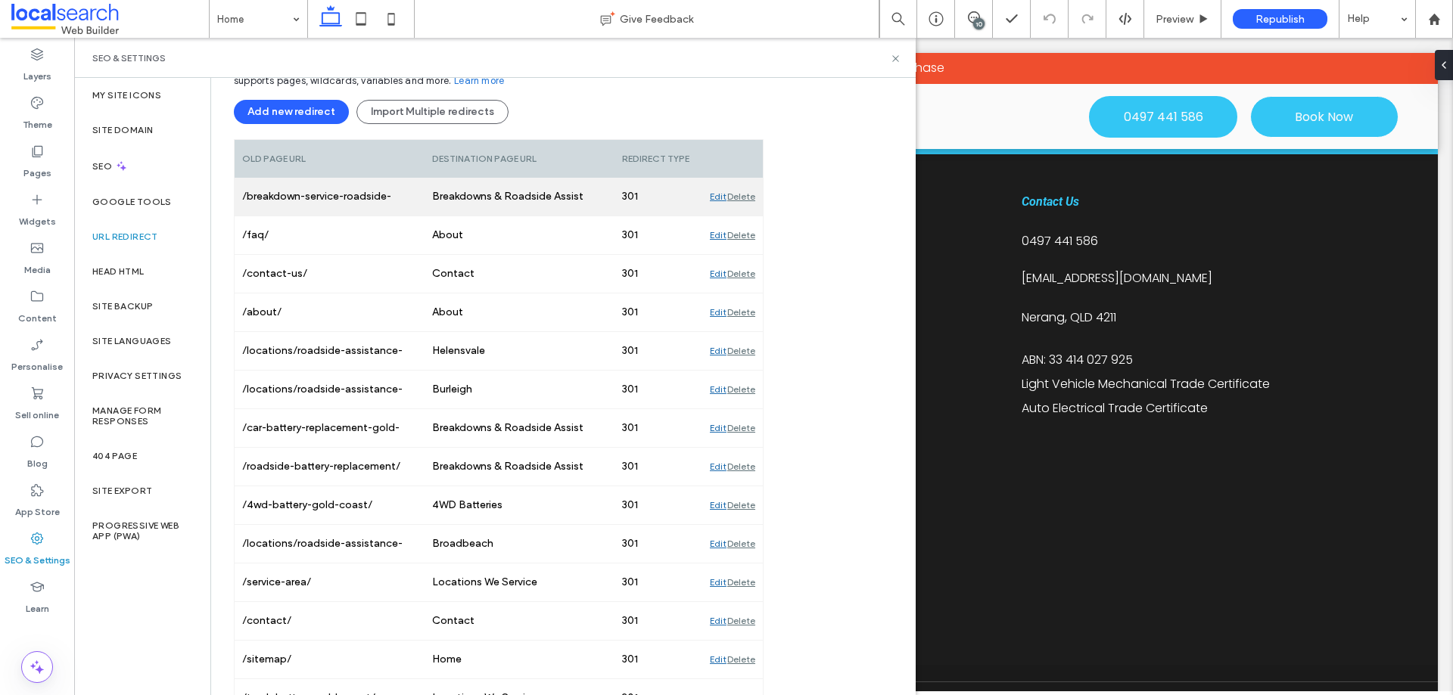
scroll to position [70, 0]
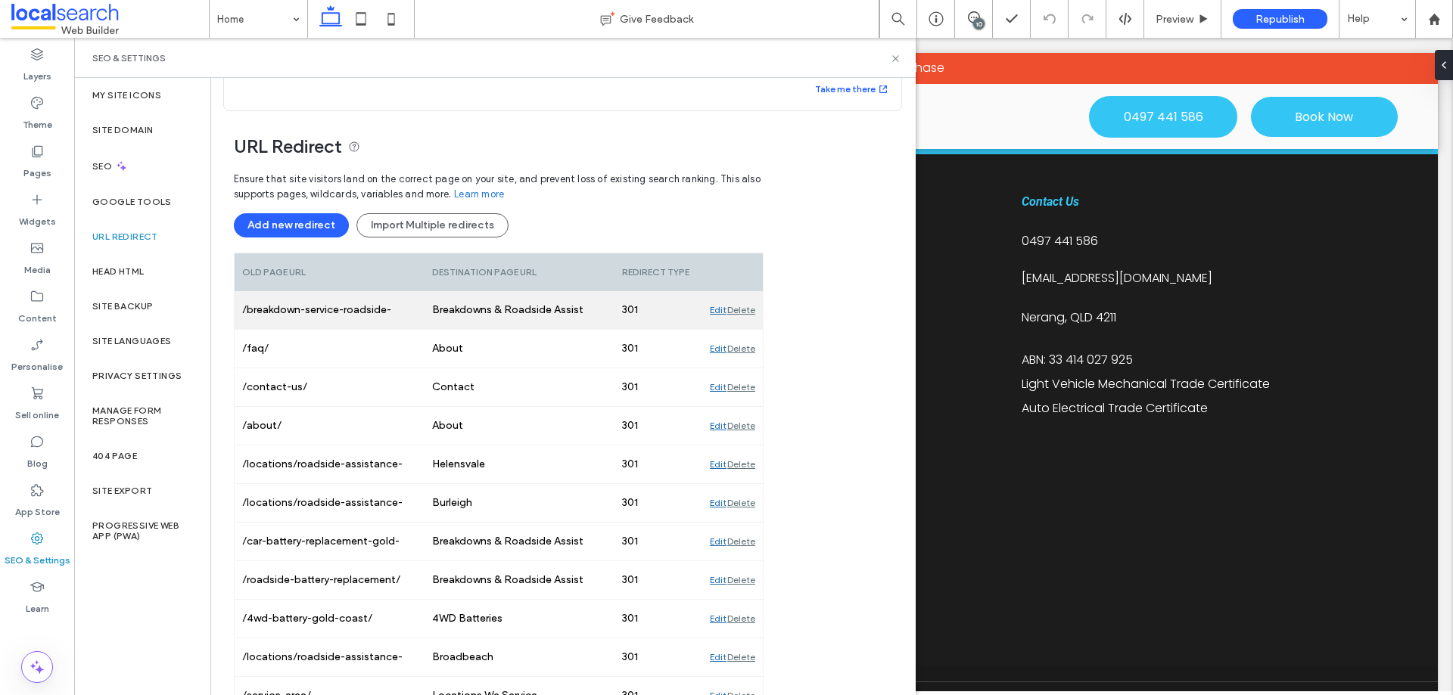
click at [716, 310] on div "Edit" at bounding box center [718, 310] width 17 height 38
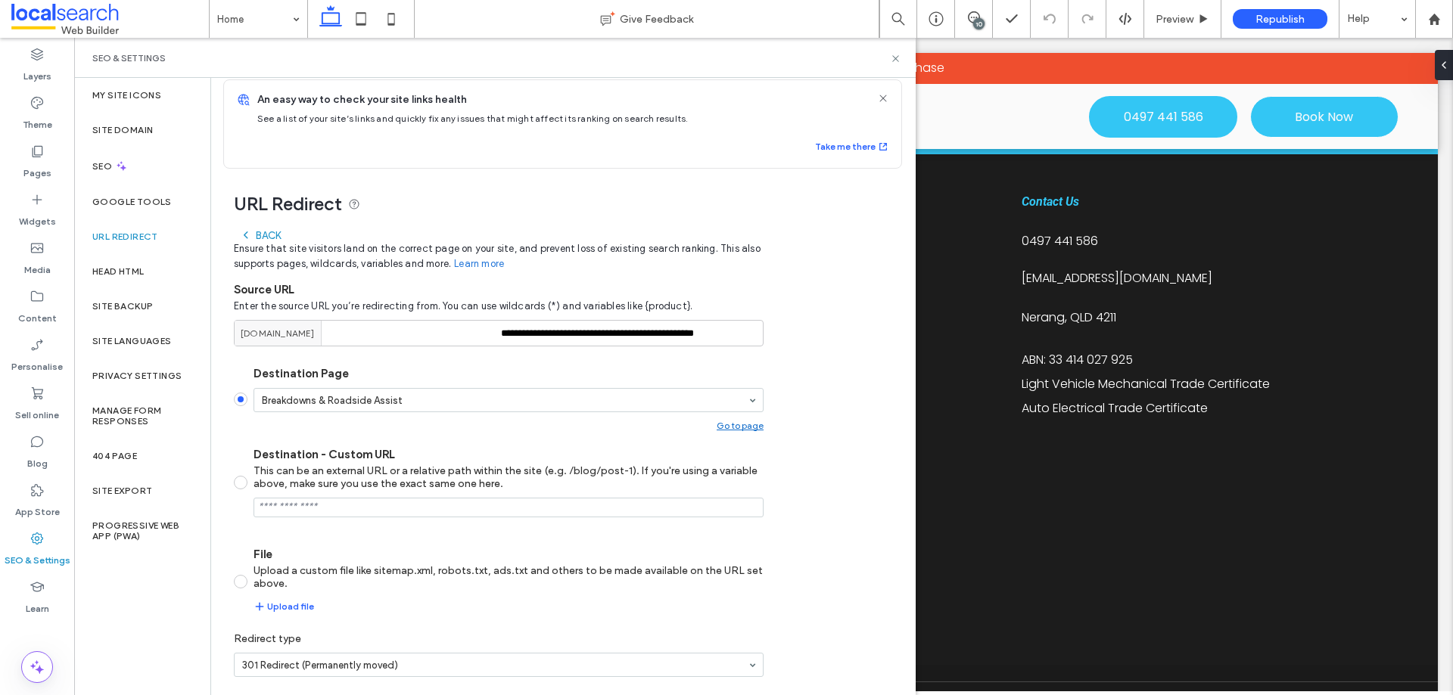
scroll to position [67, 0]
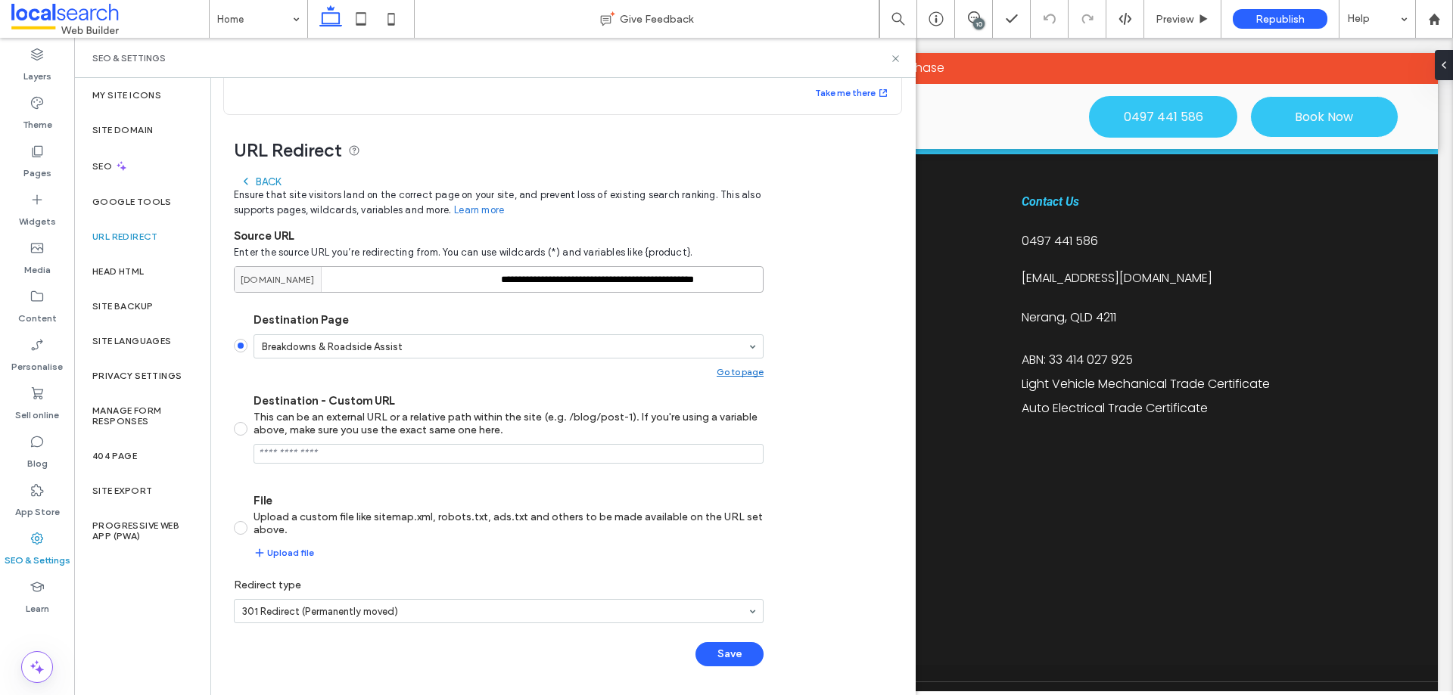
click at [558, 284] on input "**********" at bounding box center [499, 279] width 530 height 26
click at [275, 182] on div "Back" at bounding box center [260, 182] width 41 height 12
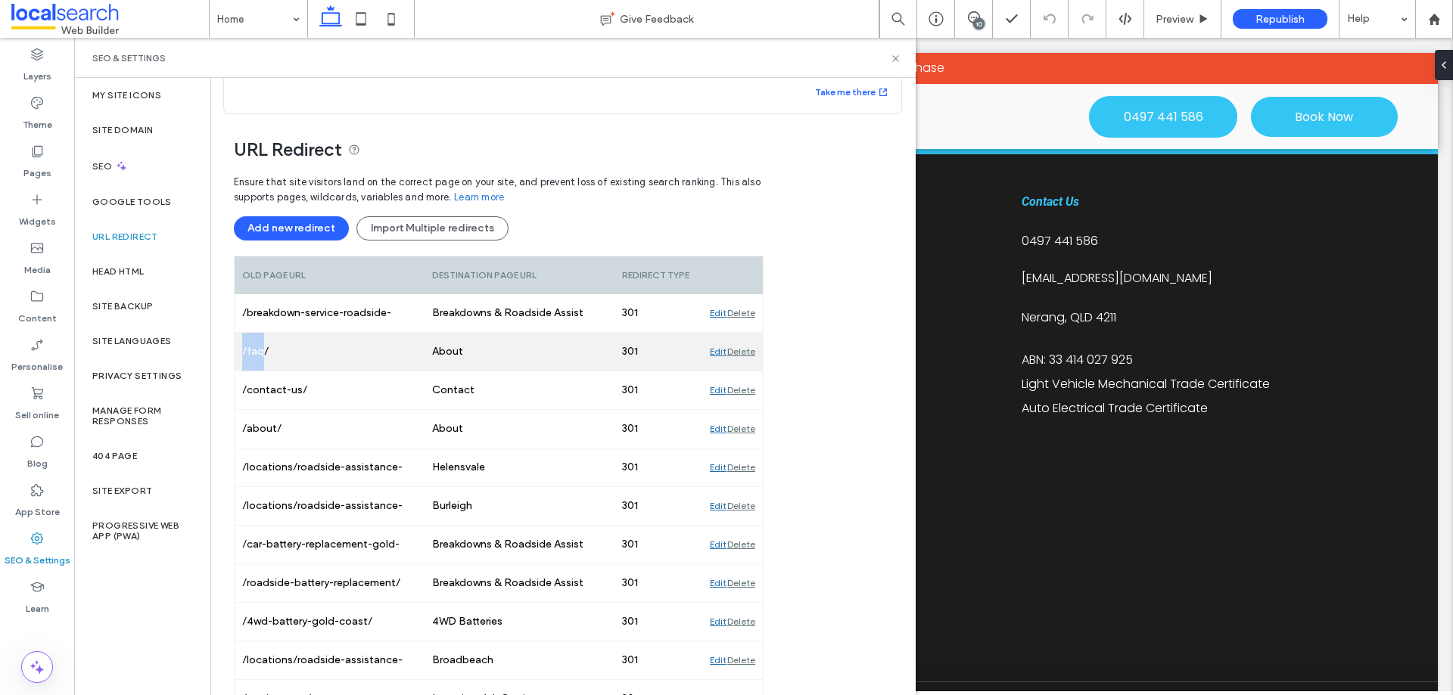
drag, startPoint x: 244, startPoint y: 353, endPoint x: 260, endPoint y: 356, distance: 16.2
click at [260, 356] on div "/faq/" at bounding box center [330, 352] width 190 height 38
click at [254, 354] on div "/faq/" at bounding box center [330, 352] width 190 height 38
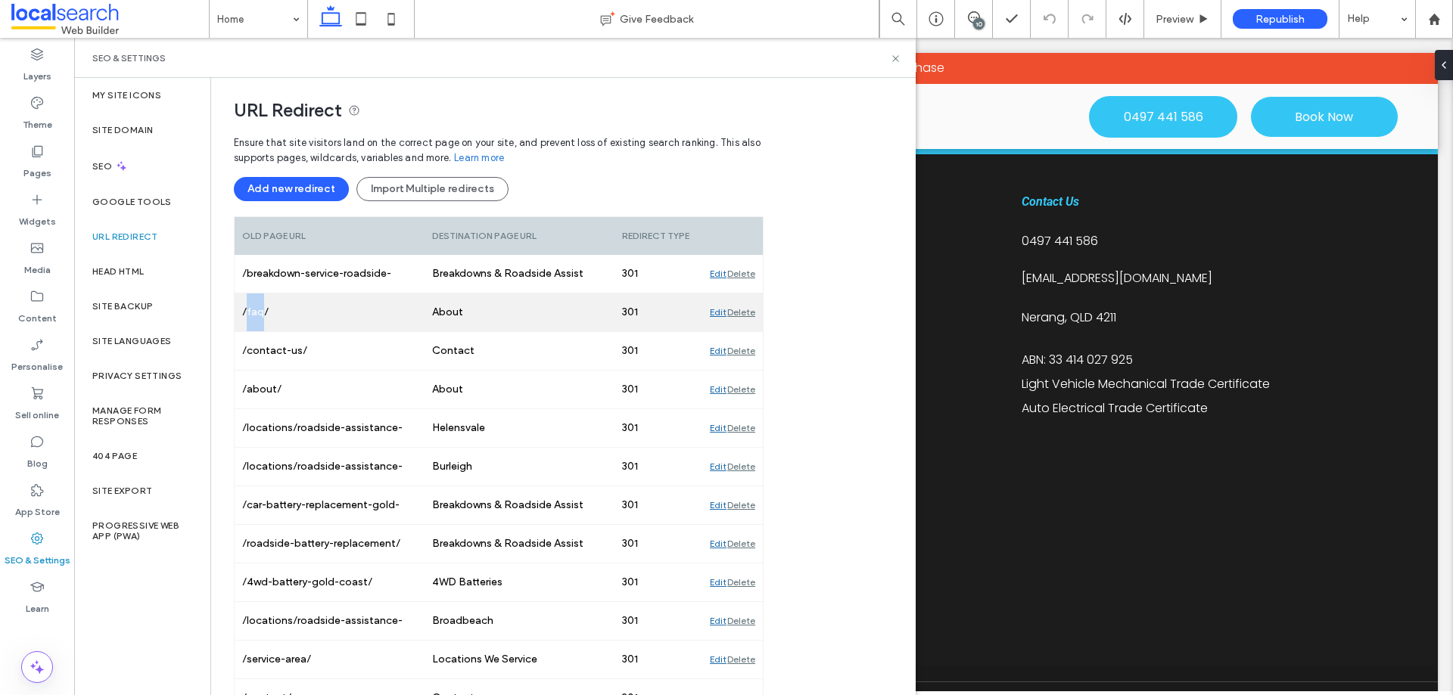
scroll to position [142, 0]
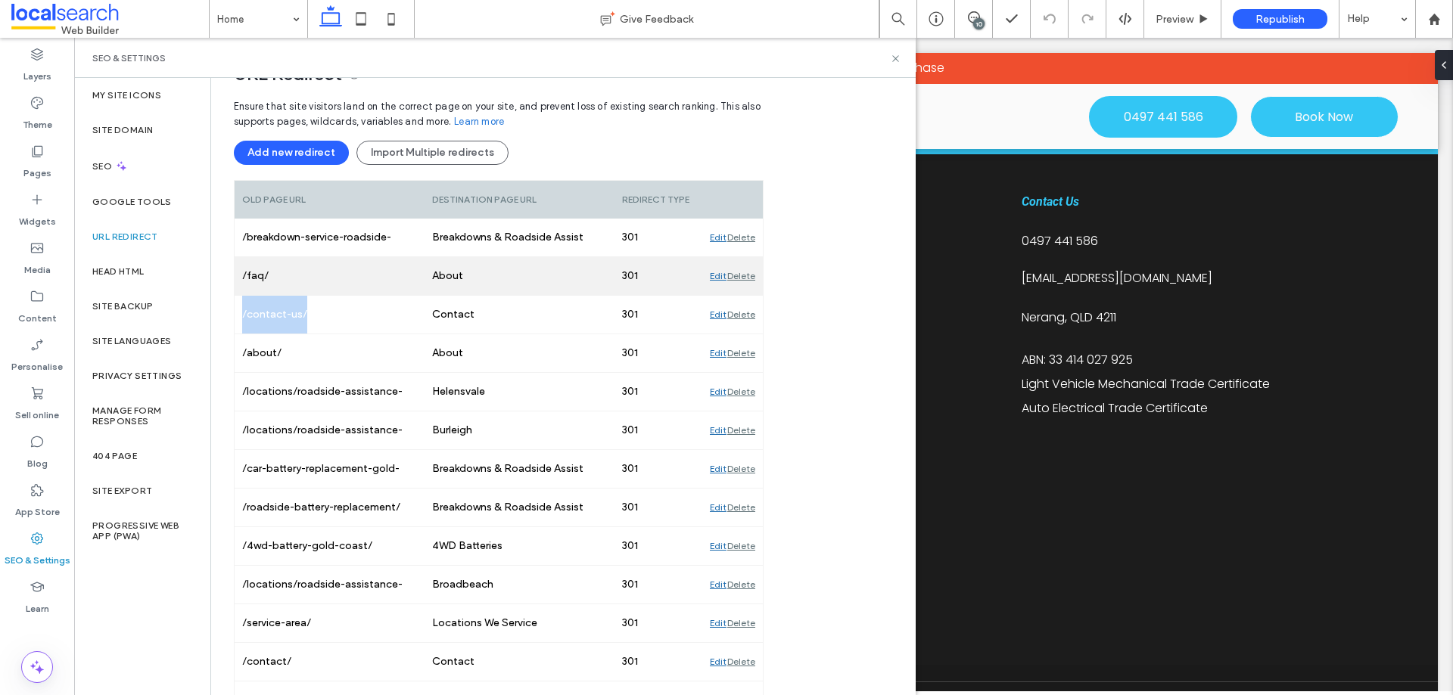
drag, startPoint x: 309, startPoint y: 315, endPoint x: 260, endPoint y: 280, distance: 59.6
click at [242, 314] on div "/contact-us/" at bounding box center [330, 315] width 190 height 38
copy div "/contact-us/"
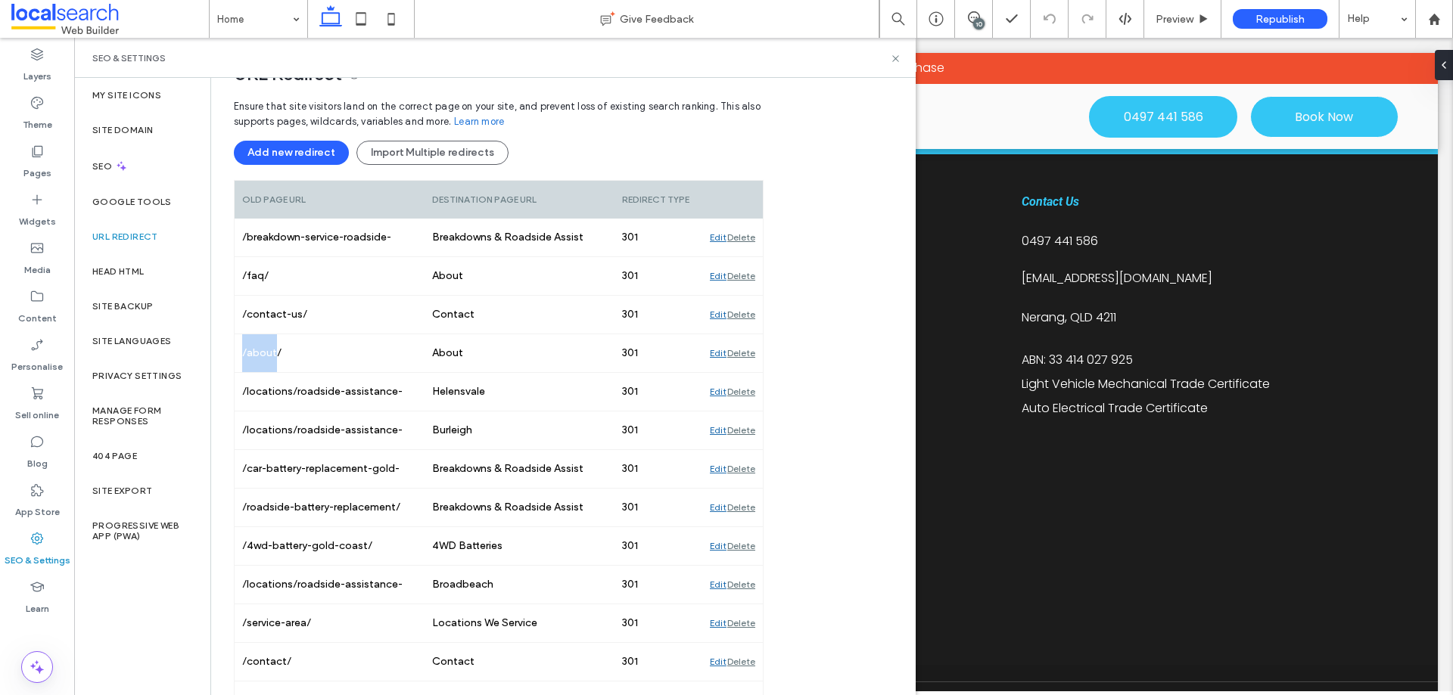
click at [234, 352] on div "Old Page URL Destination Page URL Redirect type /breakdown-service-roadside-ass…" at bounding box center [499, 508] width 530 height 656
copy div "/about"
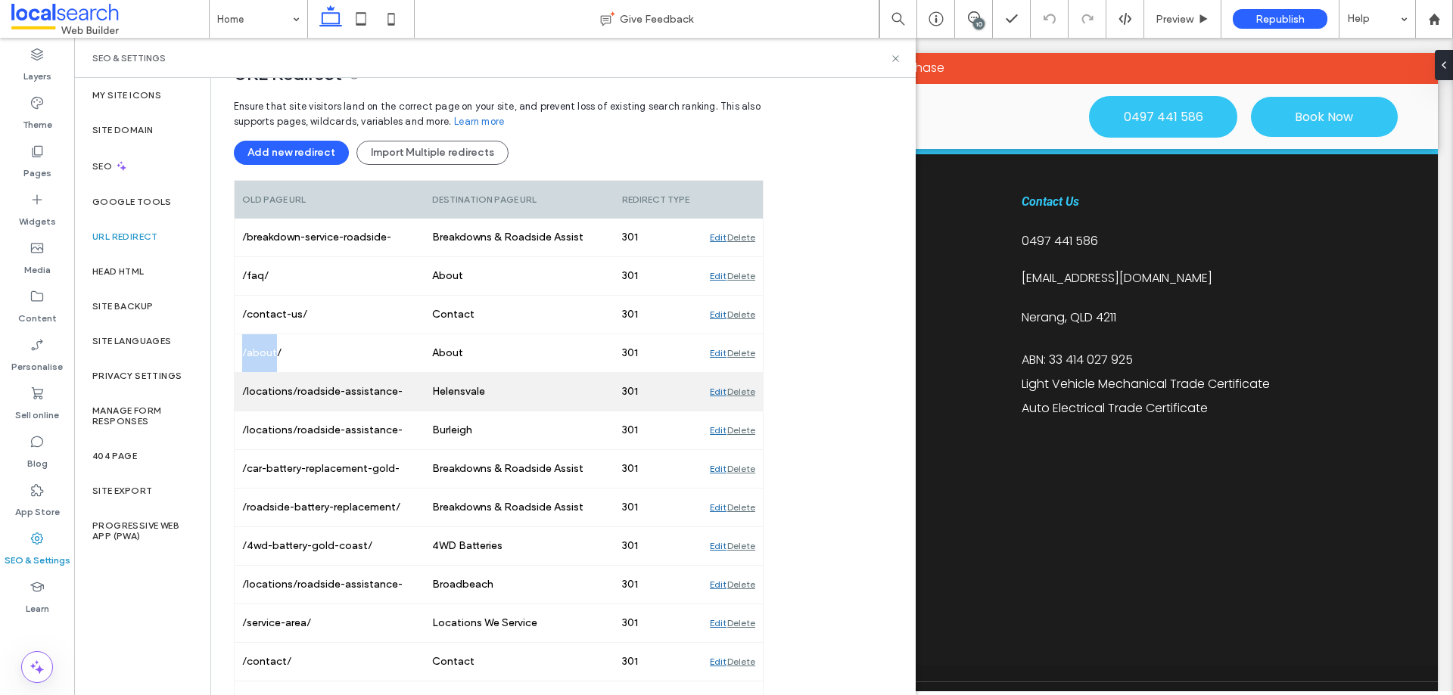
click at [722, 391] on div "Edit" at bounding box center [718, 392] width 17 height 38
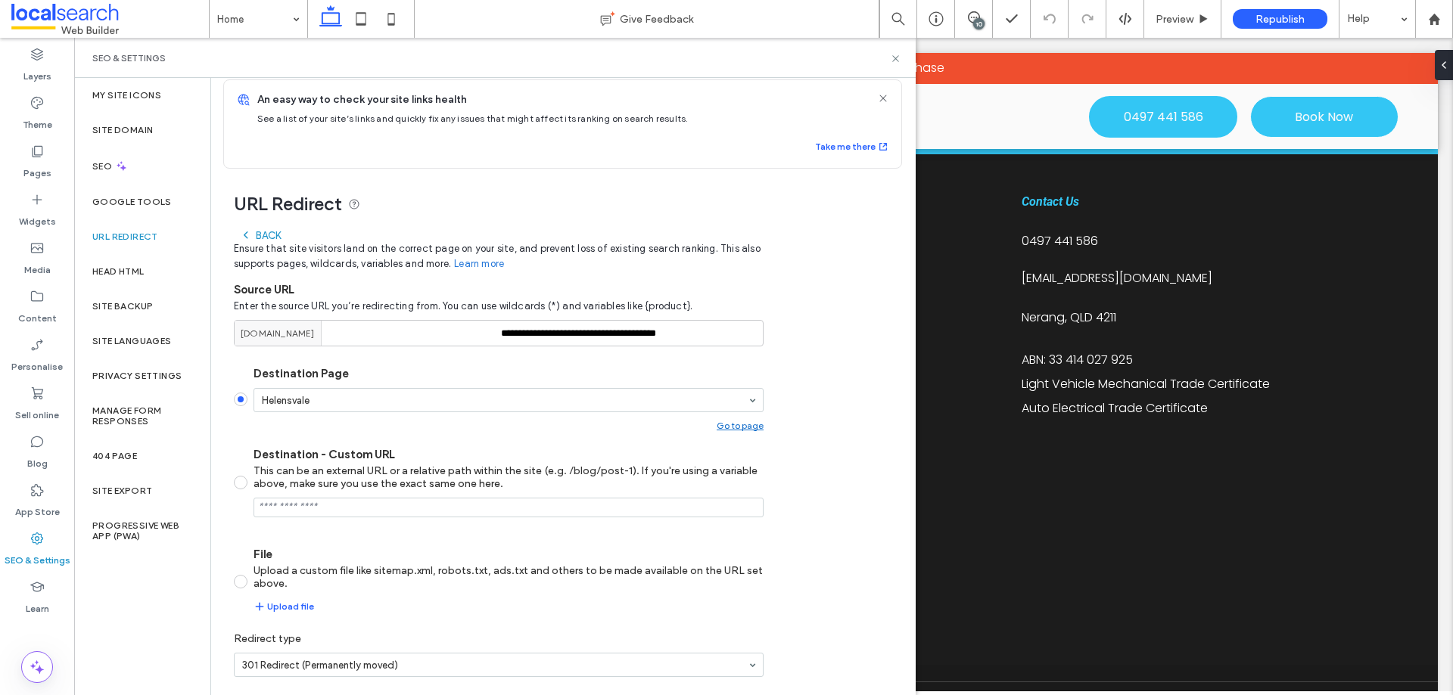
scroll to position [67, 0]
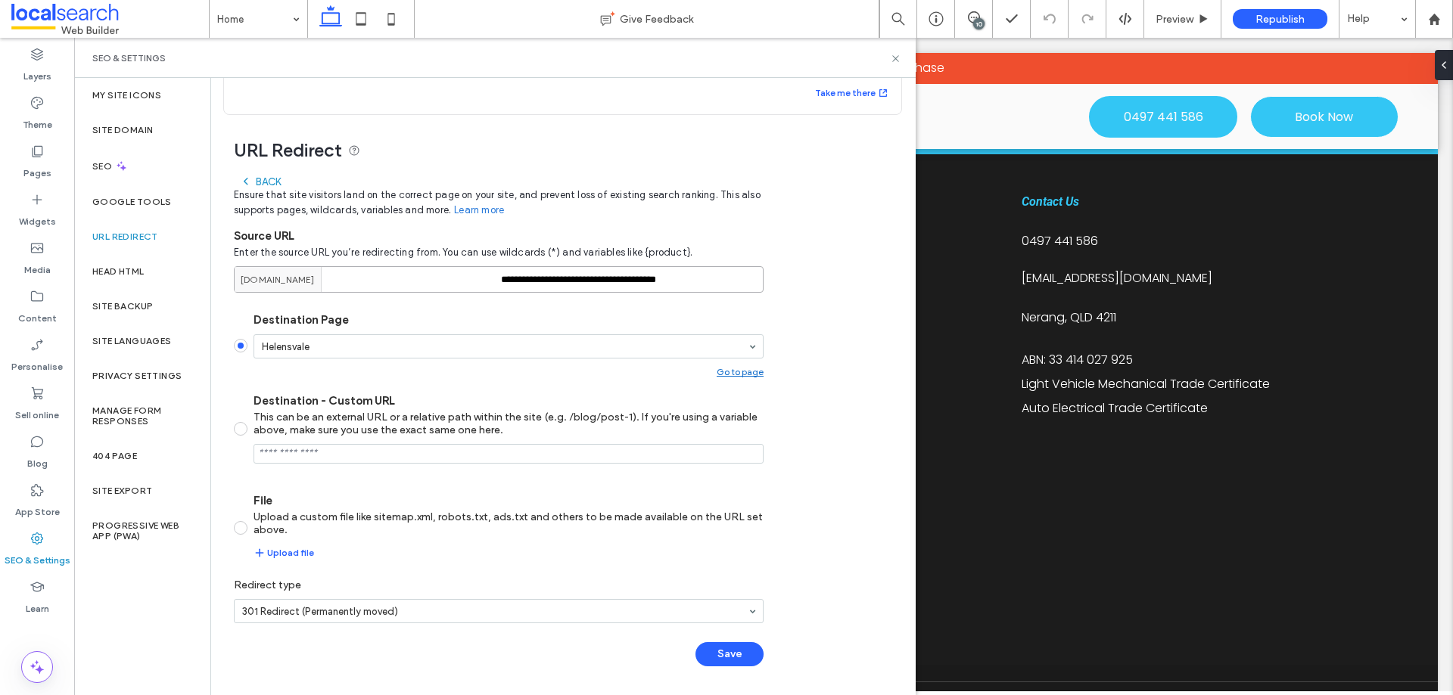
click at [604, 275] on input "**********" at bounding box center [499, 279] width 530 height 26
click at [268, 177] on div "Back" at bounding box center [260, 182] width 41 height 12
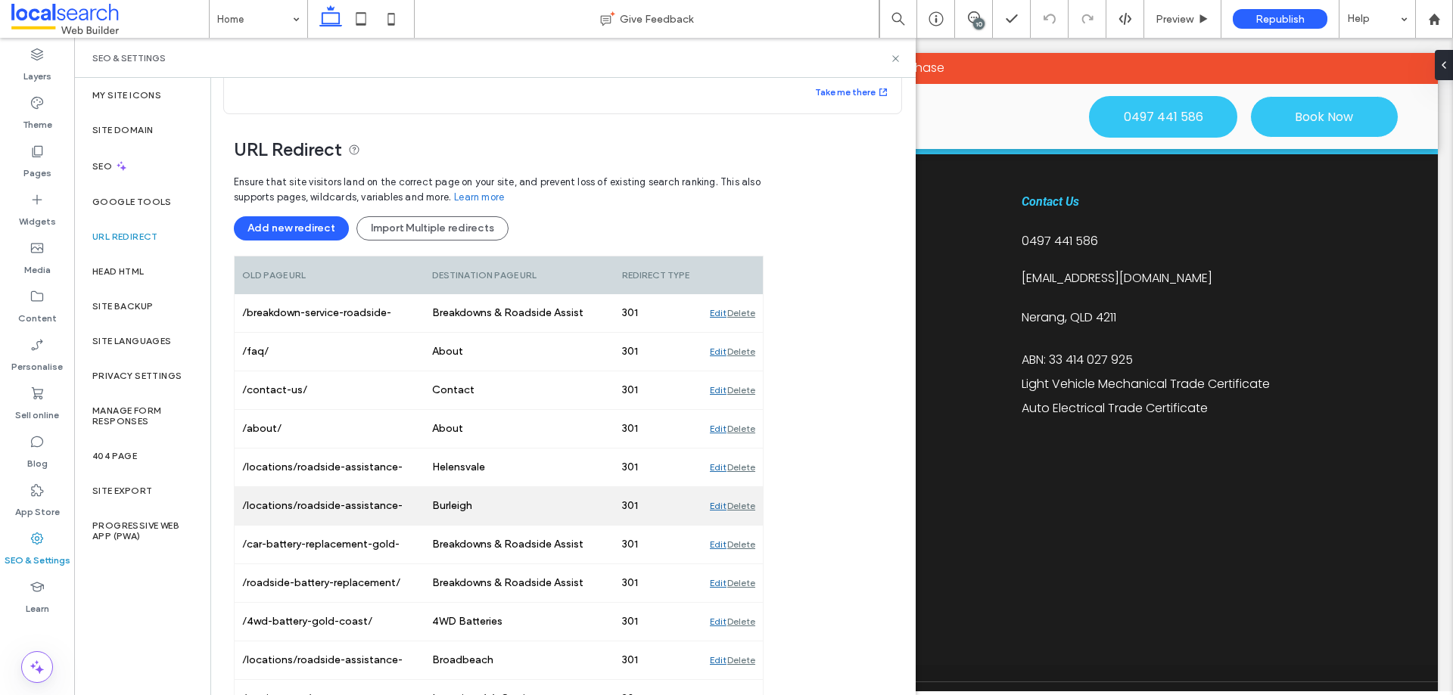
click at [714, 507] on div "Edit" at bounding box center [718, 506] width 17 height 38
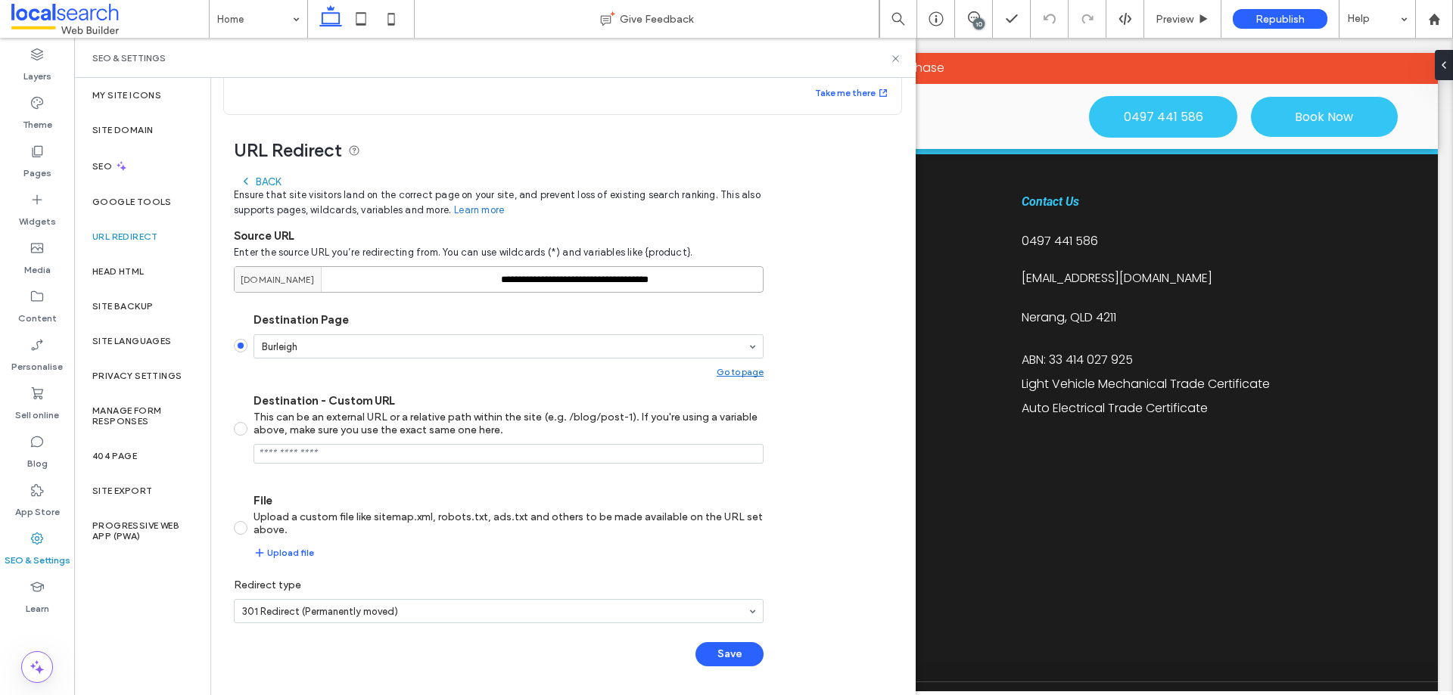
click at [580, 278] on input "**********" at bounding box center [499, 279] width 530 height 26
click at [272, 182] on div "Back" at bounding box center [260, 182] width 41 height 12
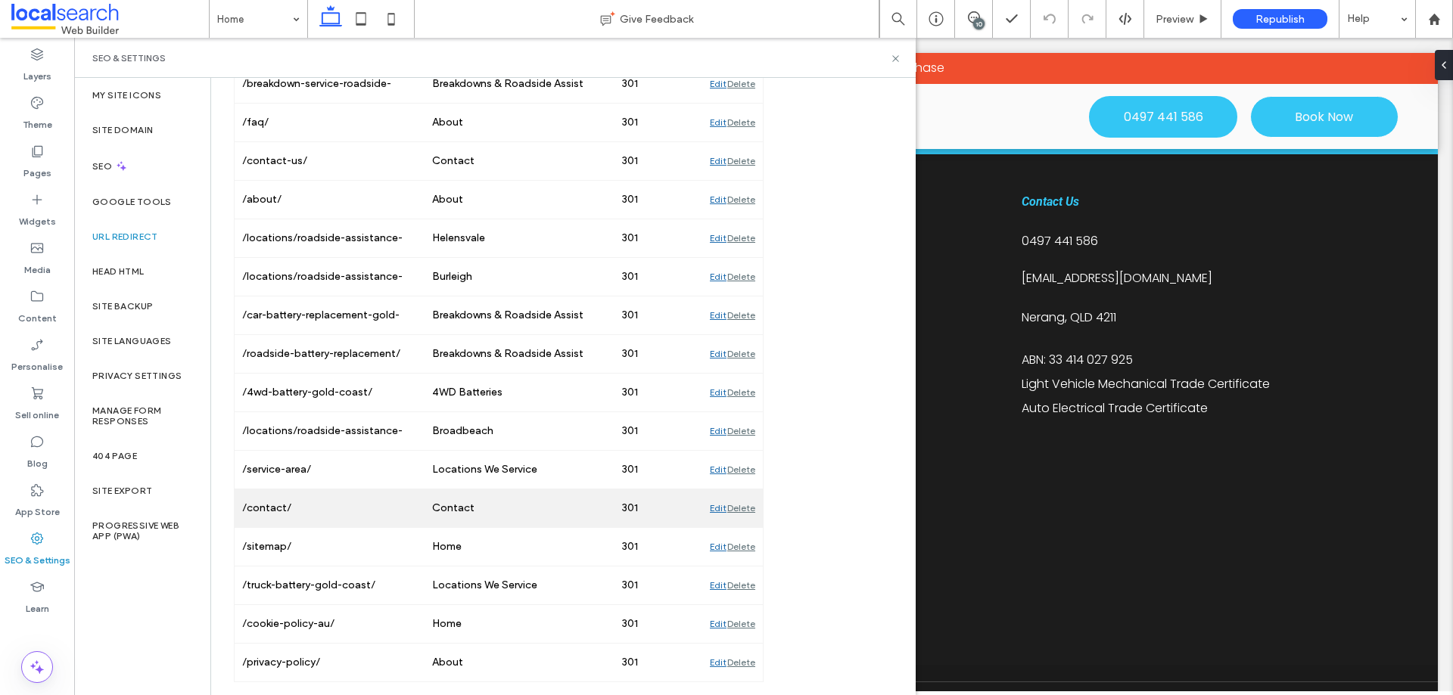
scroll to position [297, 0]
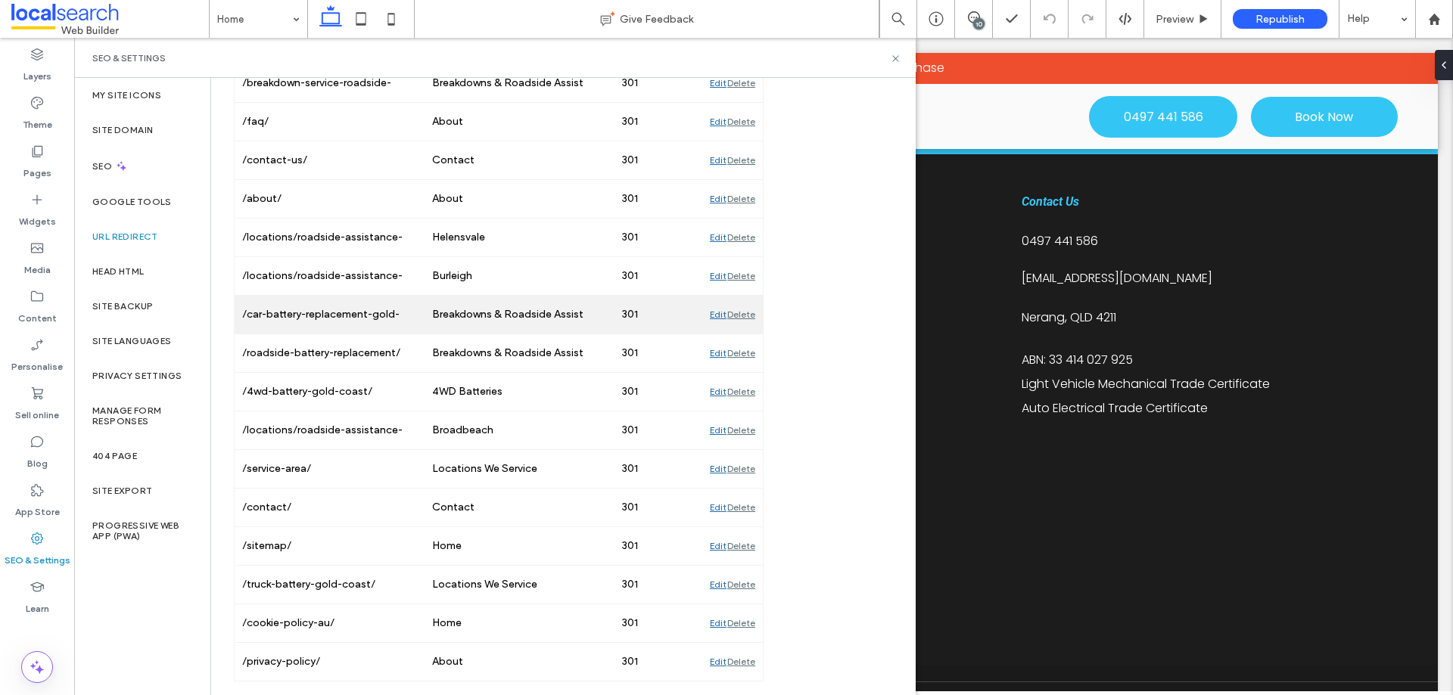
click at [712, 318] on div "Edit" at bounding box center [718, 315] width 17 height 38
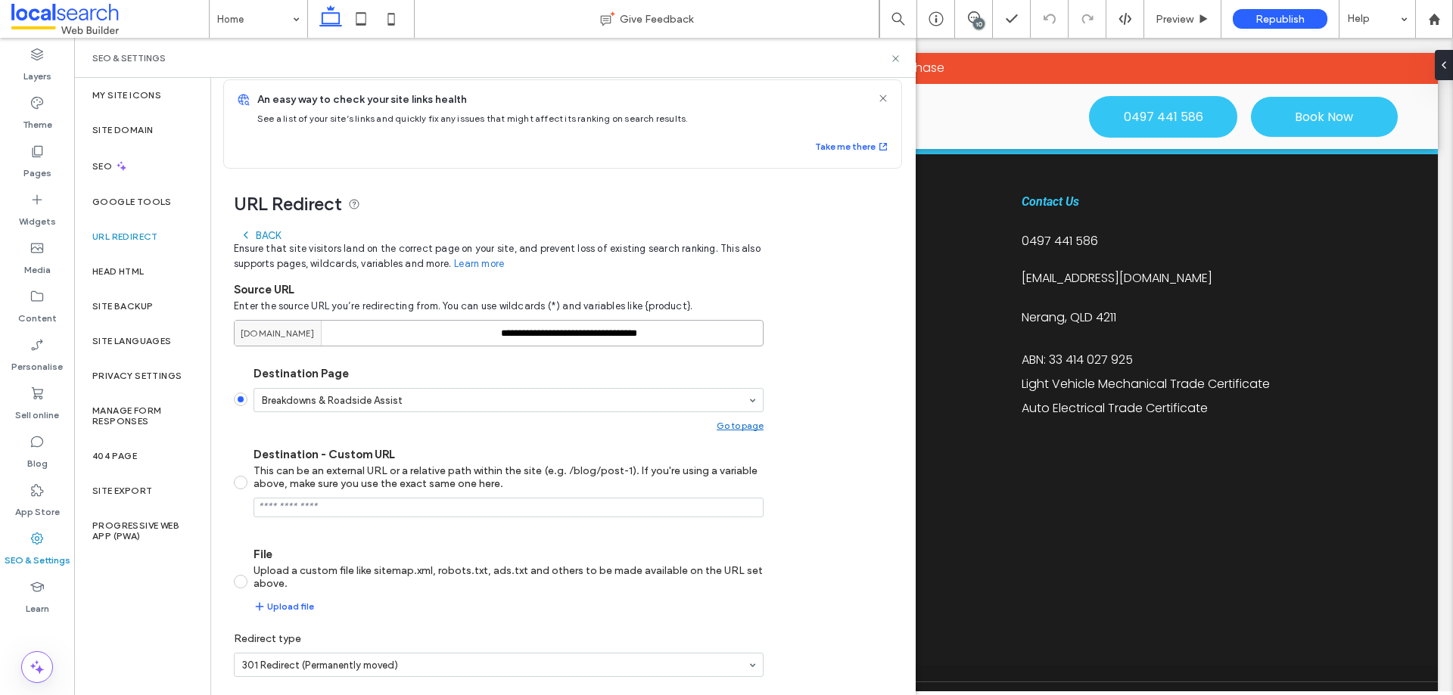
click at [601, 337] on input "**********" at bounding box center [499, 333] width 530 height 26
click at [275, 227] on div "**********" at bounding box center [499, 479] width 530 height 514
click at [274, 232] on div "Back" at bounding box center [260, 235] width 41 height 12
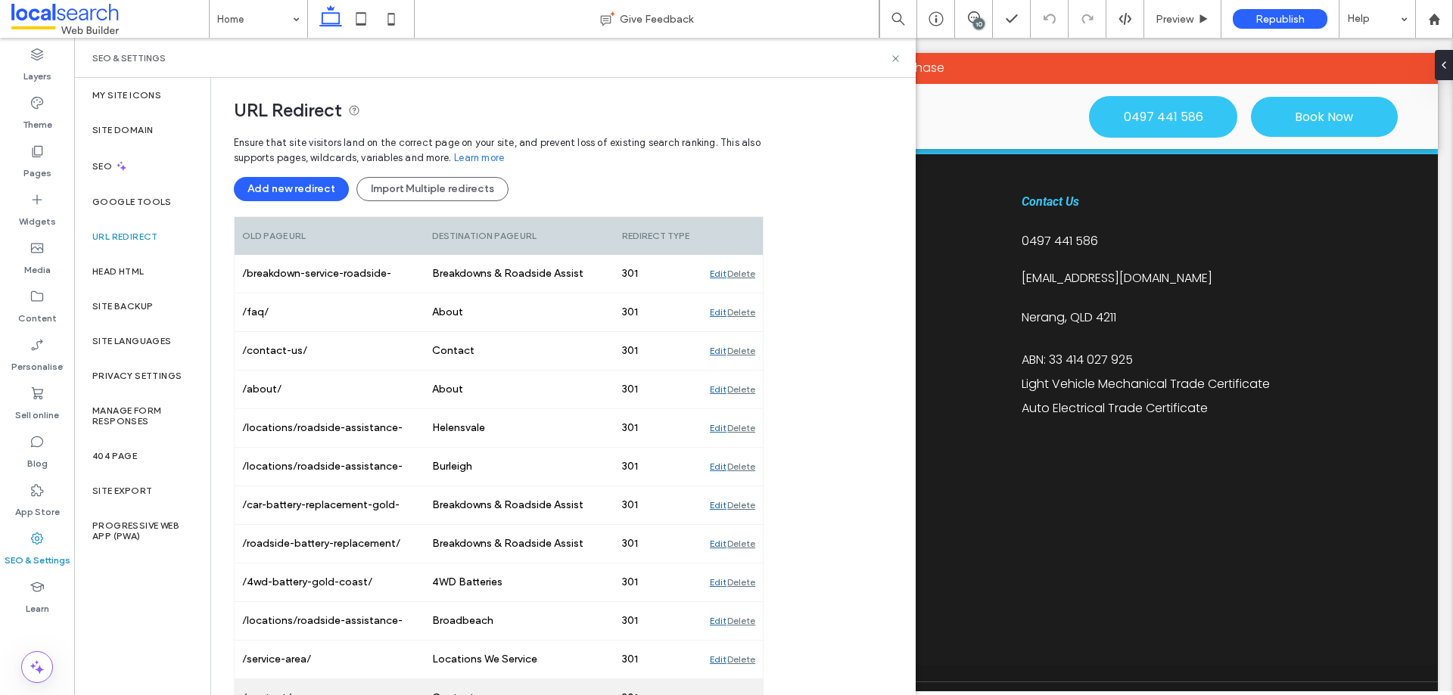
scroll to position [297, 0]
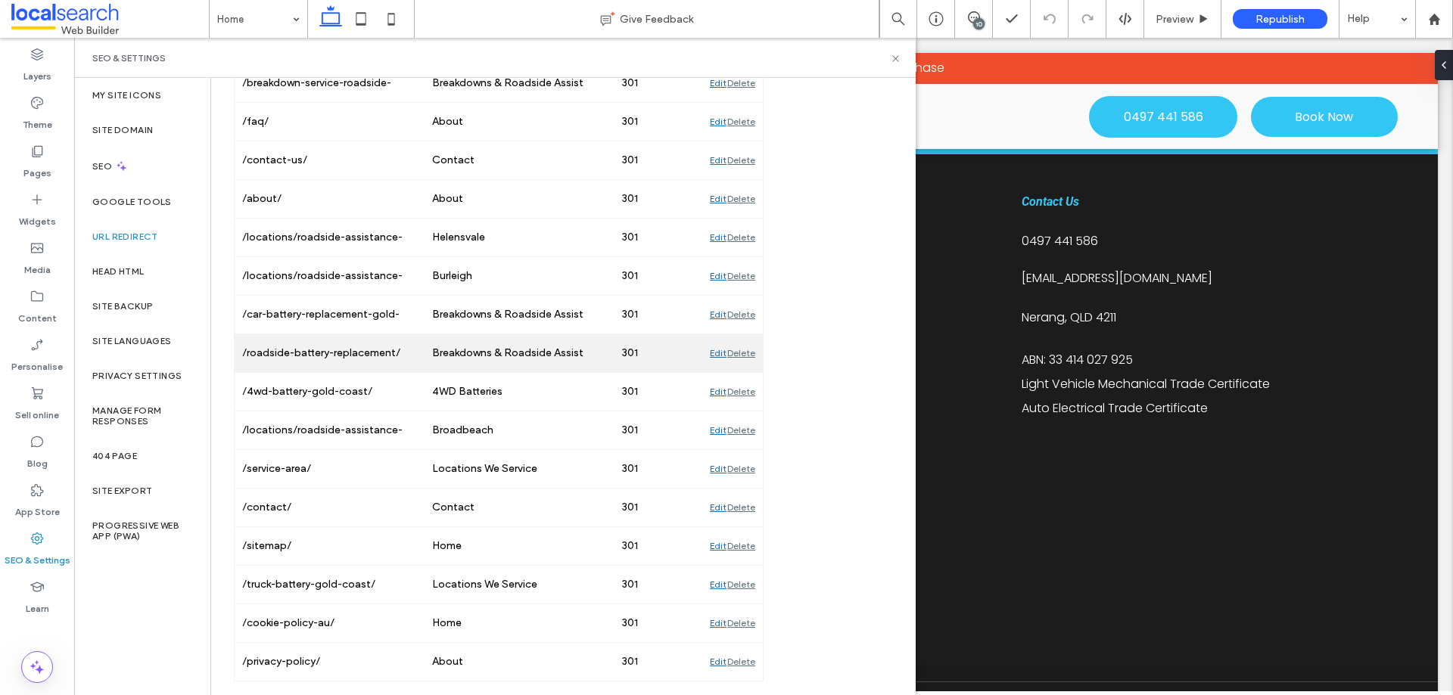
click at [713, 350] on div "Edit" at bounding box center [718, 353] width 17 height 38
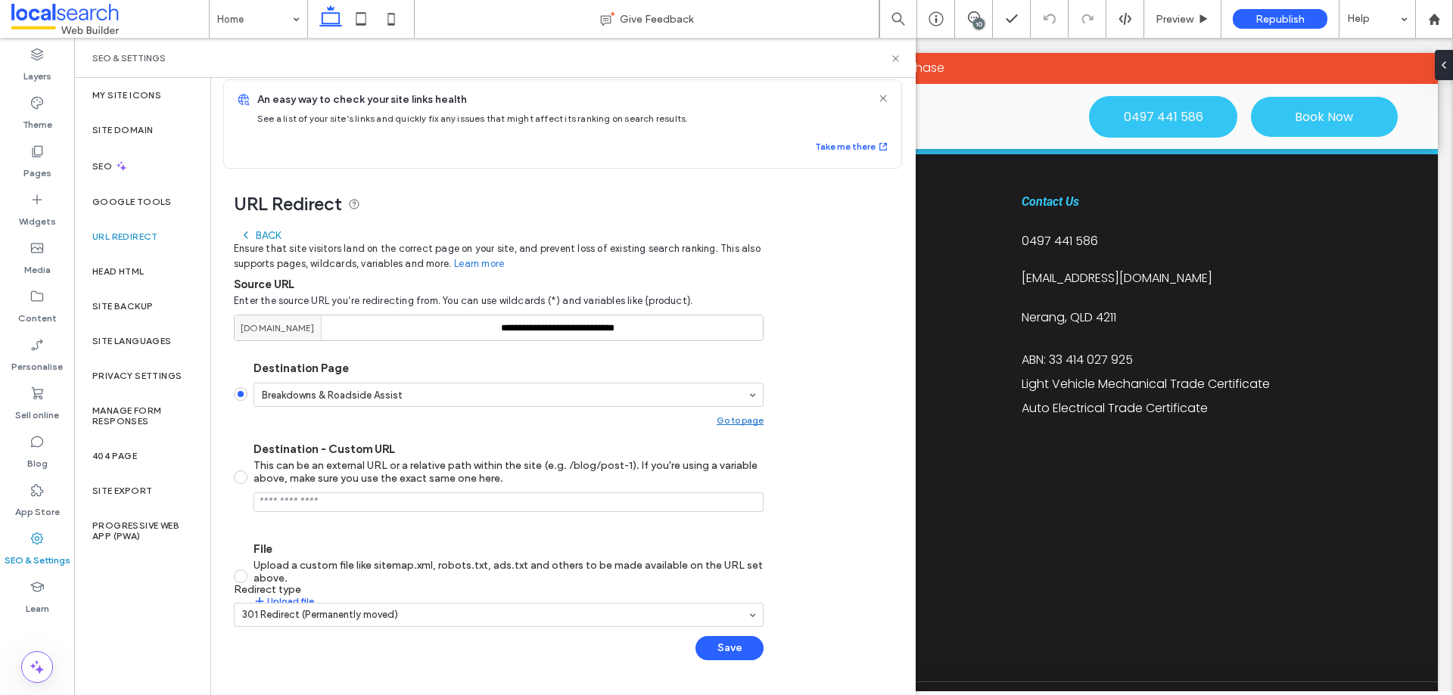
scroll to position [12, 0]
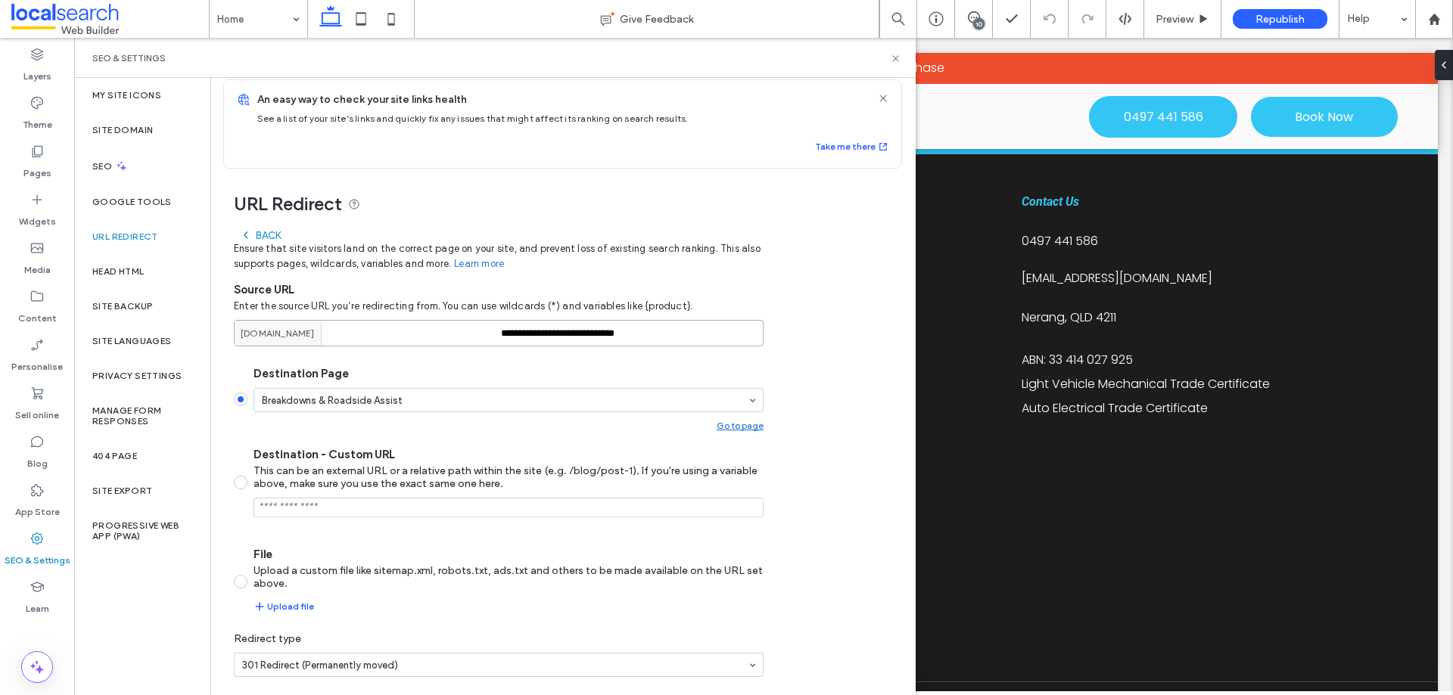
click at [578, 328] on input "**********" at bounding box center [499, 333] width 530 height 26
click at [272, 234] on div "Back" at bounding box center [260, 235] width 41 height 12
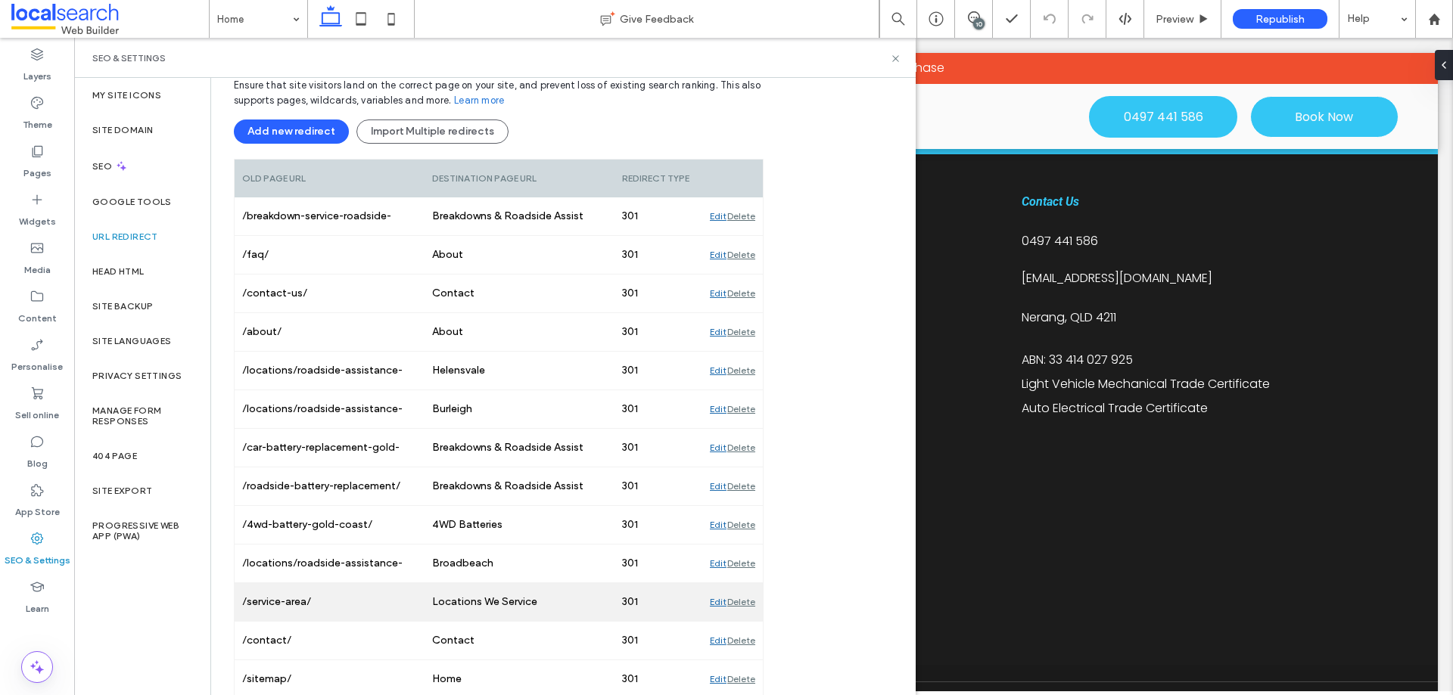
scroll to position [239, 0]
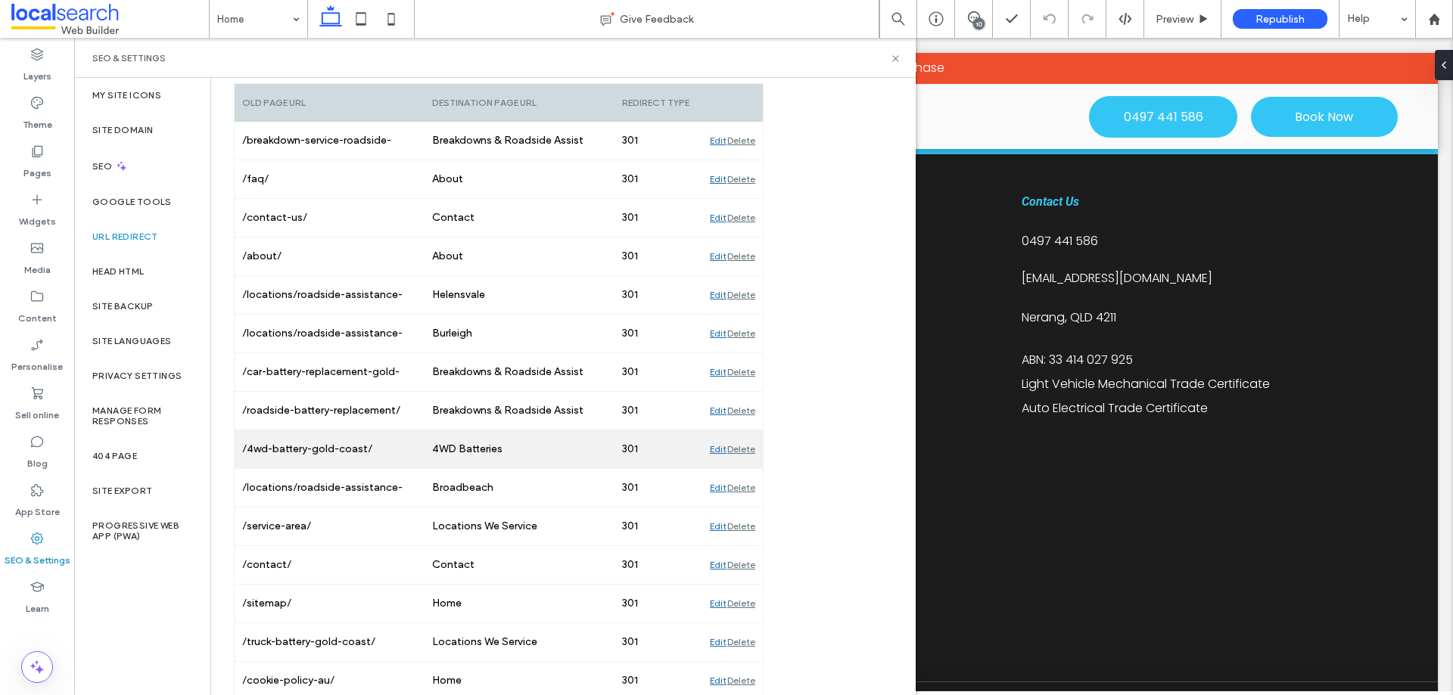
click at [716, 448] on div "Edit" at bounding box center [718, 449] width 17 height 38
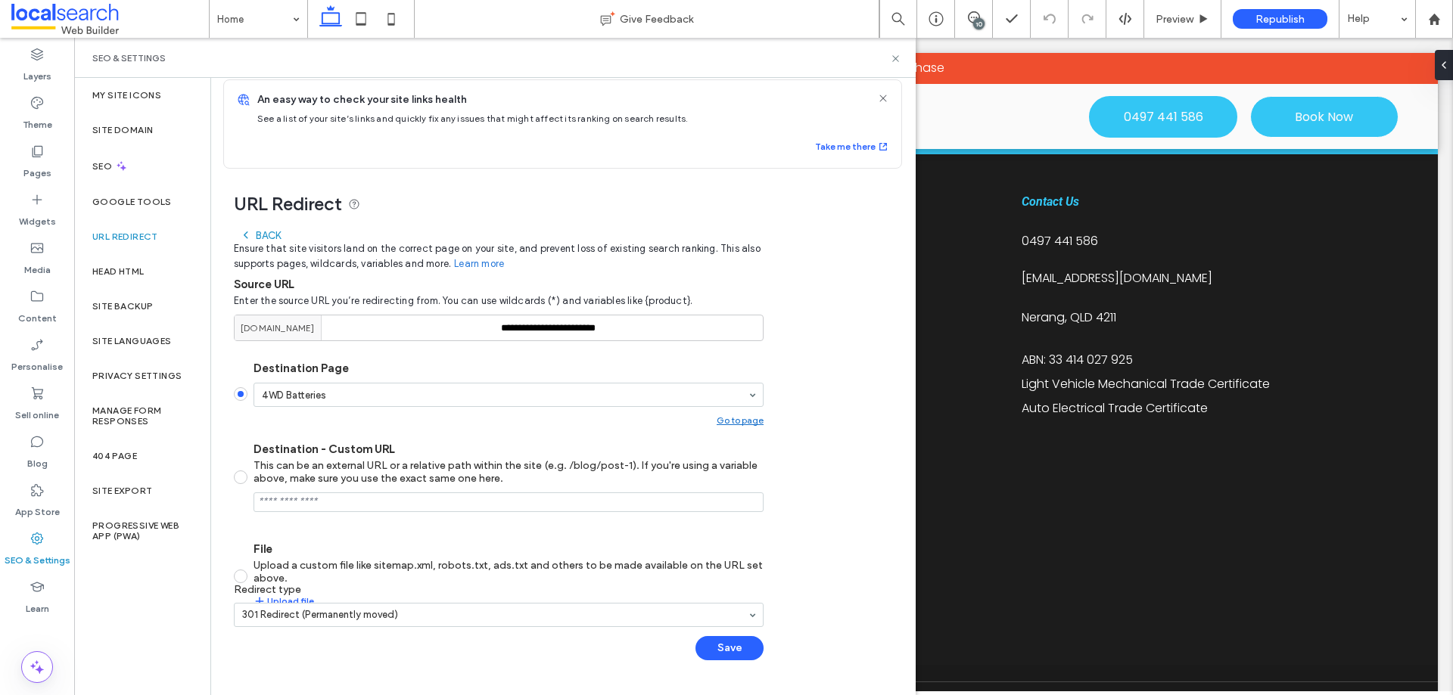
scroll to position [12, 0]
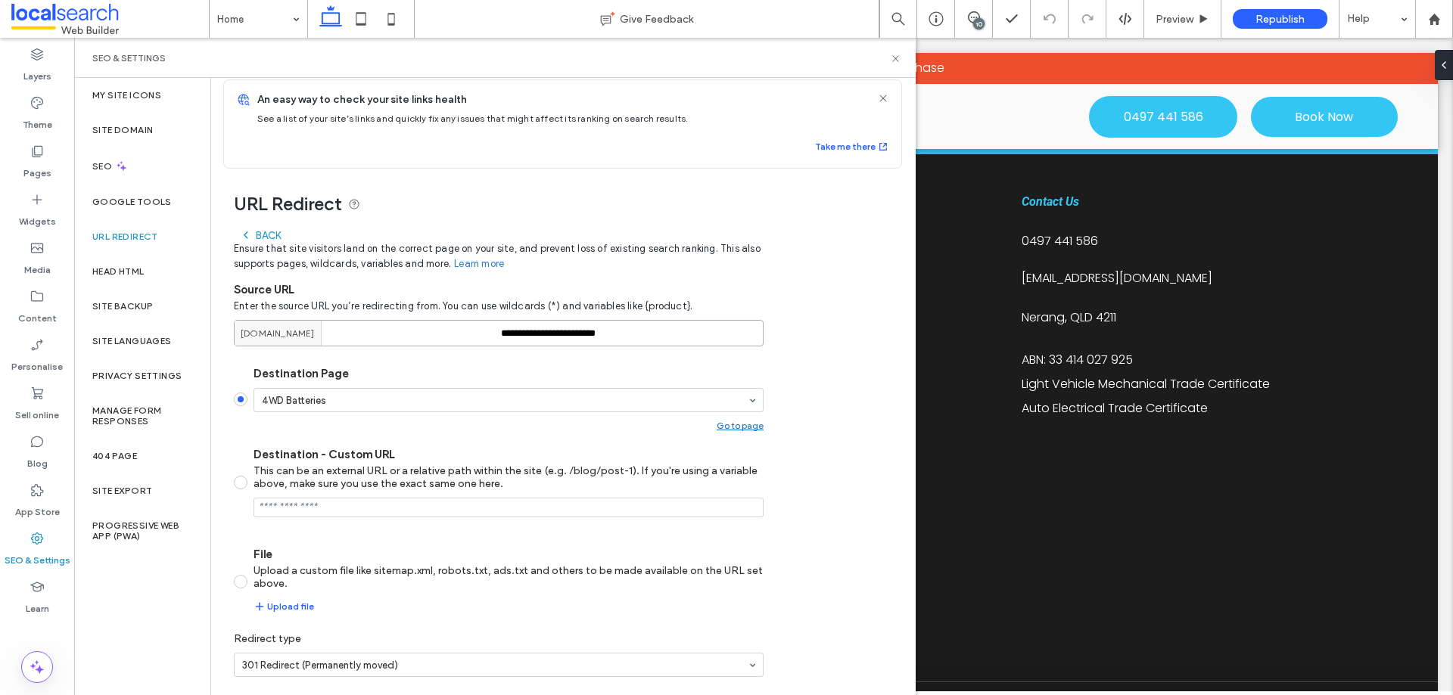
click at [599, 334] on input "**********" at bounding box center [499, 333] width 530 height 26
click at [269, 233] on div "Back" at bounding box center [260, 235] width 41 height 12
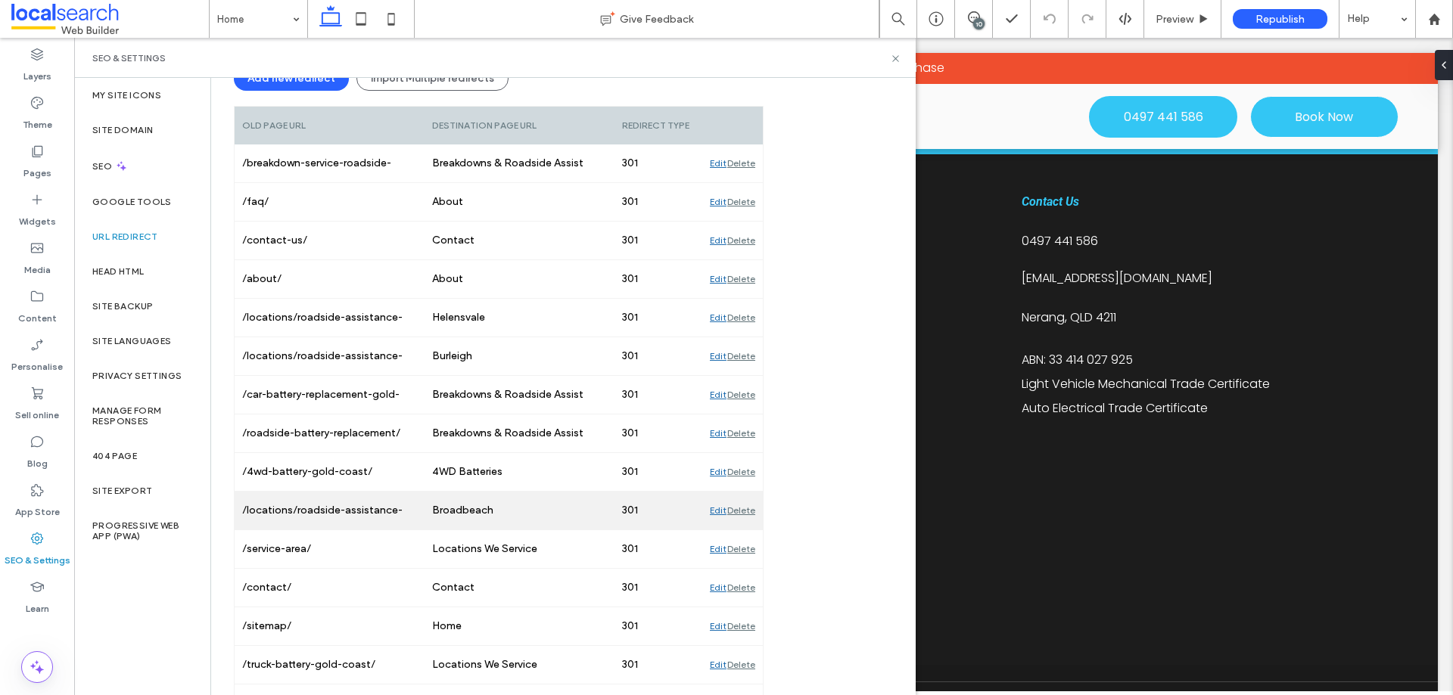
scroll to position [239, 0]
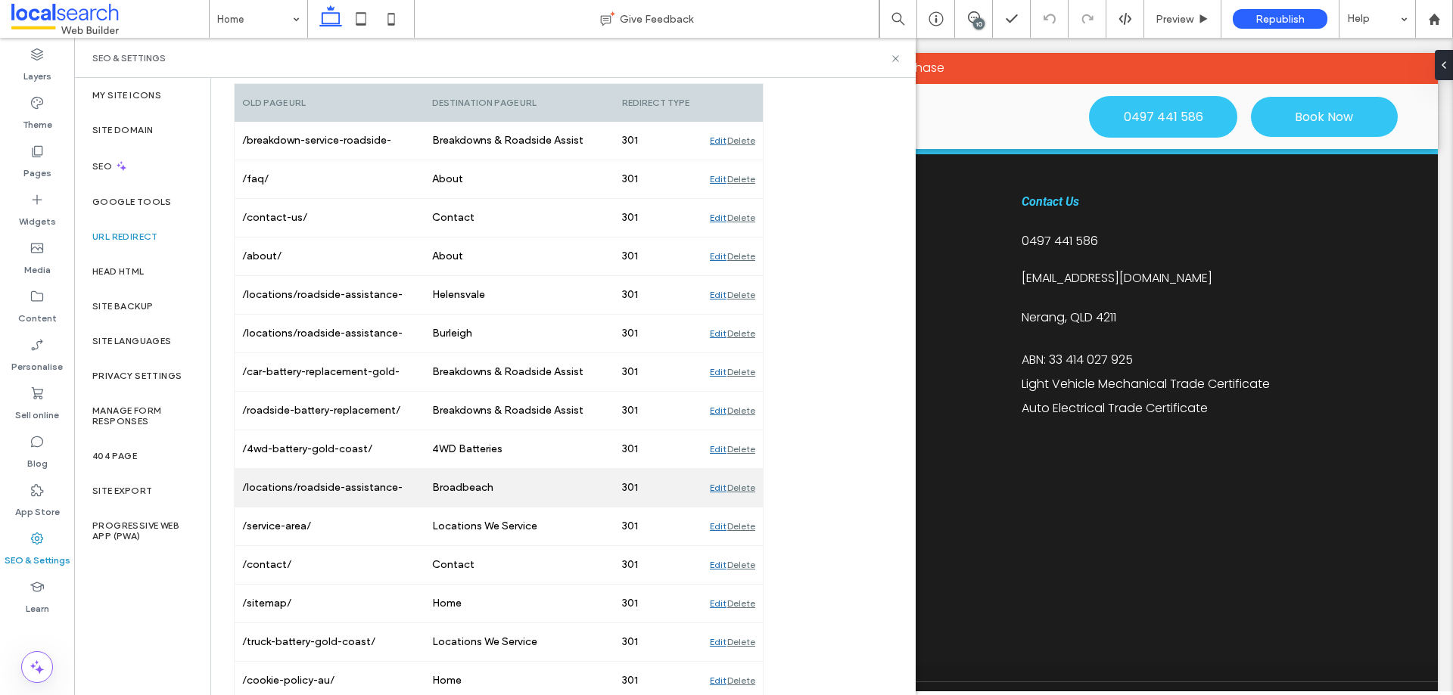
click at [714, 487] on div "Edit" at bounding box center [718, 488] width 17 height 38
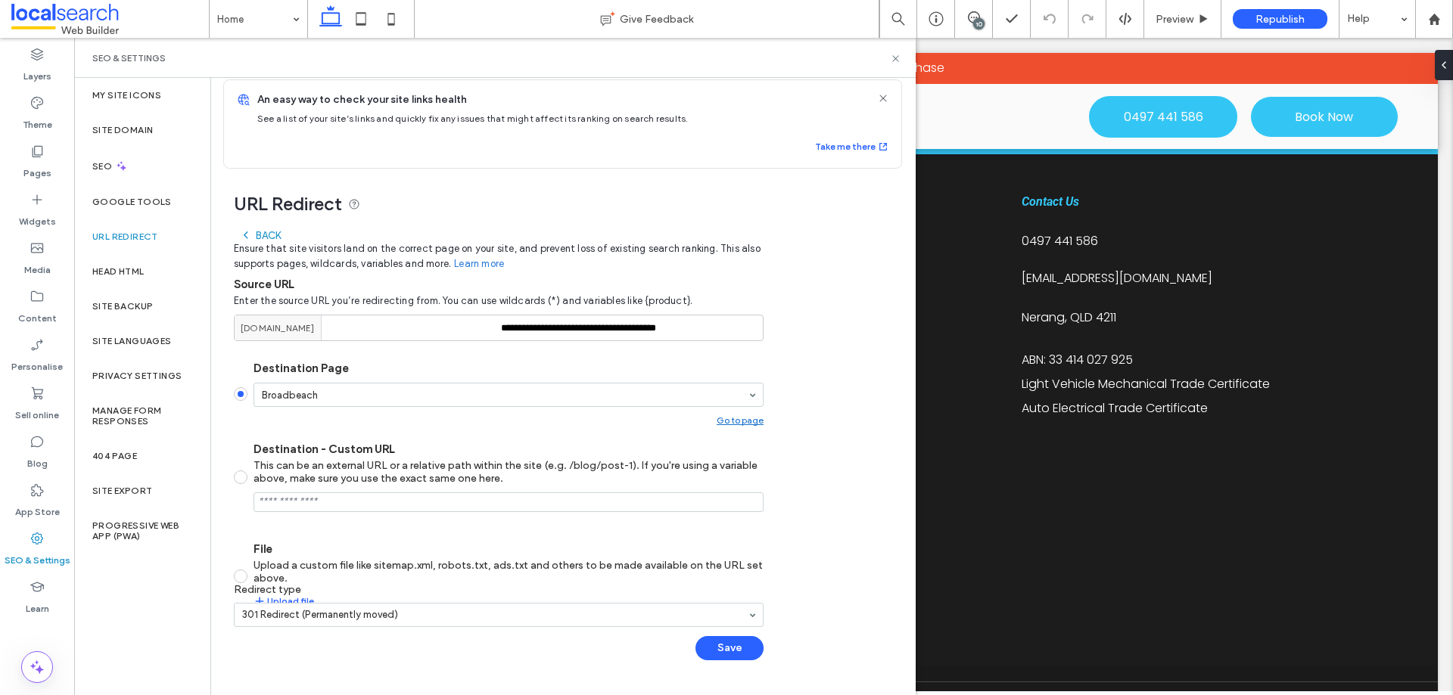
scroll to position [12, 0]
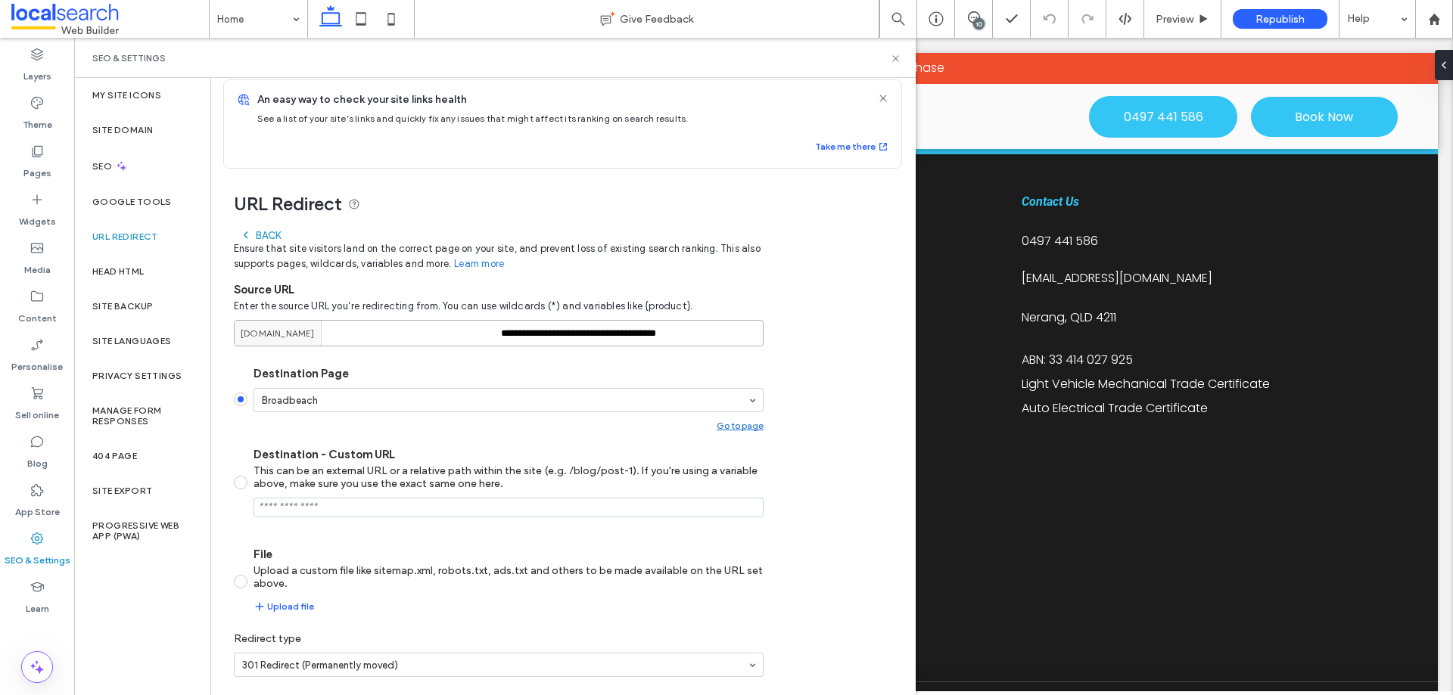
click at [572, 325] on input "**********" at bounding box center [499, 333] width 530 height 26
click at [273, 230] on div "Back" at bounding box center [260, 235] width 41 height 12
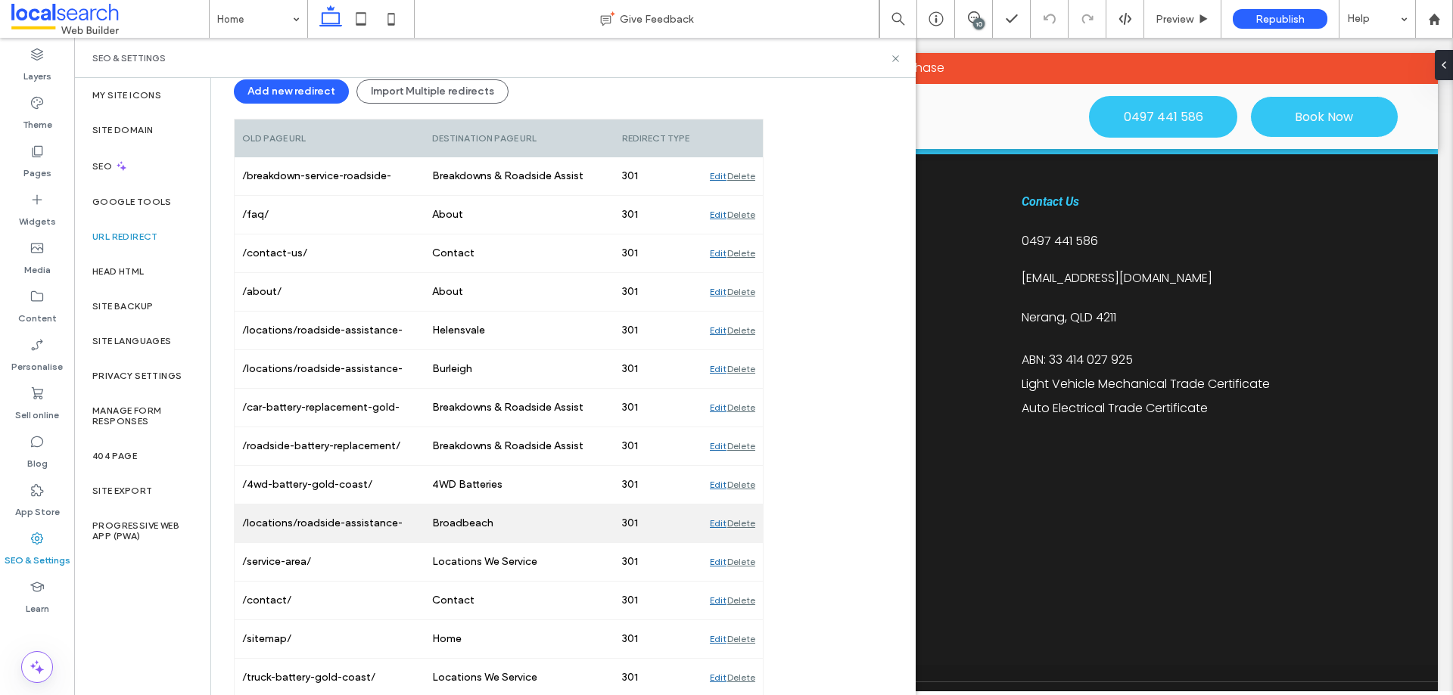
scroll to position [239, 0]
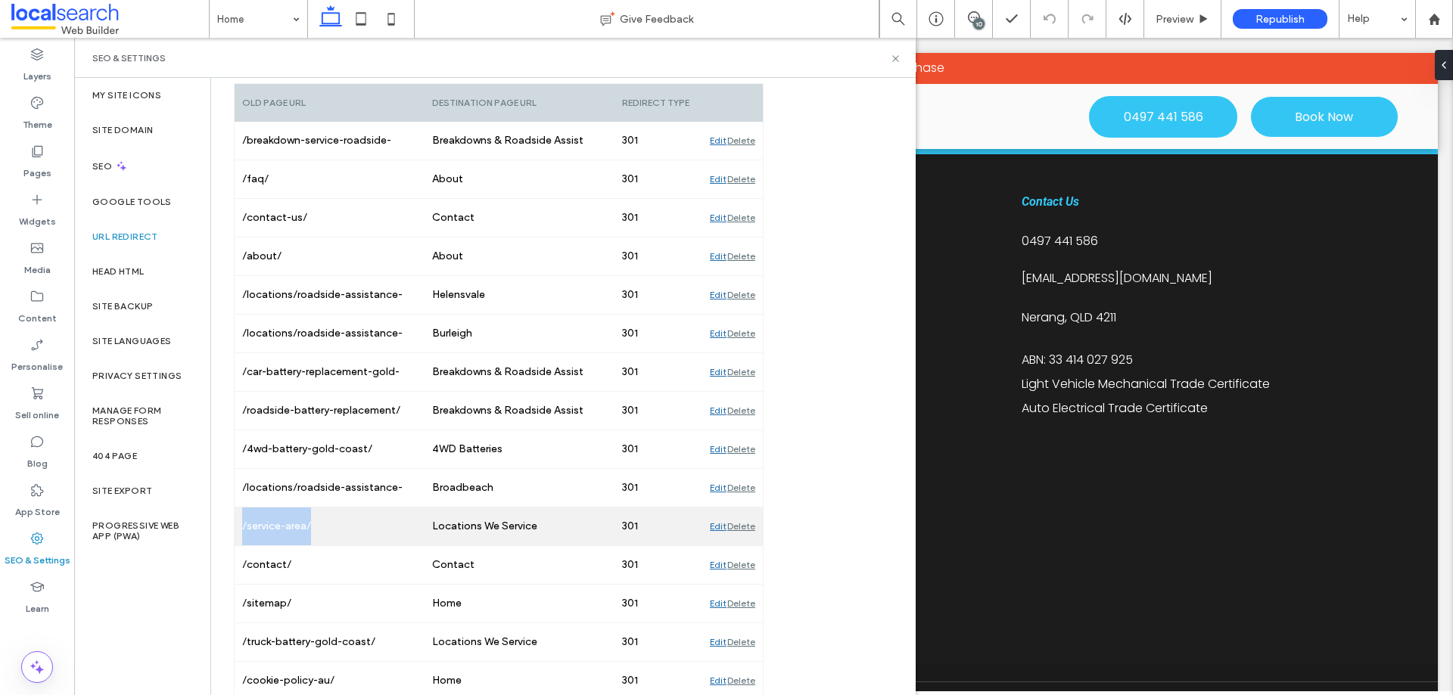
drag, startPoint x: 318, startPoint y: 529, endPoint x: 237, endPoint y: 529, distance: 81.7
click at [235, 532] on div "/service-area/" at bounding box center [330, 527] width 190 height 38
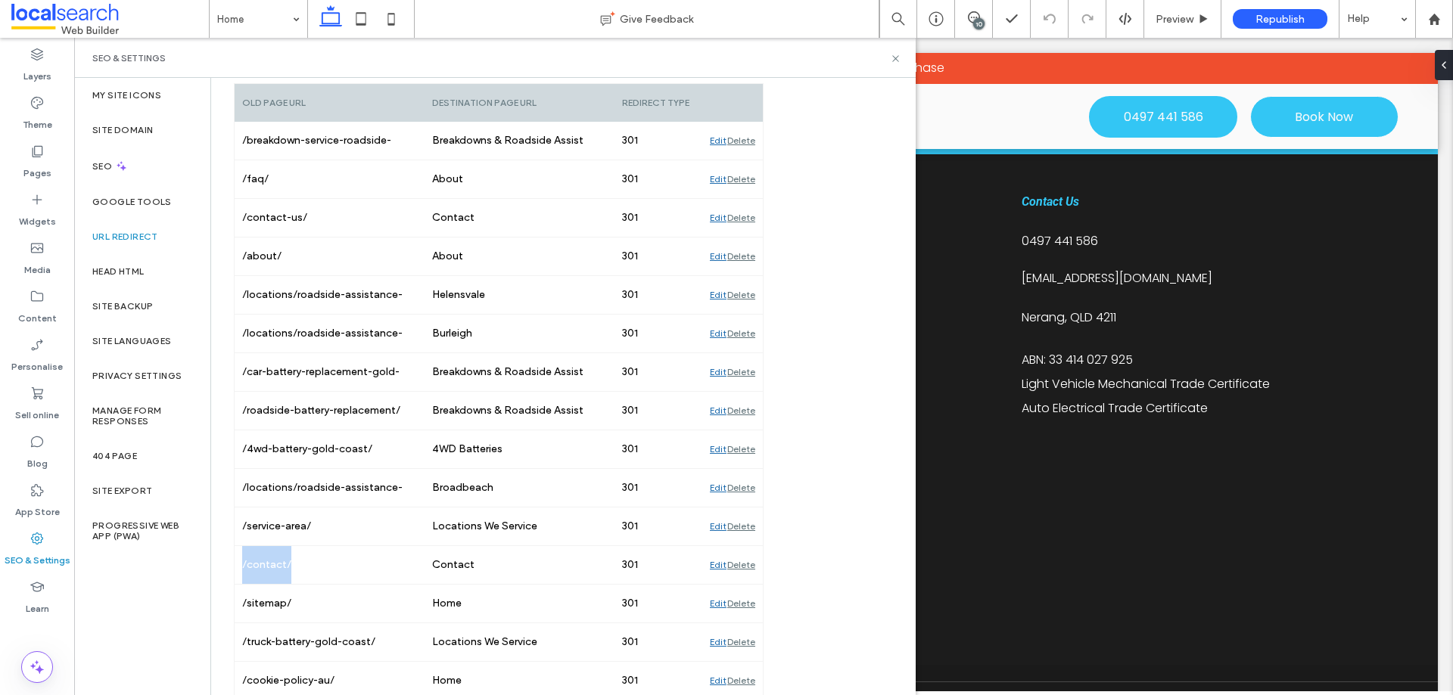
drag, startPoint x: 300, startPoint y: 564, endPoint x: 231, endPoint y: 576, distance: 69.8
click at [231, 576] on div "URL Redirect Ensure that site visitors land on the correct page on your site, a…" at bounding box center [556, 340] width 691 height 797
copy div "/contact/"
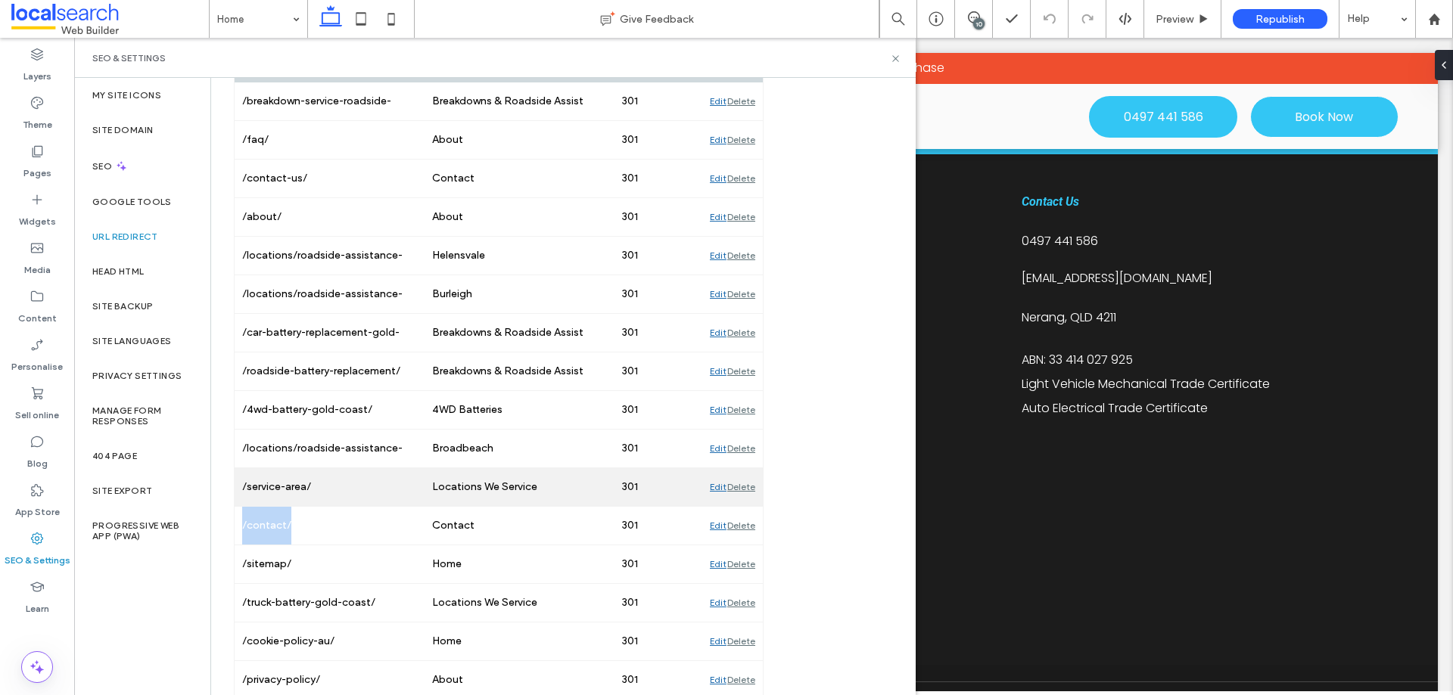
scroll to position [297, 0]
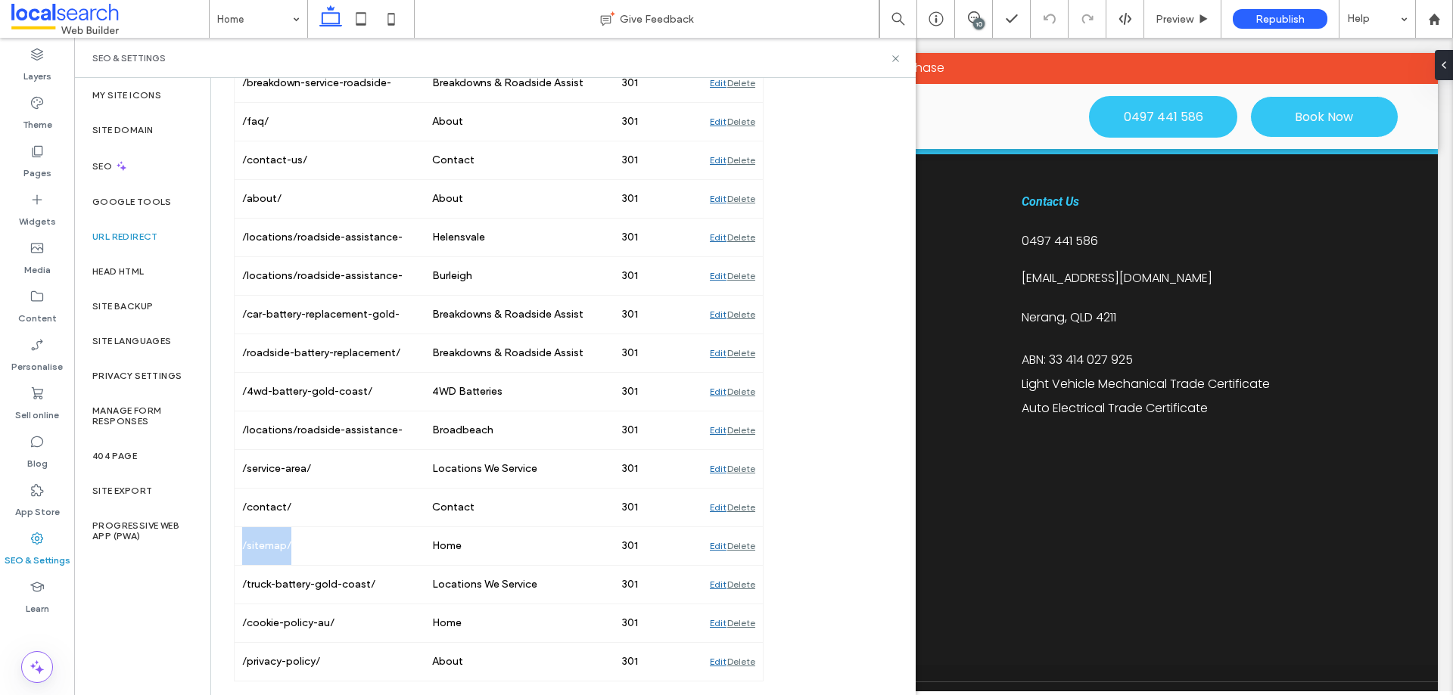
drag, startPoint x: 301, startPoint y: 547, endPoint x: 228, endPoint y: 552, distance: 73.6
click at [228, 552] on div "URL Redirect Ensure that site visitors land on the correct page on your site, a…" at bounding box center [556, 282] width 691 height 797
copy div "/sitemap/"
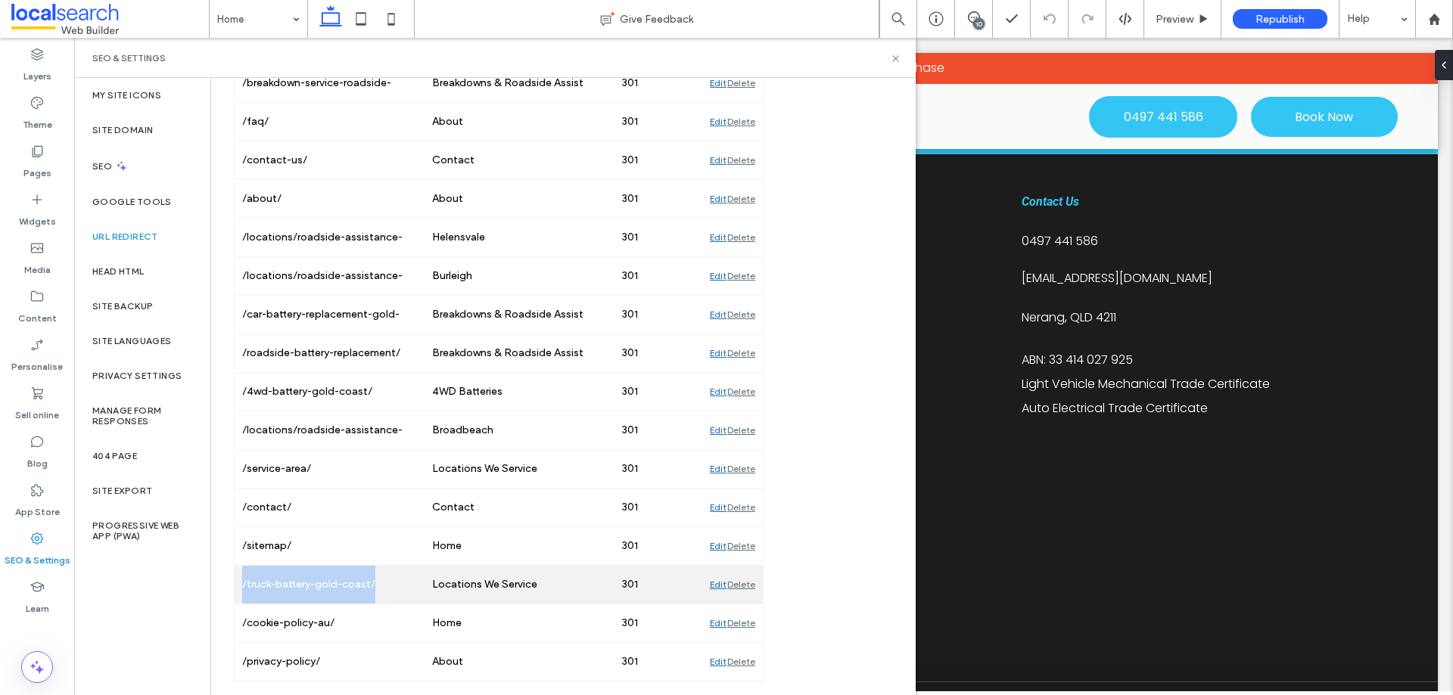
drag, startPoint x: 346, startPoint y: 589, endPoint x: 235, endPoint y: 597, distance: 111.5
click at [235, 598] on div "/truck-battery-gold-coast/" at bounding box center [330, 585] width 190 height 38
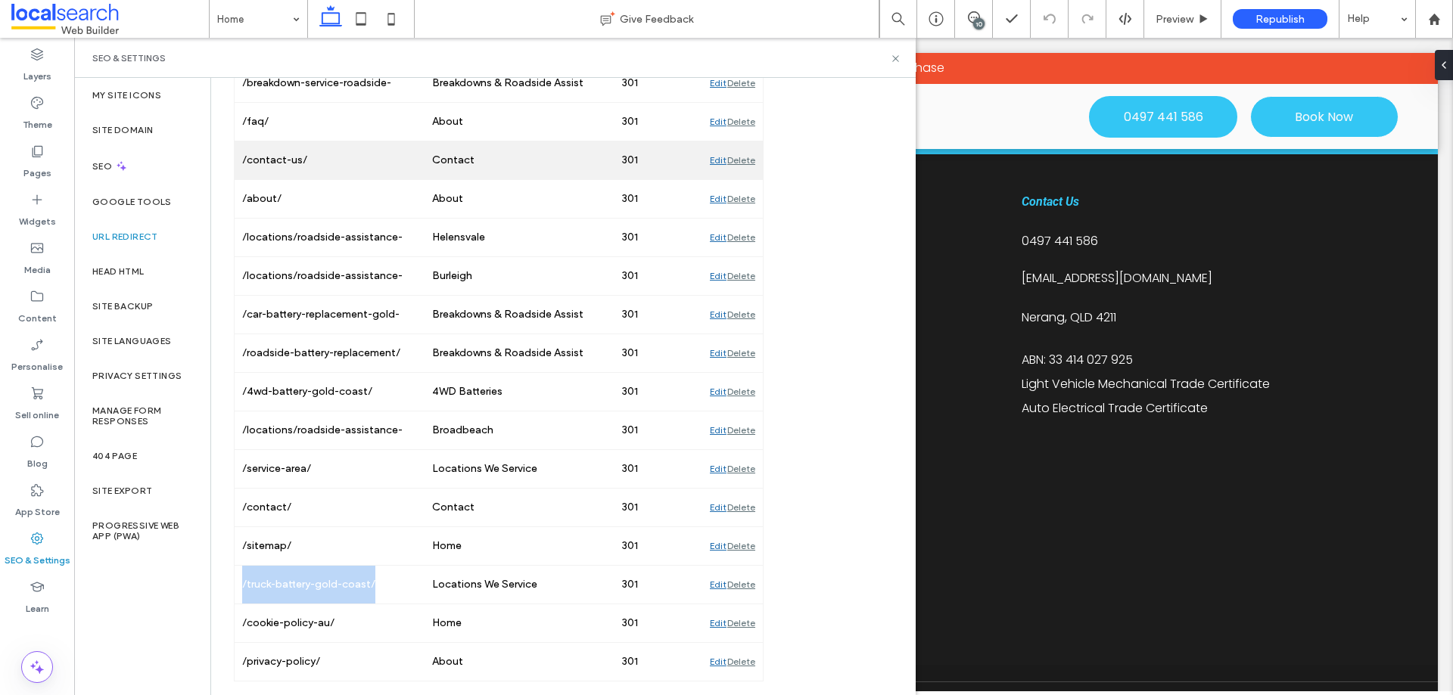
copy div "/truck-battery-gold-coast/"
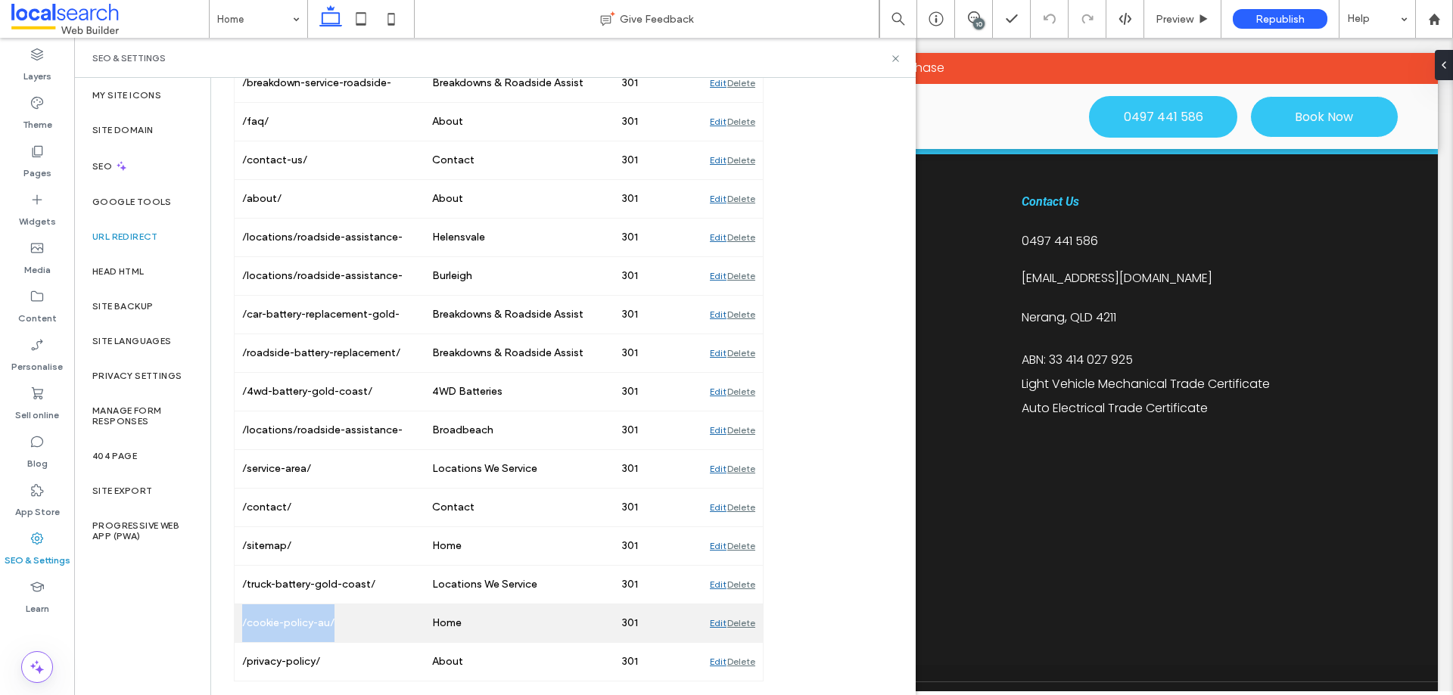
drag, startPoint x: 348, startPoint y: 620, endPoint x: 241, endPoint y: 614, distance: 106.8
click at [237, 621] on div "/cookie-policy-au/" at bounding box center [330, 623] width 190 height 38
copy div "/cookie-policy-au/"
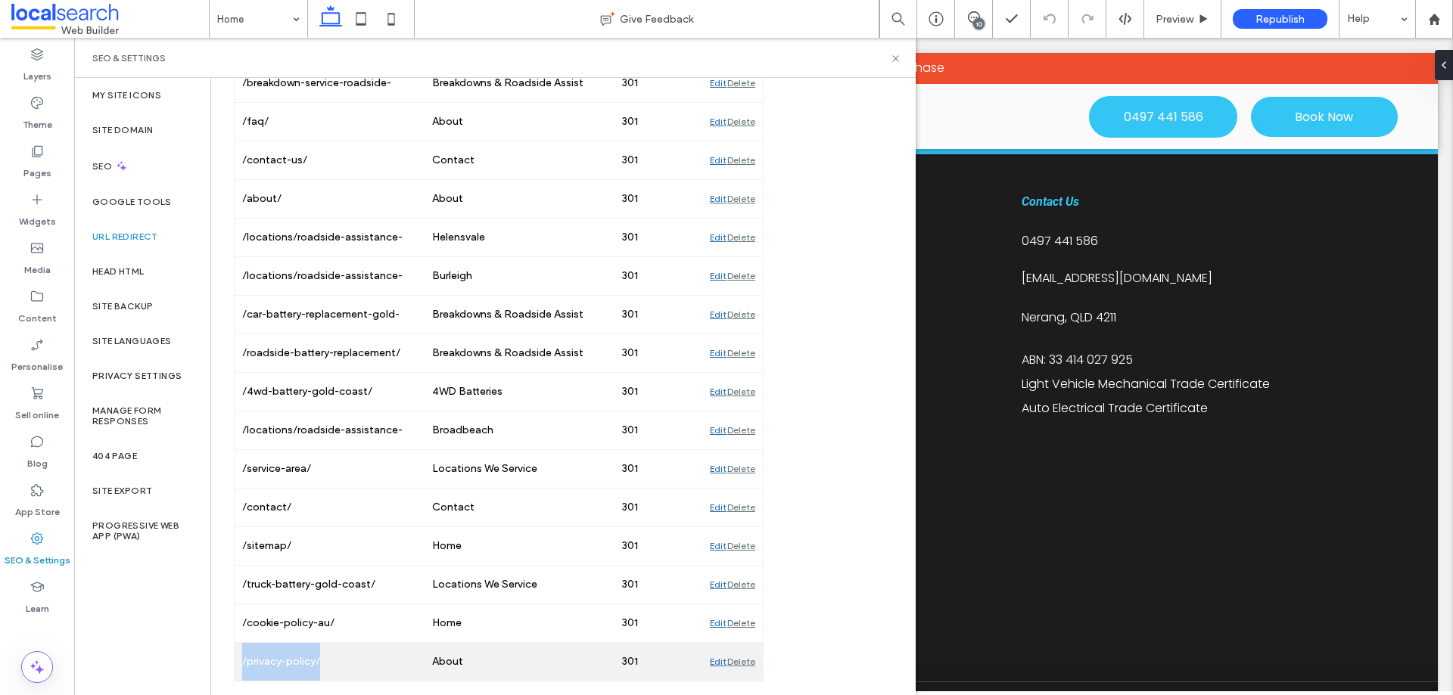
drag, startPoint x: 332, startPoint y: 661, endPoint x: 235, endPoint y: 663, distance: 96.8
click at [235, 663] on div "/privacy-policy/" at bounding box center [330, 662] width 190 height 38
copy div "/privacy-policy/"
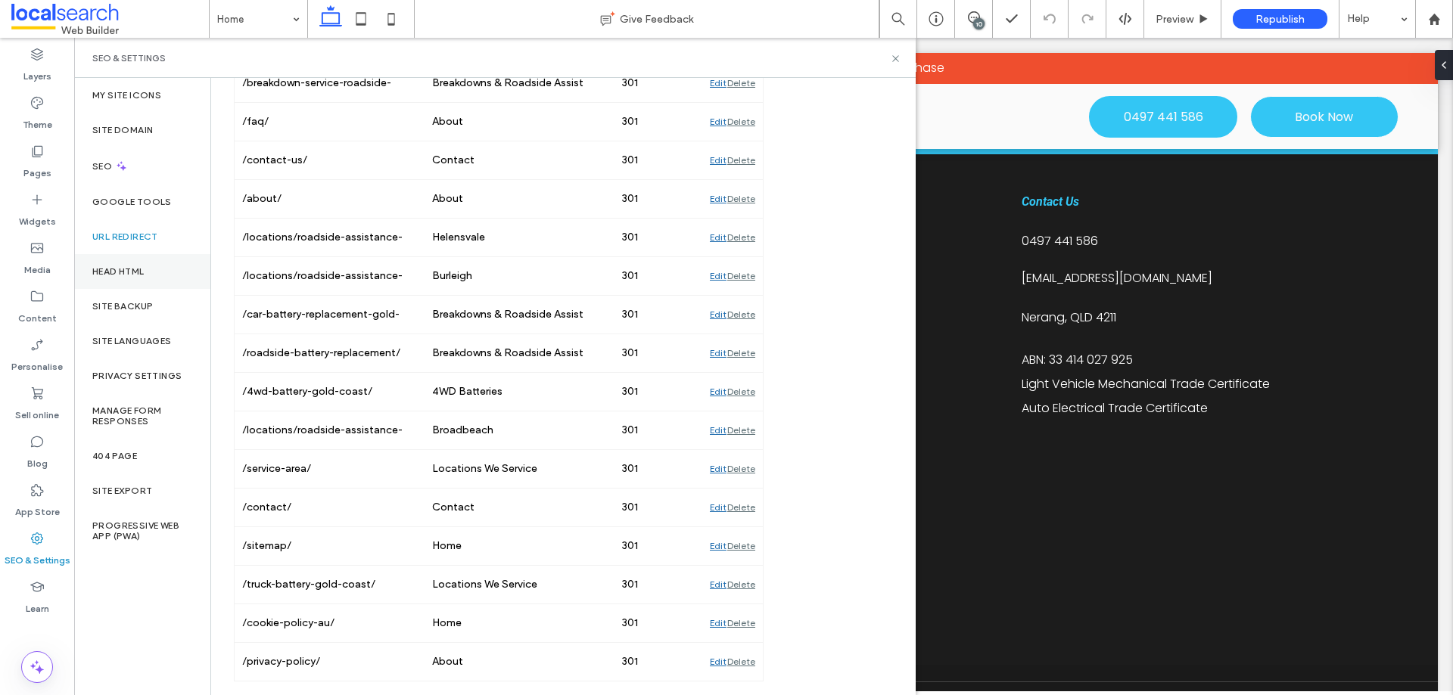
click at [148, 276] on div "Head HTML" at bounding box center [142, 271] width 136 height 35
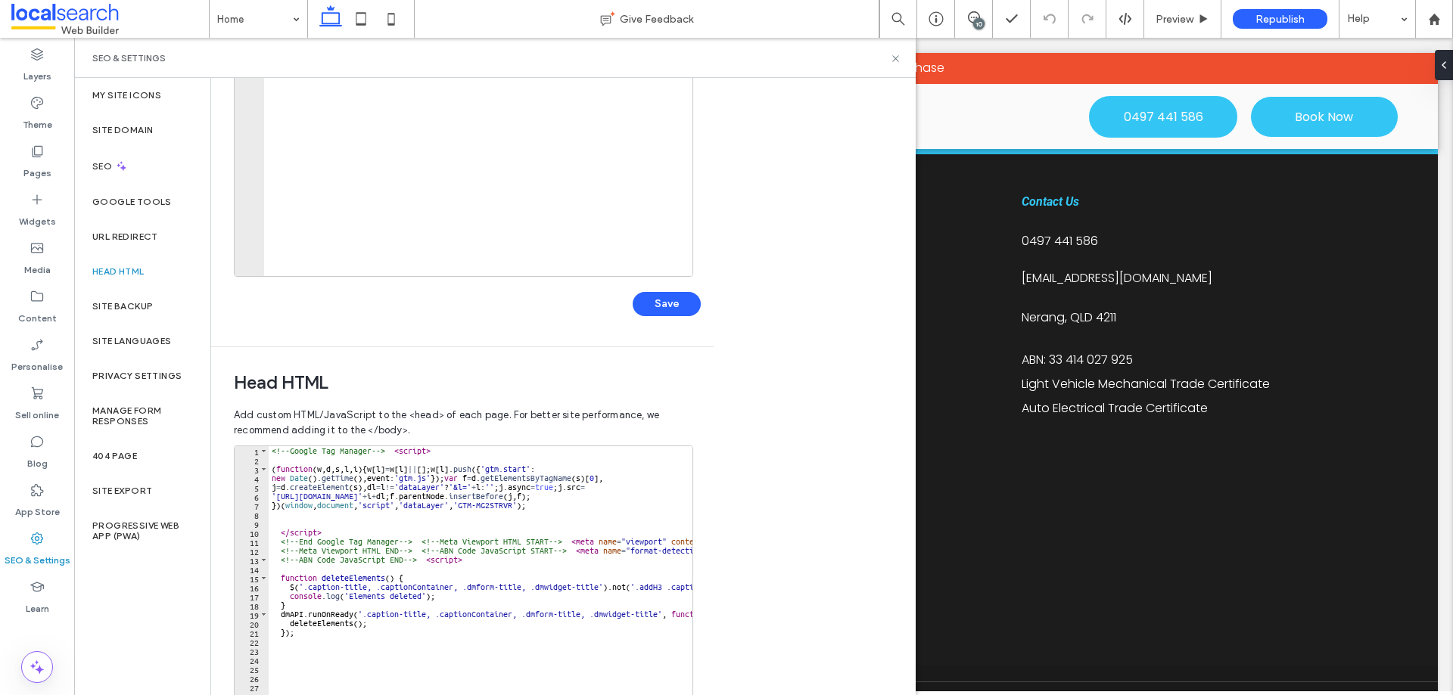
scroll to position [303, 0]
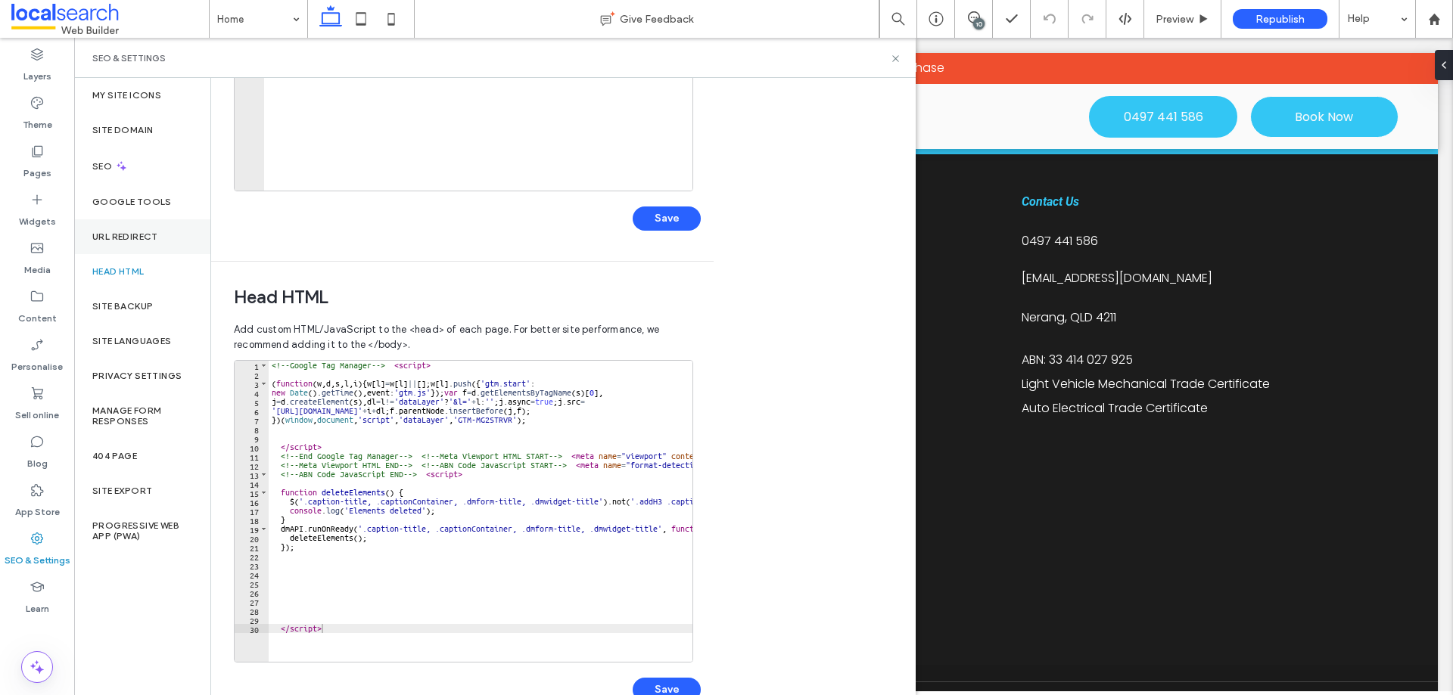
click at [123, 249] on div "URL Redirect" at bounding box center [142, 236] width 136 height 35
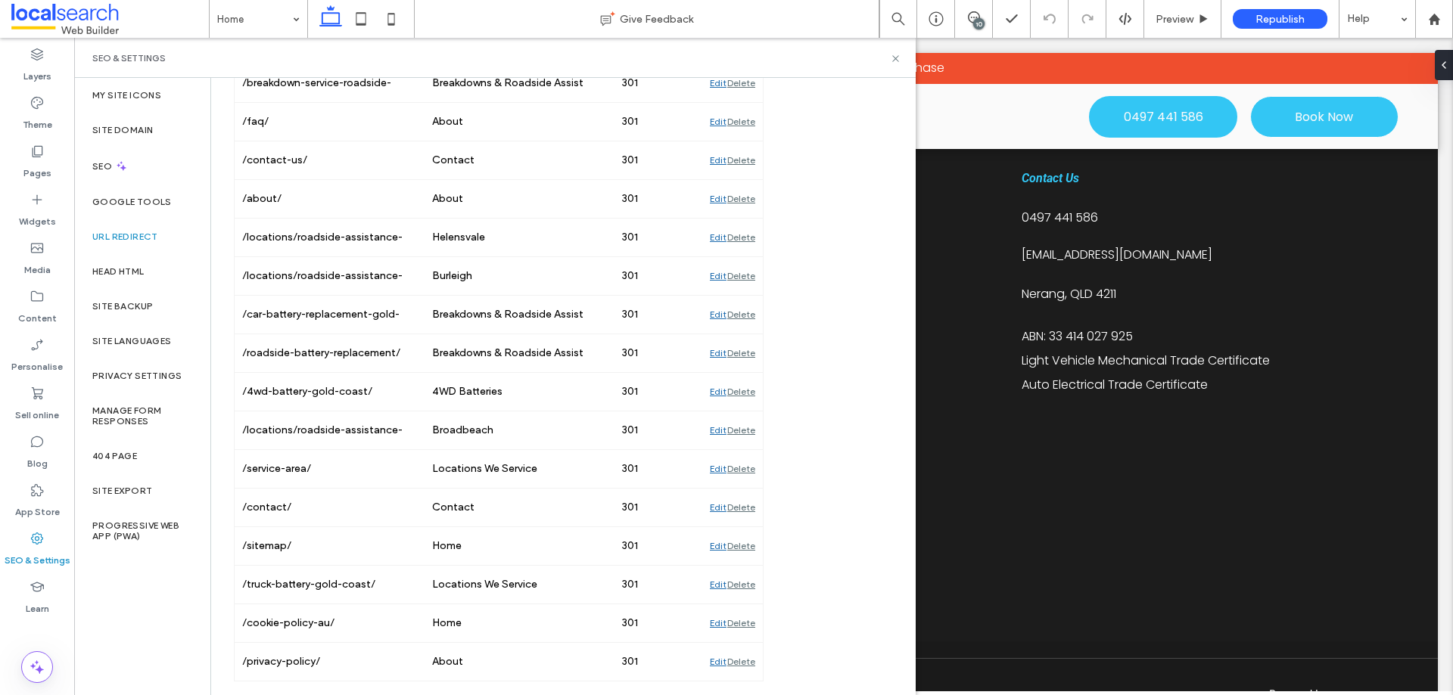
scroll to position [3037, 0]
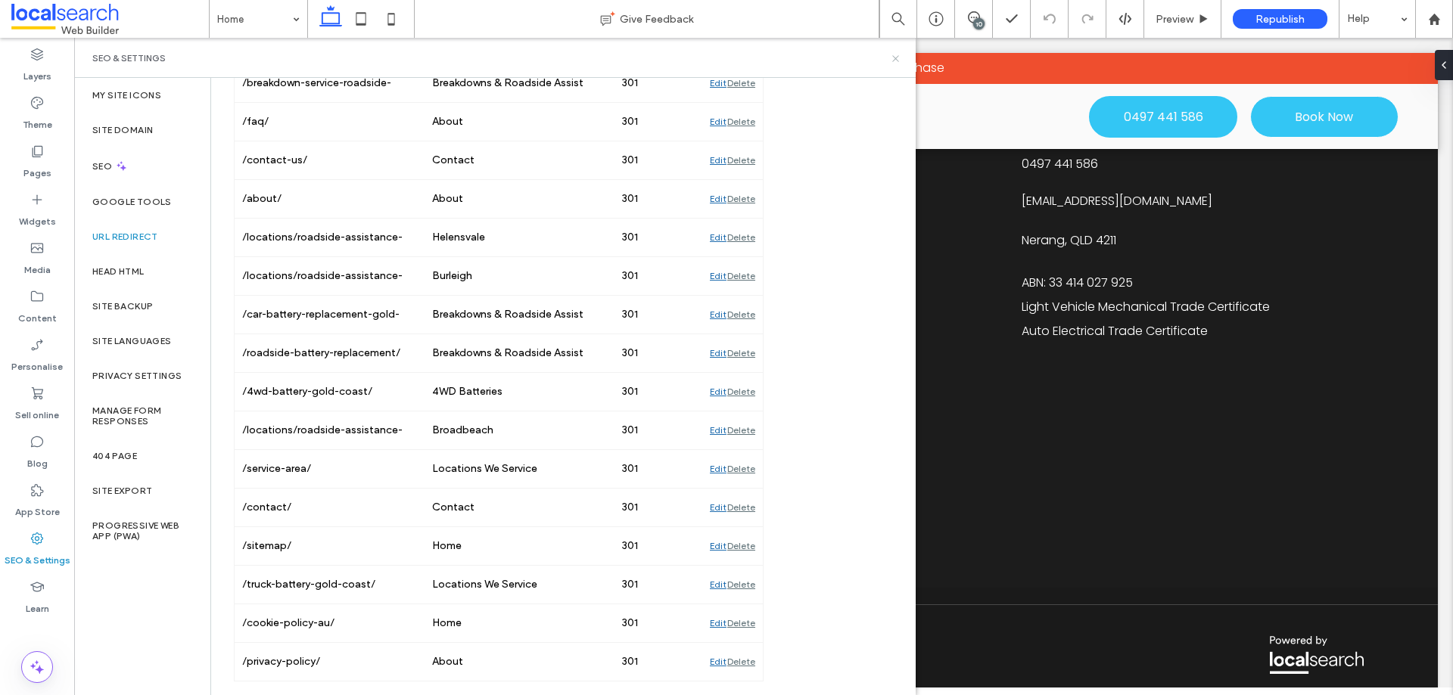
click at [893, 58] on icon at bounding box center [895, 58] width 11 height 11
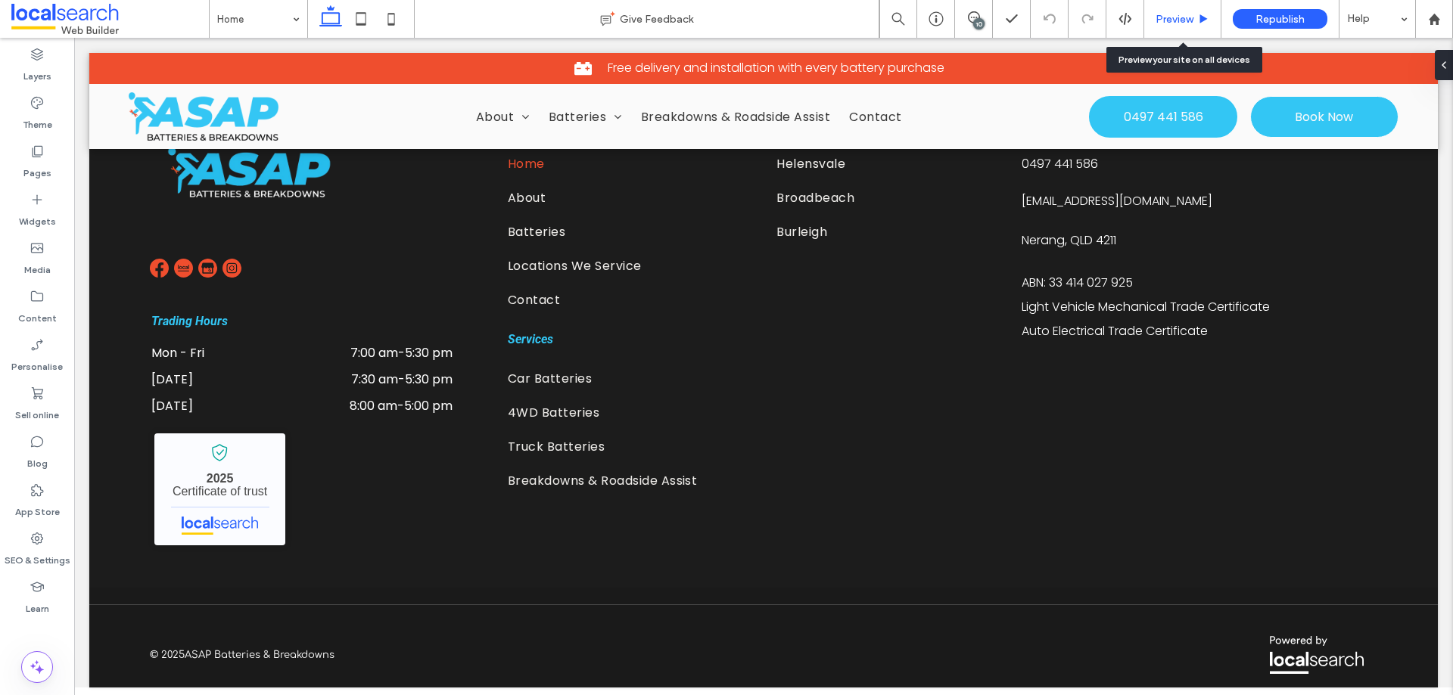
click at [1188, 18] on span "Preview" at bounding box center [1174, 19] width 38 height 13
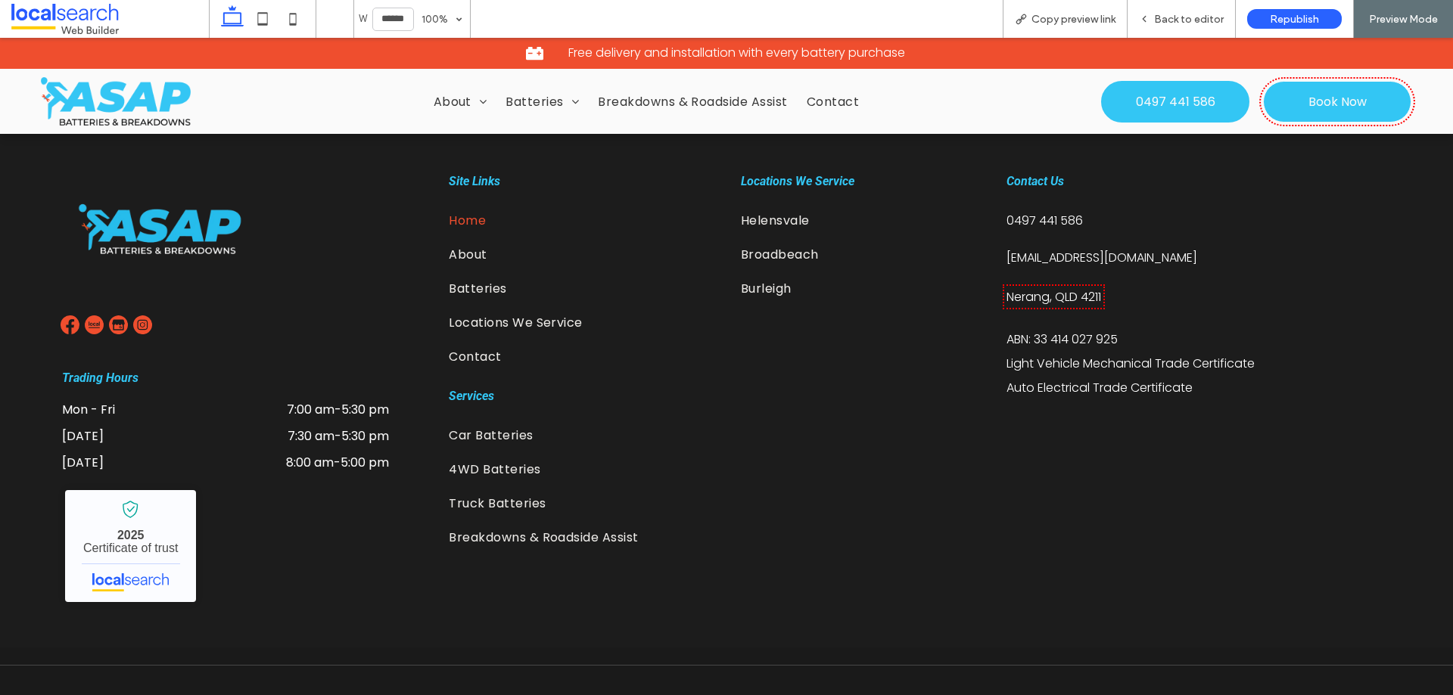
scroll to position [3080, 0]
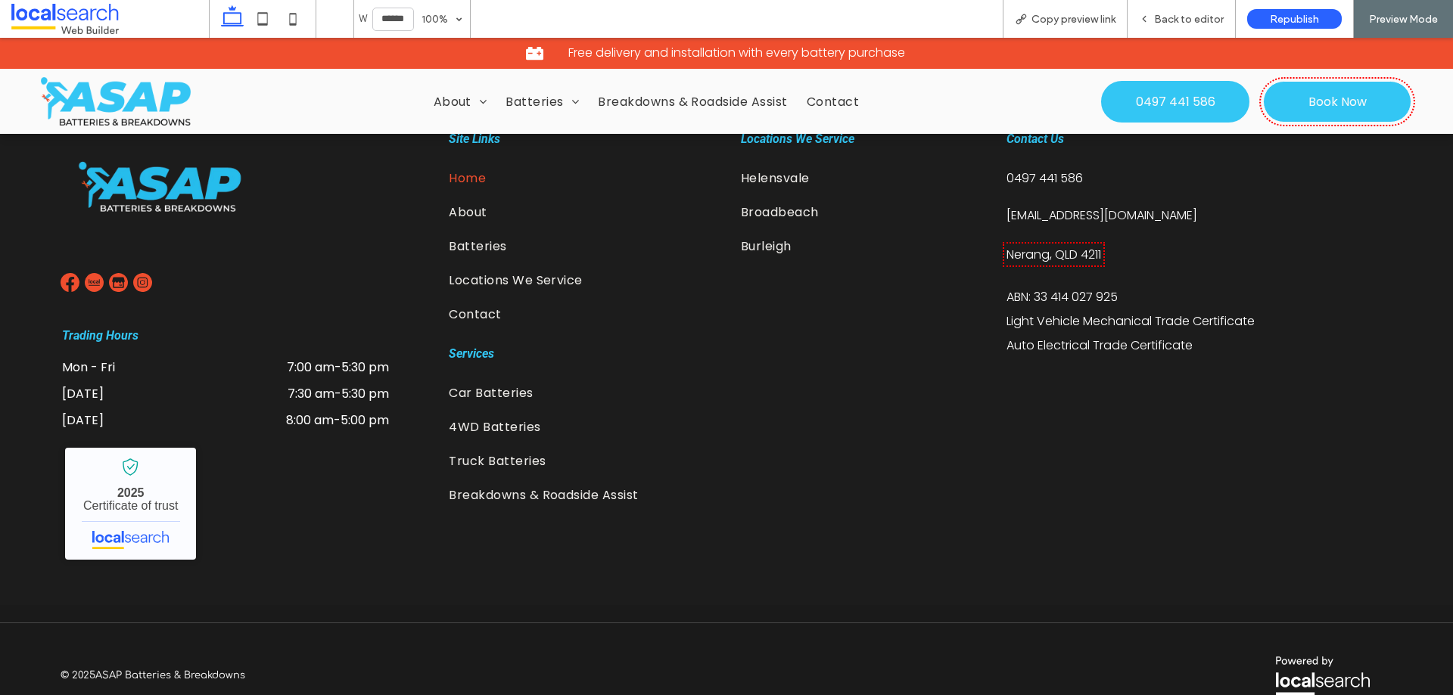
click at [1173, 312] on span "Light Vehicle Mechanical Trade Certificate" at bounding box center [1130, 320] width 248 height 17
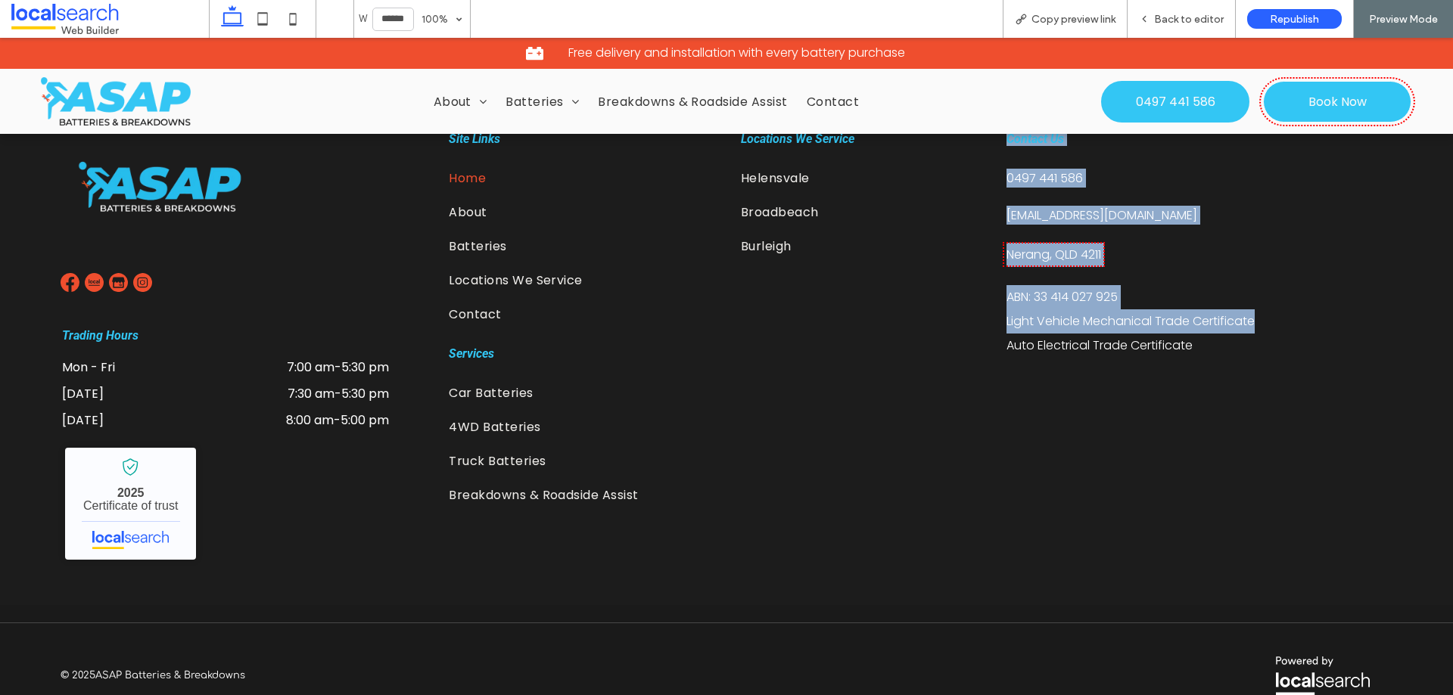
drag, startPoint x: 1263, startPoint y: 315, endPoint x: 985, endPoint y: 309, distance: 277.7
click at [986, 309] on div "Trading Hours Mon - Fri 7:00 am - 5:30 pm [DATE] 7:30 am - 5:30 pm [DATE] 8:00 …" at bounding box center [726, 346] width 1453 height 517
copy div "Contact Us [PHONE_NUMBER] [EMAIL_ADDRESS][DOMAIN_NAME] [GEOGRAPHIC_DATA] ABN: 3…"
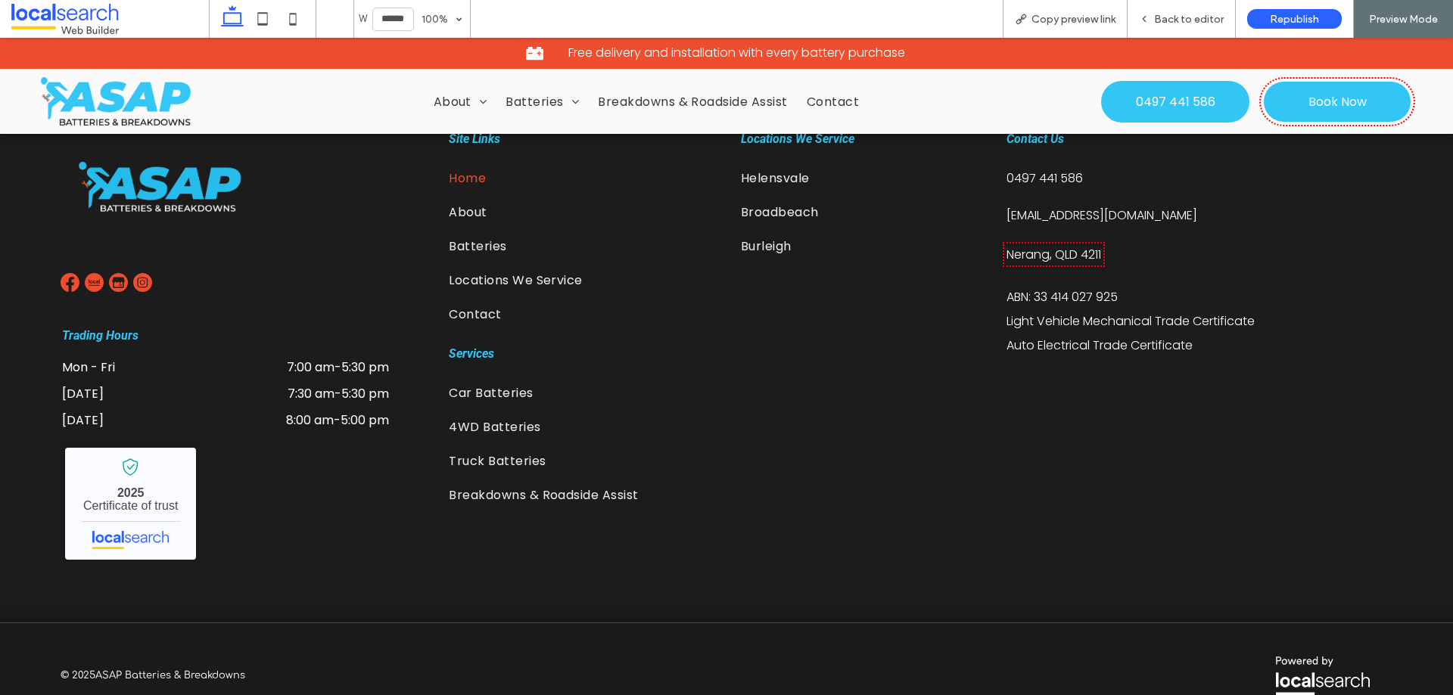
click at [1192, 360] on div "Contact Us [PHONE_NUMBER] [EMAIL_ADDRESS][DOMAIN_NAME] Nerang, QLD 4211 ABN: 33…" at bounding box center [1199, 301] width 386 height 339
drag, startPoint x: 1249, startPoint y: 303, endPoint x: 996, endPoint y: 314, distance: 252.9
click at [996, 314] on div "Trading Hours Mon - Fri 7:00 am - 5:30 pm [DATE] 7:30 am - 5:30 pm [DATE] 8:00 …" at bounding box center [726, 346] width 1453 height 517
copy span "Light Vehicle Mechanical Trade Certificate"
copy span "Auto Electrical Trade Certificate"
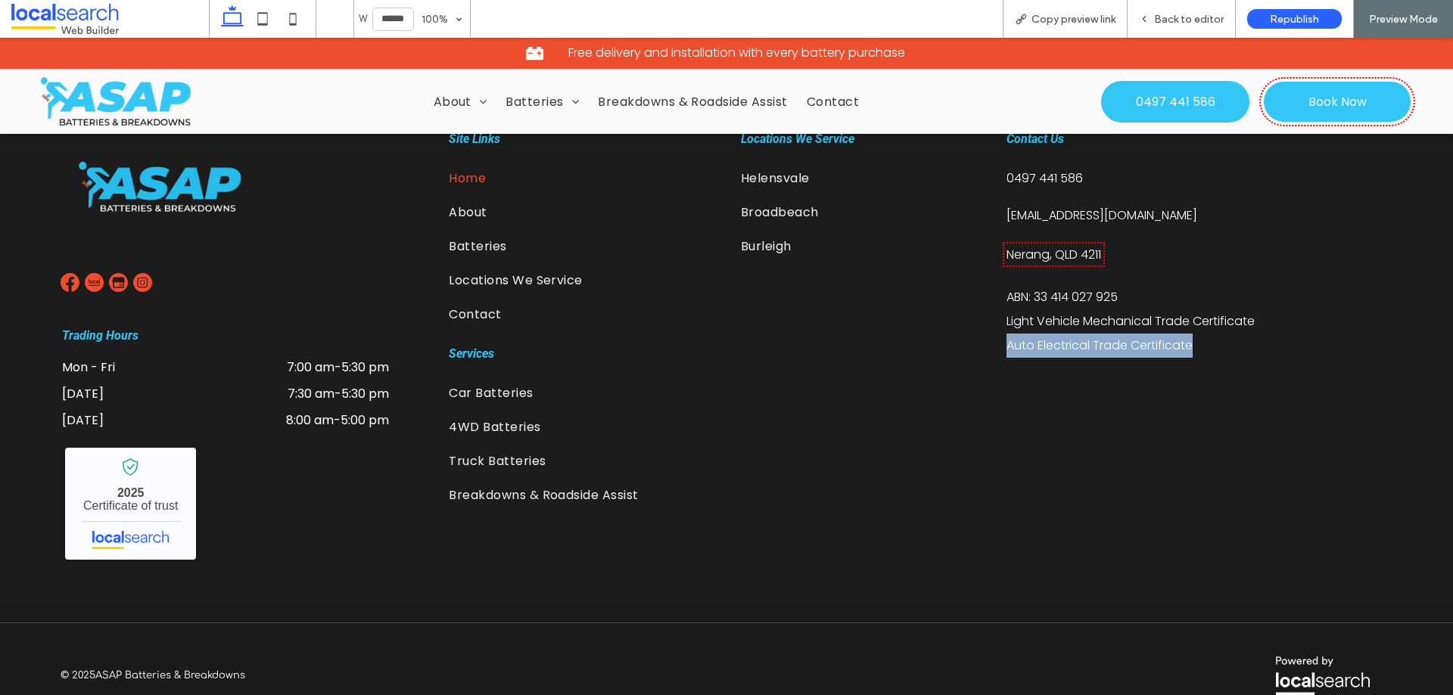
drag, startPoint x: 1195, startPoint y: 337, endPoint x: 995, endPoint y: 332, distance: 200.5
click at [995, 332] on div "Trading Hours Mon - Fri 7:00 am - 5:30 pm [DATE] 7:30 am - 5:30 pm [DATE] 8:00 …" at bounding box center [726, 346] width 1453 height 517
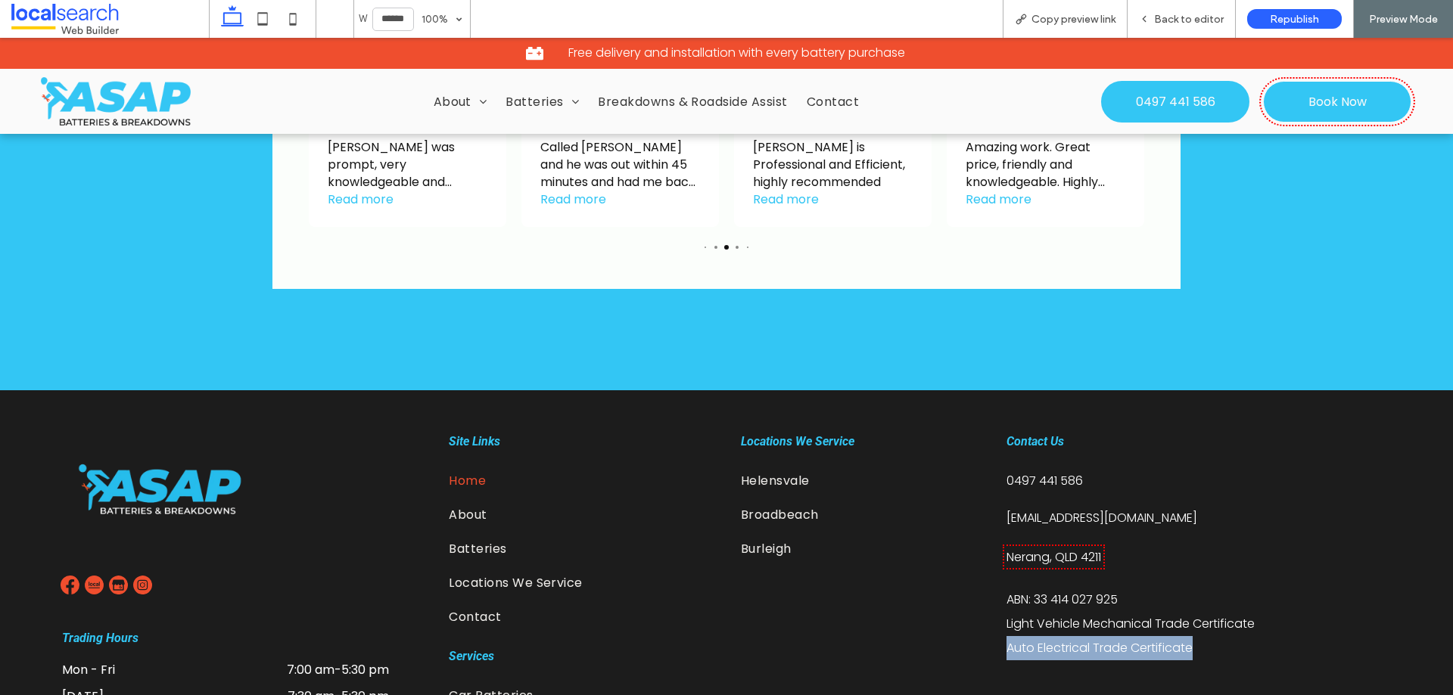
scroll to position [3085, 0]
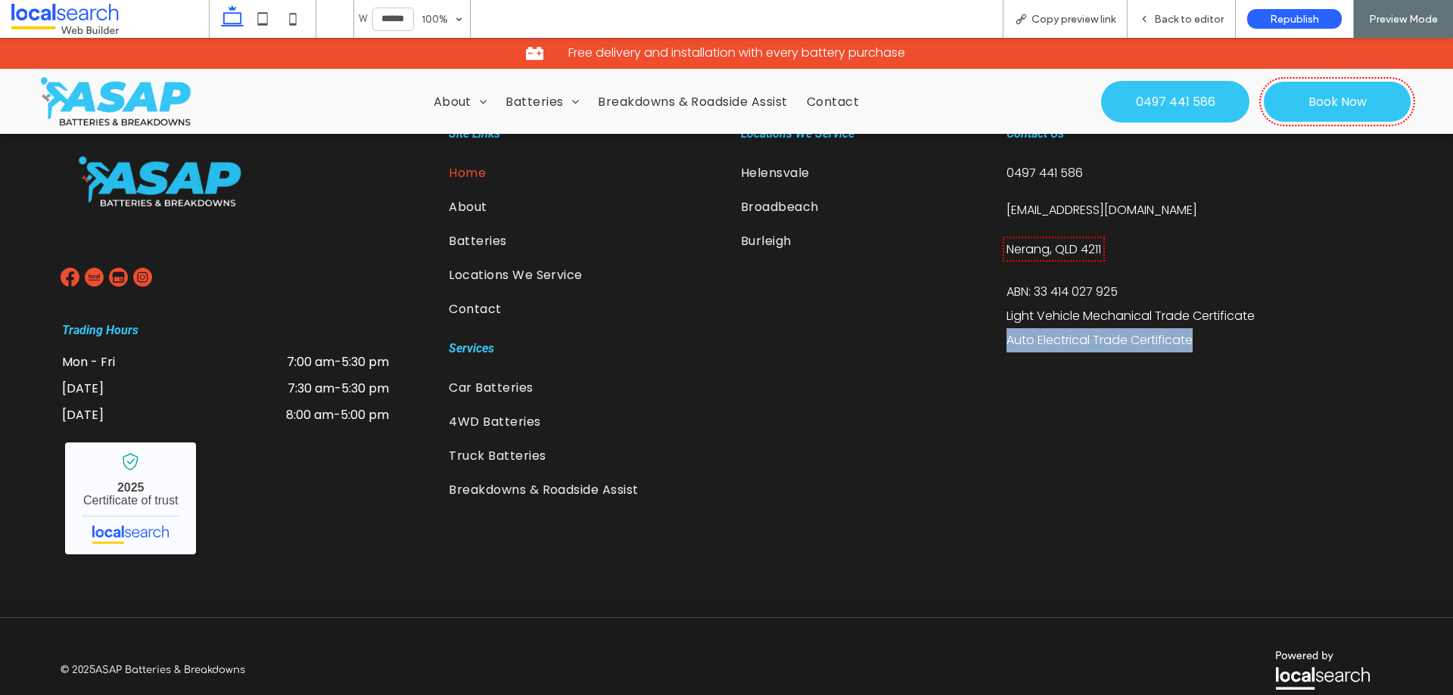
click at [139, 269] on img at bounding box center [142, 277] width 19 height 19
click at [135, 271] on img at bounding box center [142, 277] width 19 height 19
click at [138, 268] on img at bounding box center [142, 277] width 19 height 19
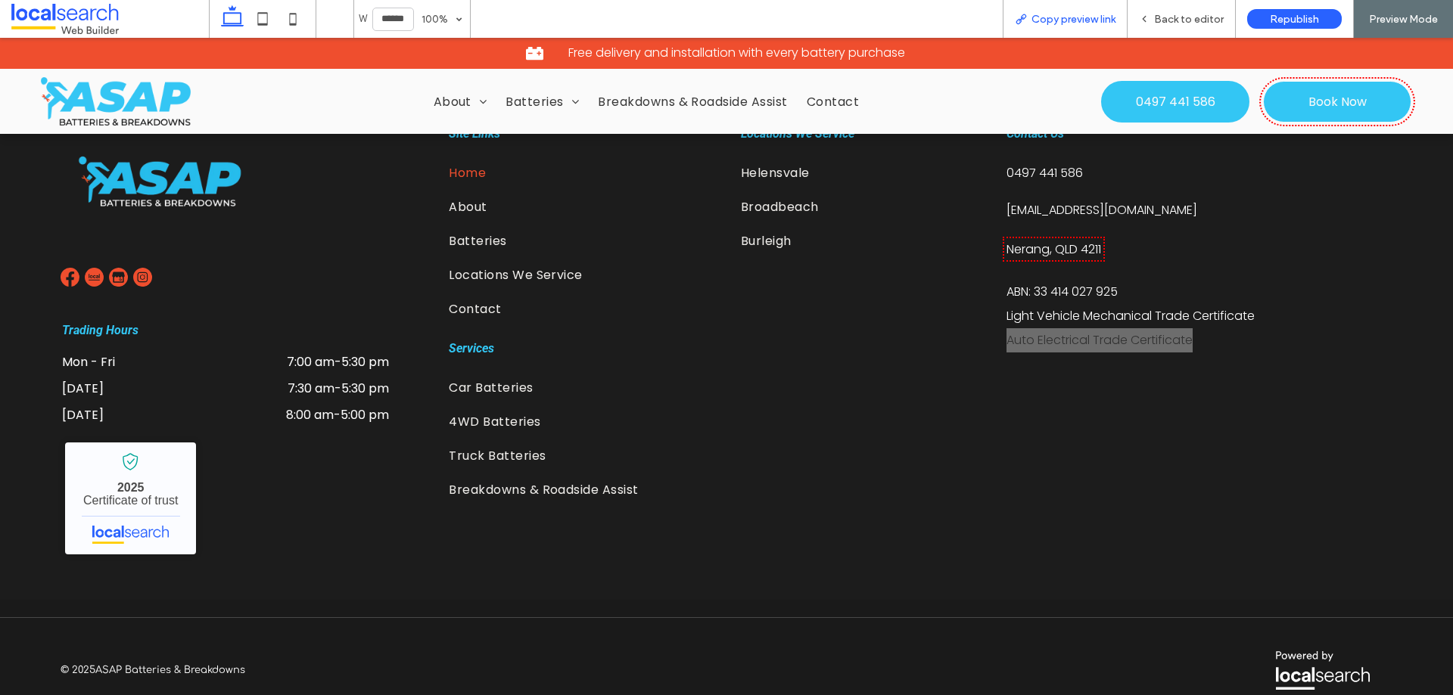
click at [1054, 16] on span "Copy preview link" at bounding box center [1073, 19] width 84 height 13
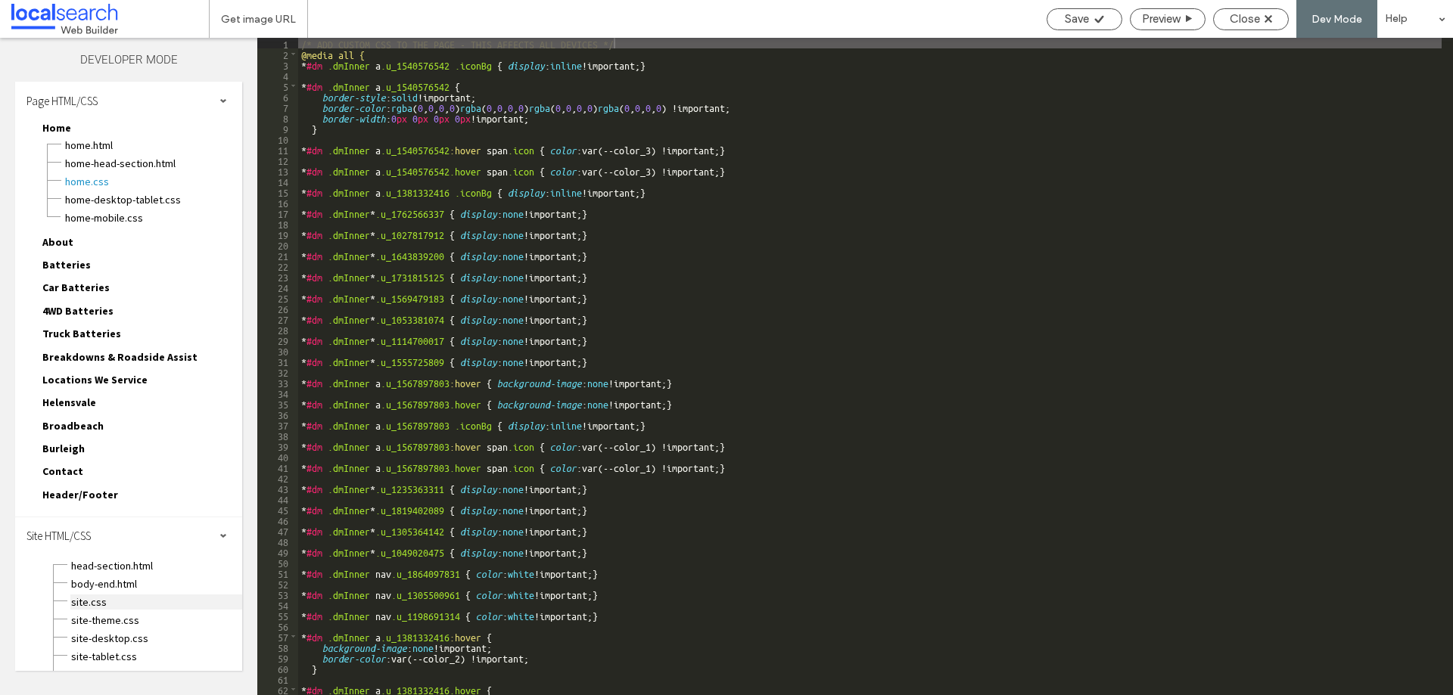
click at [98, 595] on span "site.css" at bounding box center [156, 602] width 172 height 15
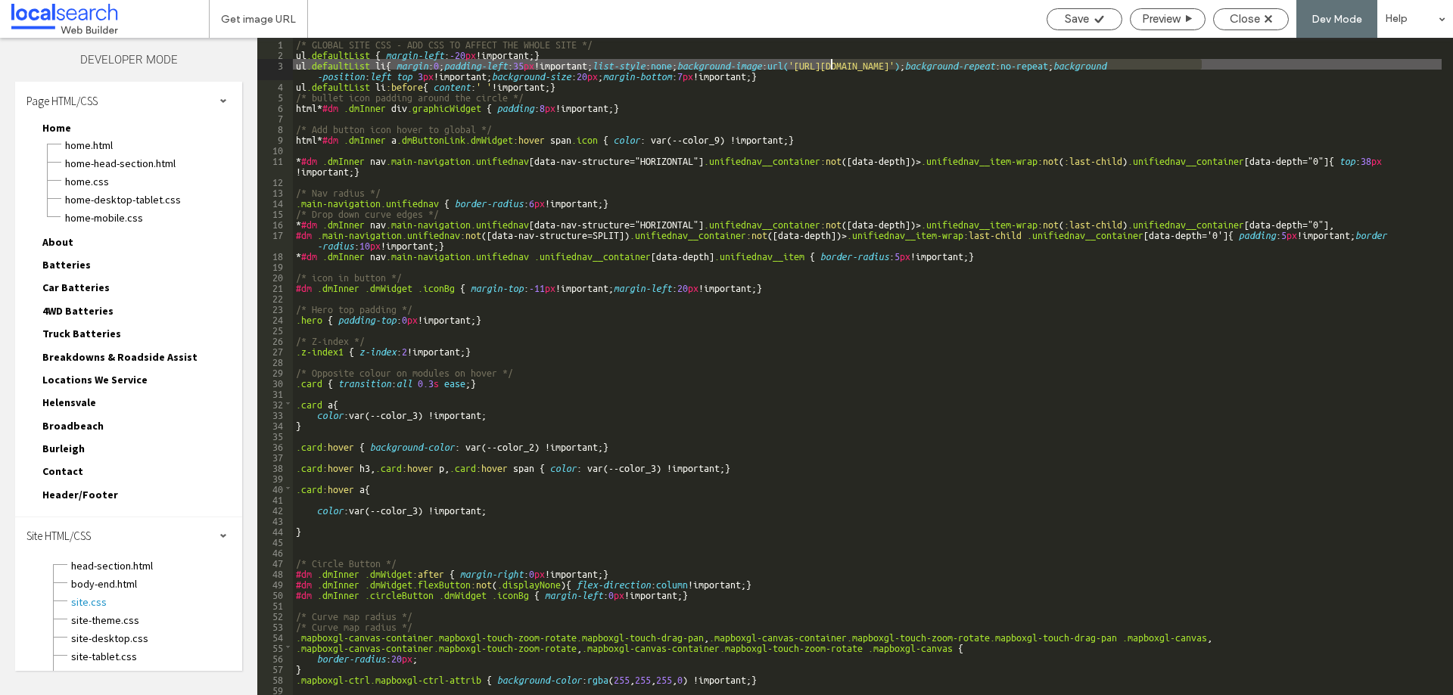
drag, startPoint x: 1202, startPoint y: 65, endPoint x: 828, endPoint y: 65, distance: 373.7
click at [828, 65] on div "/* GLOBAL SITE CSS - ADD CSS TO AFFECT THE WHOLE SITE */ ul .defaultList { marg…" at bounding box center [867, 377] width 1148 height 679
click at [1267, 17] on use at bounding box center [1268, 19] width 8 height 8
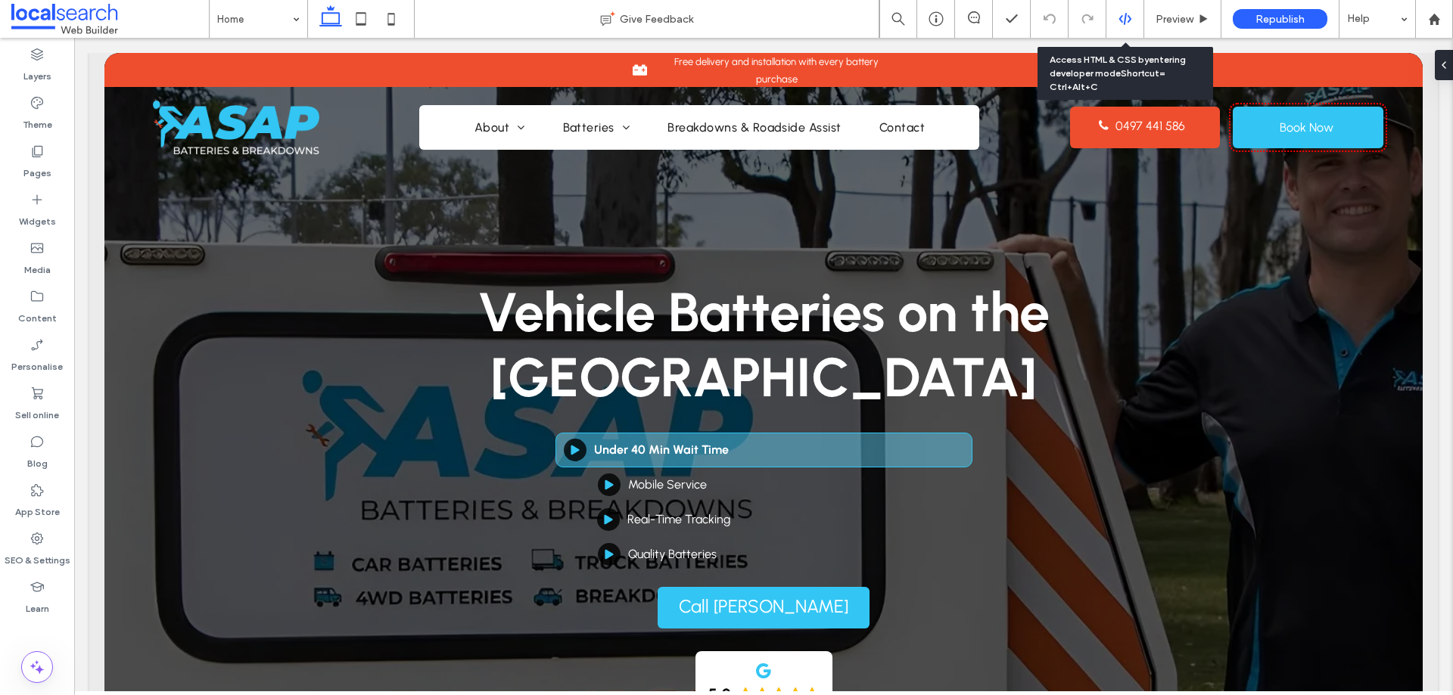
click at [1114, 20] on div at bounding box center [1124, 19] width 37 height 14
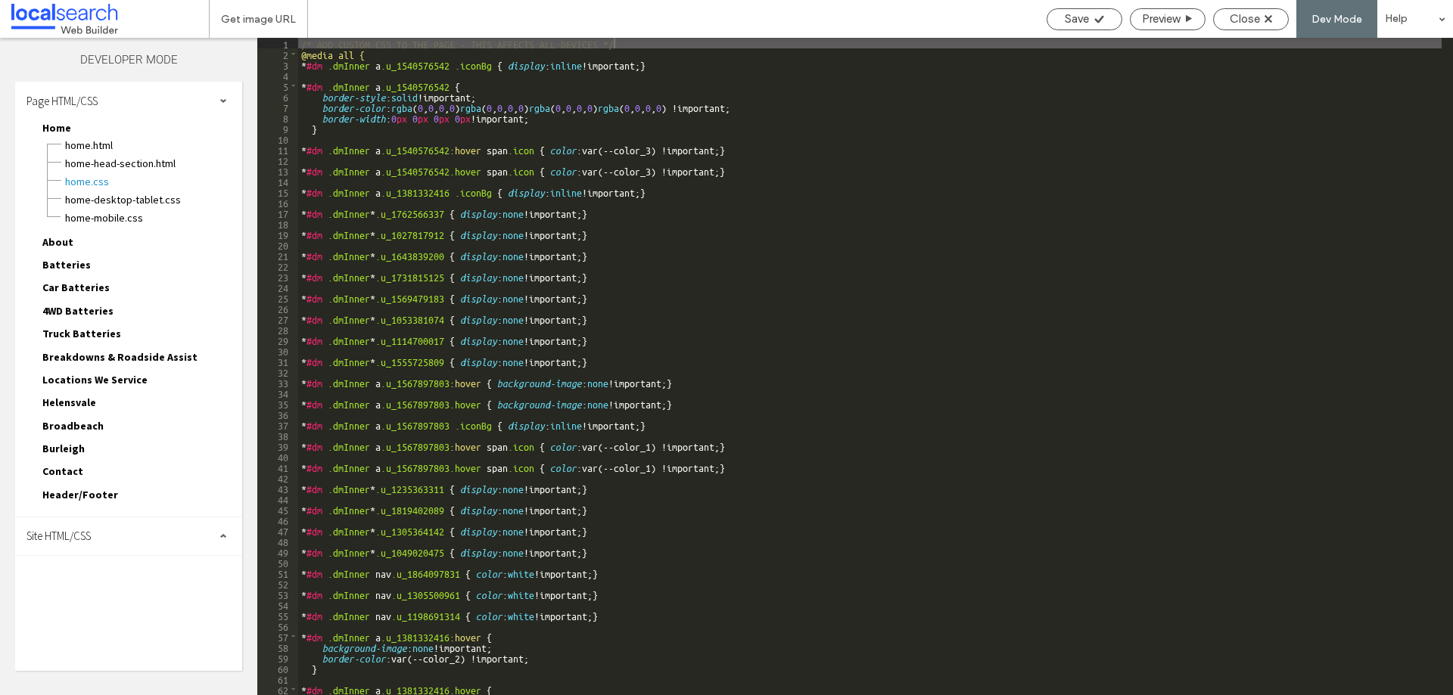
click at [96, 550] on div "Site HTML/CSS" at bounding box center [128, 536] width 227 height 38
click at [91, 595] on span "site.css" at bounding box center [156, 602] width 172 height 15
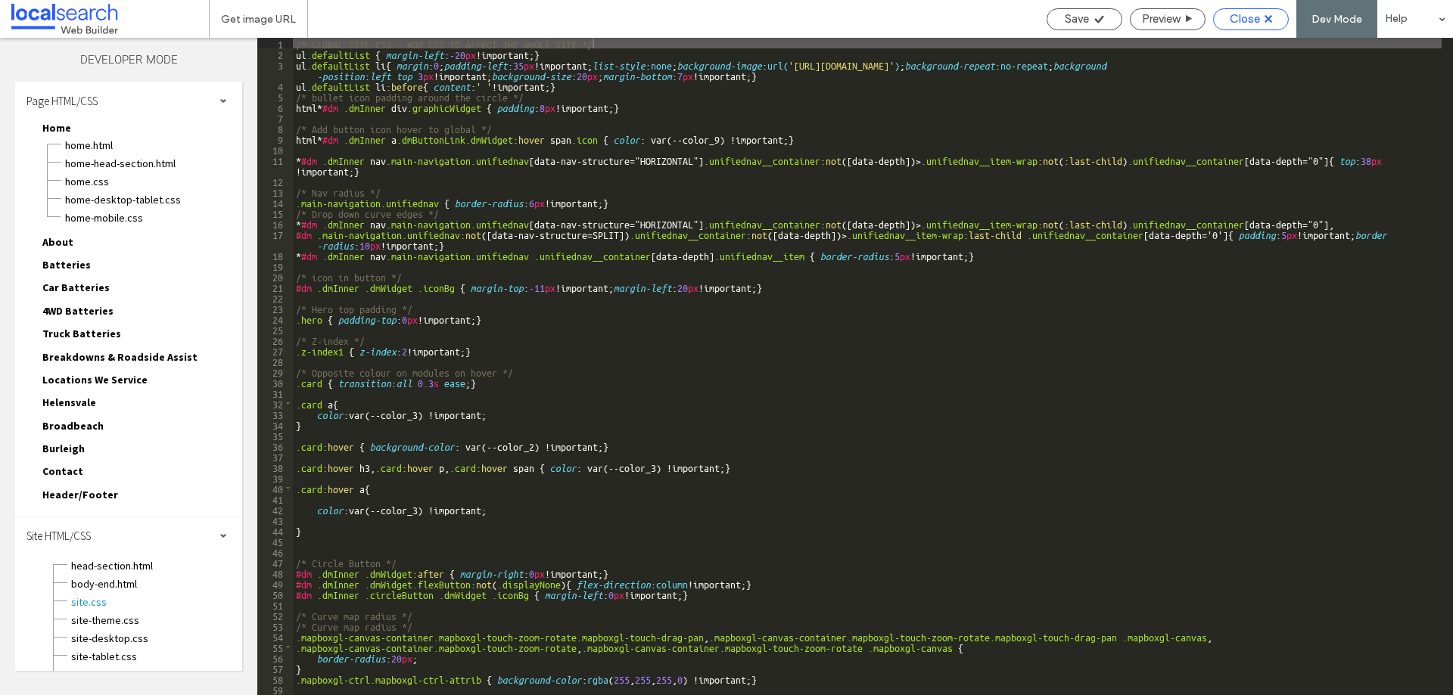
click at [1238, 25] on div "Close" at bounding box center [1251, 19] width 76 height 22
click at [1230, 18] on span "Close" at bounding box center [1244, 19] width 30 height 14
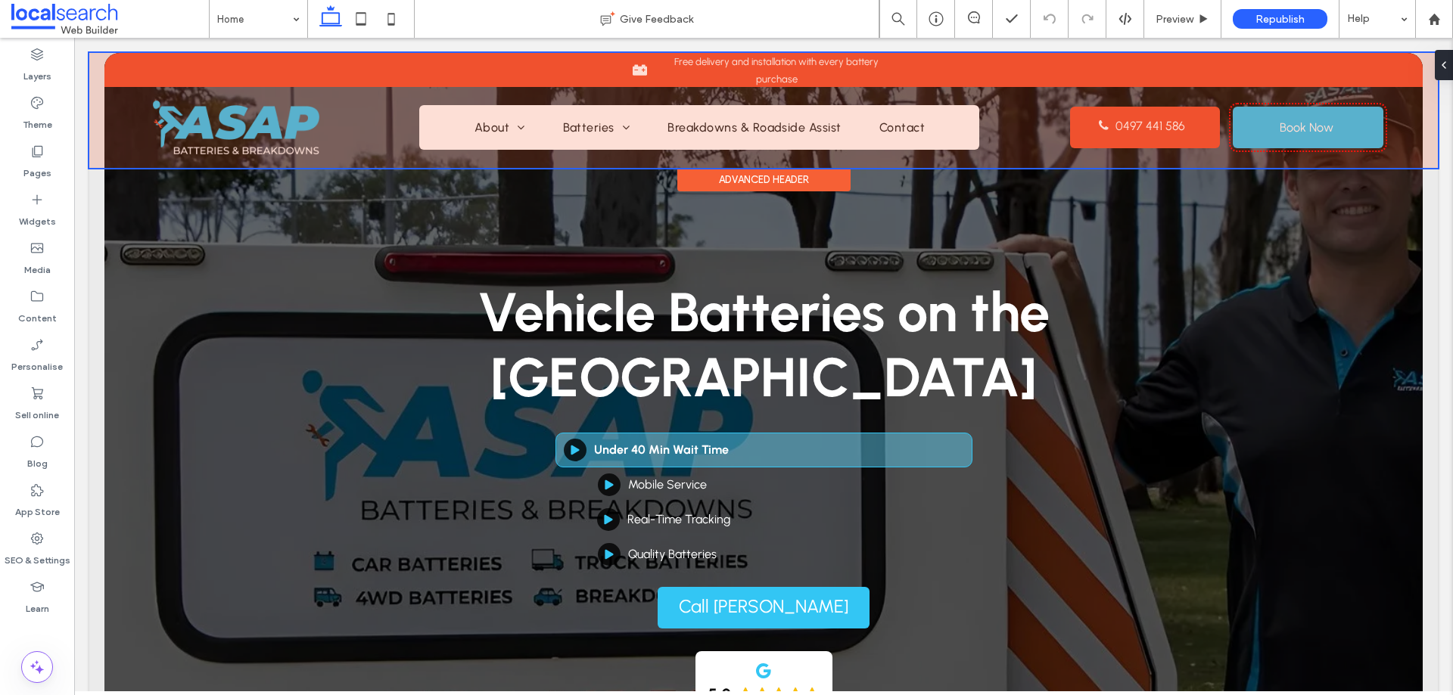
click at [286, 135] on div at bounding box center [763, 110] width 1348 height 115
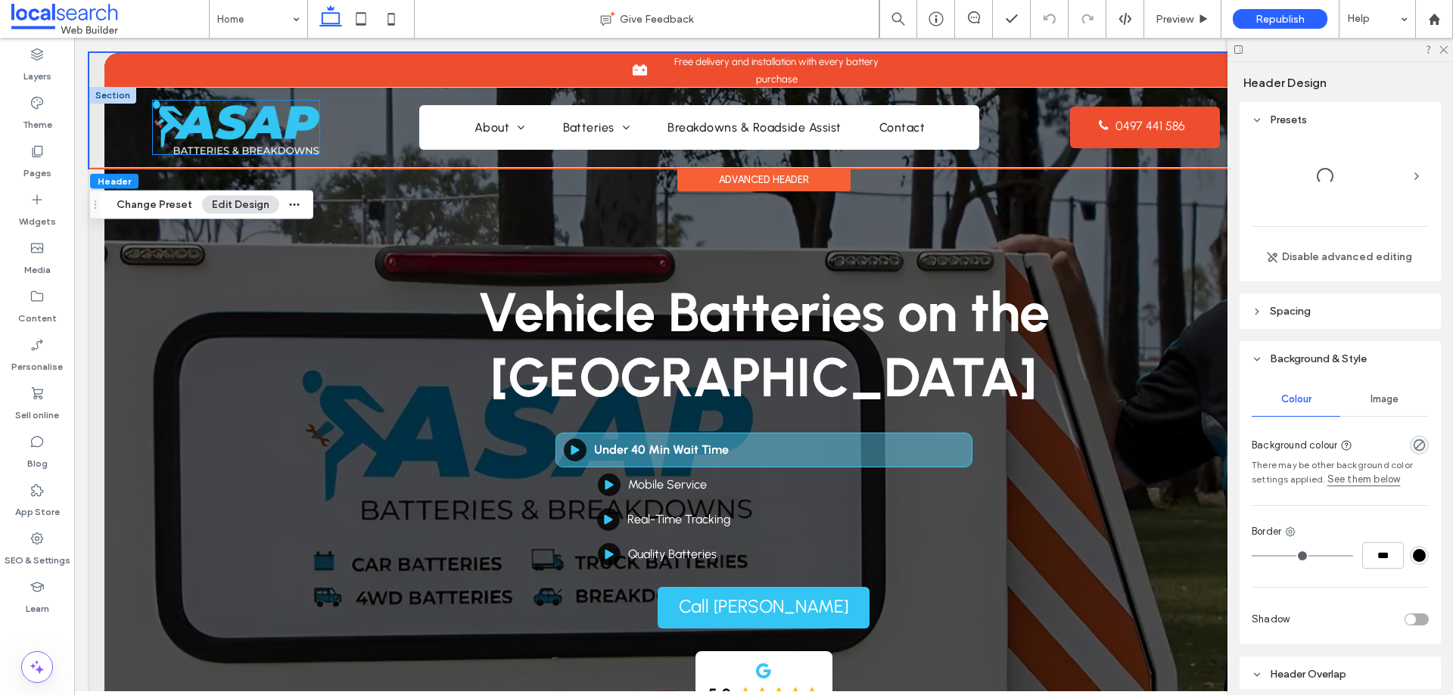
click at [300, 117] on img at bounding box center [236, 128] width 166 height 54
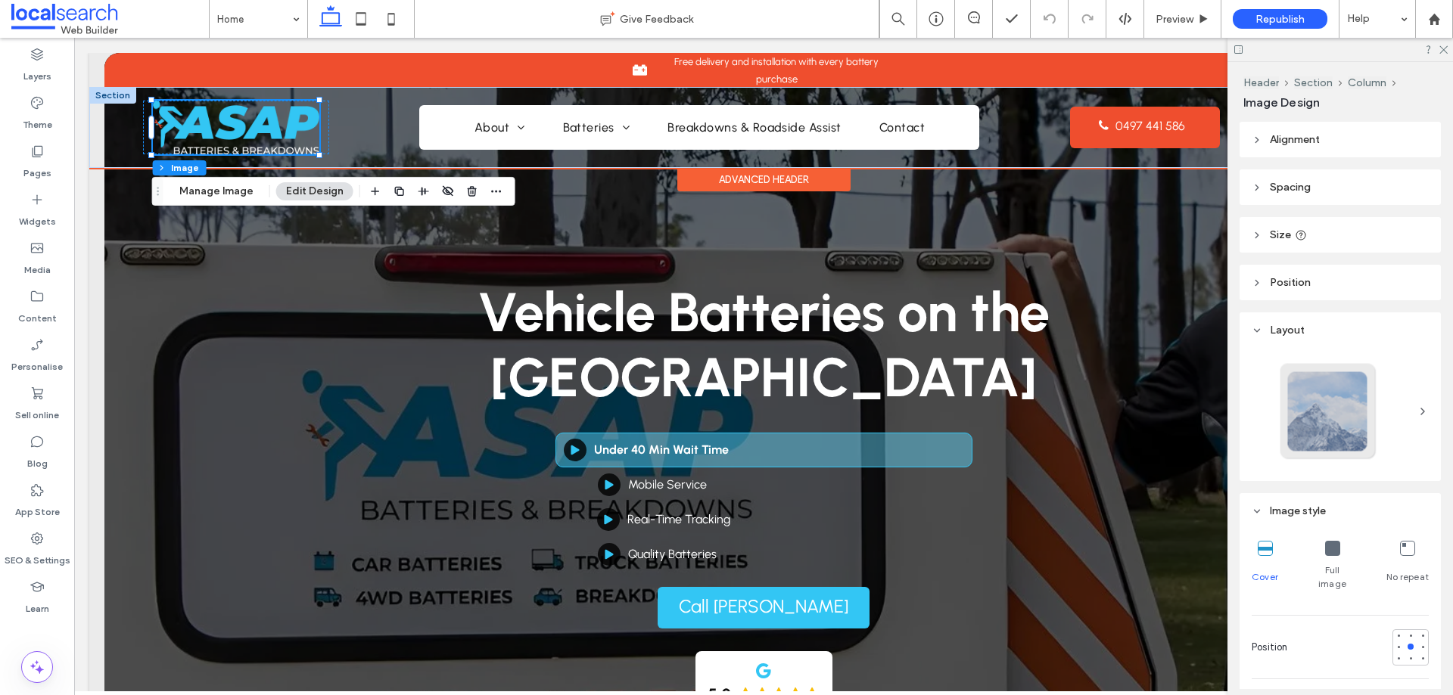
click at [272, 132] on img at bounding box center [236, 128] width 166 height 54
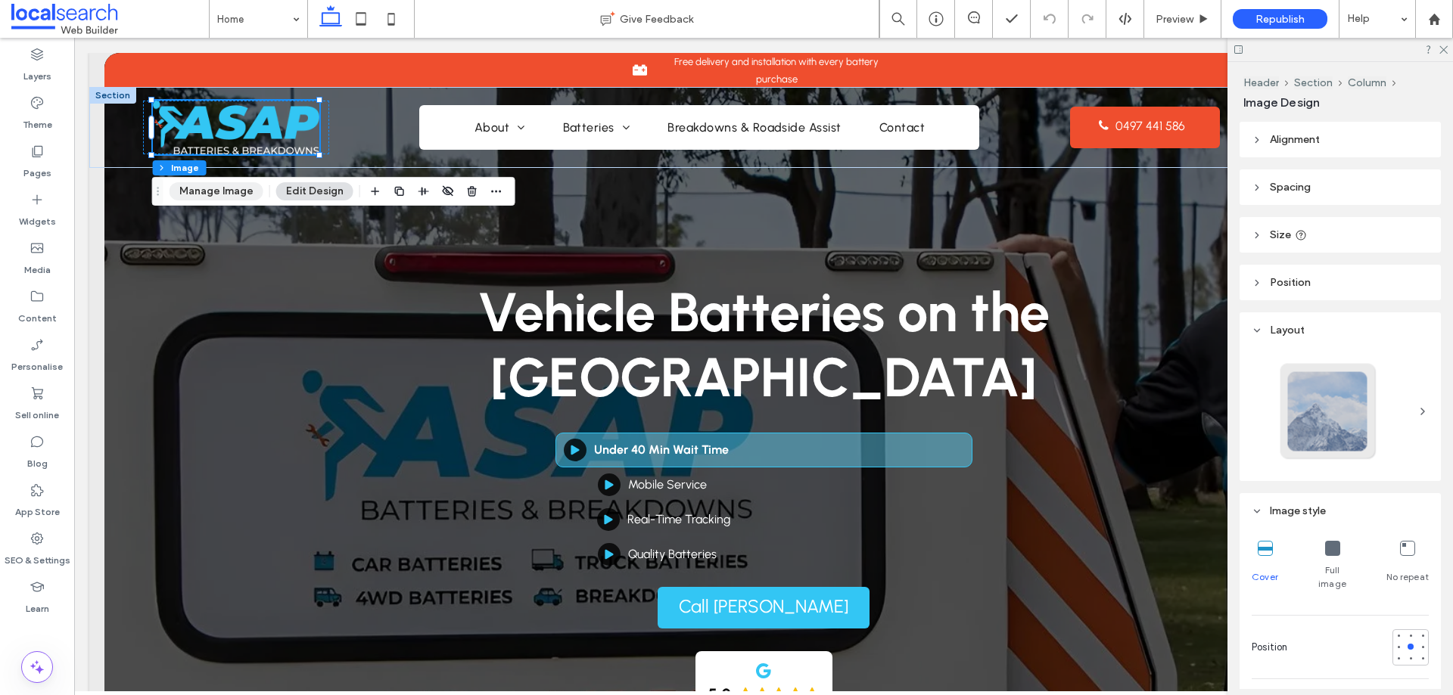
click at [229, 189] on button "Manage Image" at bounding box center [216, 191] width 94 height 18
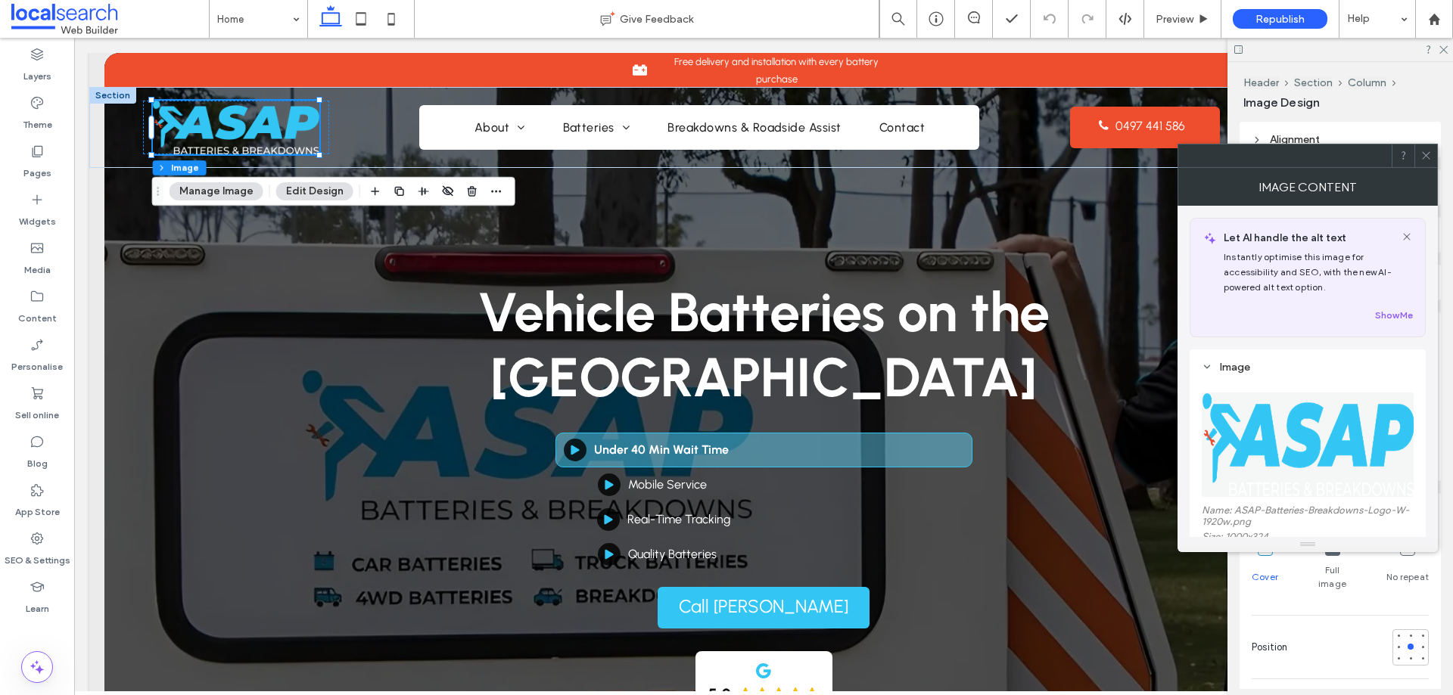
scroll to position [378, 0]
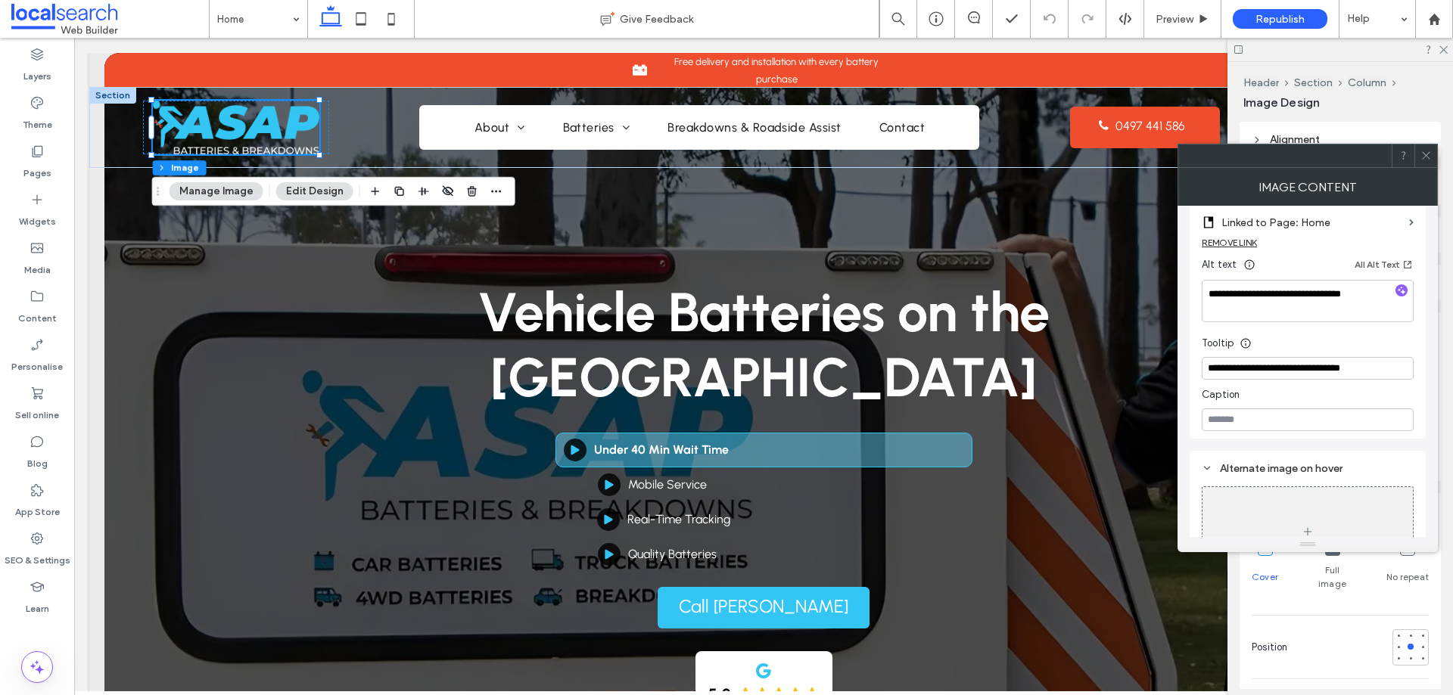
click at [1423, 157] on icon at bounding box center [1425, 155] width 11 height 11
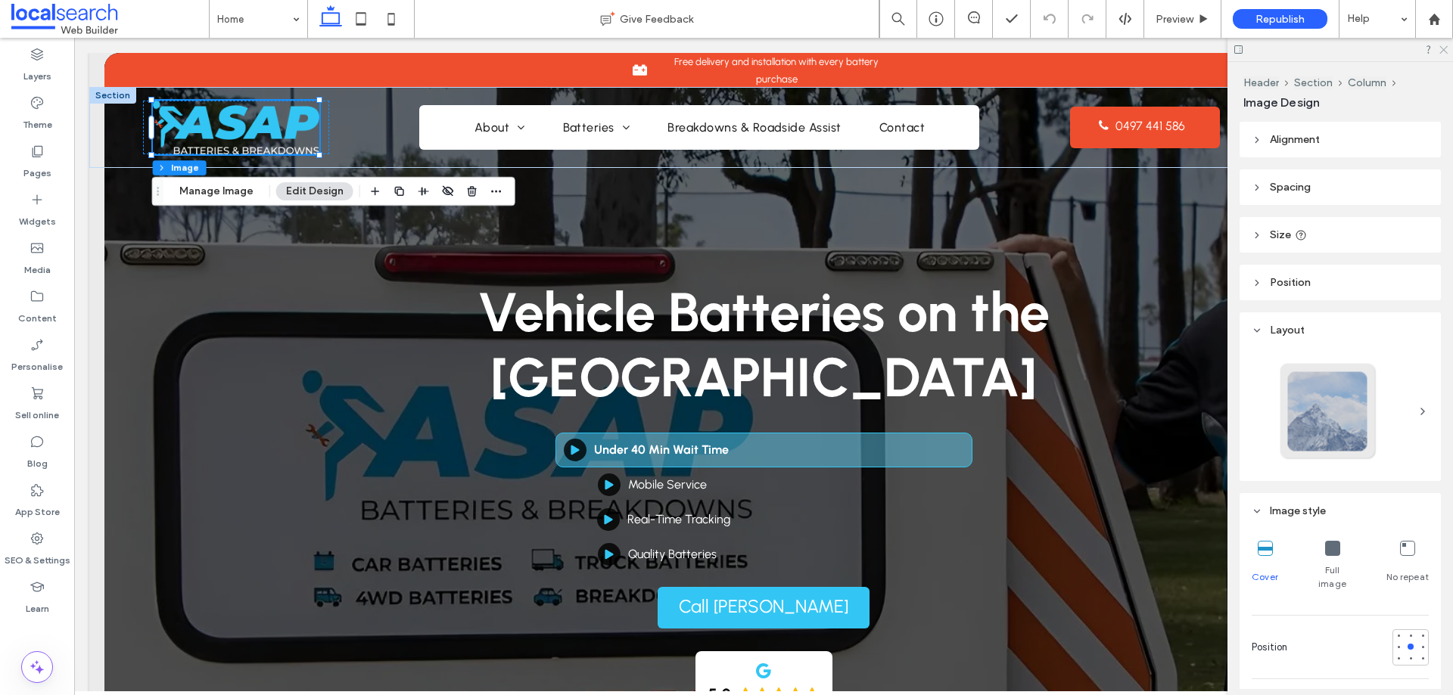
click at [1443, 51] on icon at bounding box center [1442, 49] width 10 height 10
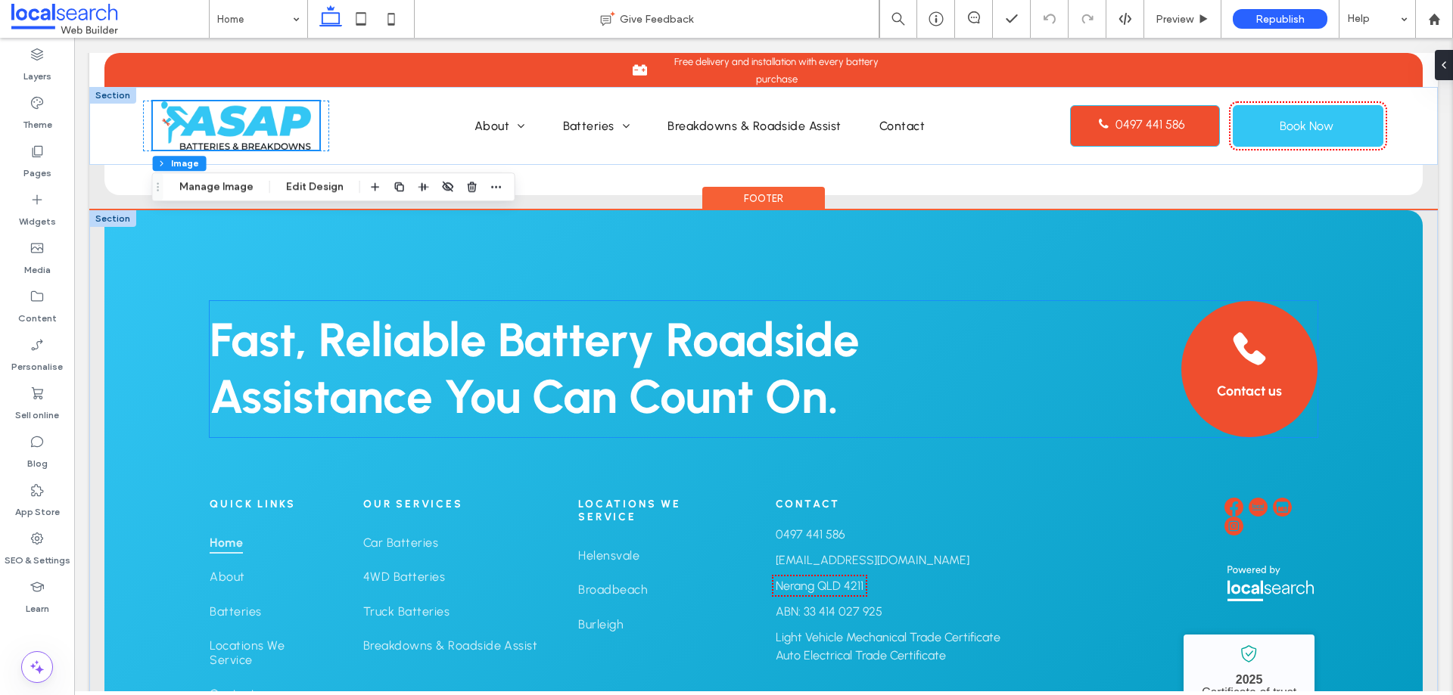
scroll to position [3415, 0]
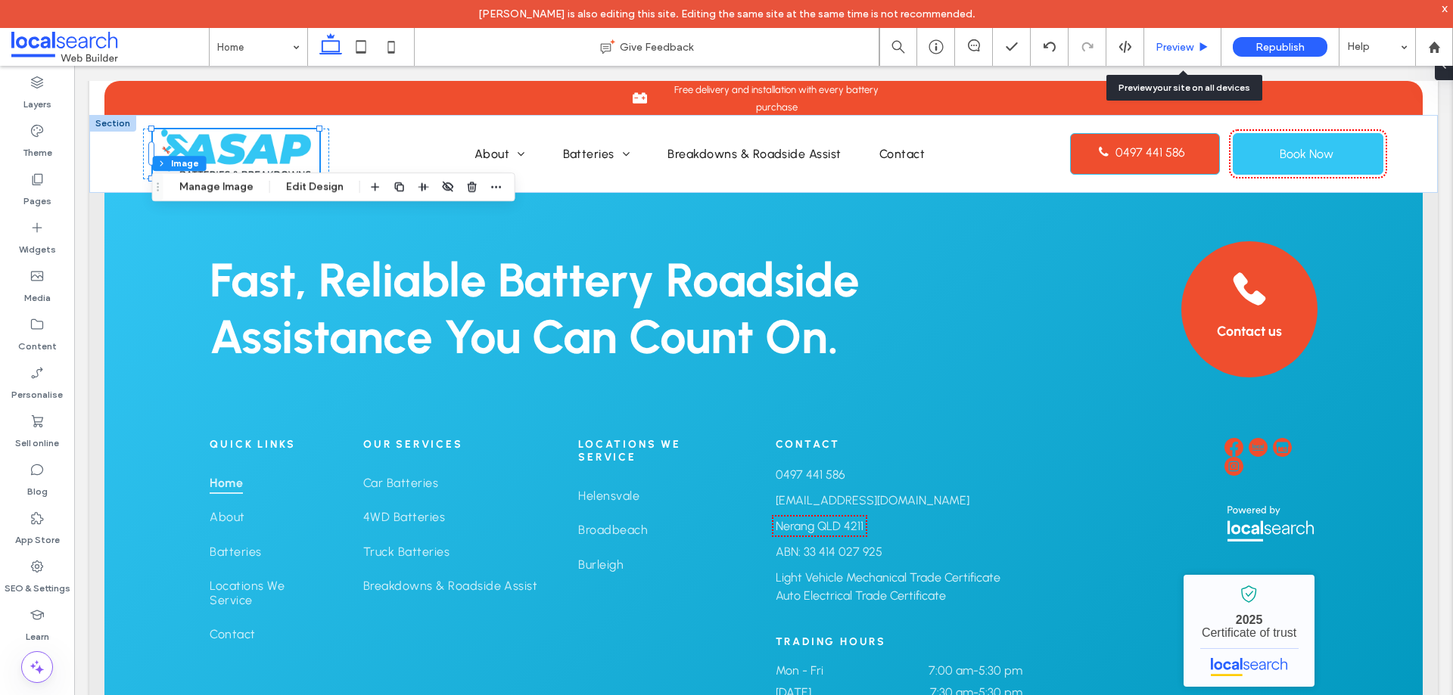
click at [1172, 45] on span "Preview" at bounding box center [1174, 47] width 38 height 13
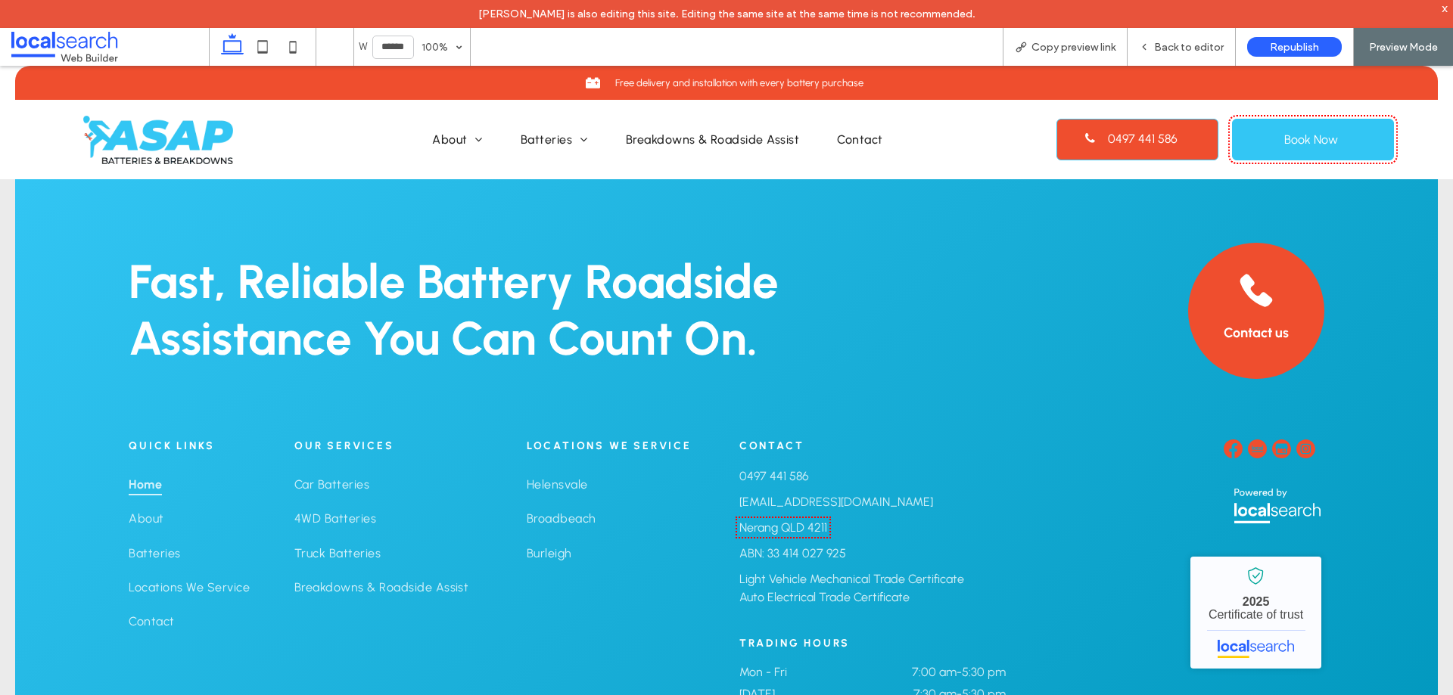
scroll to position [3430, 0]
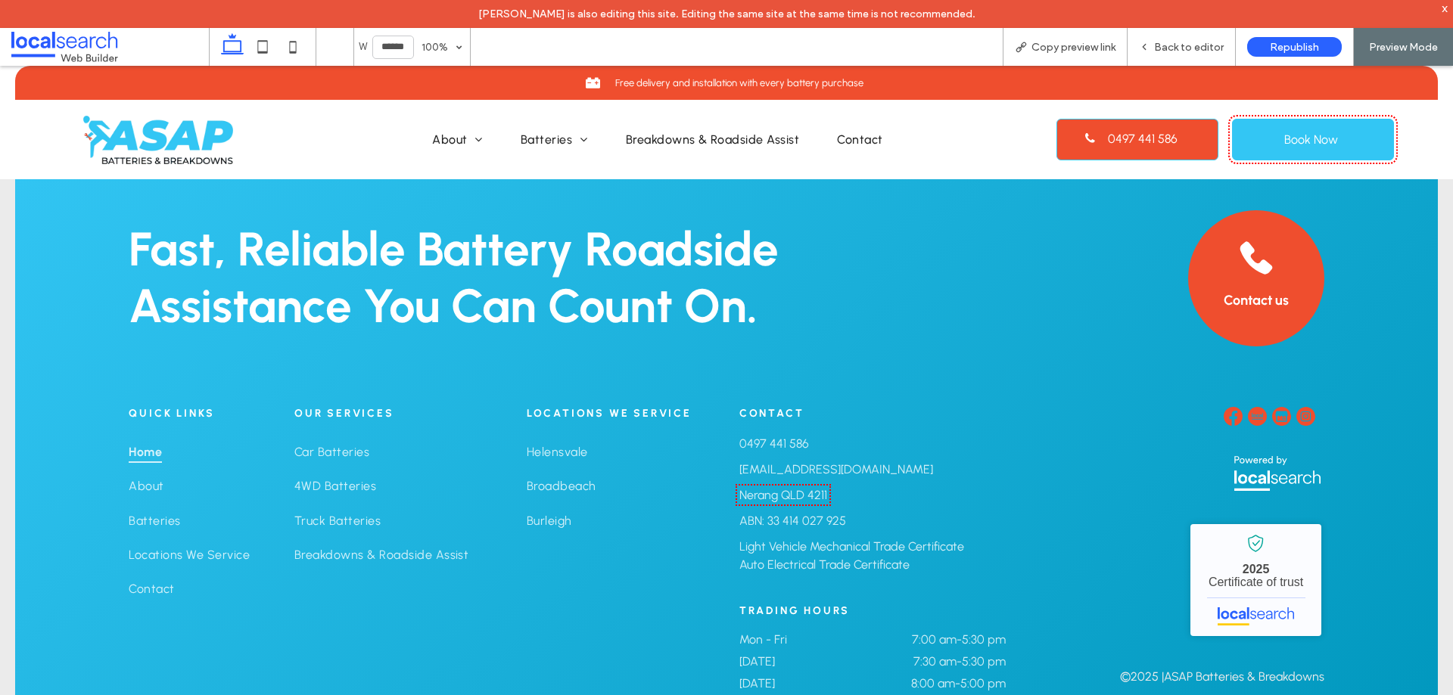
click at [791, 488] on link "Nerang QLD 4211" at bounding box center [783, 495] width 88 height 14
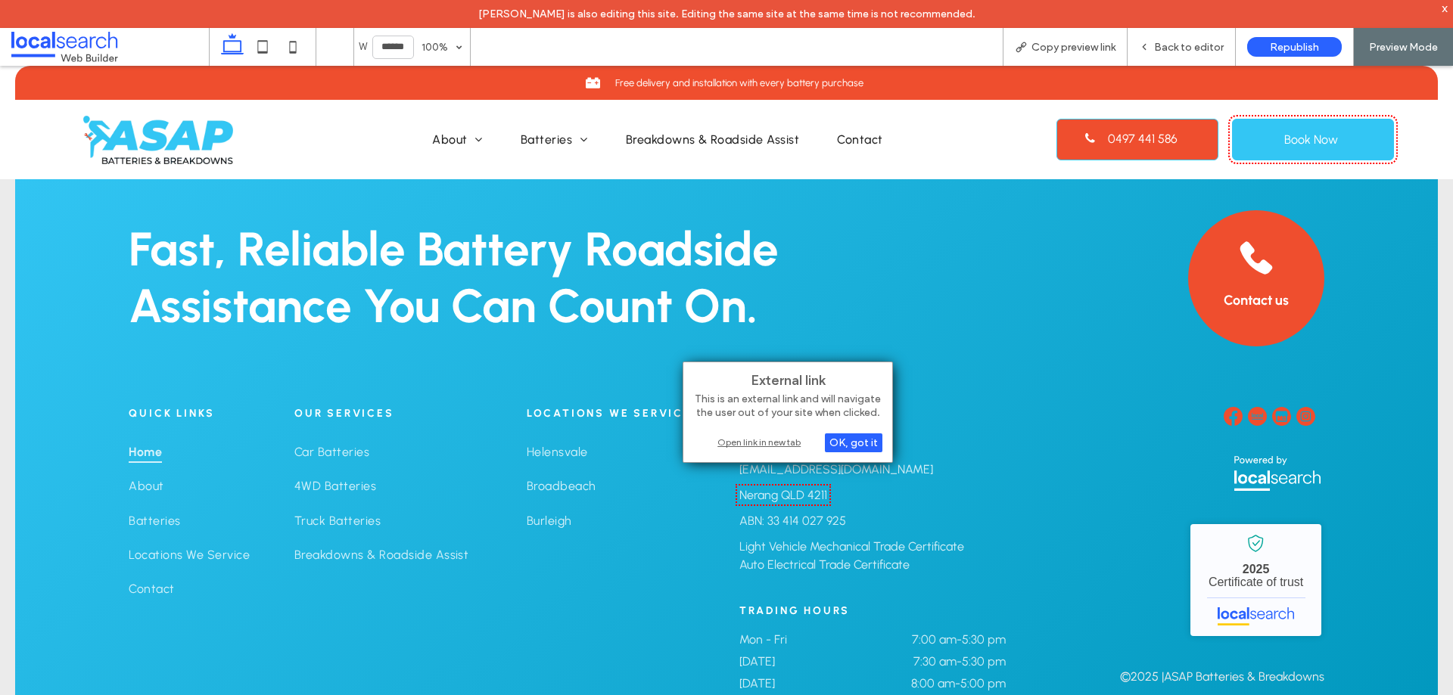
click at [787, 441] on div "Open link in new tab" at bounding box center [787, 442] width 189 height 16
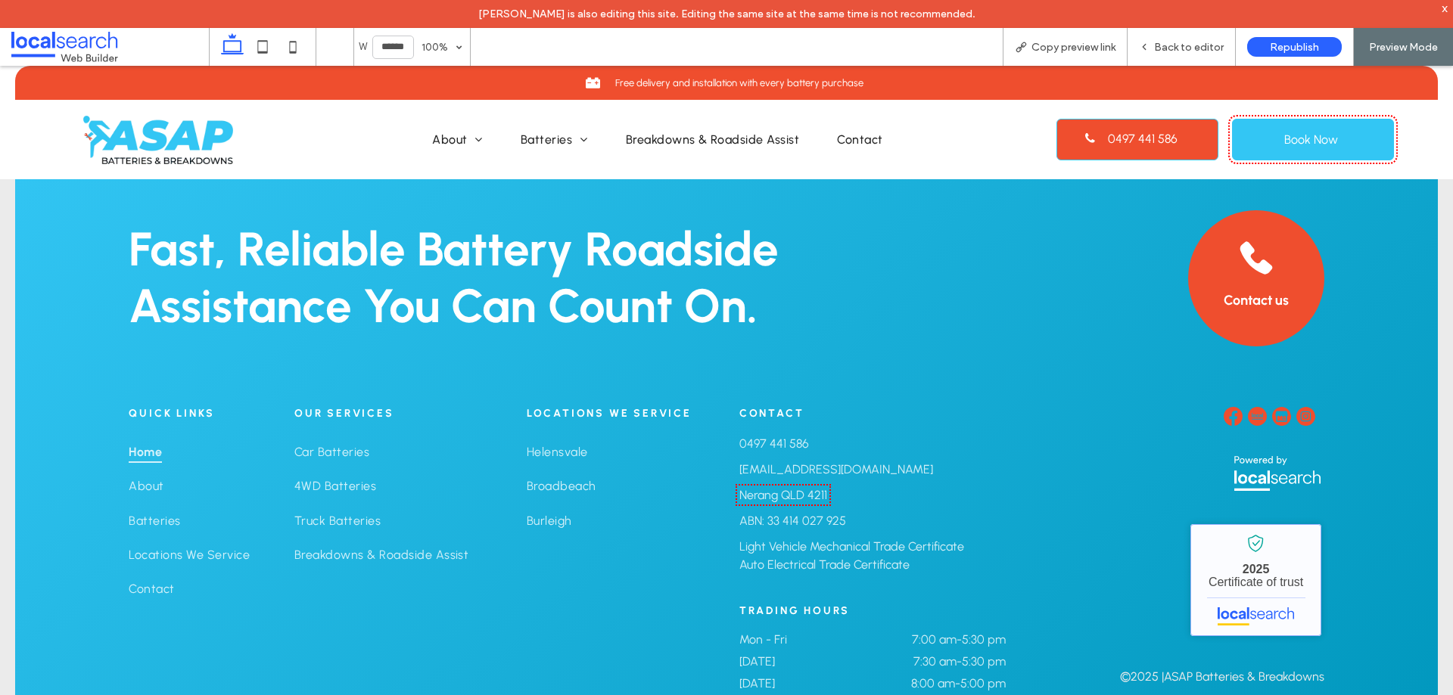
click at [1267, 573] on link "ASAP Batteries & Breakdowns - Localsearch verified business" at bounding box center [1255, 580] width 131 height 112
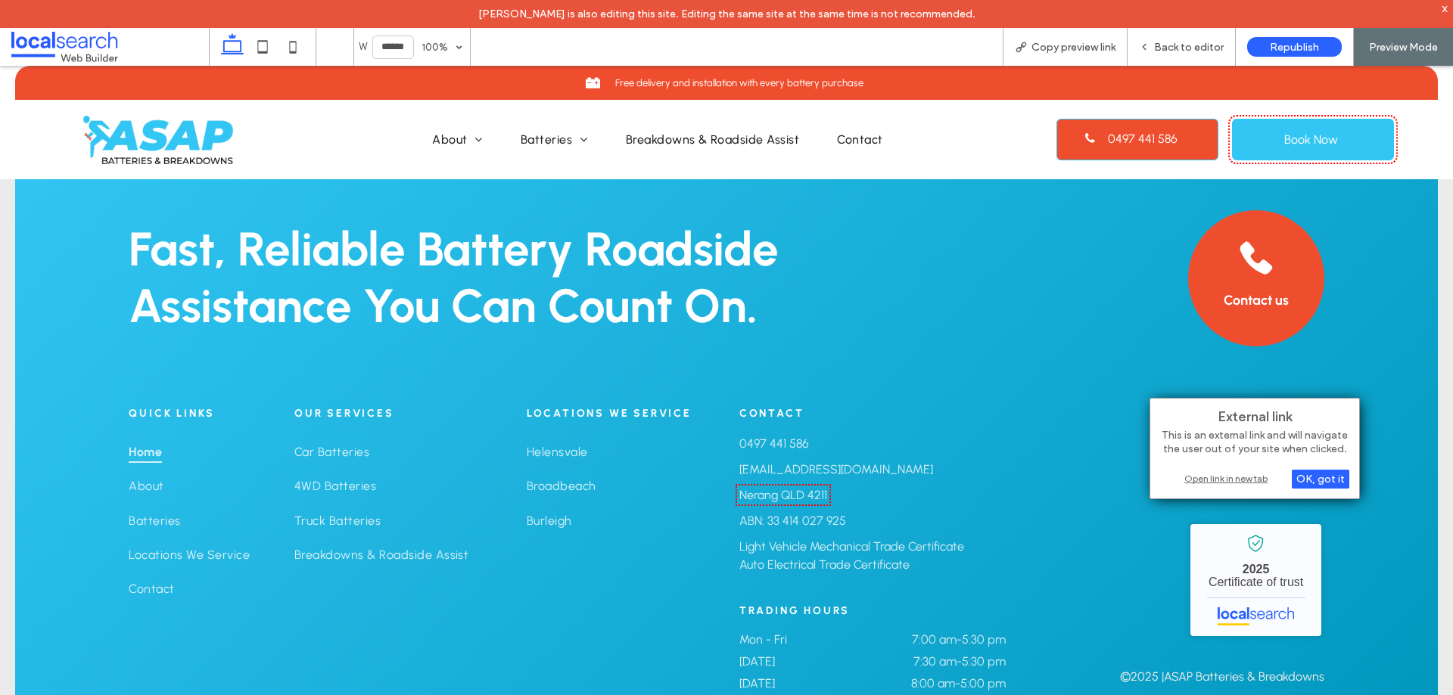
click at [1255, 483] on div "Open link in new tab" at bounding box center [1254, 479] width 189 height 16
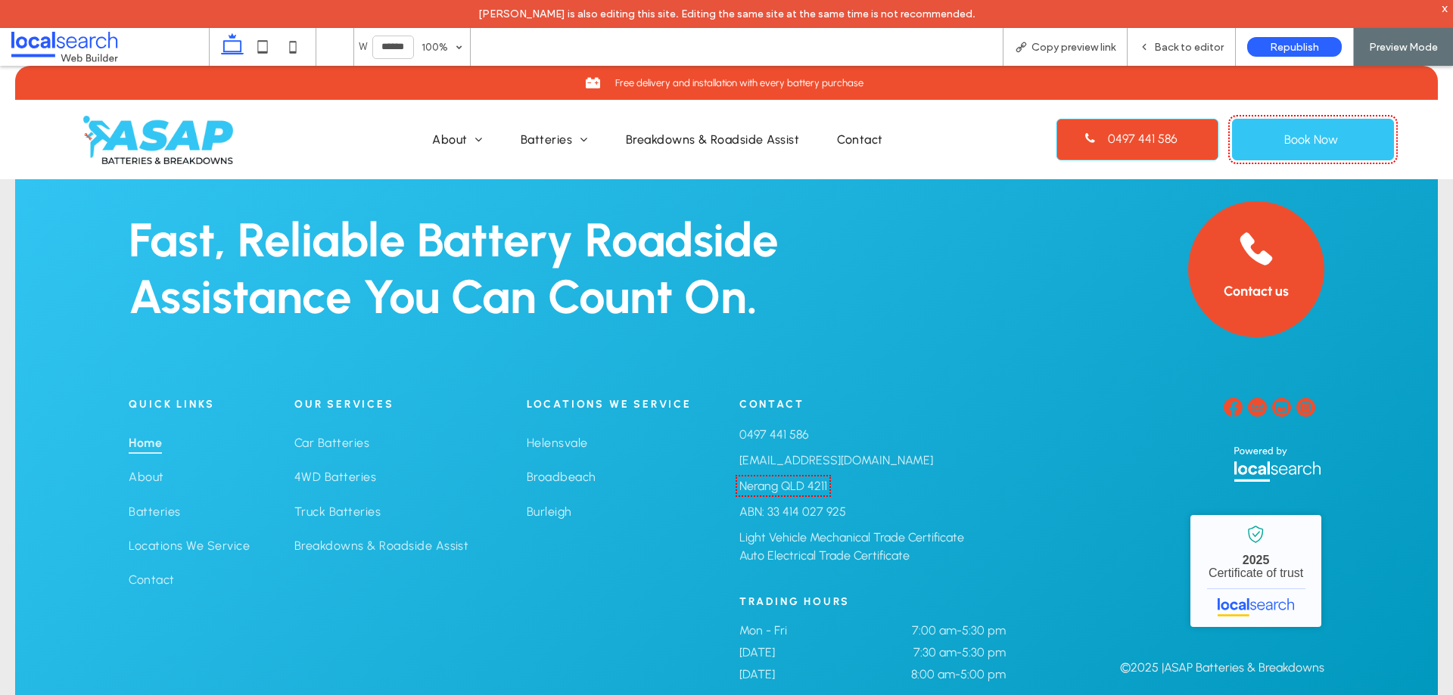
scroll to position [3442, 0]
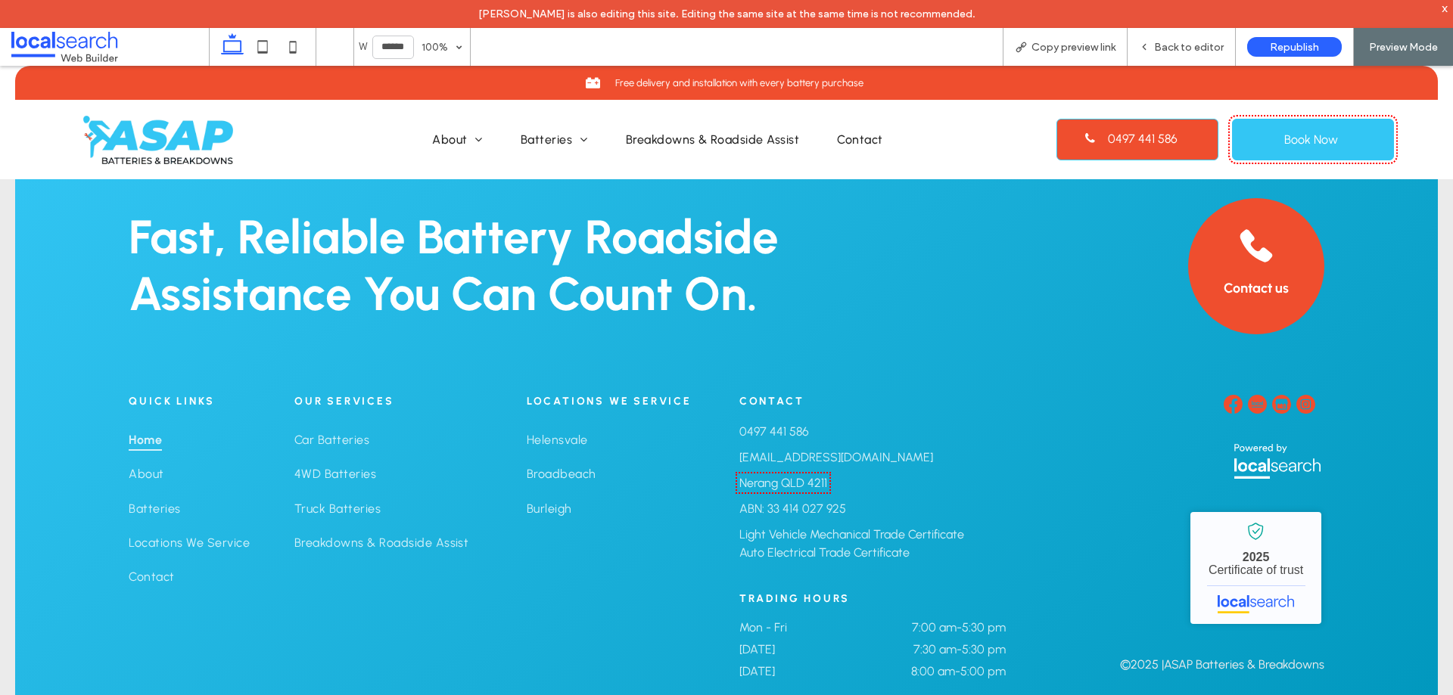
click at [1296, 395] on img at bounding box center [1305, 404] width 19 height 19
click at [1297, 395] on img at bounding box center [1305, 404] width 19 height 19
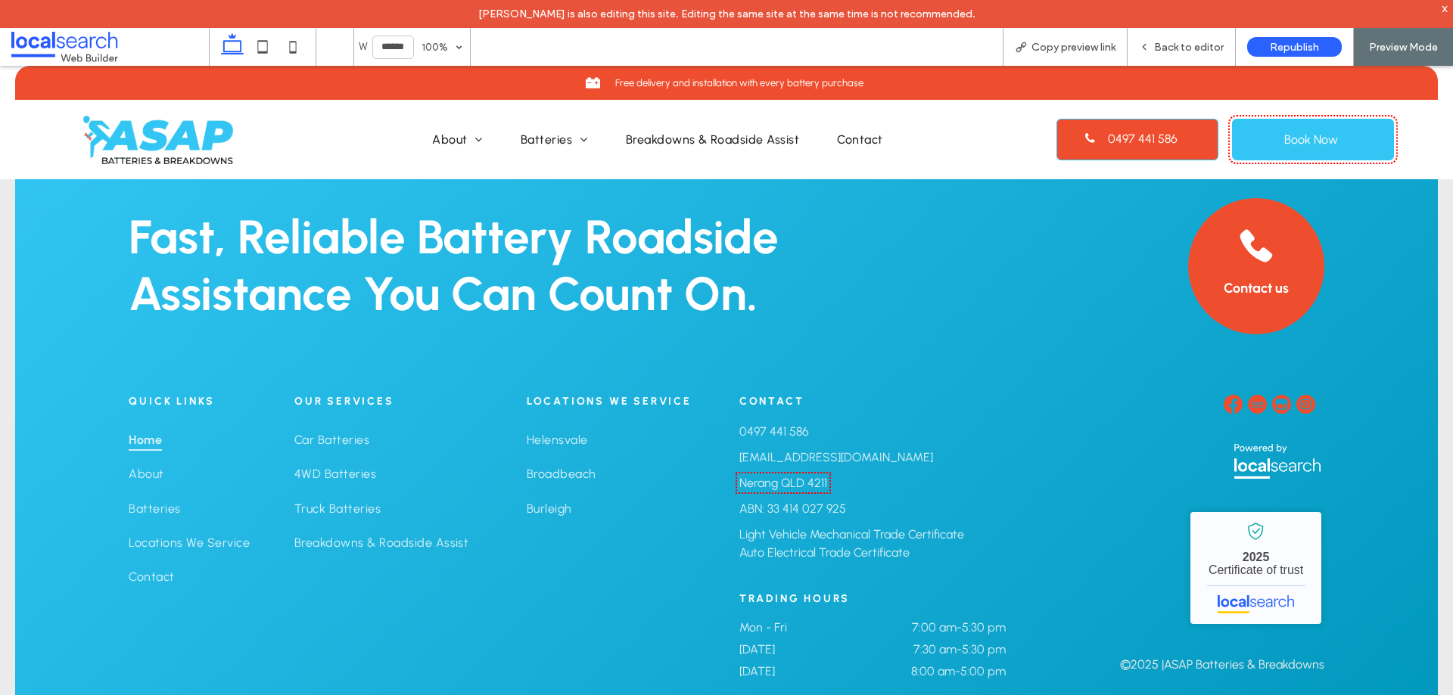
click at [1272, 395] on img at bounding box center [1281, 404] width 19 height 19
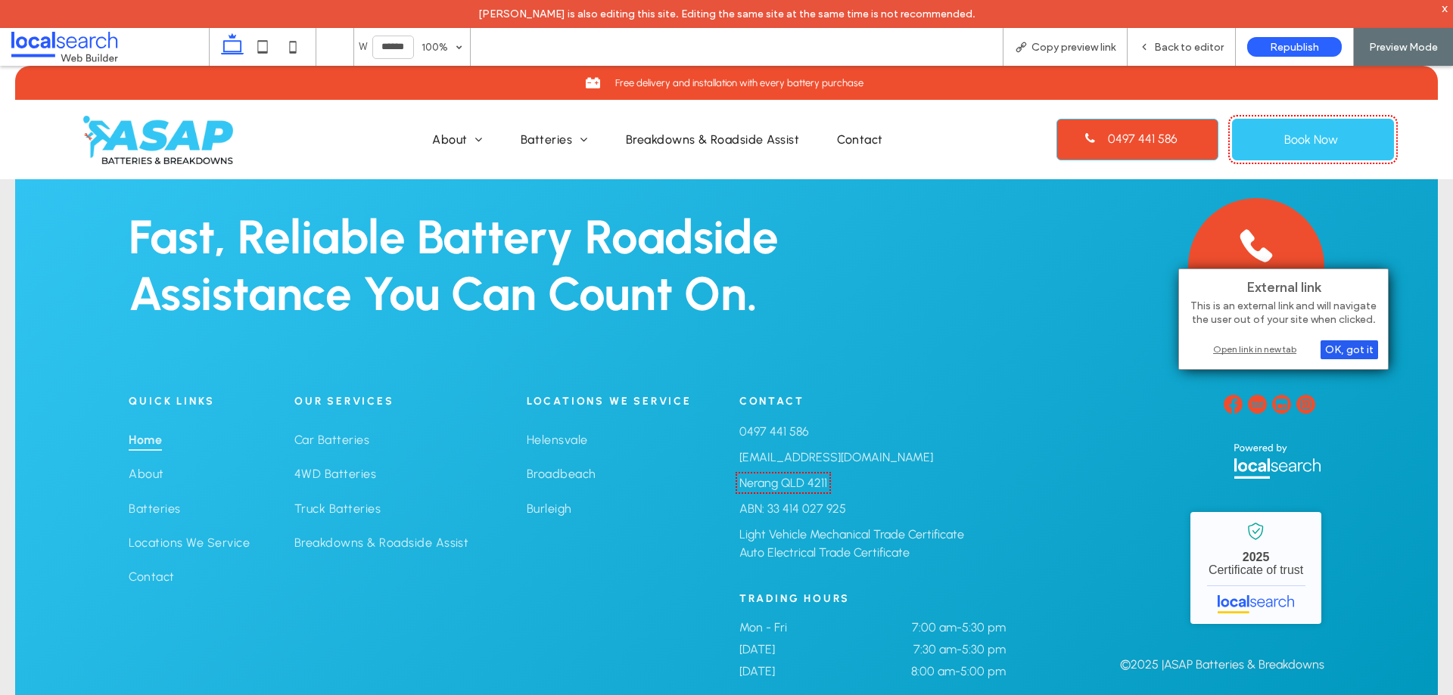
click at [1334, 354] on div "OK, got it" at bounding box center [1348, 349] width 57 height 19
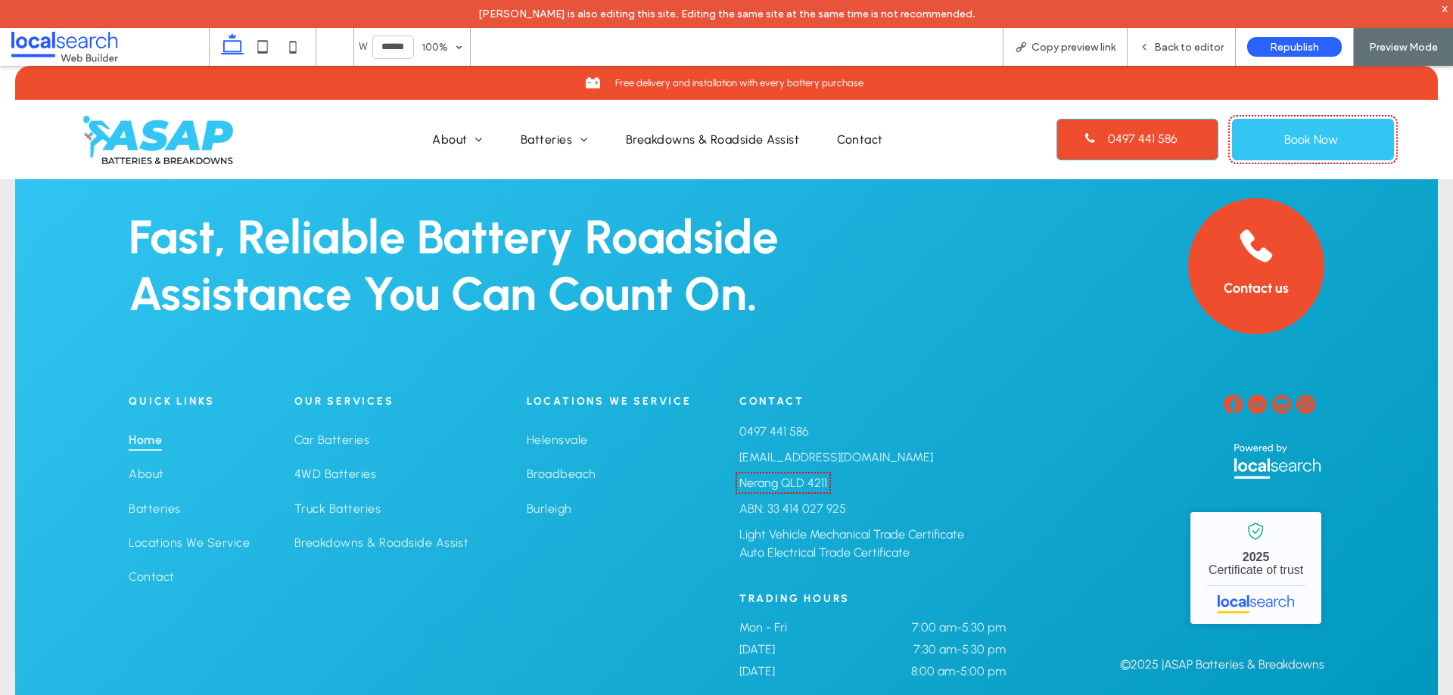
click at [1296, 395] on img at bounding box center [1305, 404] width 19 height 19
click at [826, 148] on link "Contact" at bounding box center [860, 140] width 76 height 30
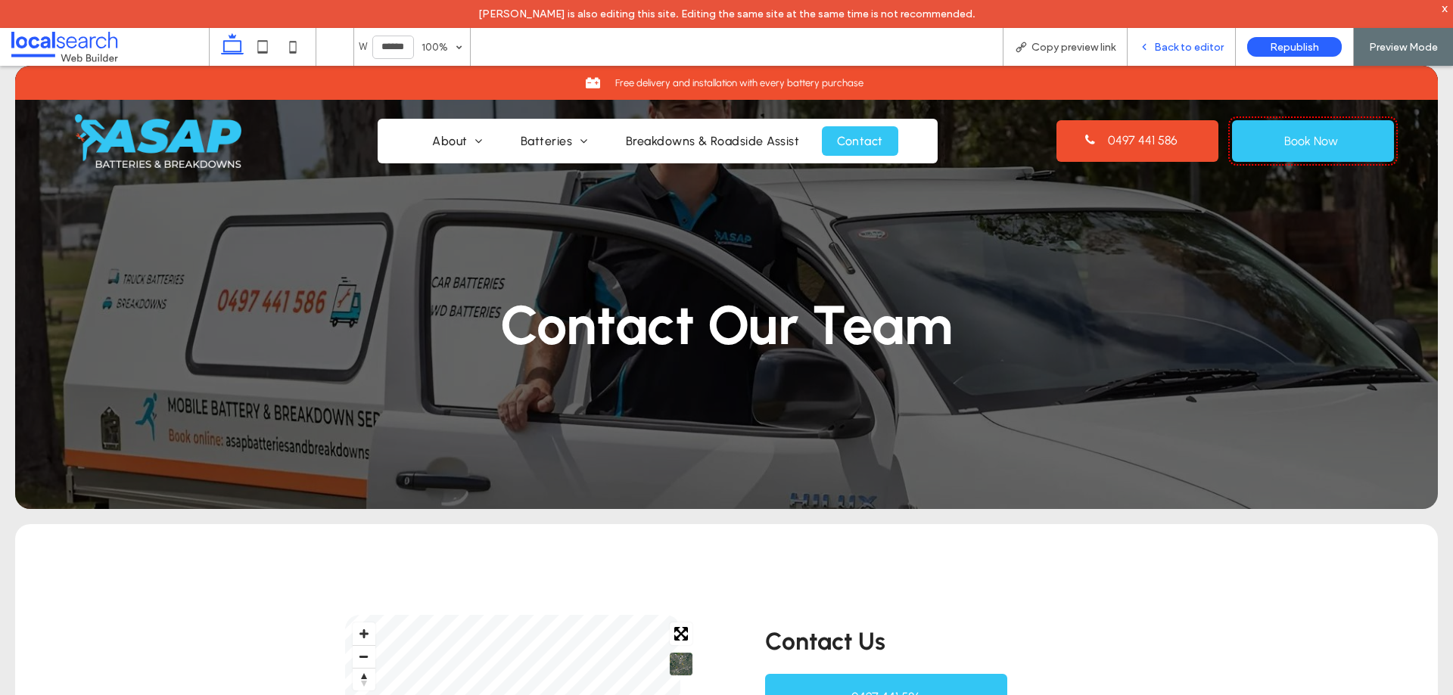
click at [1171, 45] on span "Back to editor" at bounding box center [1189, 47] width 70 height 13
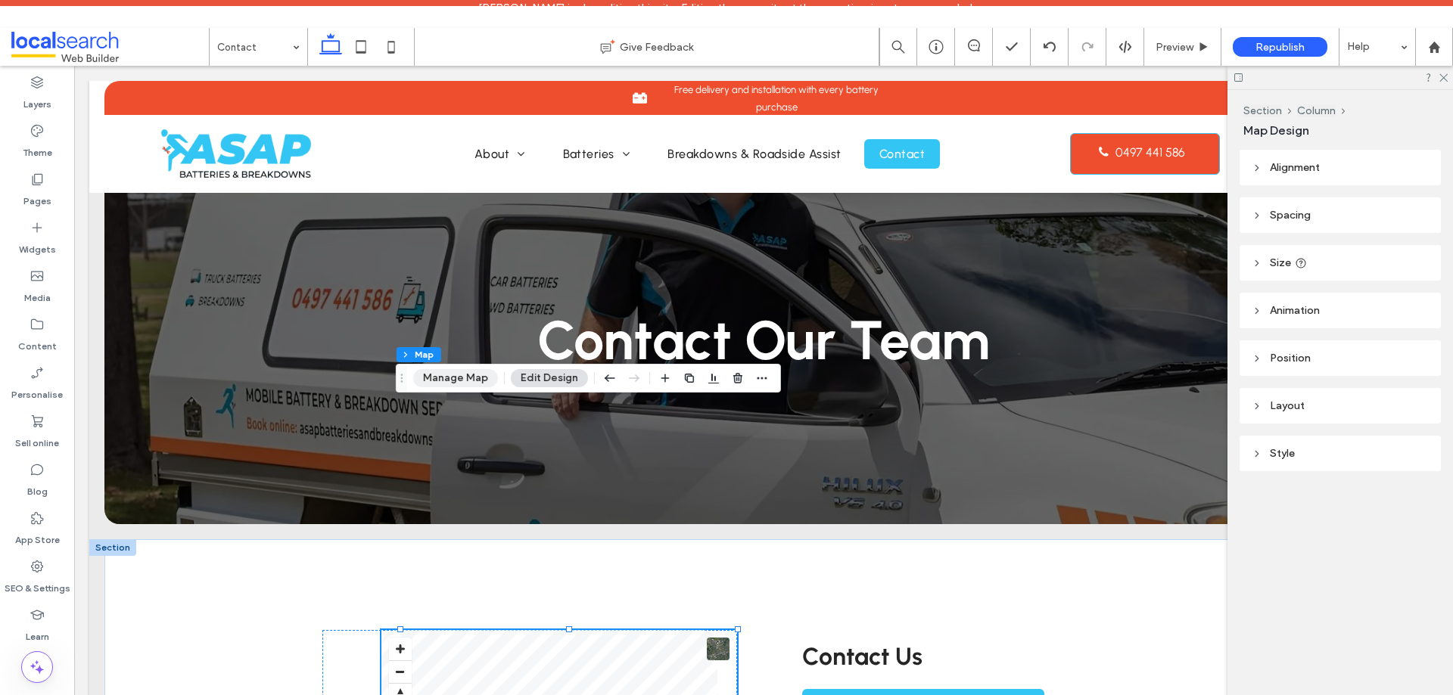
click at [481, 377] on button "Manage Map" at bounding box center [455, 378] width 85 height 18
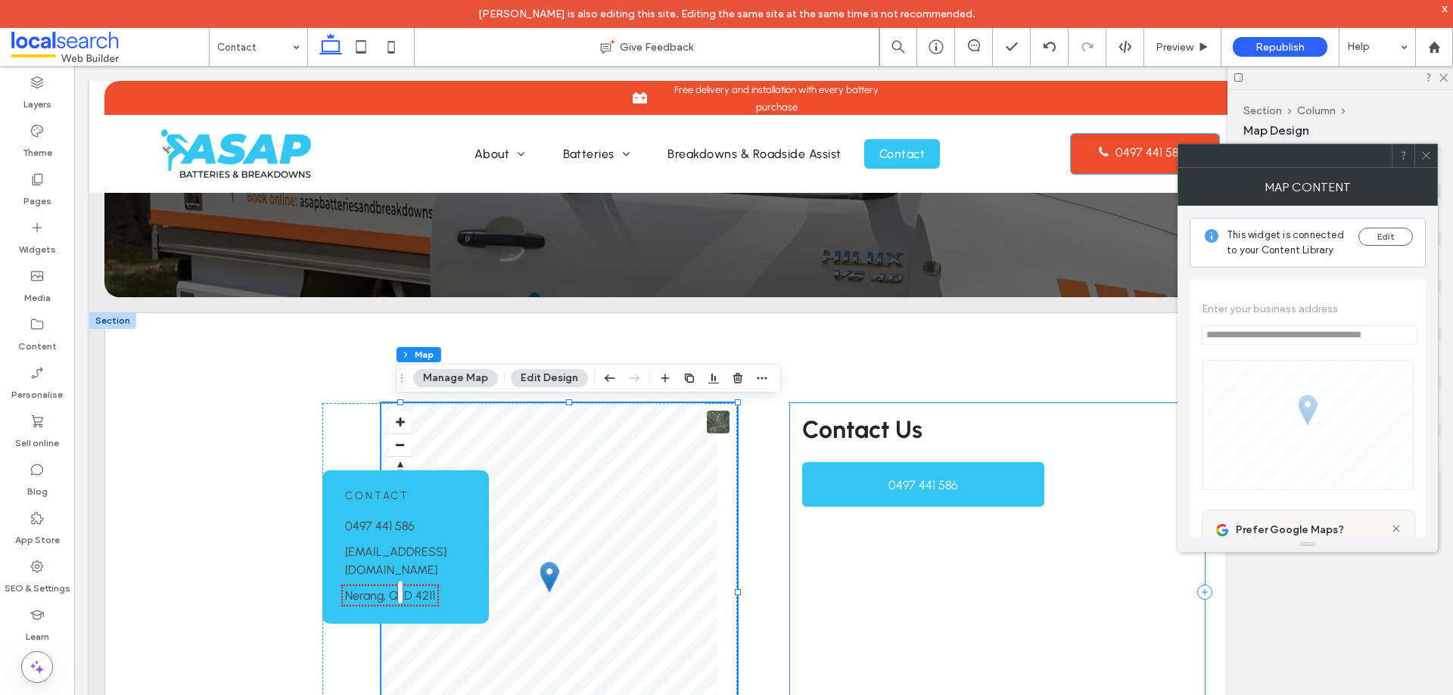
scroll to position [227, 0]
click at [1428, 157] on use at bounding box center [1425, 156] width 8 height 8
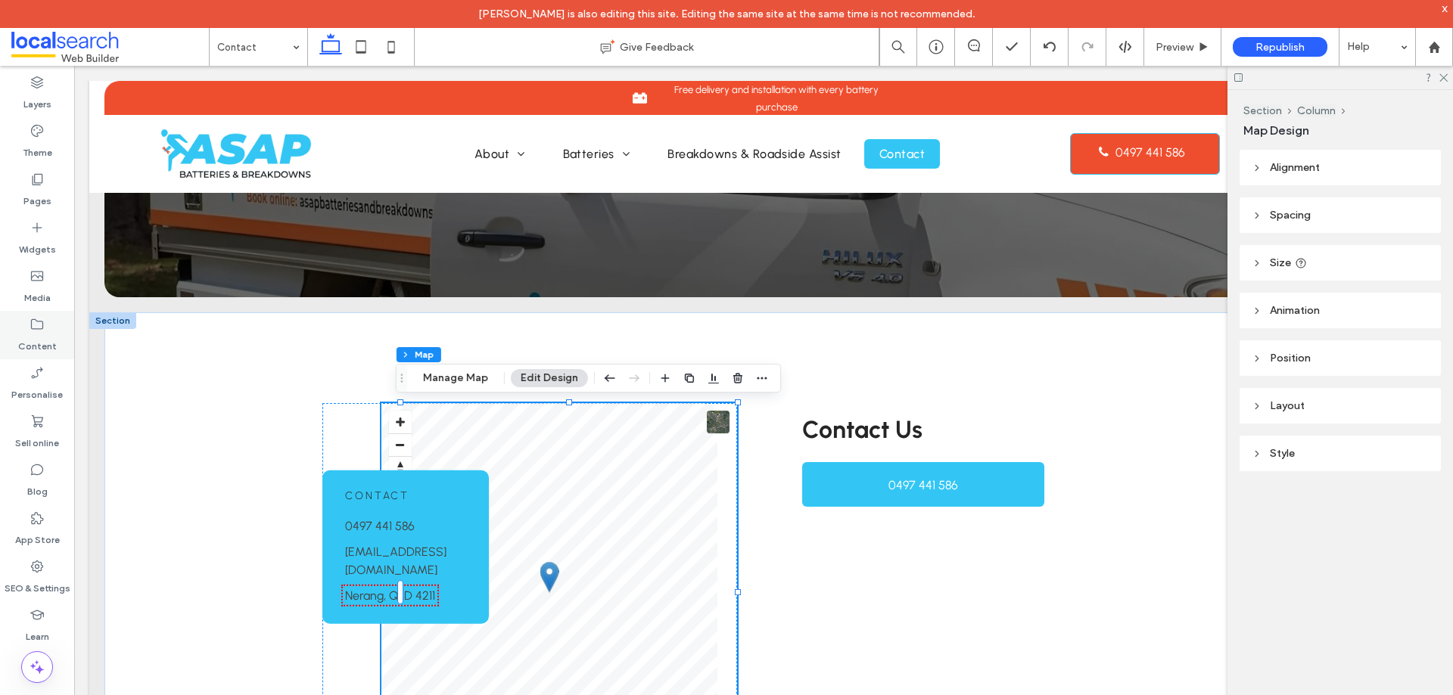
click at [37, 326] on icon at bounding box center [37, 324] width 15 height 15
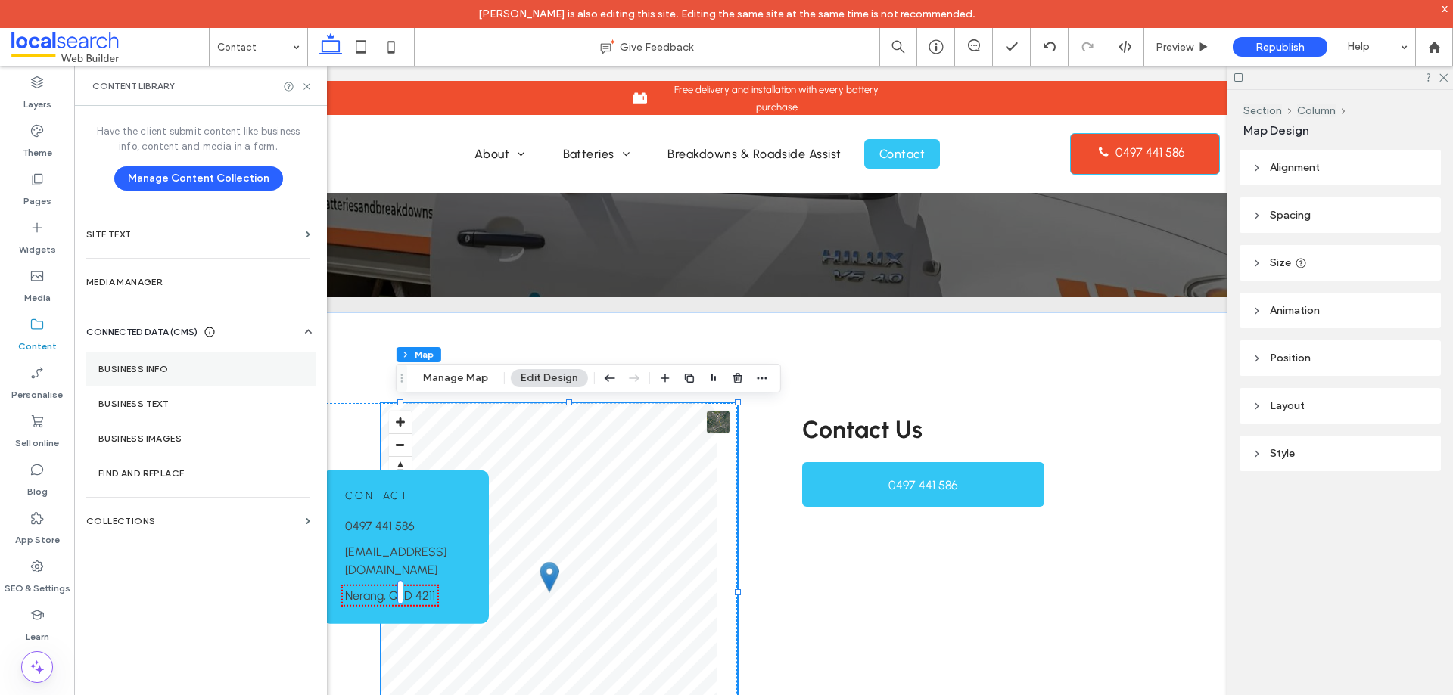
click at [158, 369] on label "Business info" at bounding box center [201, 369] width 206 height 11
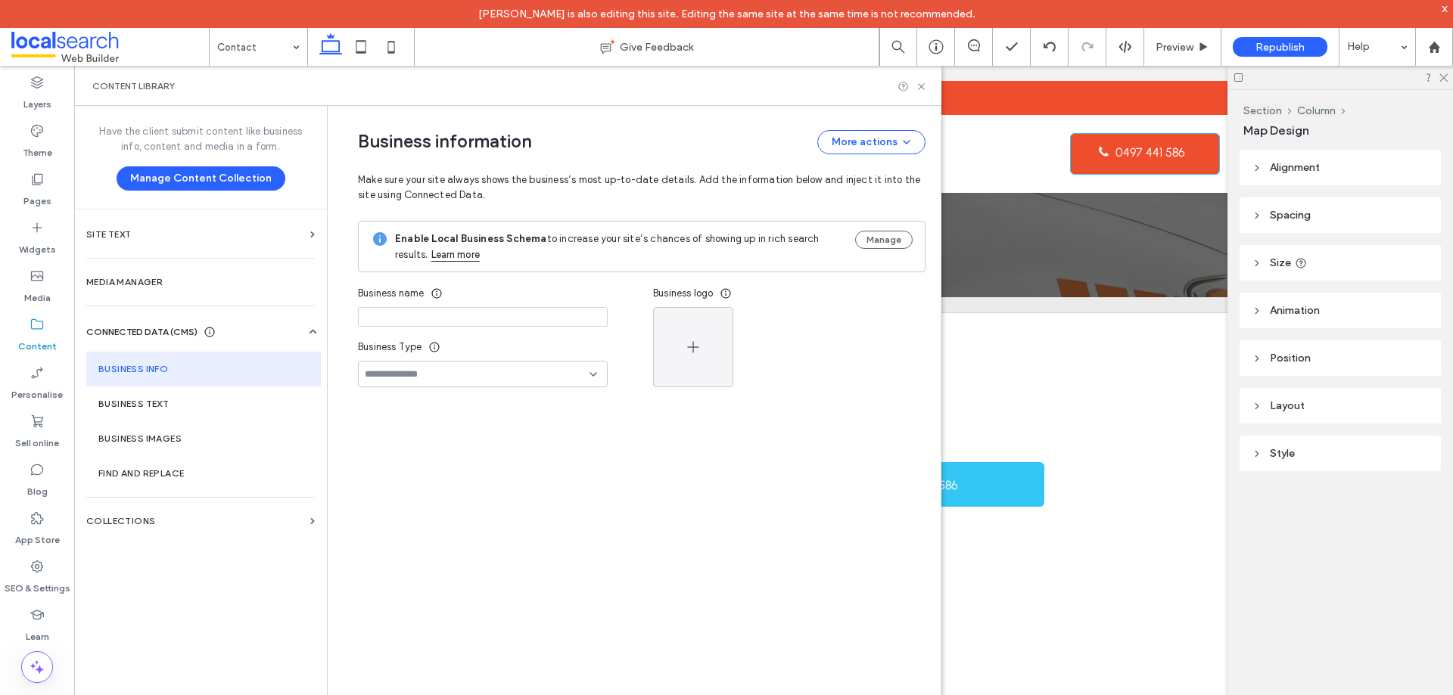
type input "**********"
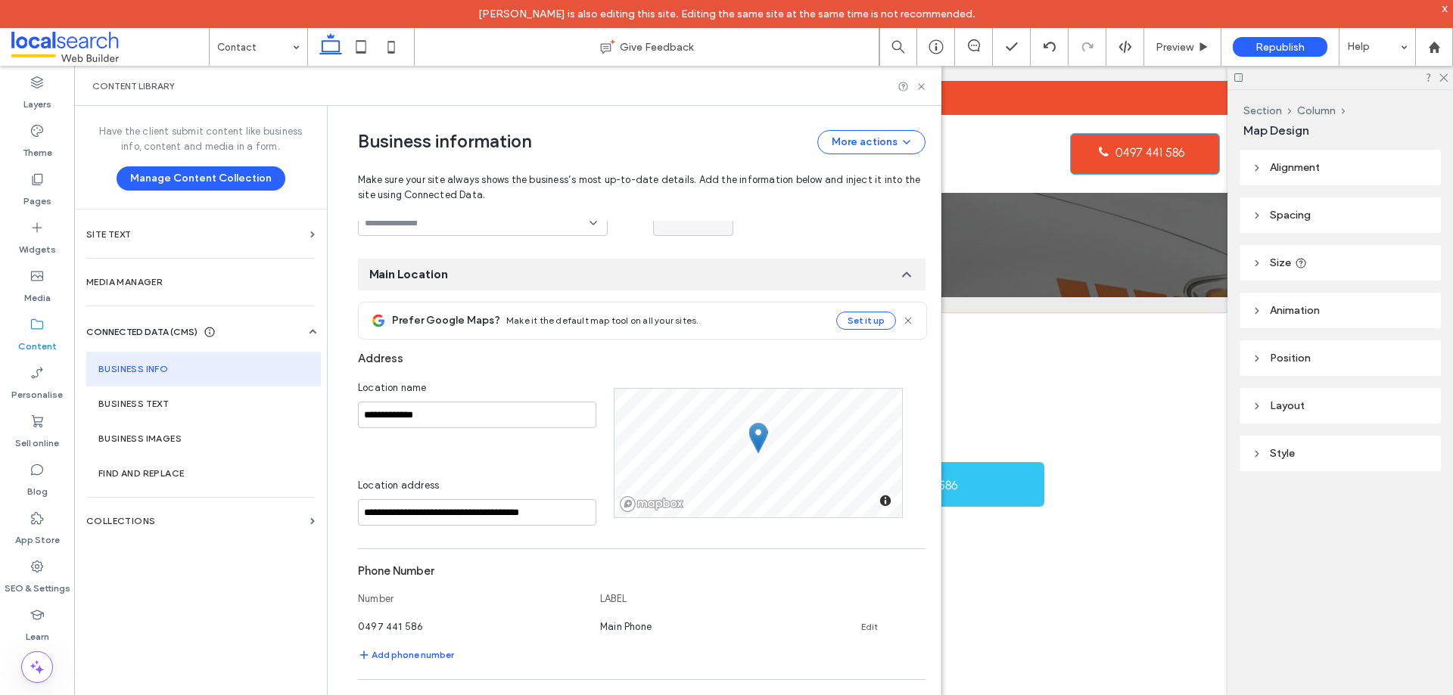
scroll to position [303, 0]
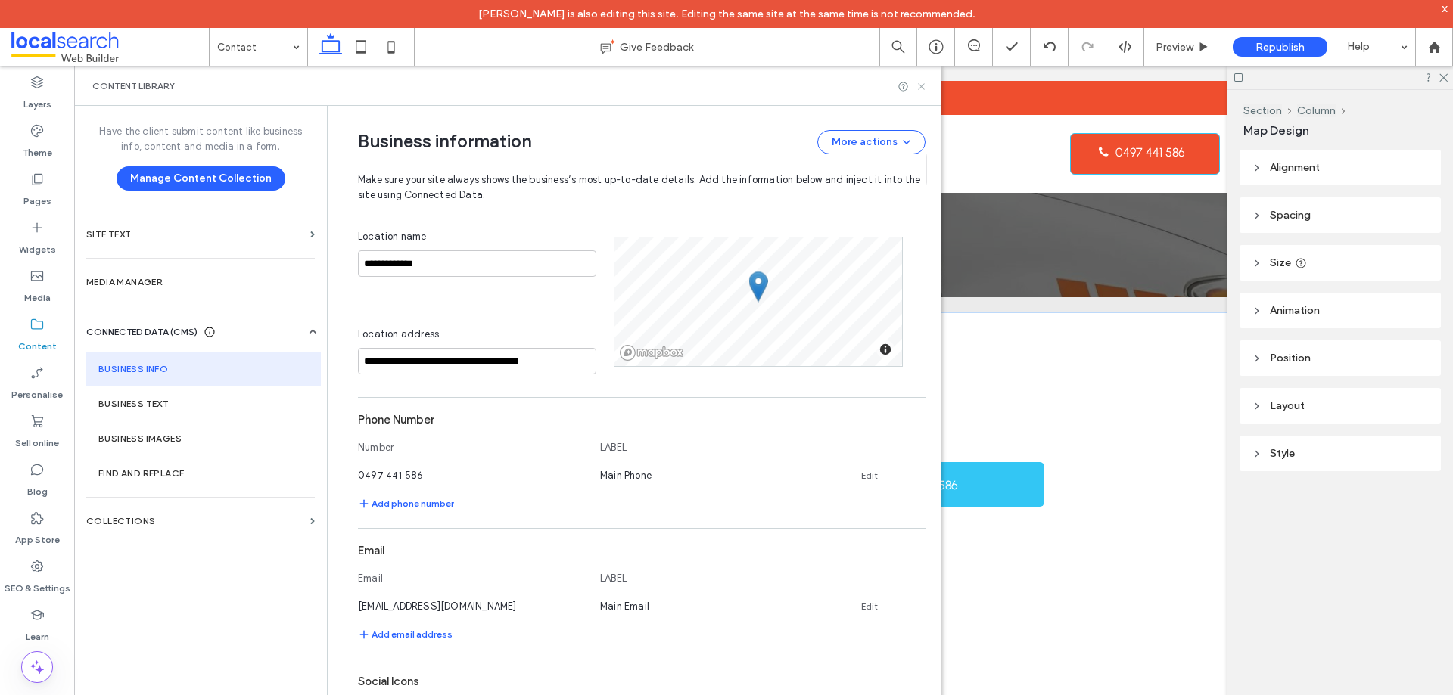
click at [919, 86] on icon at bounding box center [920, 86] width 11 height 11
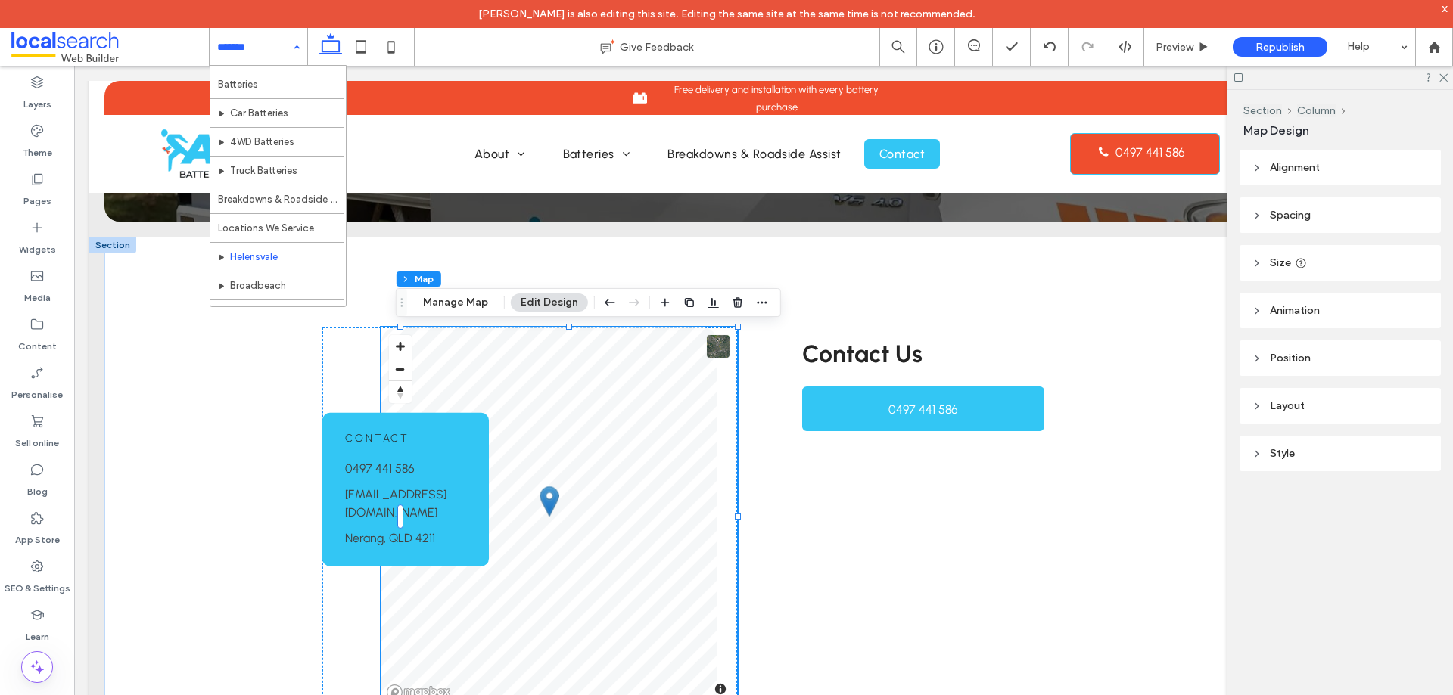
scroll to position [102, 0]
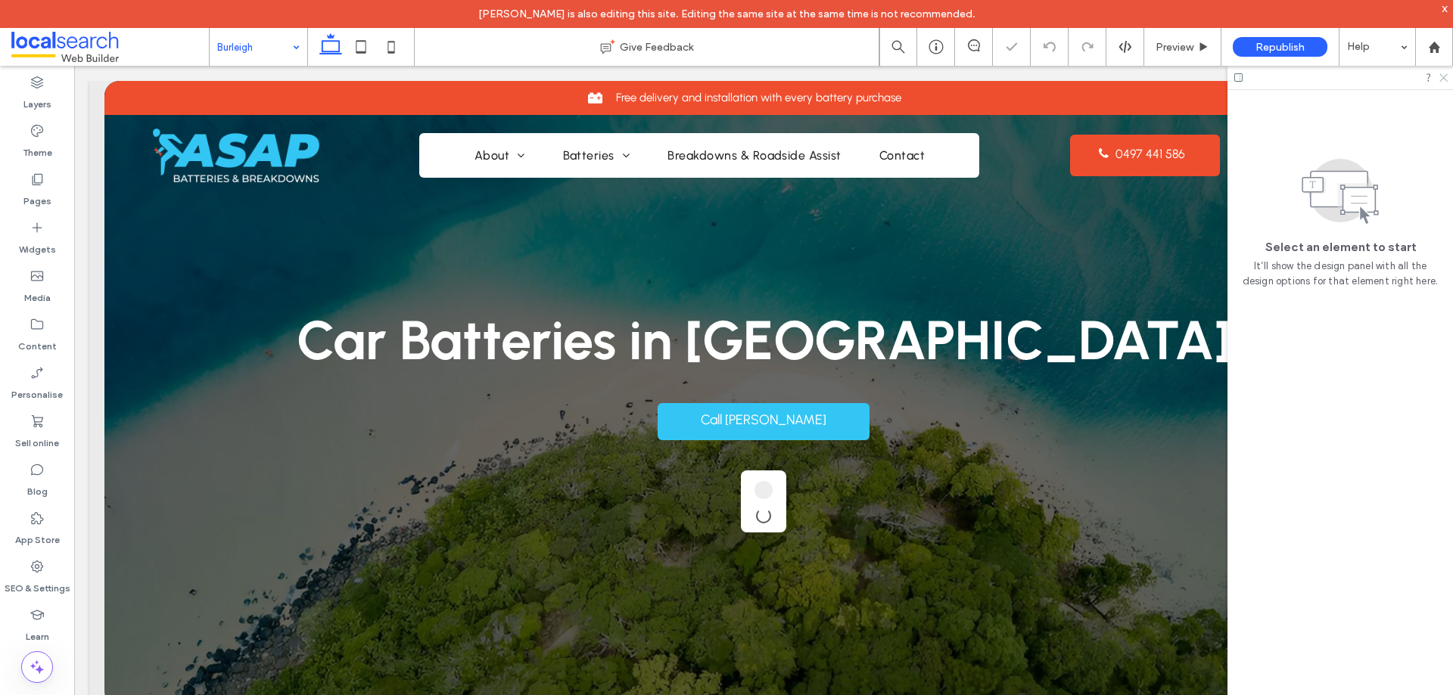
click at [1443, 80] on icon at bounding box center [1442, 77] width 10 height 10
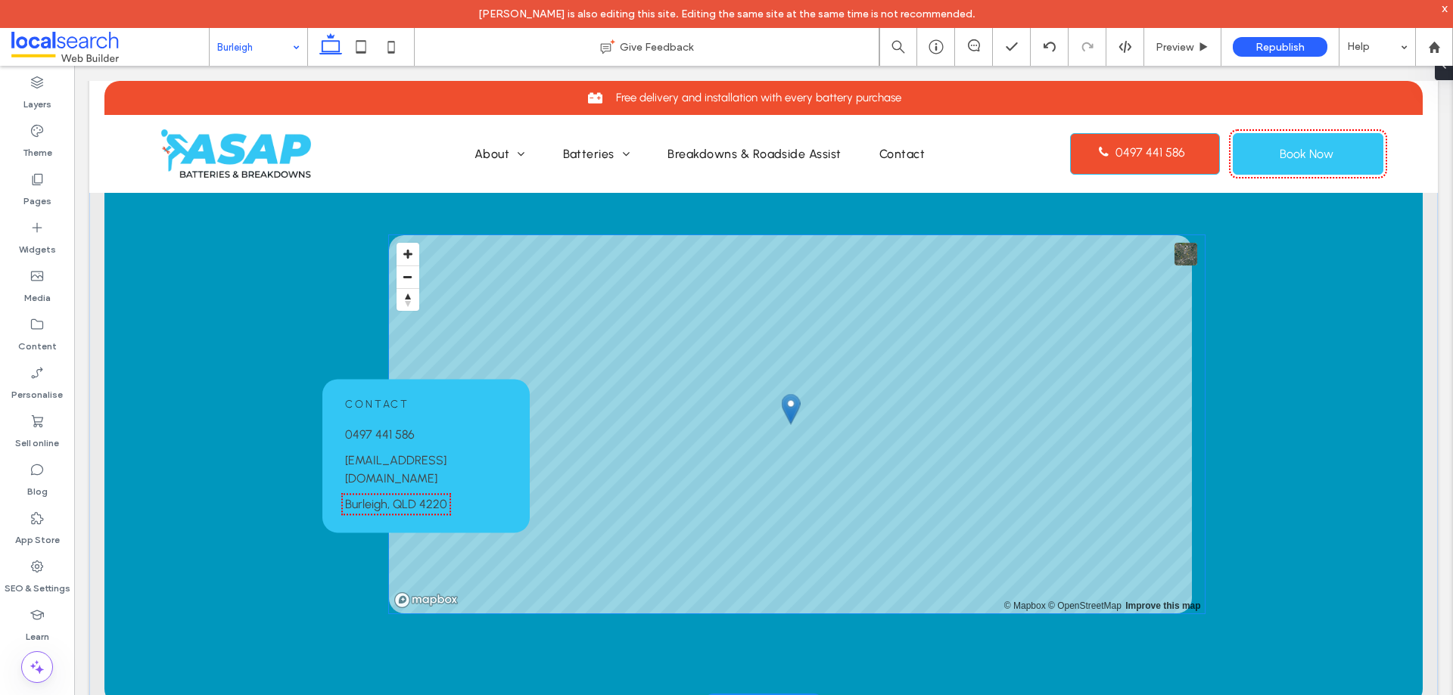
scroll to position [1135, 0]
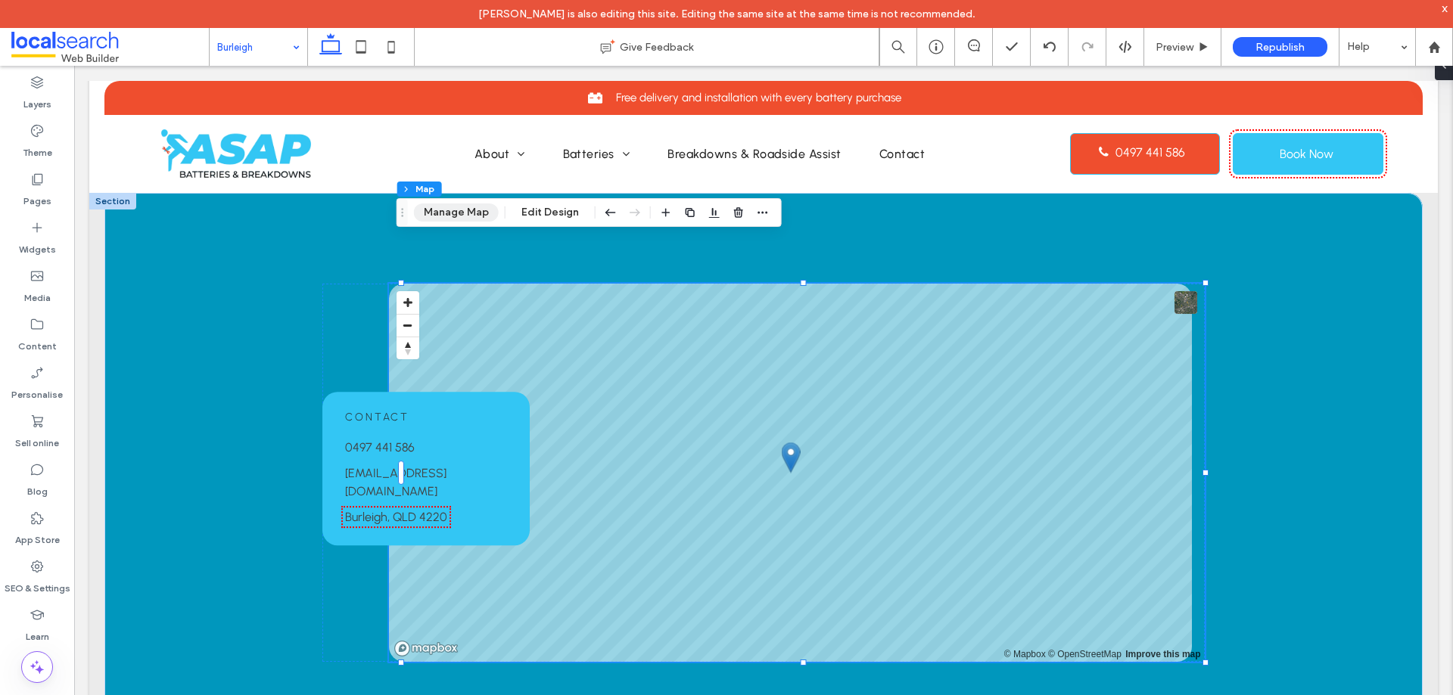
click at [461, 213] on button "Manage Map" at bounding box center [456, 213] width 85 height 18
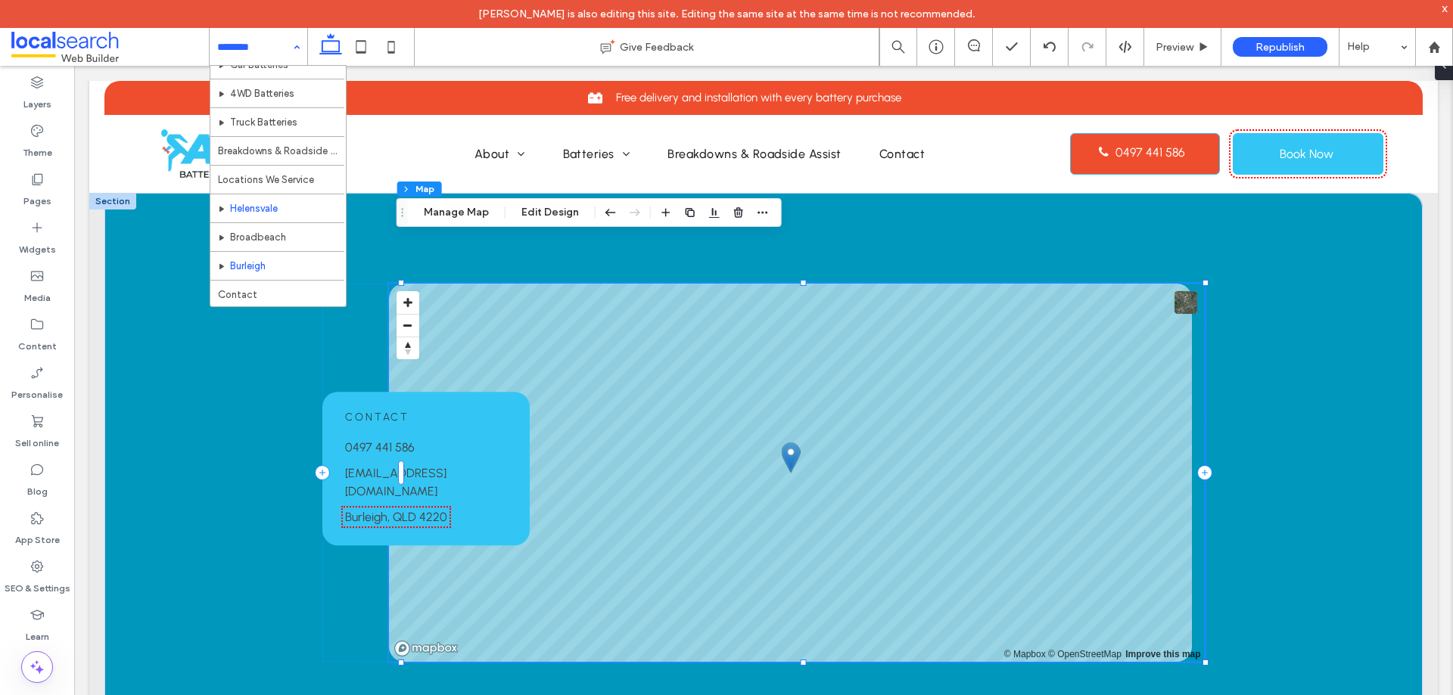
scroll to position [102, 0]
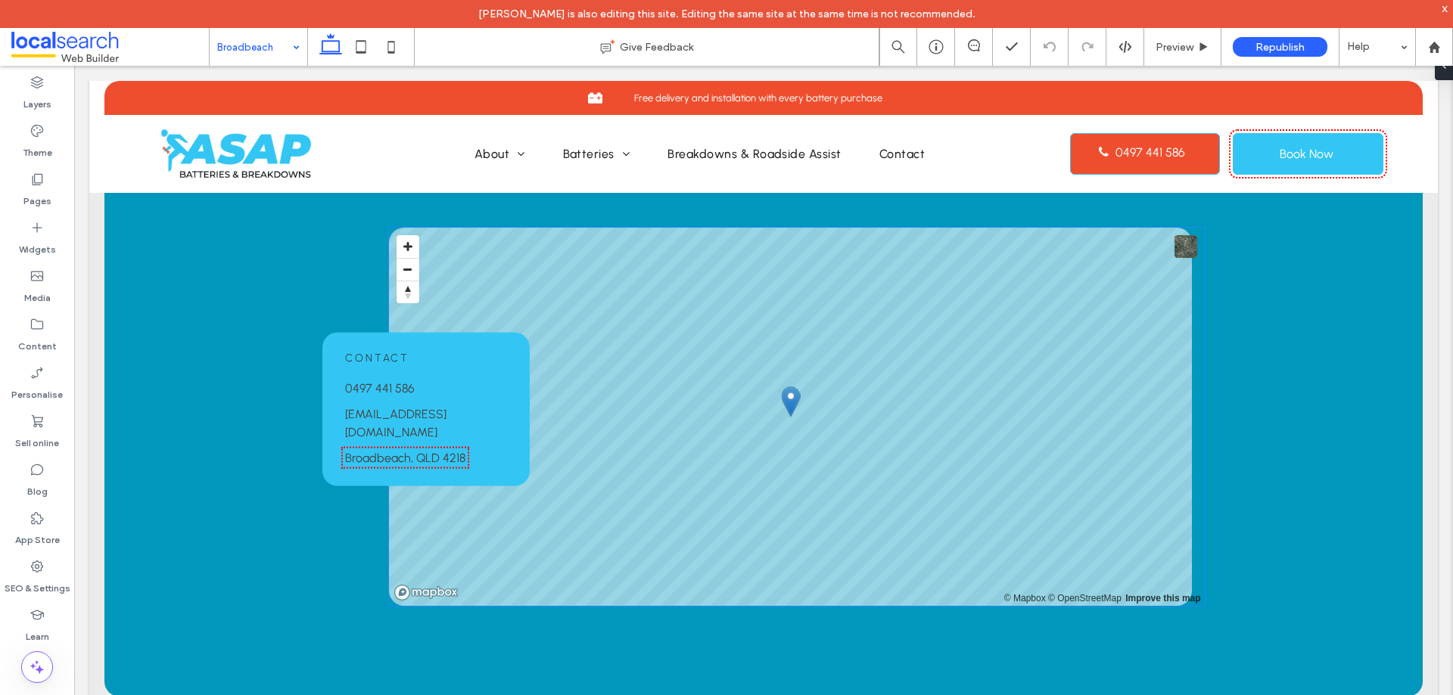
scroll to position [1135, 0]
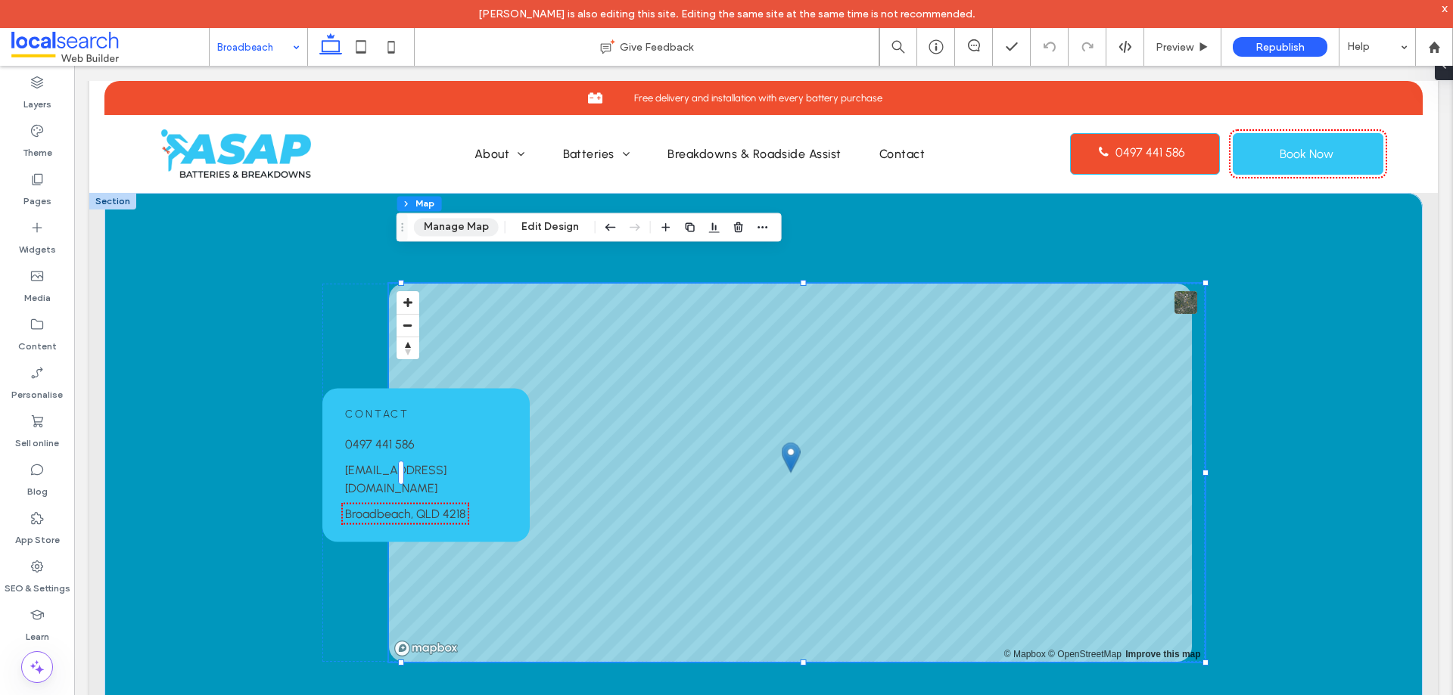
click at [461, 226] on button "Manage Map" at bounding box center [456, 227] width 85 height 18
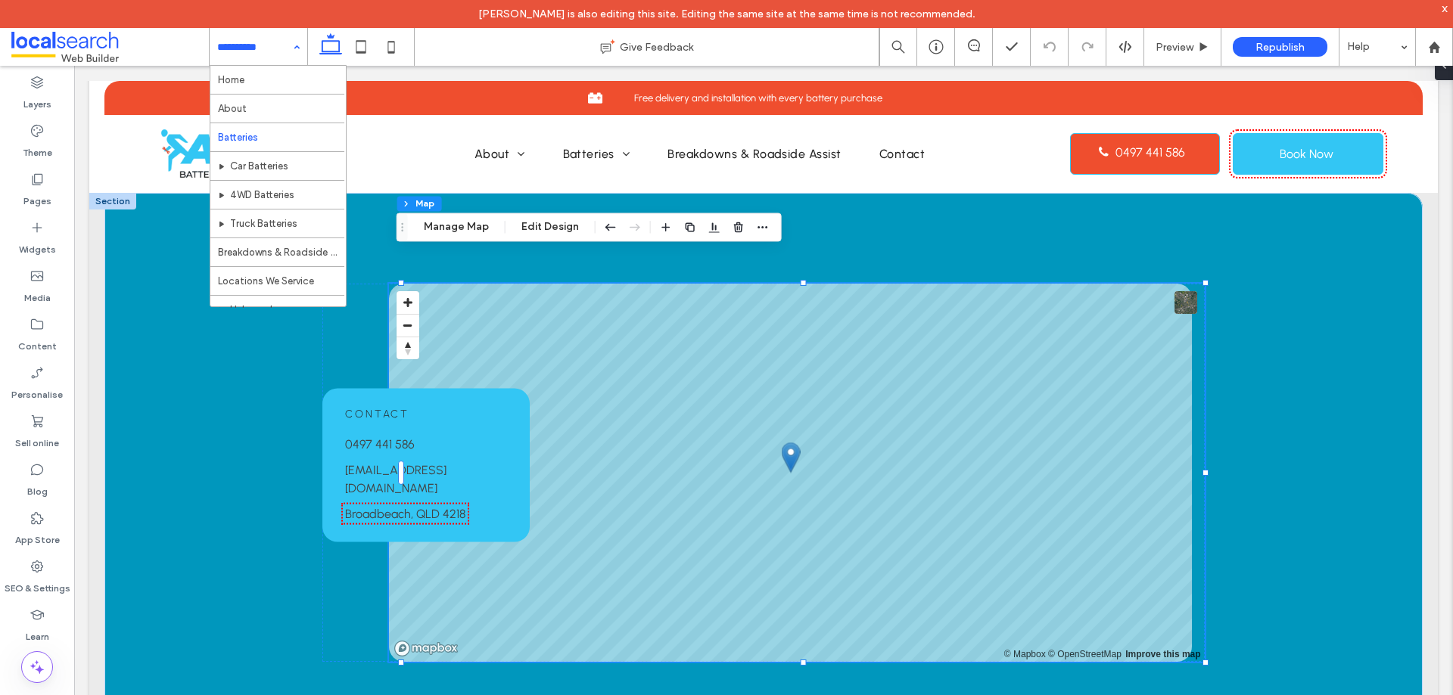
scroll to position [102, 0]
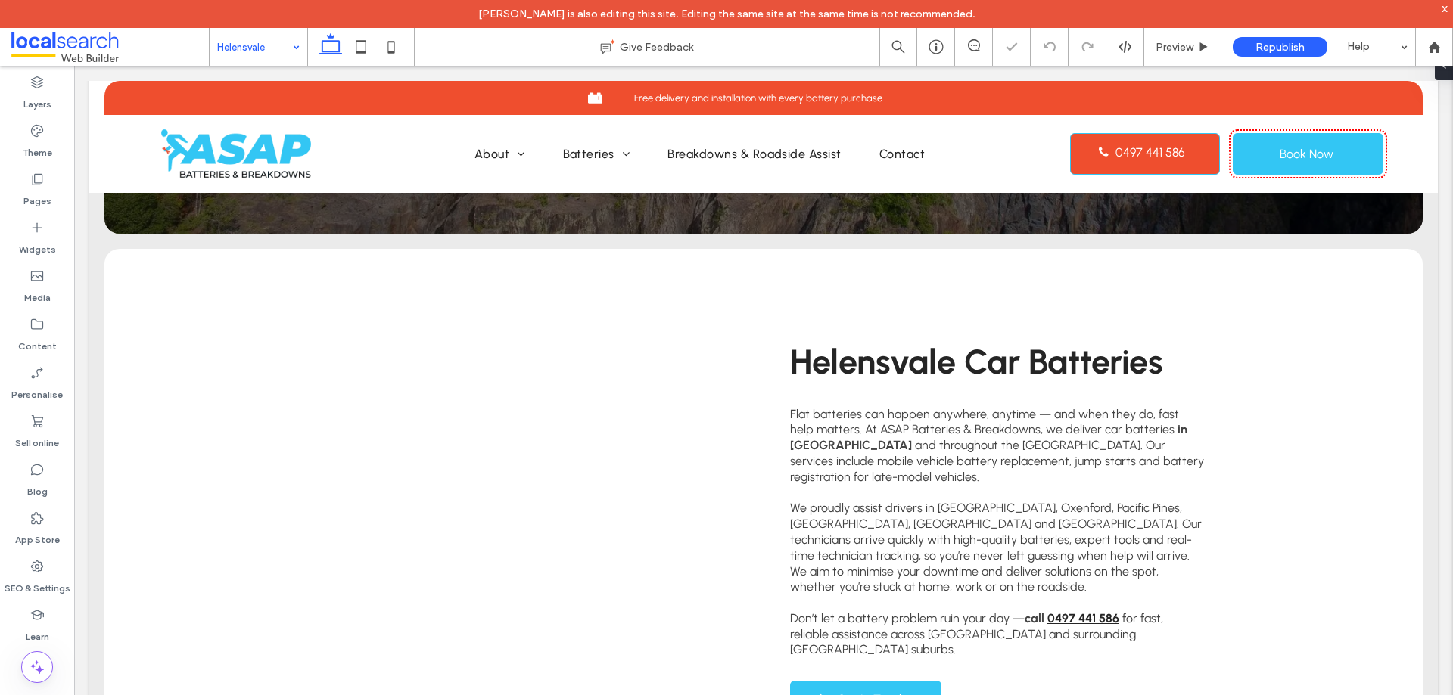
scroll to position [999, 0]
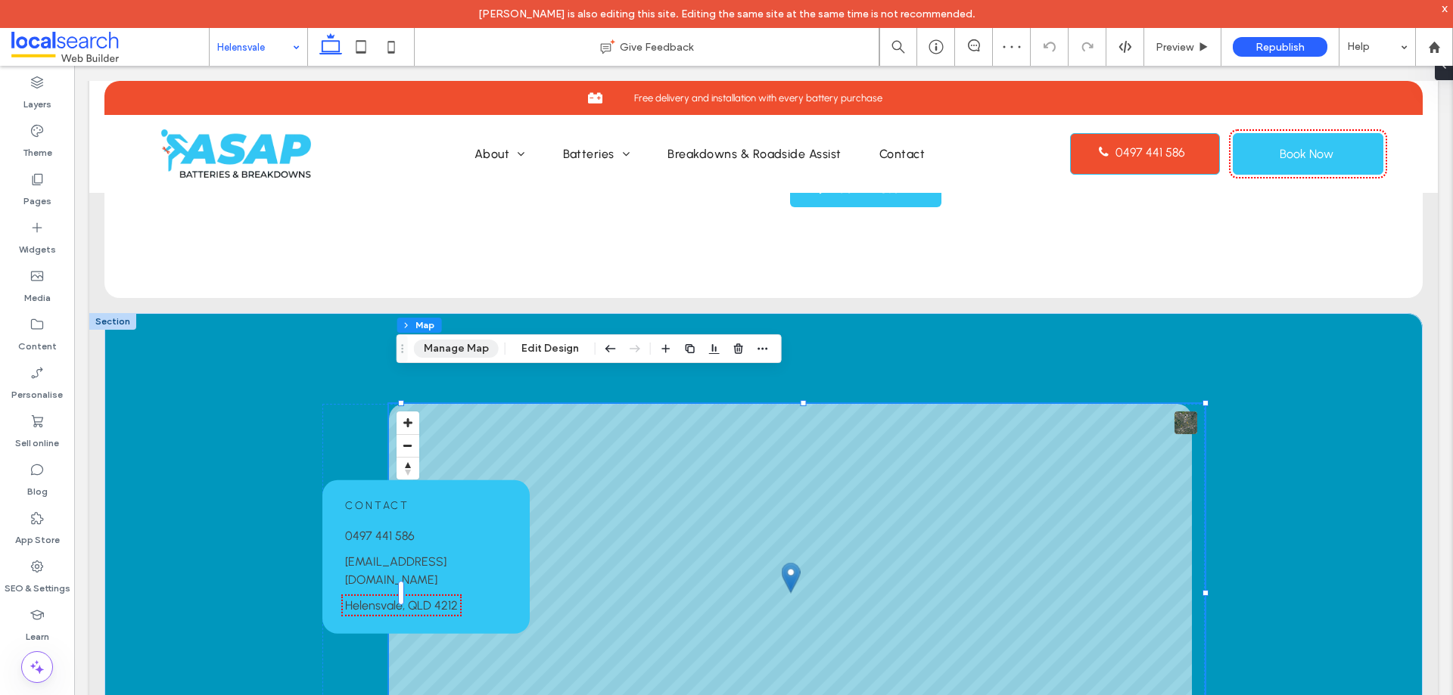
click at [460, 346] on button "Manage Map" at bounding box center [456, 349] width 85 height 18
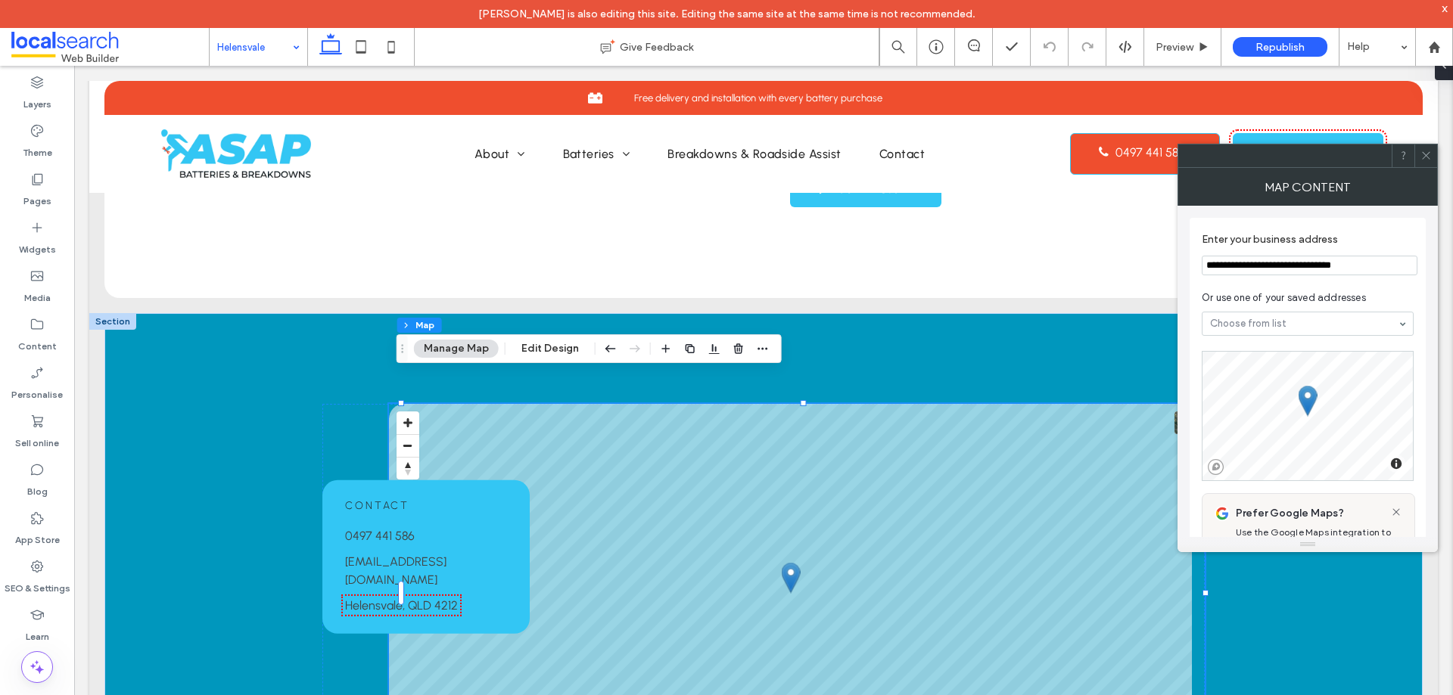
drag, startPoint x: 1425, startPoint y: 157, endPoint x: 1380, endPoint y: 143, distance: 47.6
click at [1425, 157] on icon at bounding box center [1425, 155] width 11 height 11
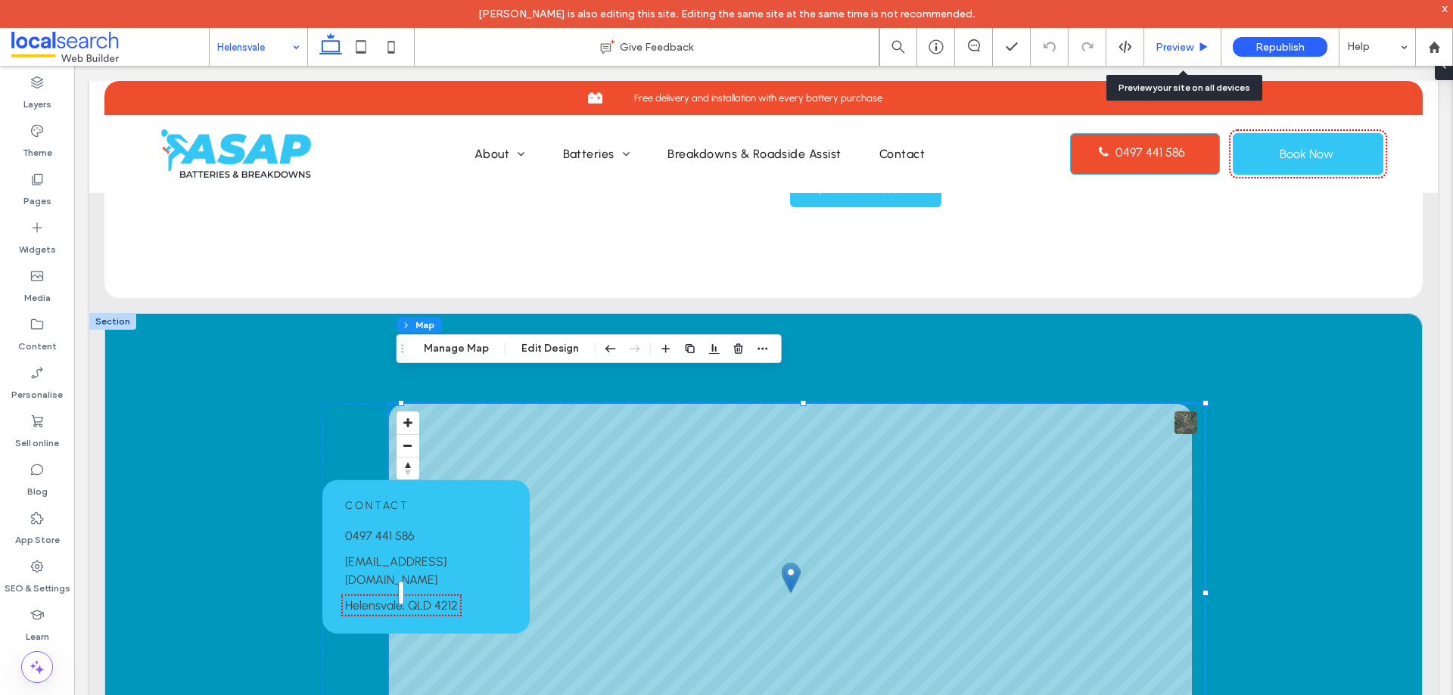
click at [1176, 42] on span "Preview" at bounding box center [1174, 47] width 38 height 13
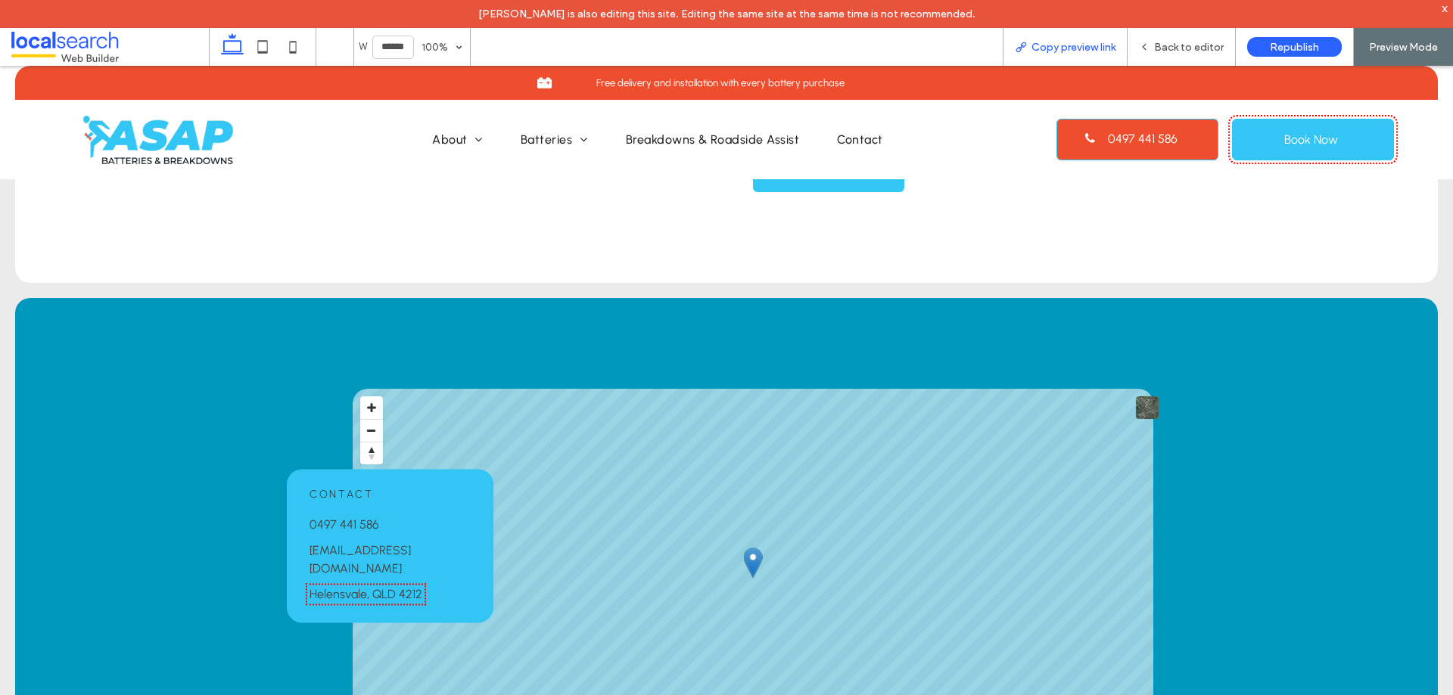
click at [1094, 49] on span "Copy preview link" at bounding box center [1073, 47] width 84 height 13
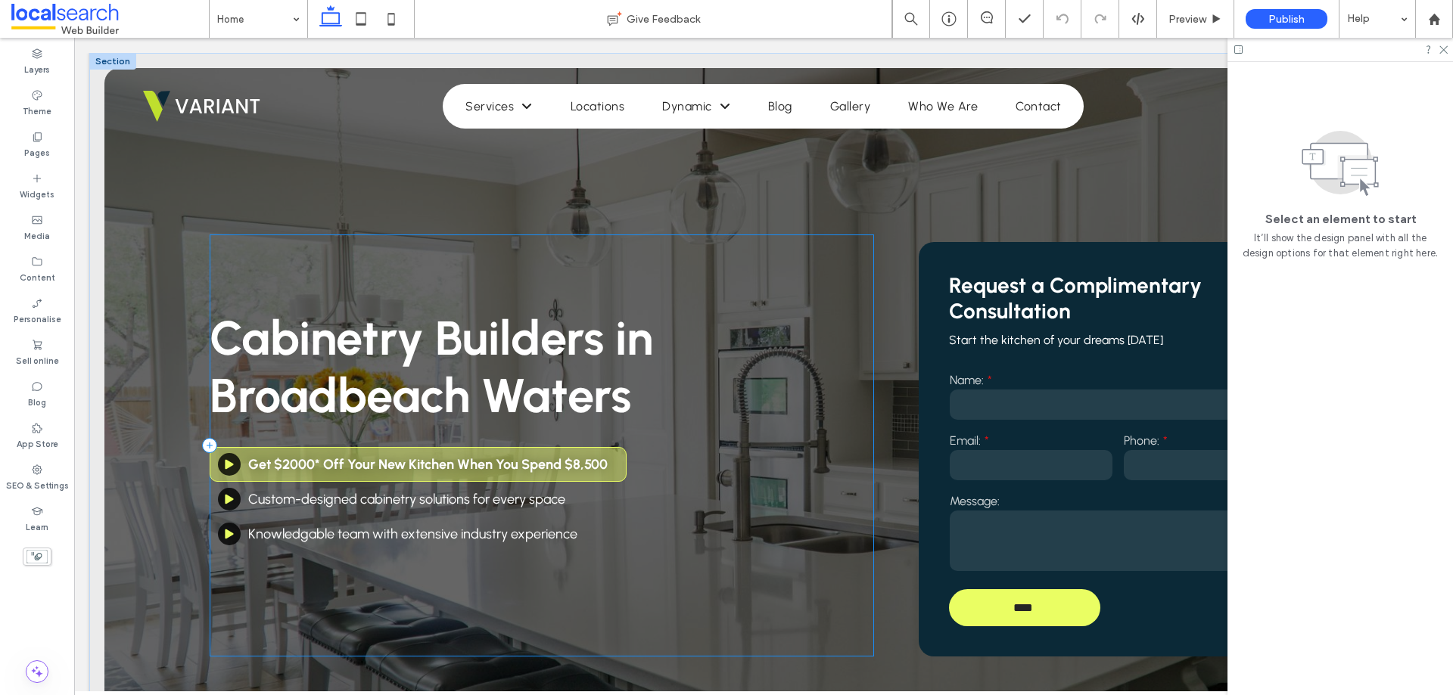
click at [656, 459] on div "Cabinetry Builders in Broadbeach Waters Get $2000* Off Your New Kitchen When Yo…" at bounding box center [542, 446] width 664 height 422
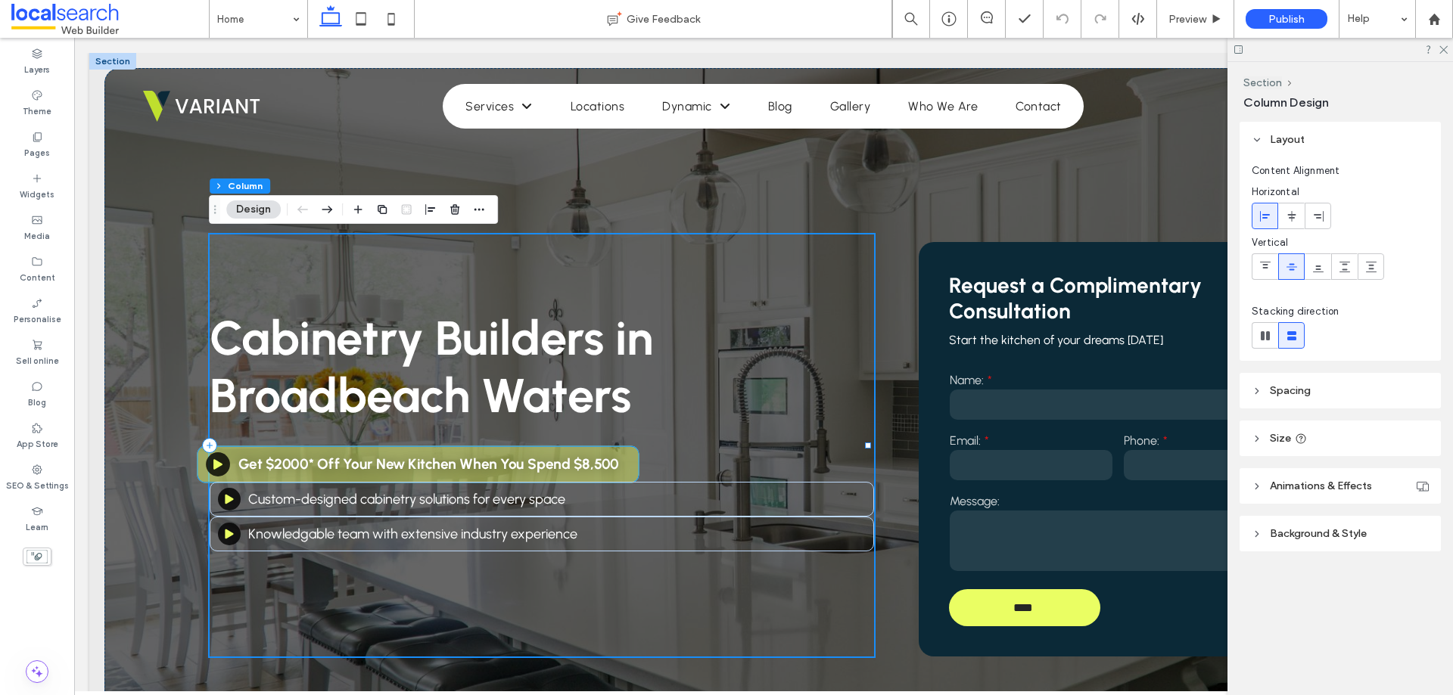
click at [601, 458] on strong "Get $2000* Off Your New Kitchen When You Spend $8,500" at bounding box center [428, 463] width 381 height 17
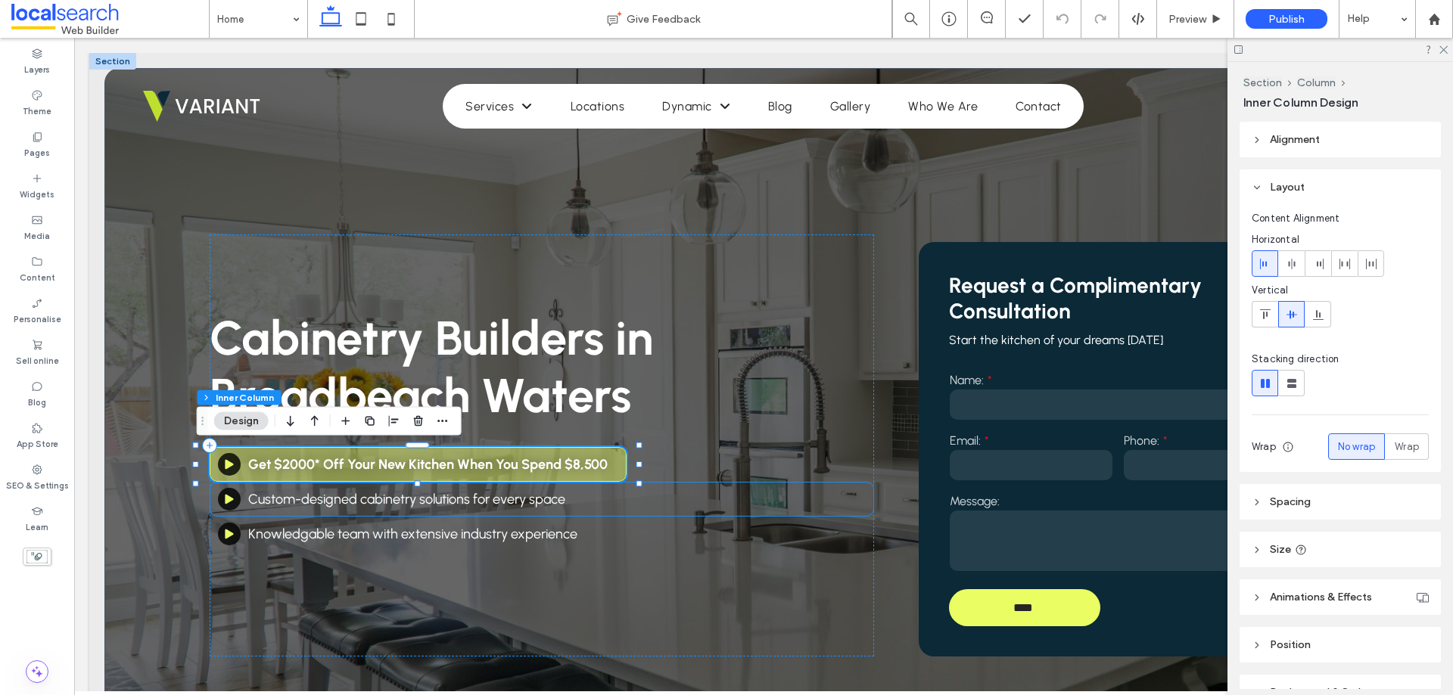
click at [597, 508] on div "Custom-designed cabinetry solutions for every space" at bounding box center [542, 499] width 664 height 35
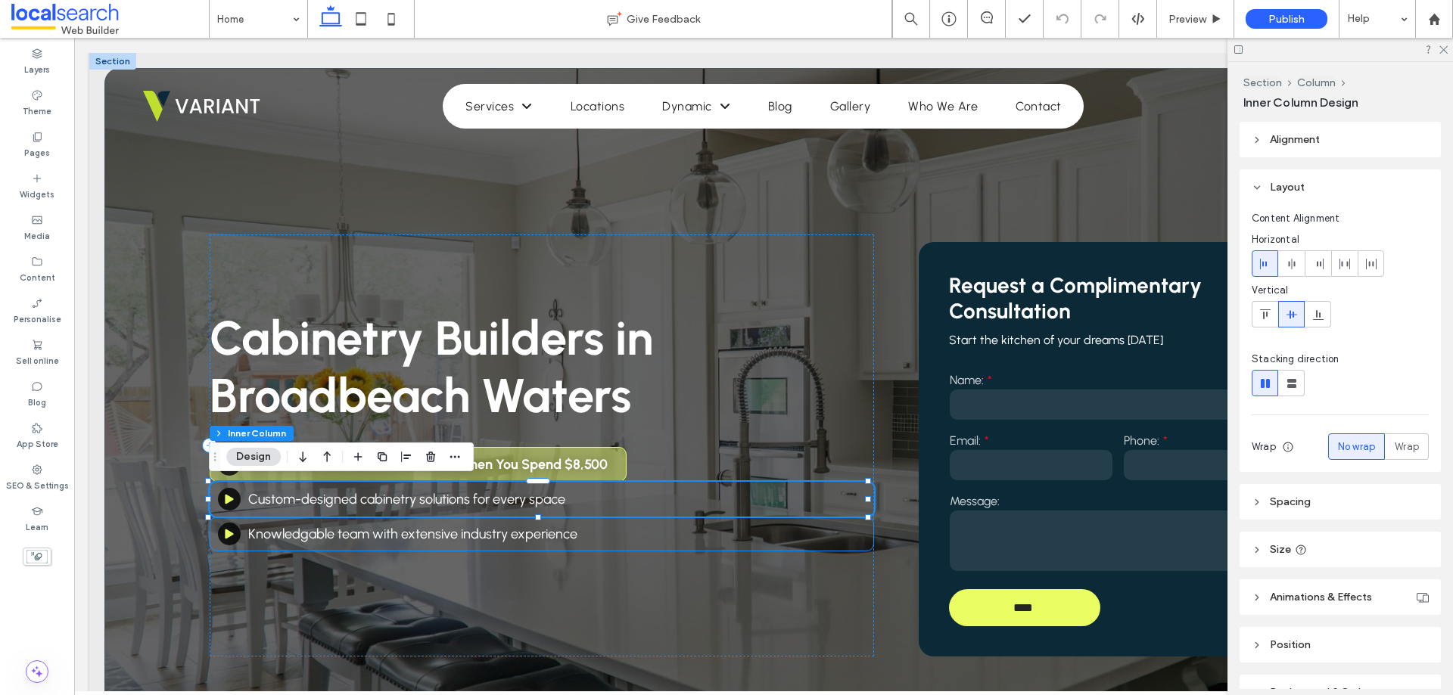
click at [578, 540] on div "Knowledgable team with extensive industry experience" at bounding box center [542, 534] width 664 height 35
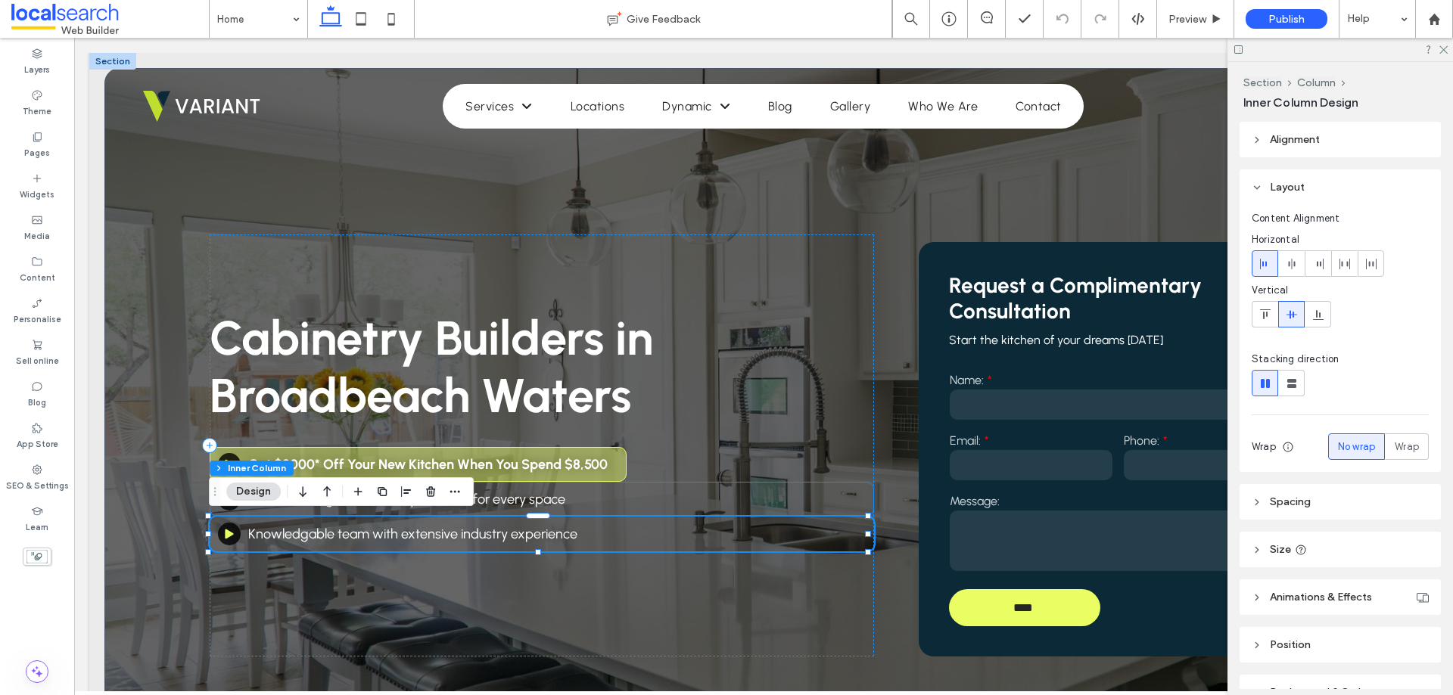
click at [592, 505] on div "Custom-designed cabinetry solutions for every space" at bounding box center [542, 499] width 664 height 35
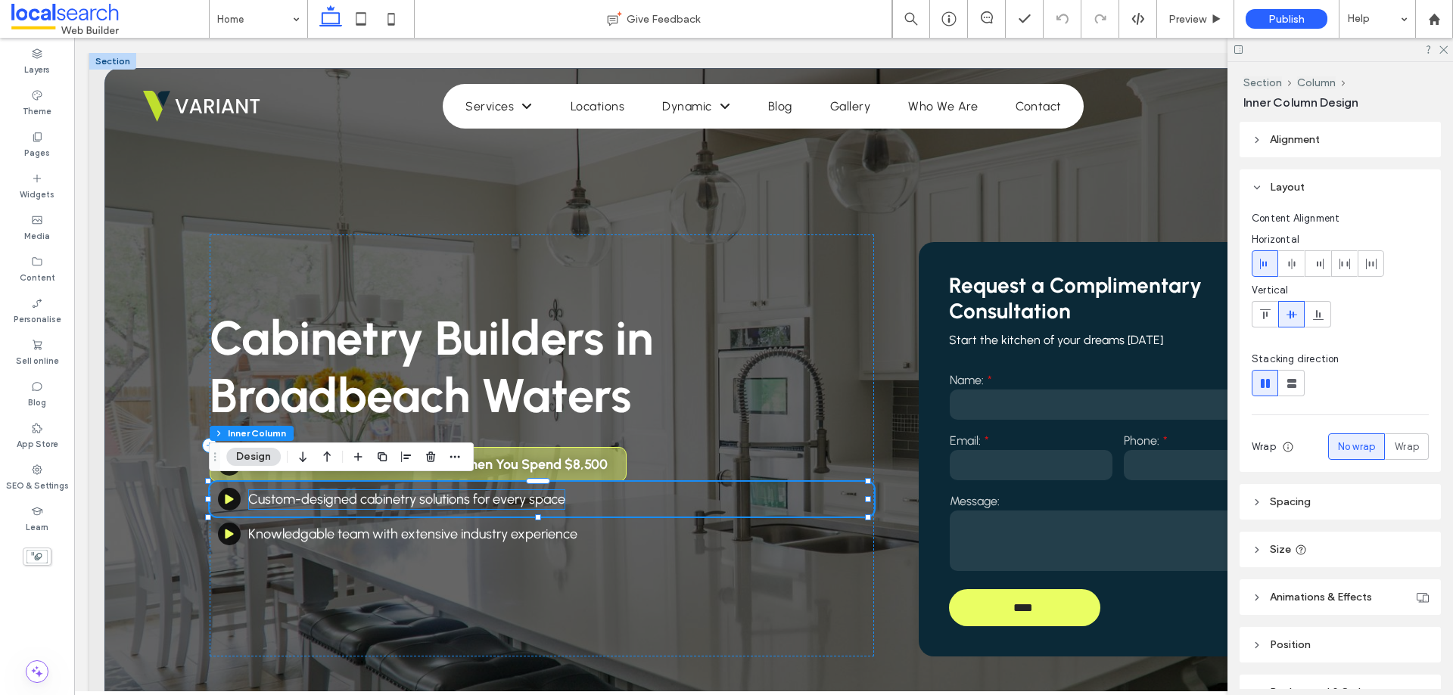
click at [539, 503] on span "Custom-designed cabinetry solutions for every space" at bounding box center [406, 499] width 317 height 17
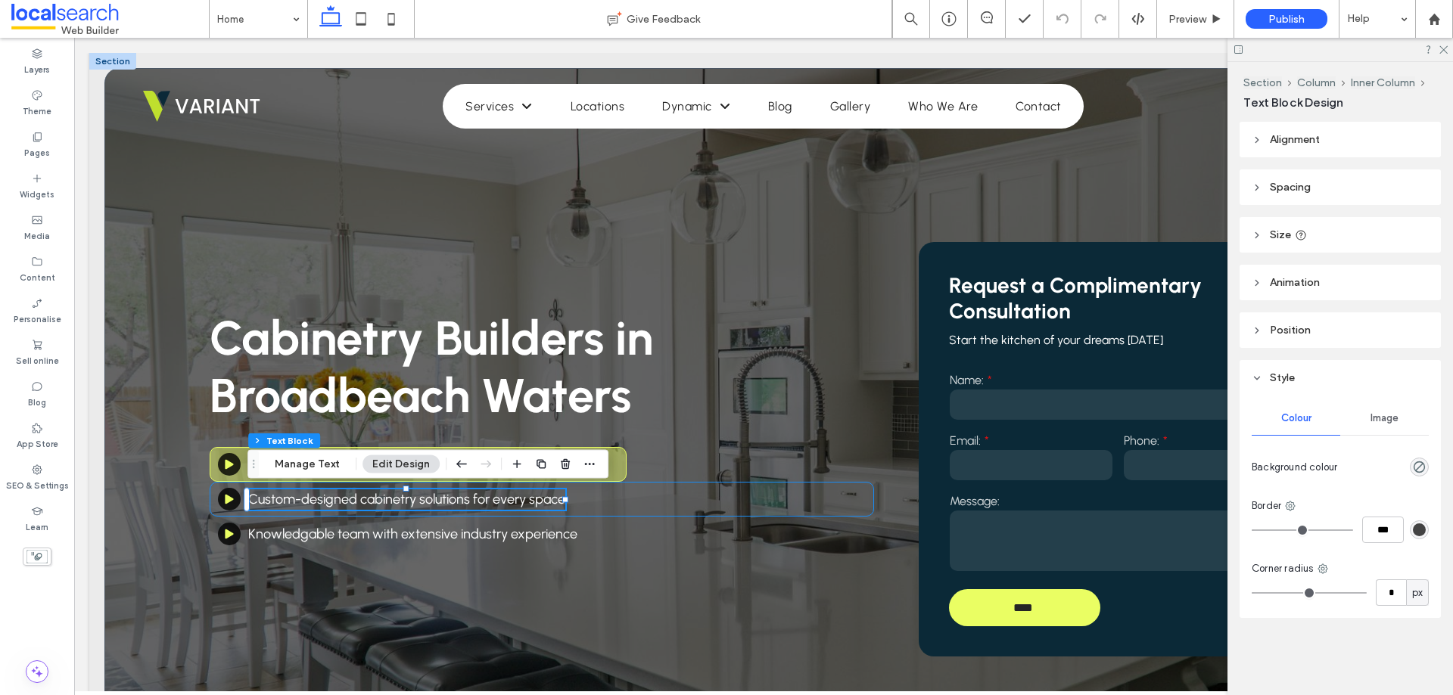
click at [627, 502] on div "Custom-designed cabinetry solutions for every space" at bounding box center [542, 499] width 664 height 35
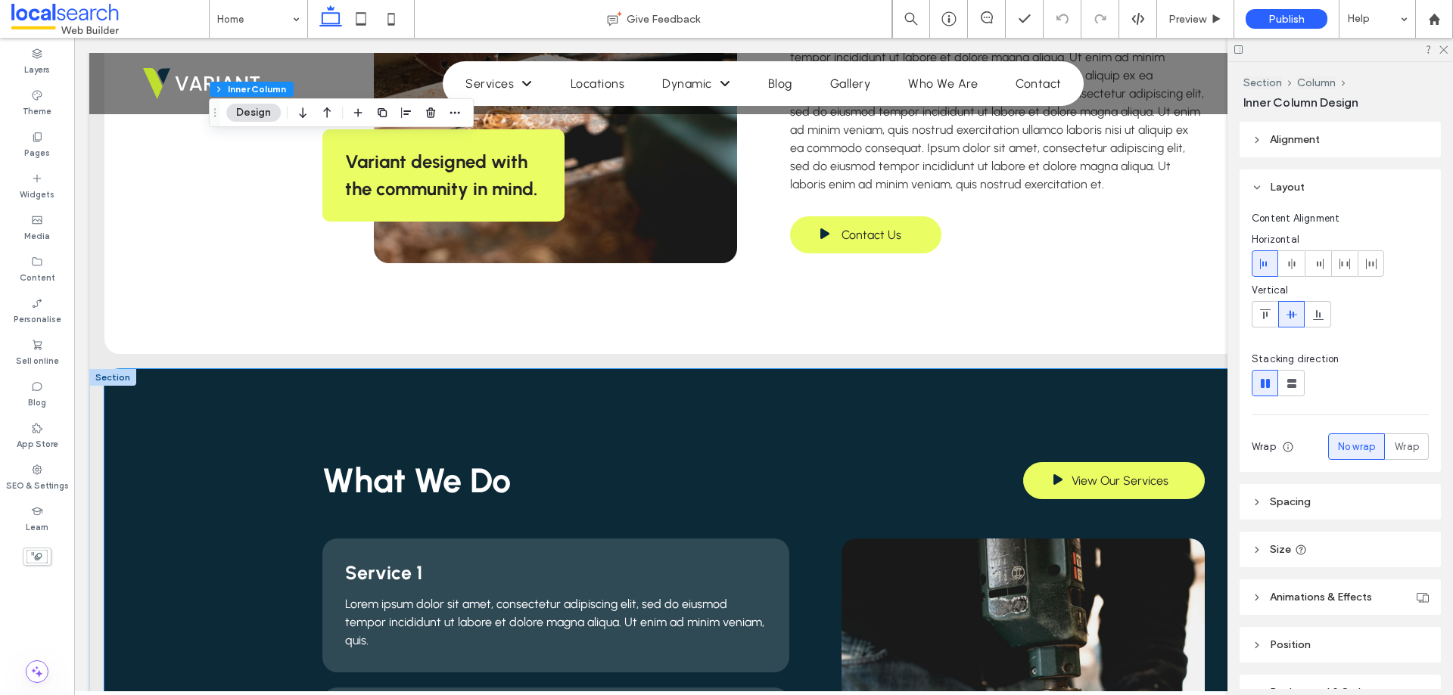
scroll to position [1135, 0]
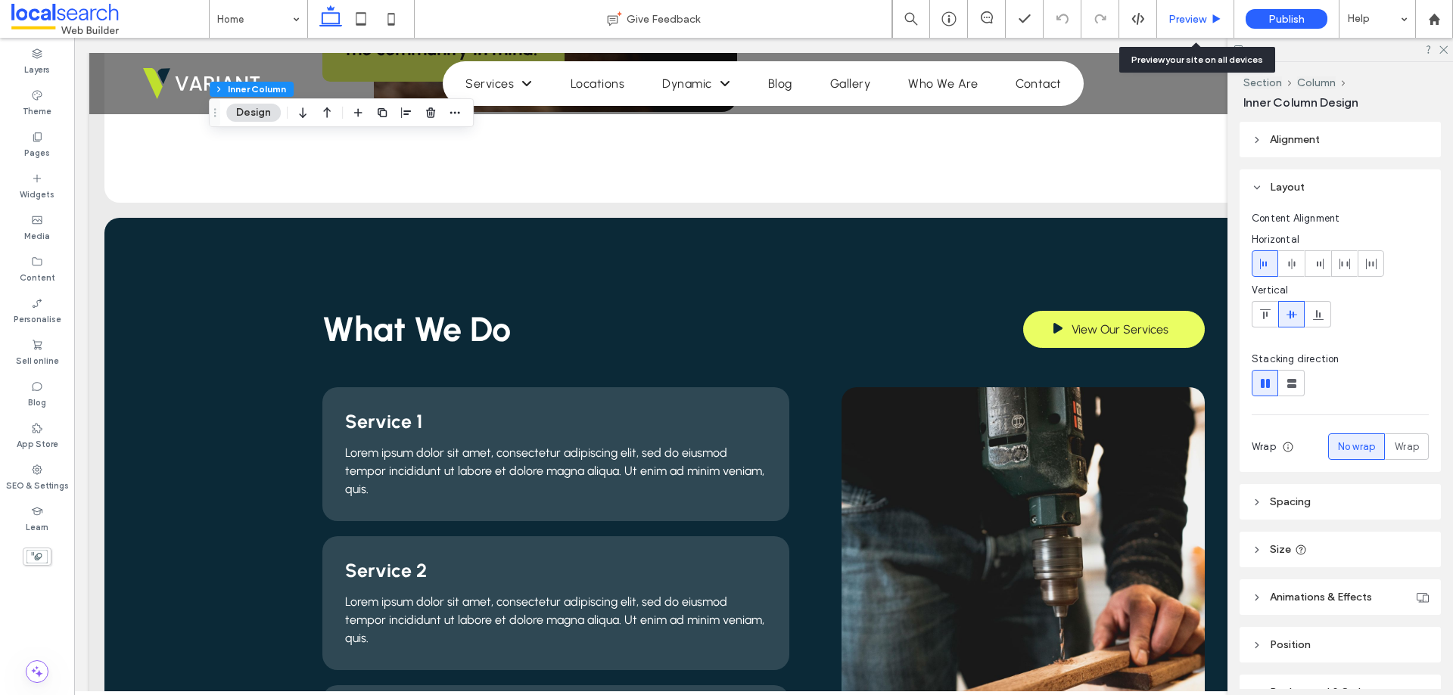
click at [1196, 14] on span "Preview" at bounding box center [1187, 19] width 38 height 13
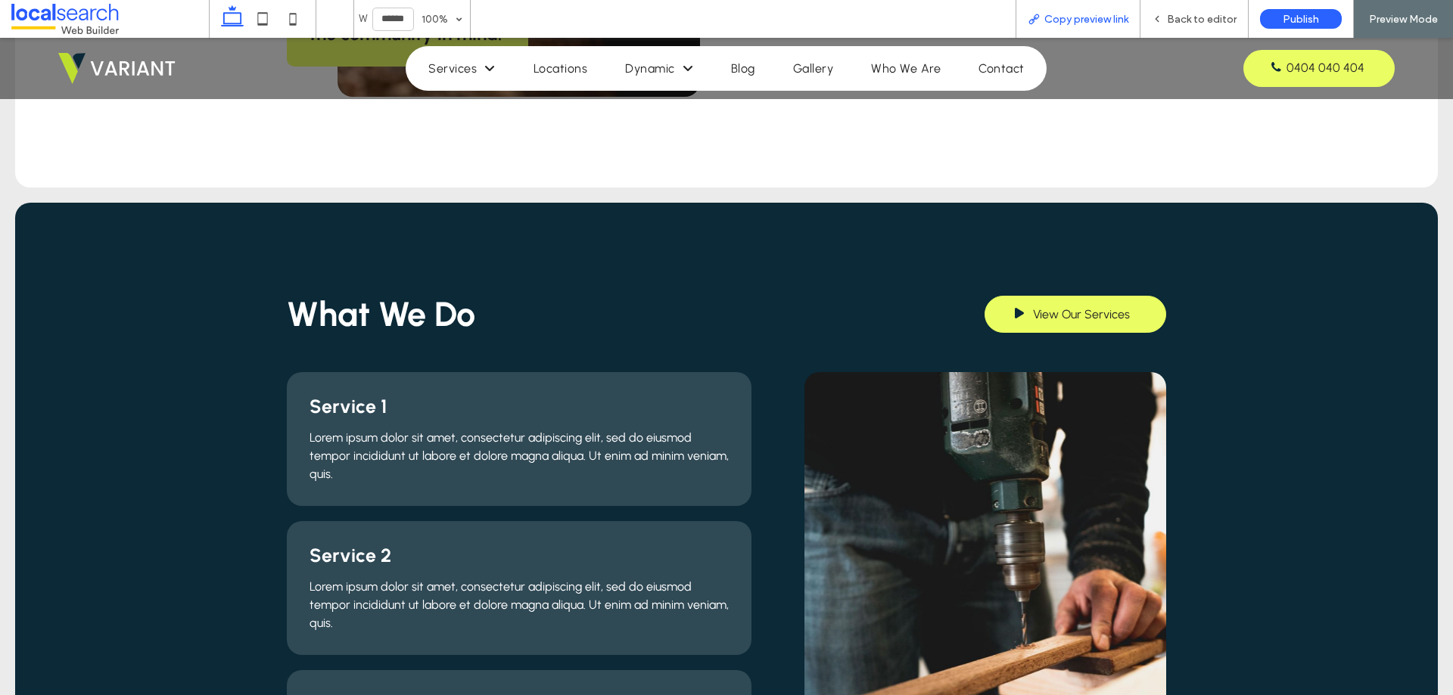
click at [1066, 20] on span "Copy preview link" at bounding box center [1086, 19] width 84 height 13
